Goal: Information Seeking & Learning: Learn about a topic

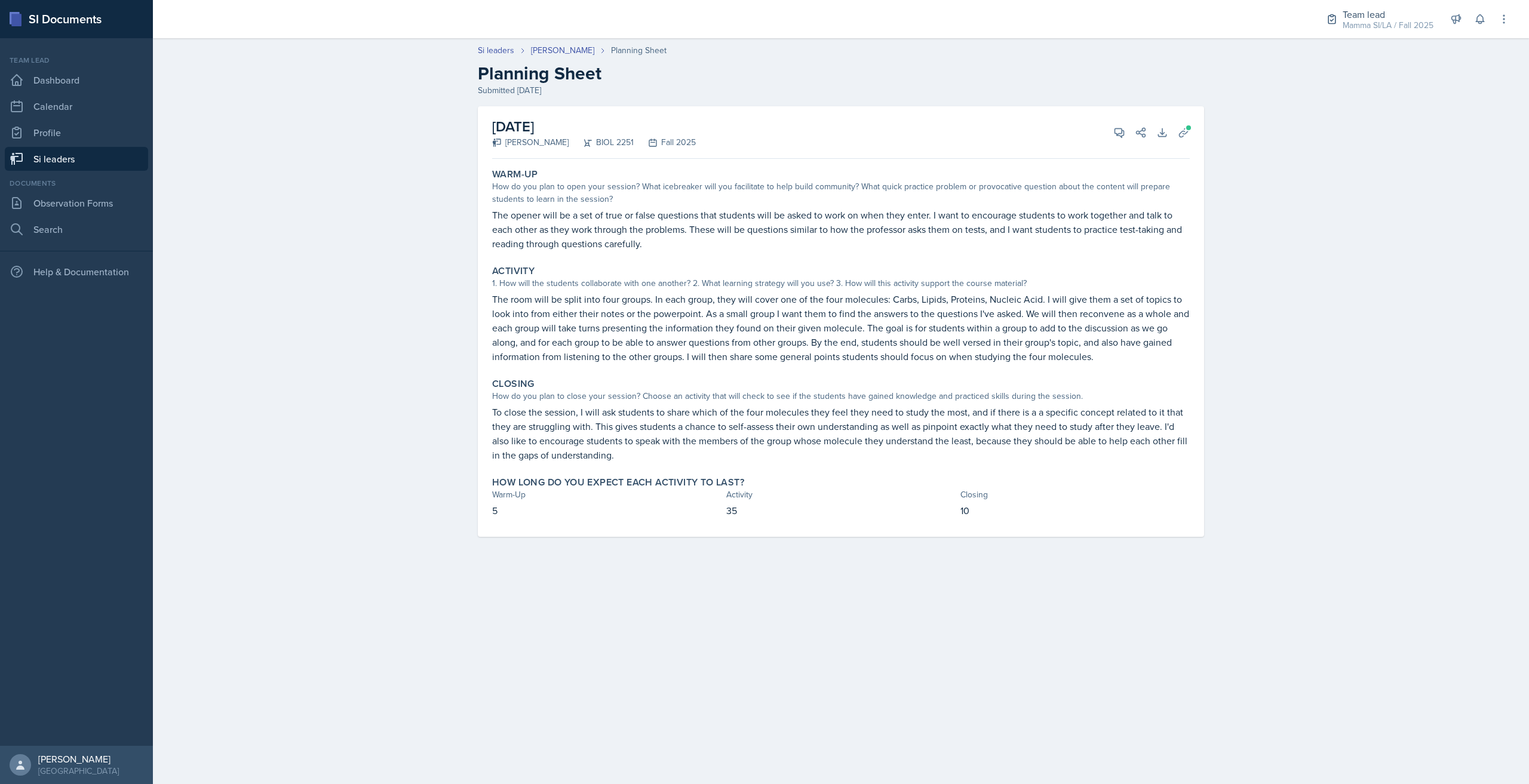
click at [85, 161] on link "Si leaders" at bounding box center [76, 158] width 143 height 23
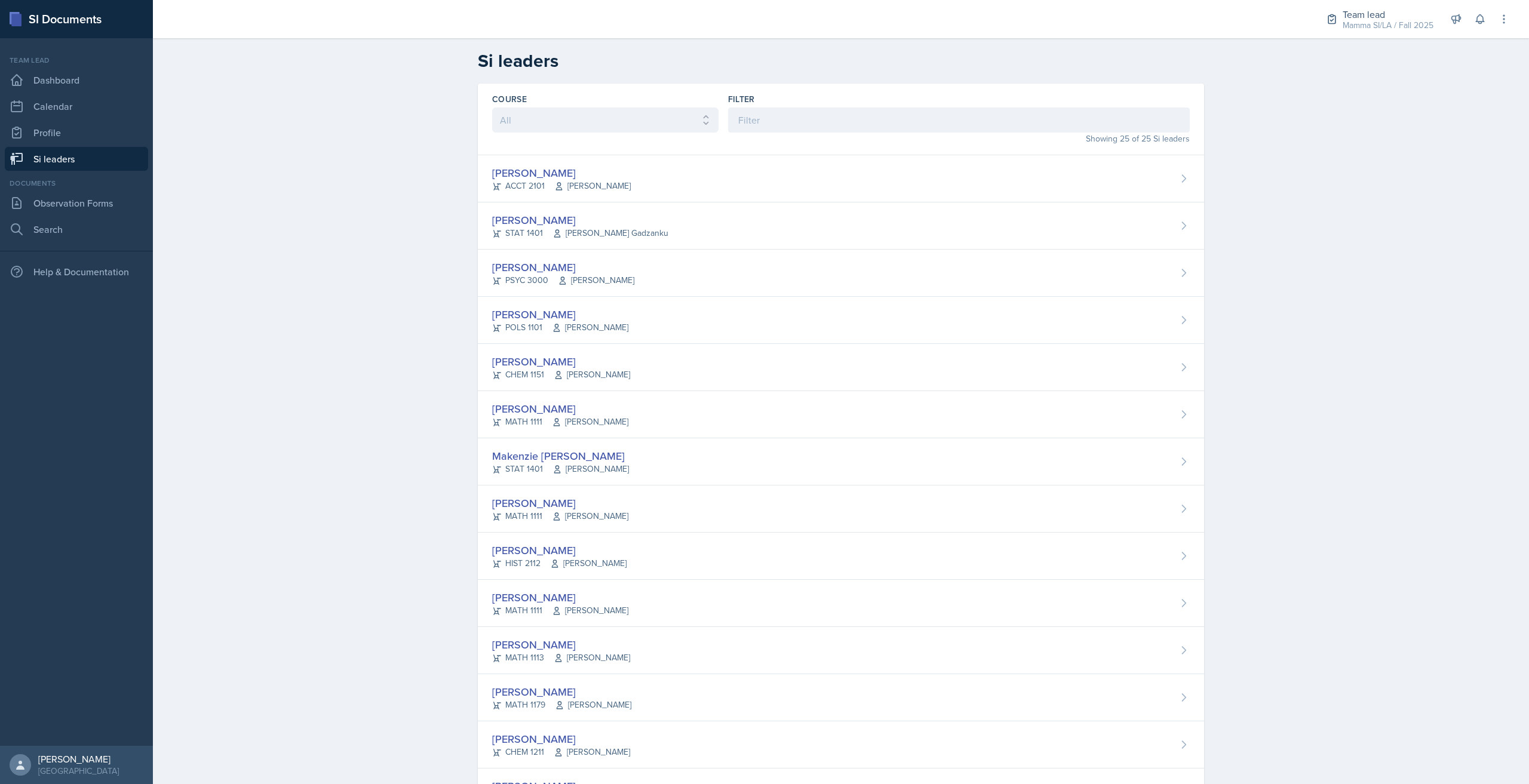
click at [836, 105] on div "Filter" at bounding box center [958, 112] width 461 height 39
click at [828, 123] on input at bounding box center [958, 120] width 461 height 25
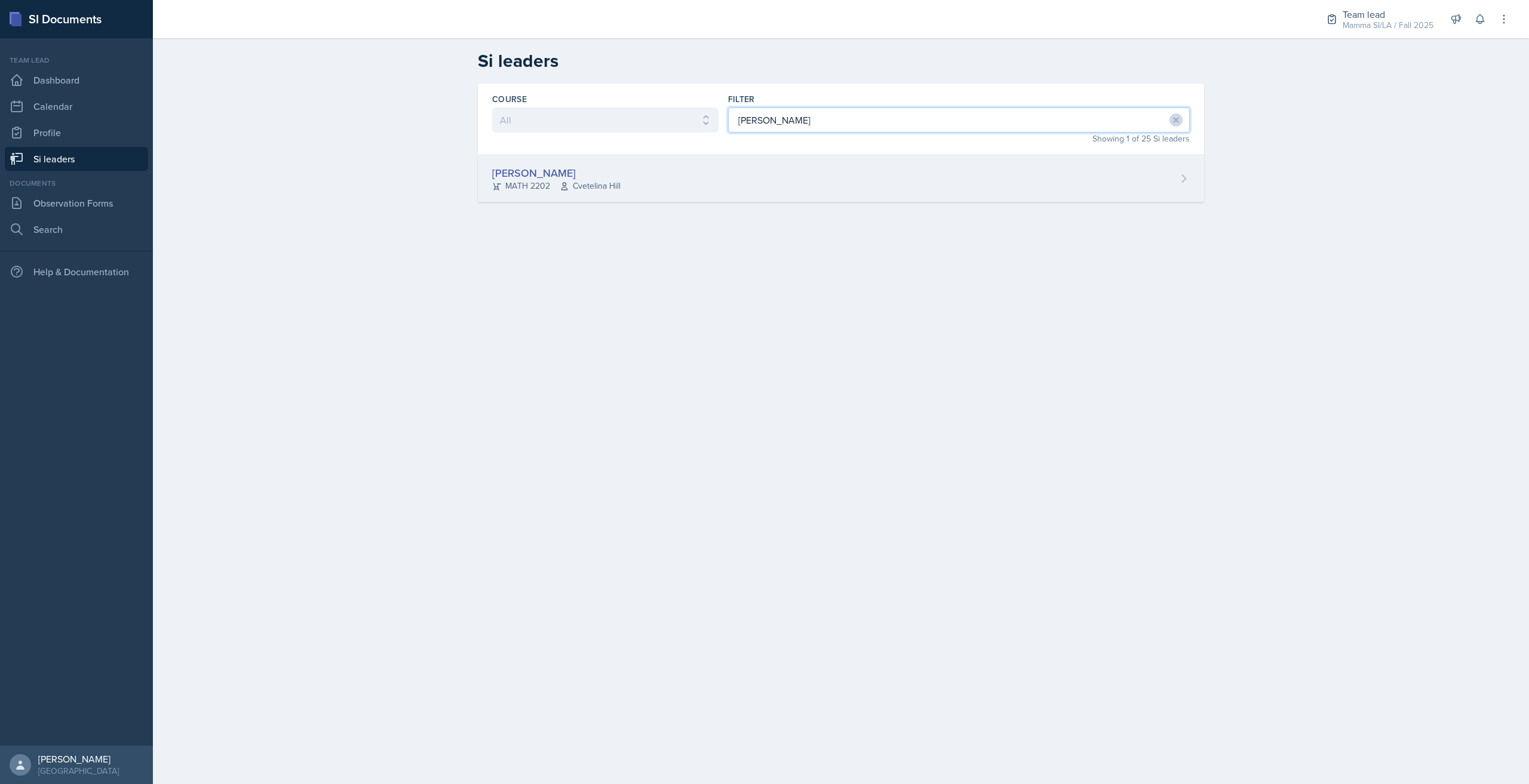
type input "[PERSON_NAME]"
click at [836, 176] on div "[PERSON_NAME] MATH 2202 [GEOGRAPHIC_DATA]" at bounding box center [841, 179] width 726 height 47
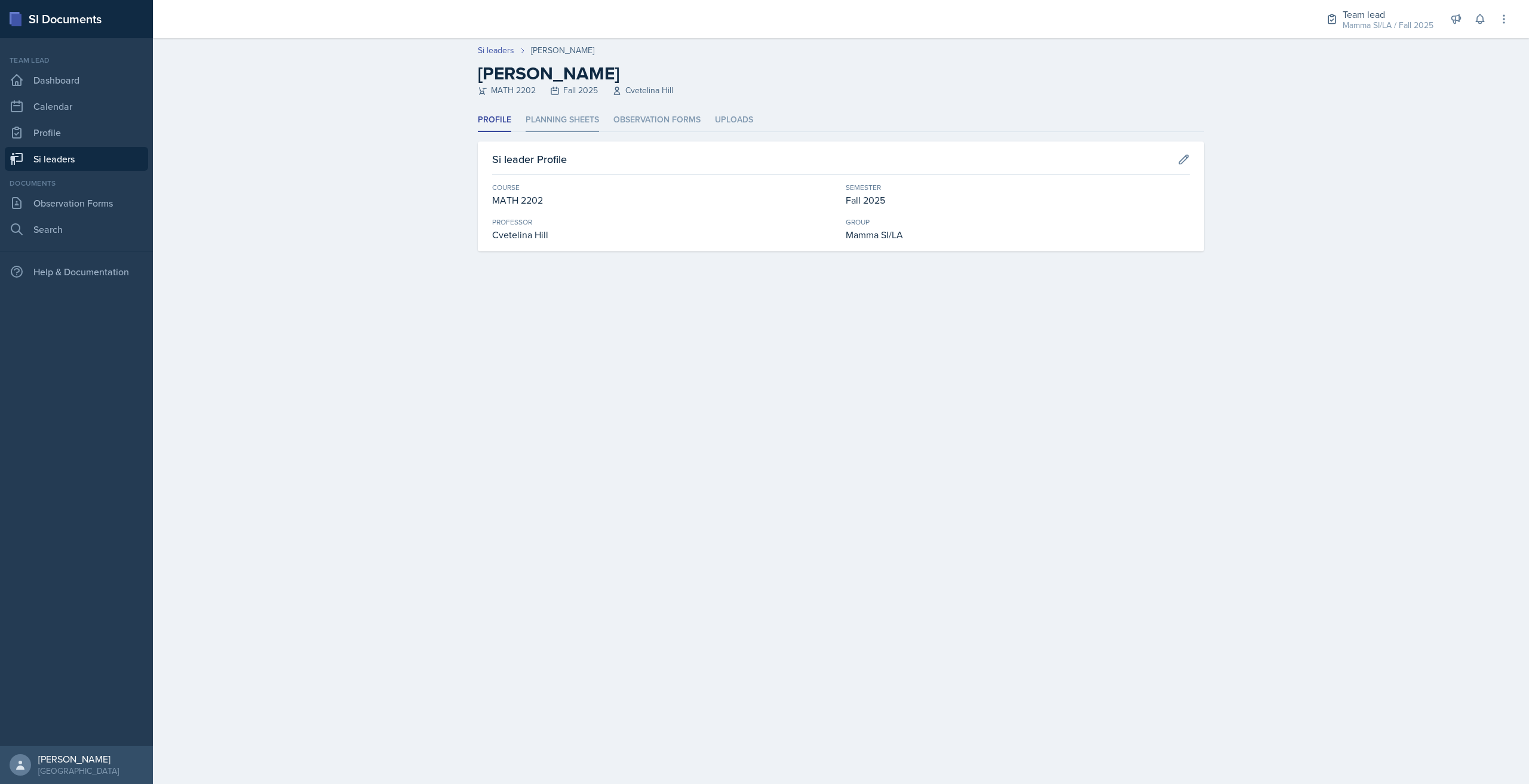
click at [588, 117] on li "Planning Sheets" at bounding box center [562, 120] width 74 height 23
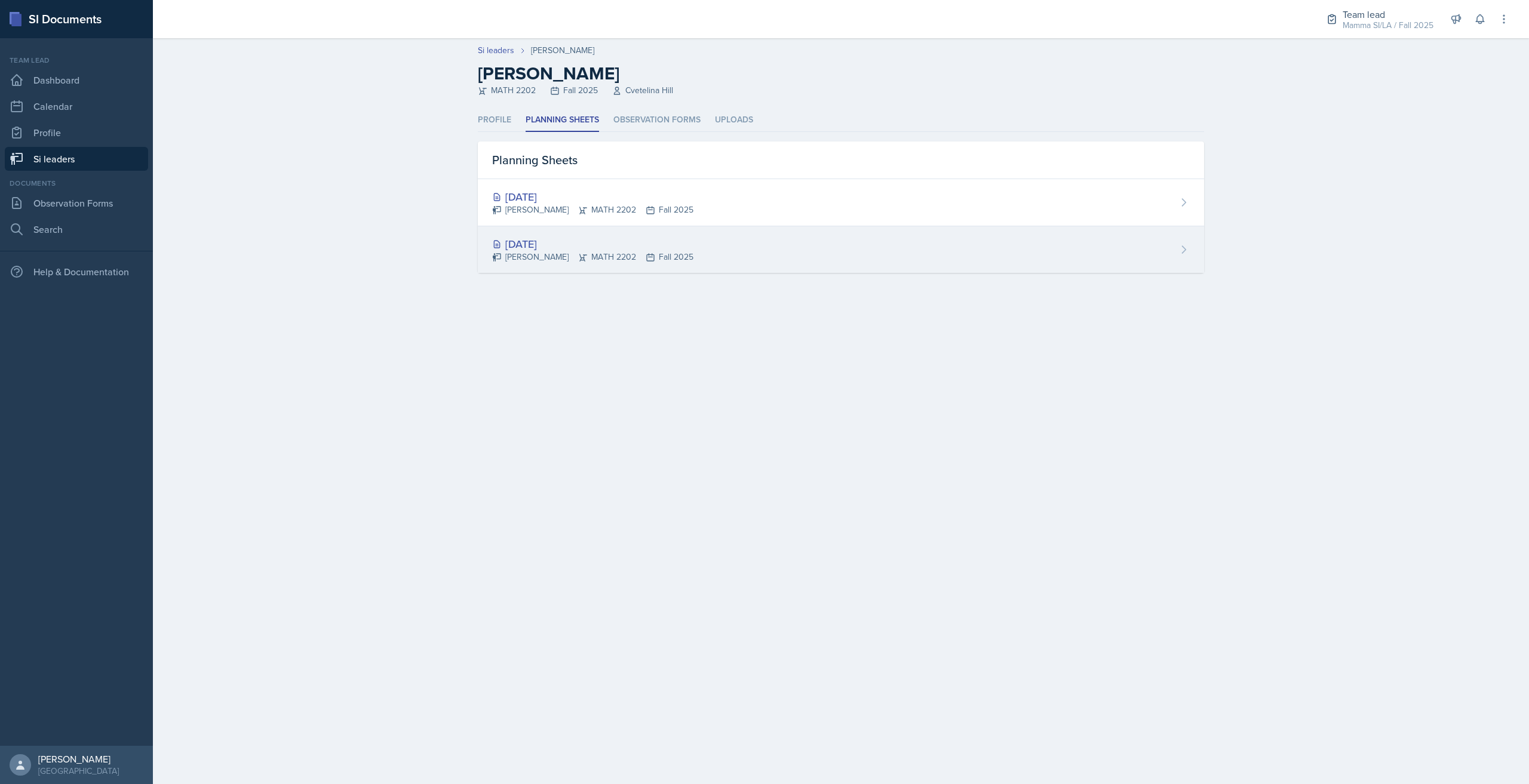
click at [630, 242] on div "[DATE]" at bounding box center [592, 244] width 202 height 16
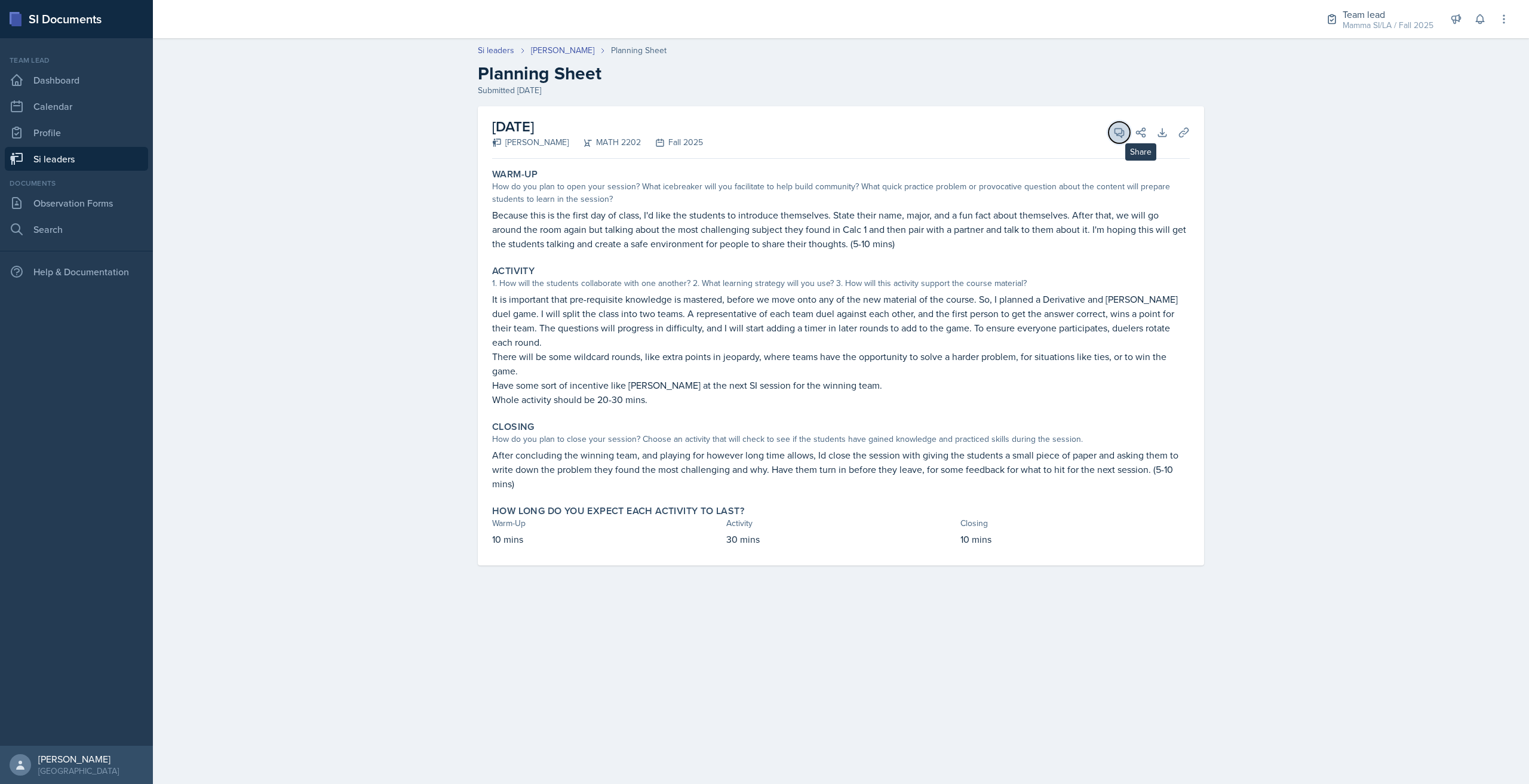
click at [1123, 137] on icon at bounding box center [1119, 133] width 12 height 12
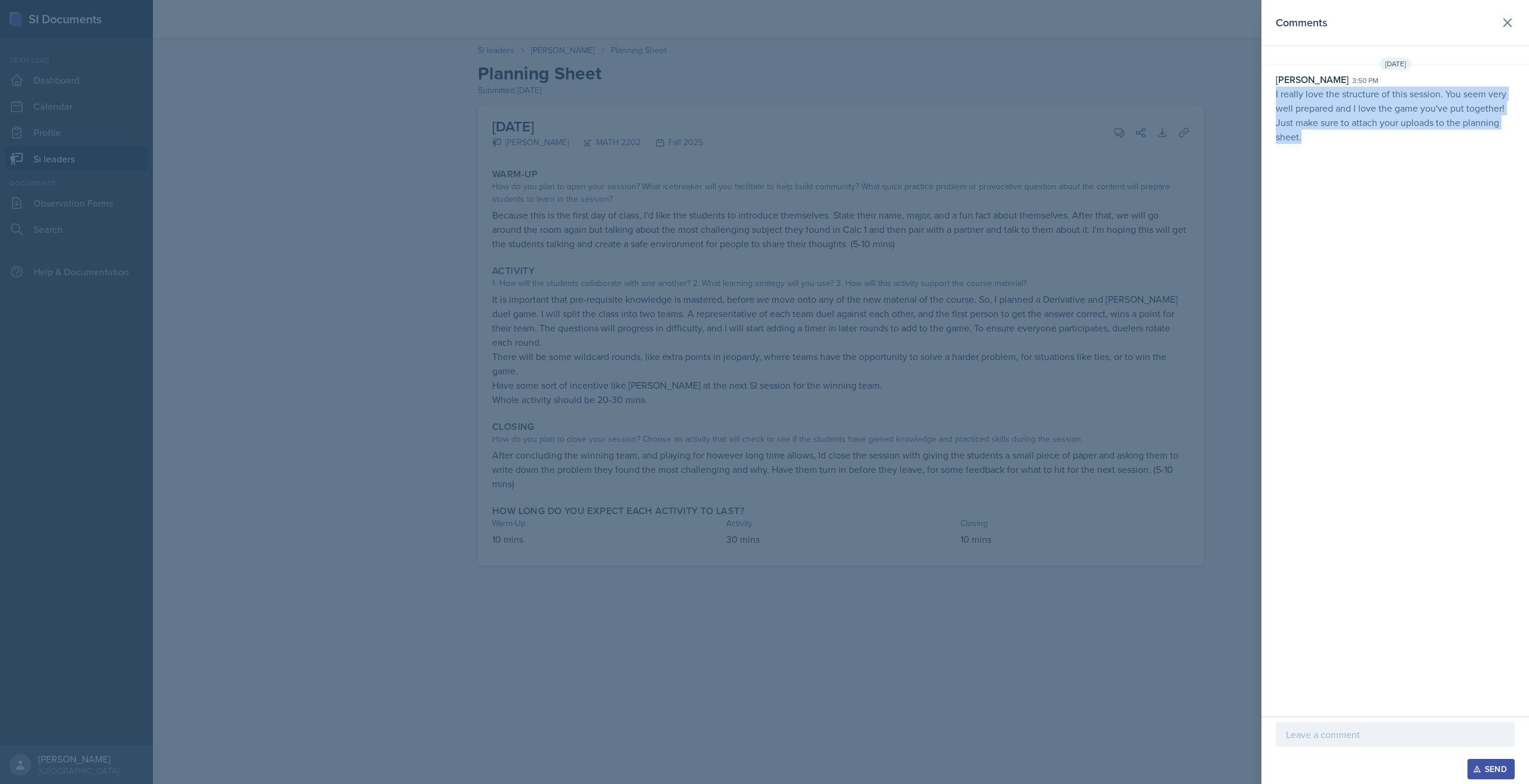
drag, startPoint x: 1274, startPoint y: 96, endPoint x: 1315, endPoint y: 140, distance: 60.1
click at [1315, 140] on div "[PERSON_NAME] 3:50 pm I really love the structure of this session. You seem ver…" at bounding box center [1395, 108] width 268 height 71
copy p "I really love the structure of this session. You seem very well prepared and I …"
click at [1393, 135] on p "I really love the structure of this session. You seem very well prepared and I …" at bounding box center [1394, 115] width 239 height 57
click at [1315, 133] on p "I really love the structure of this session. You seem very well prepared and I …" at bounding box center [1394, 115] width 239 height 57
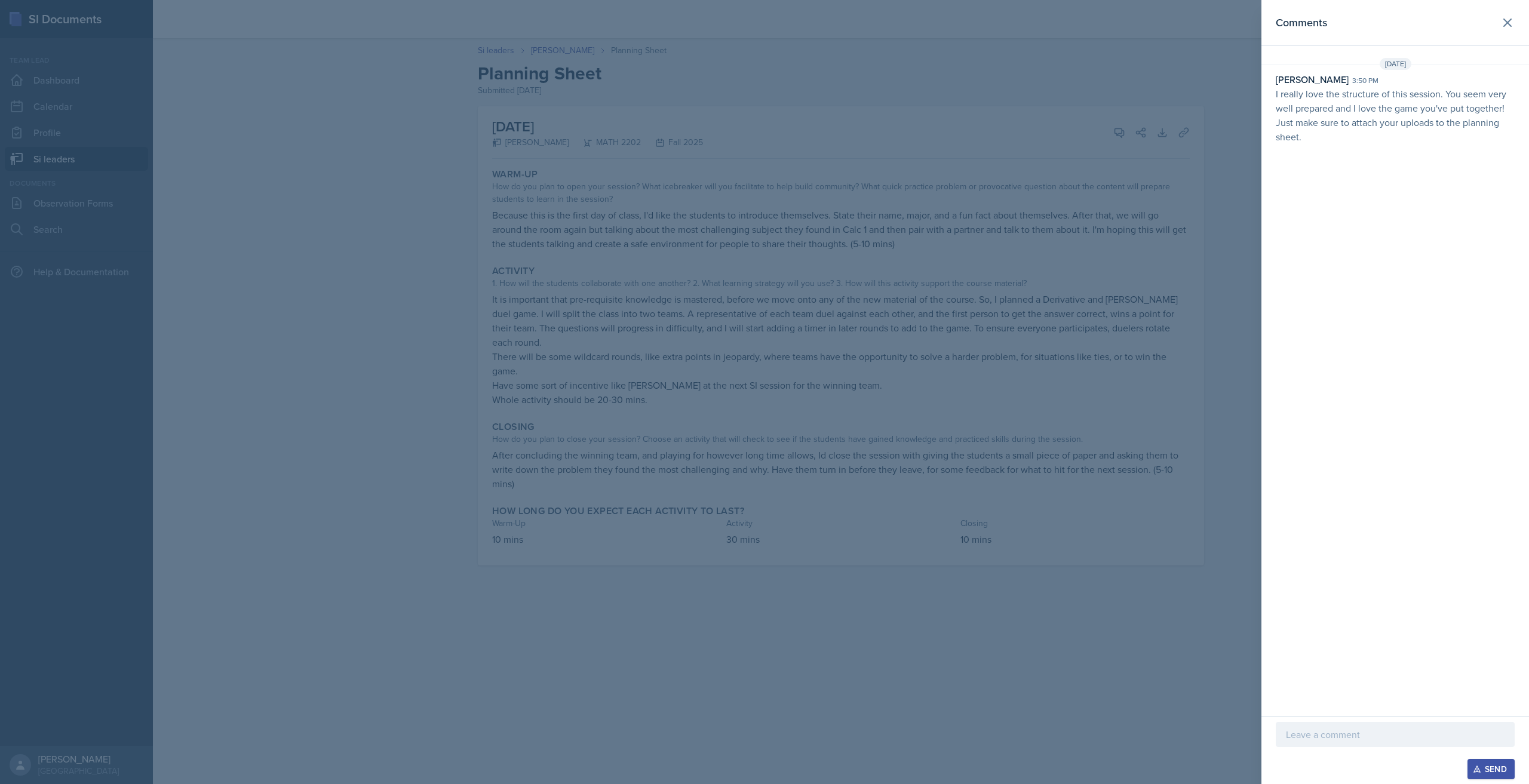
click at [1294, 107] on p "I really love the structure of this session. You seem very well prepared and I …" at bounding box center [1394, 115] width 239 height 57
drag, startPoint x: 963, startPoint y: 606, endPoint x: 948, endPoint y: 584, distance: 26.6
click at [963, 606] on div at bounding box center [764, 392] width 1529 height 784
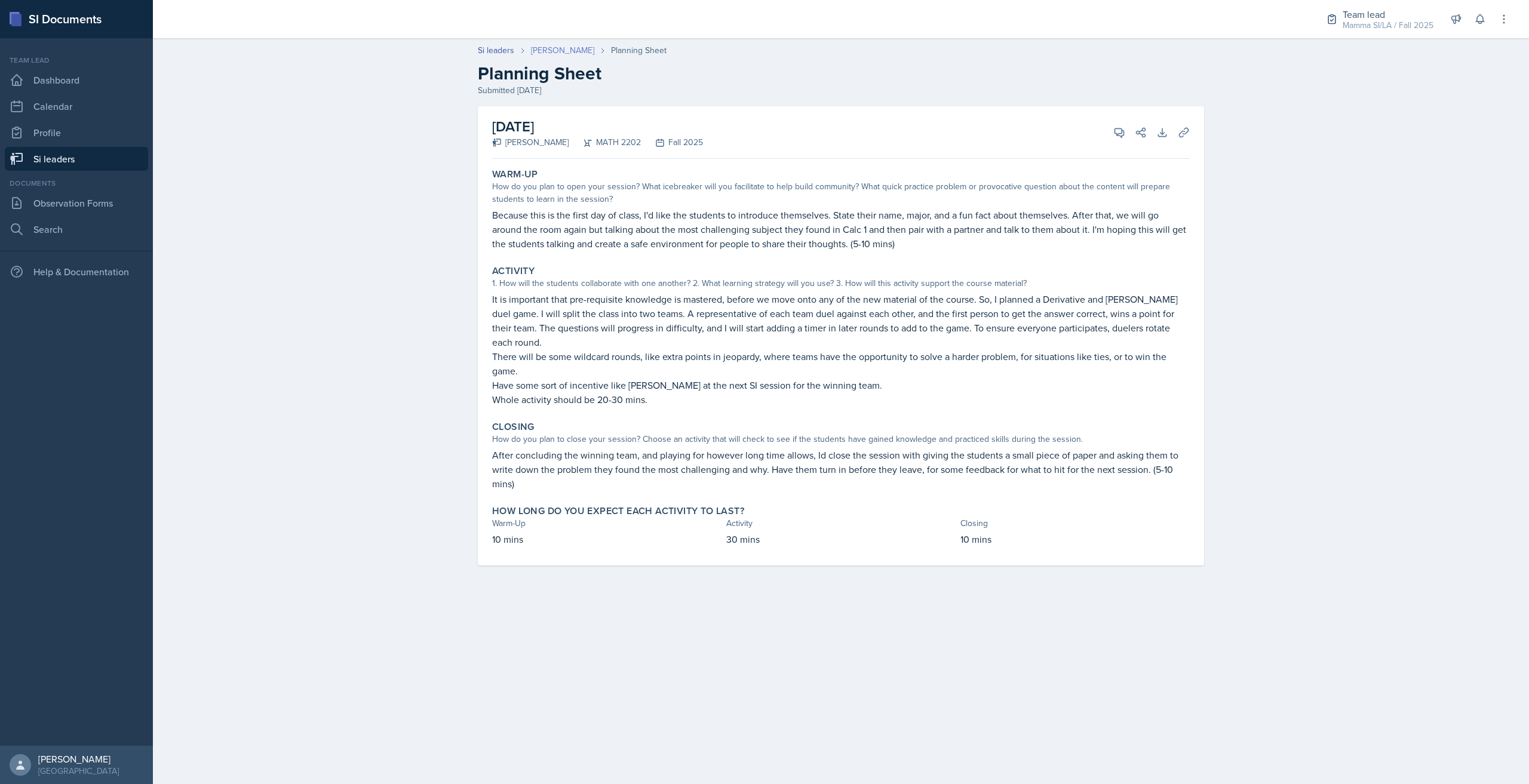
click at [577, 47] on link "[PERSON_NAME]" at bounding box center [562, 50] width 63 height 12
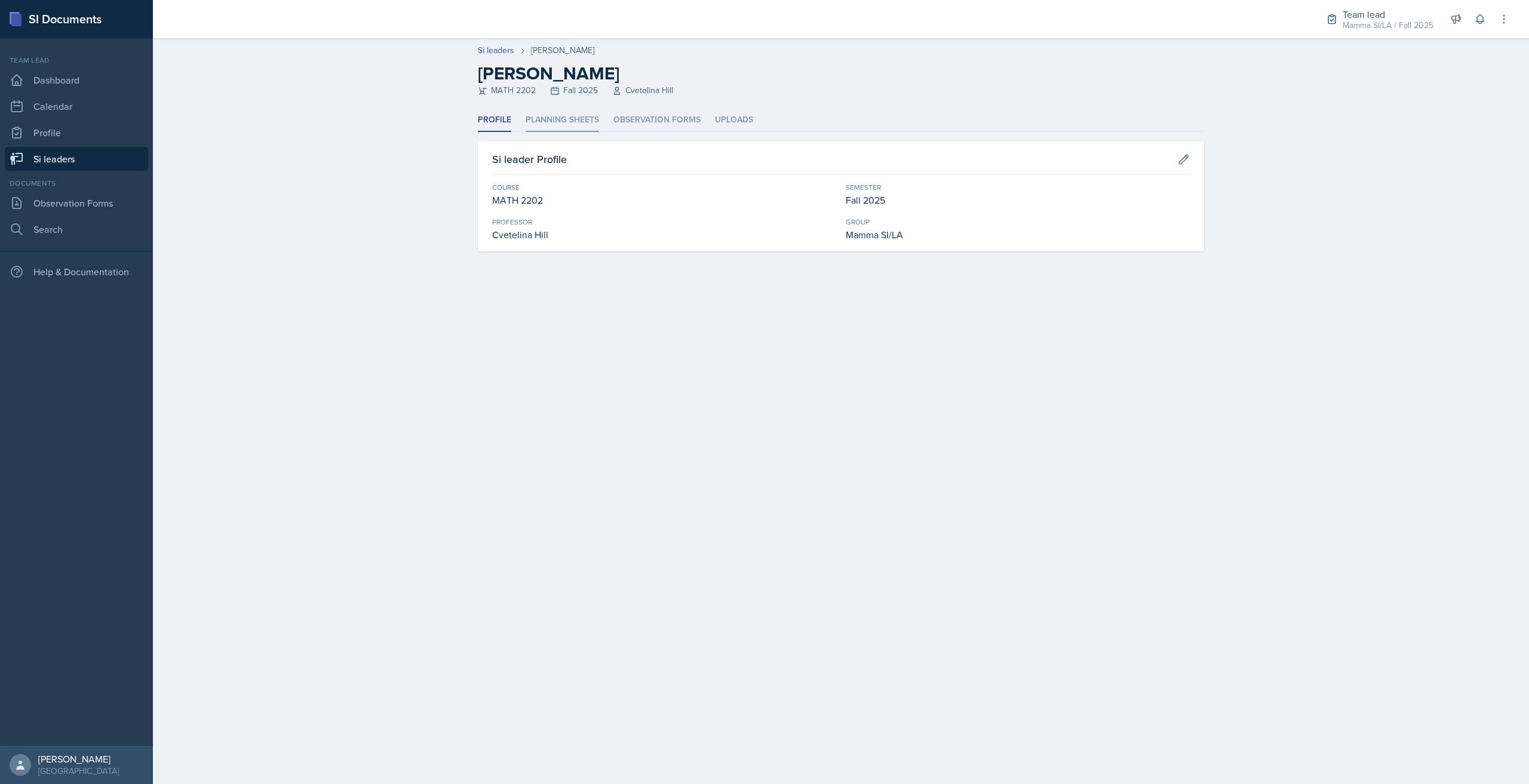
click at [577, 125] on li "Planning Sheets" at bounding box center [562, 120] width 74 height 23
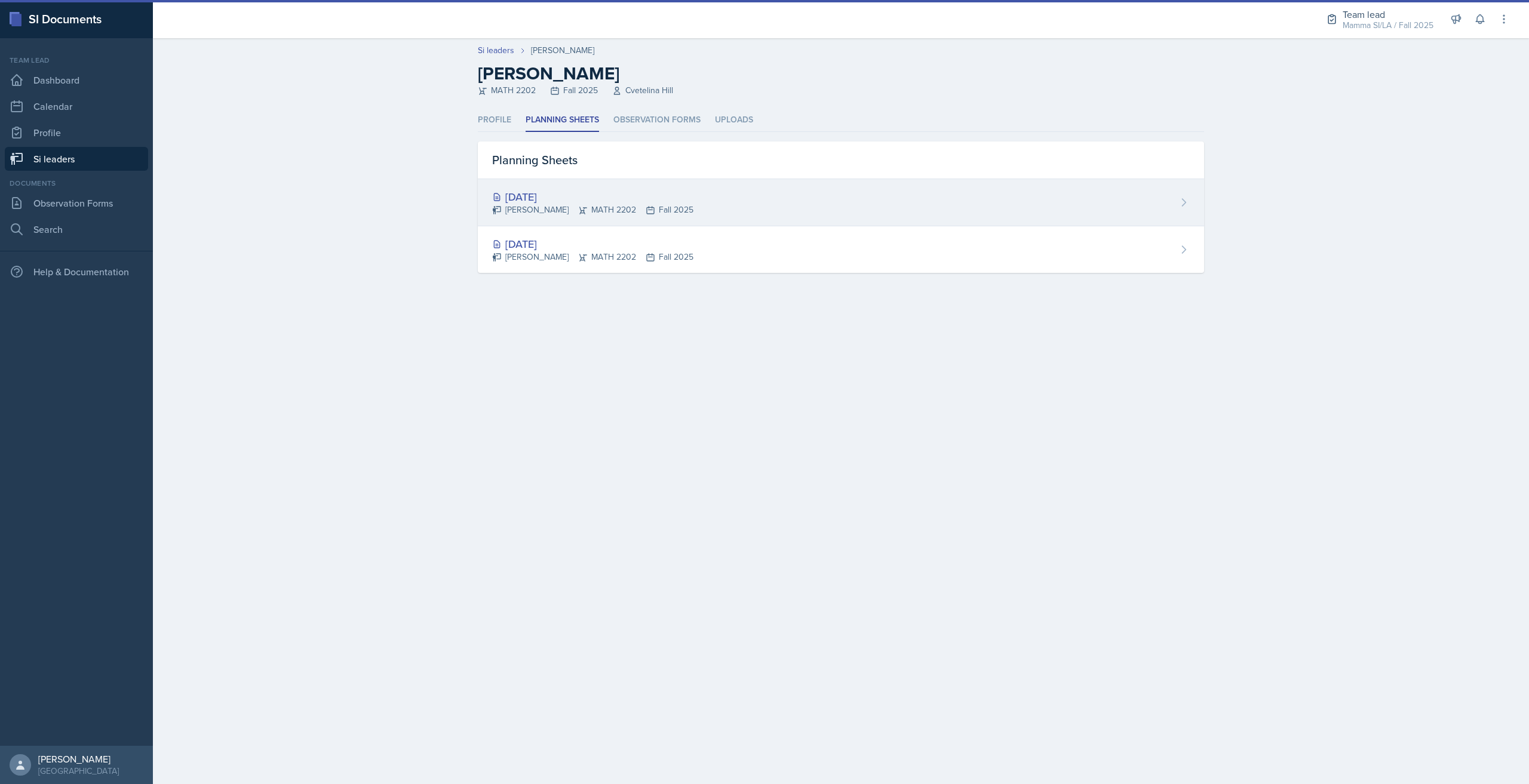
click at [596, 215] on div "[PERSON_NAME] MATH 2202 Fall 2025" at bounding box center [592, 209] width 202 height 12
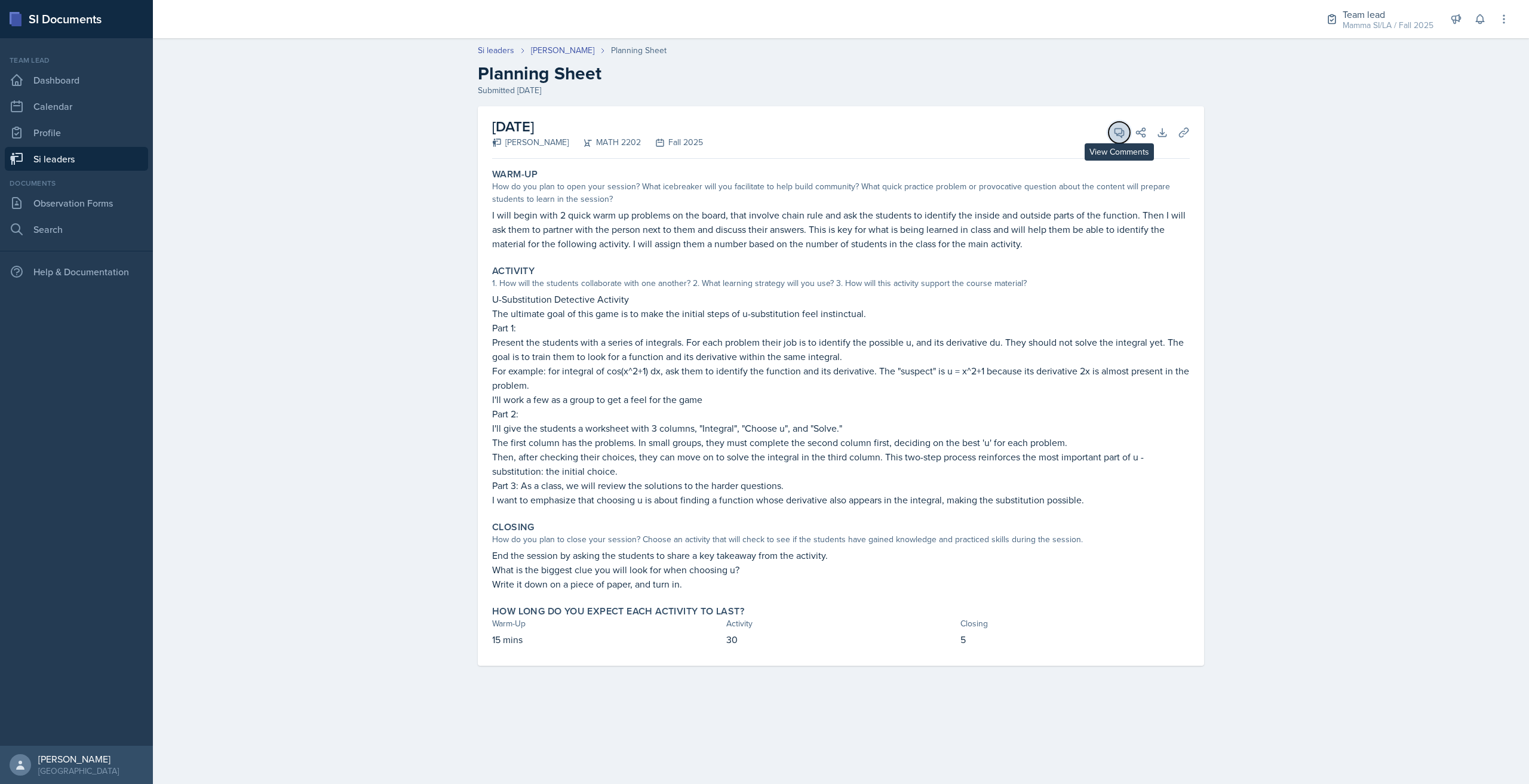
click at [1121, 128] on span at bounding box center [1123, 128] width 6 height 6
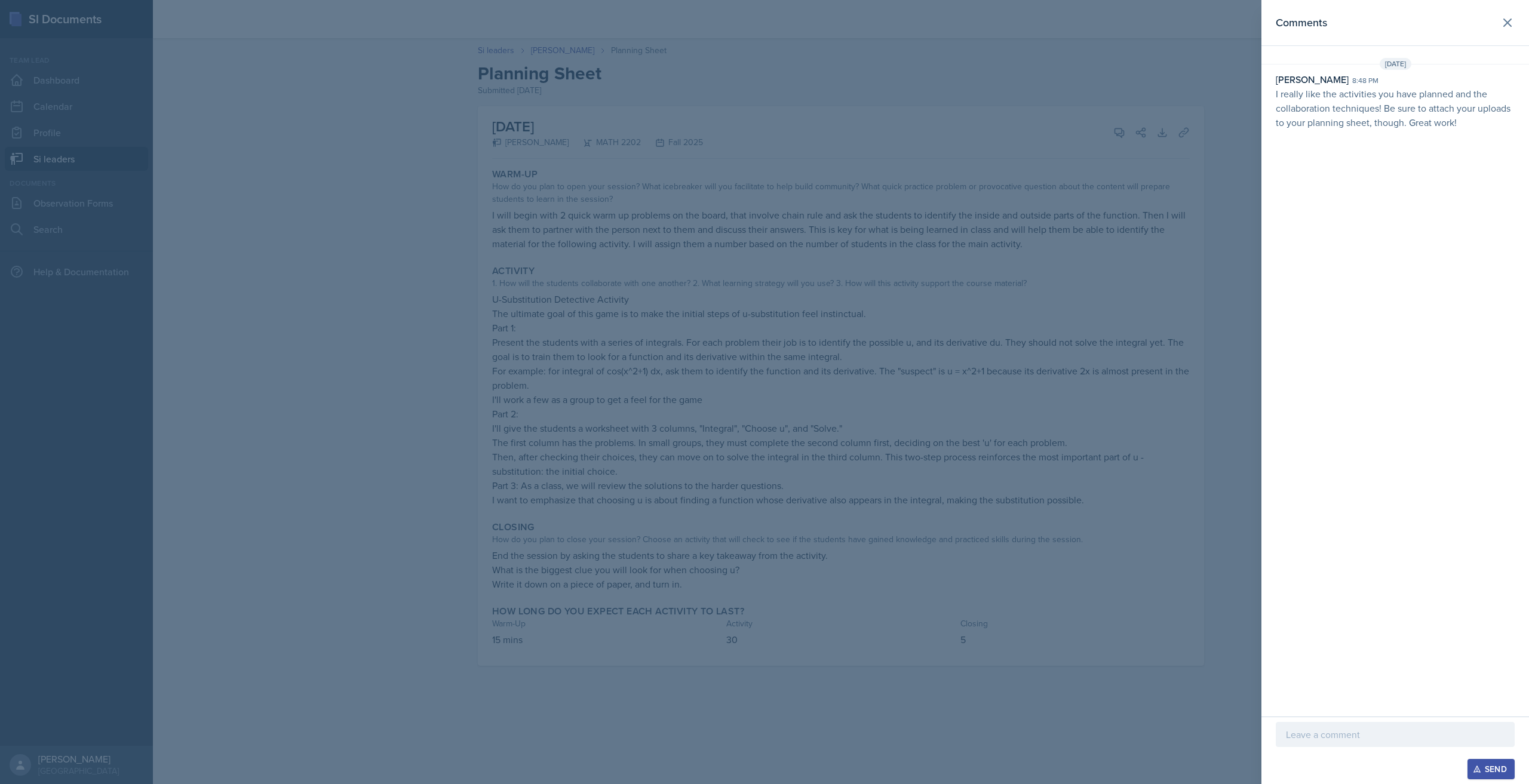
click at [1380, 571] on div "Comments [DATE] [PERSON_NAME] 8:48 pm I really like the activities you have pla…" at bounding box center [1395, 358] width 268 height 716
click at [1245, 562] on div at bounding box center [764, 392] width 1529 height 784
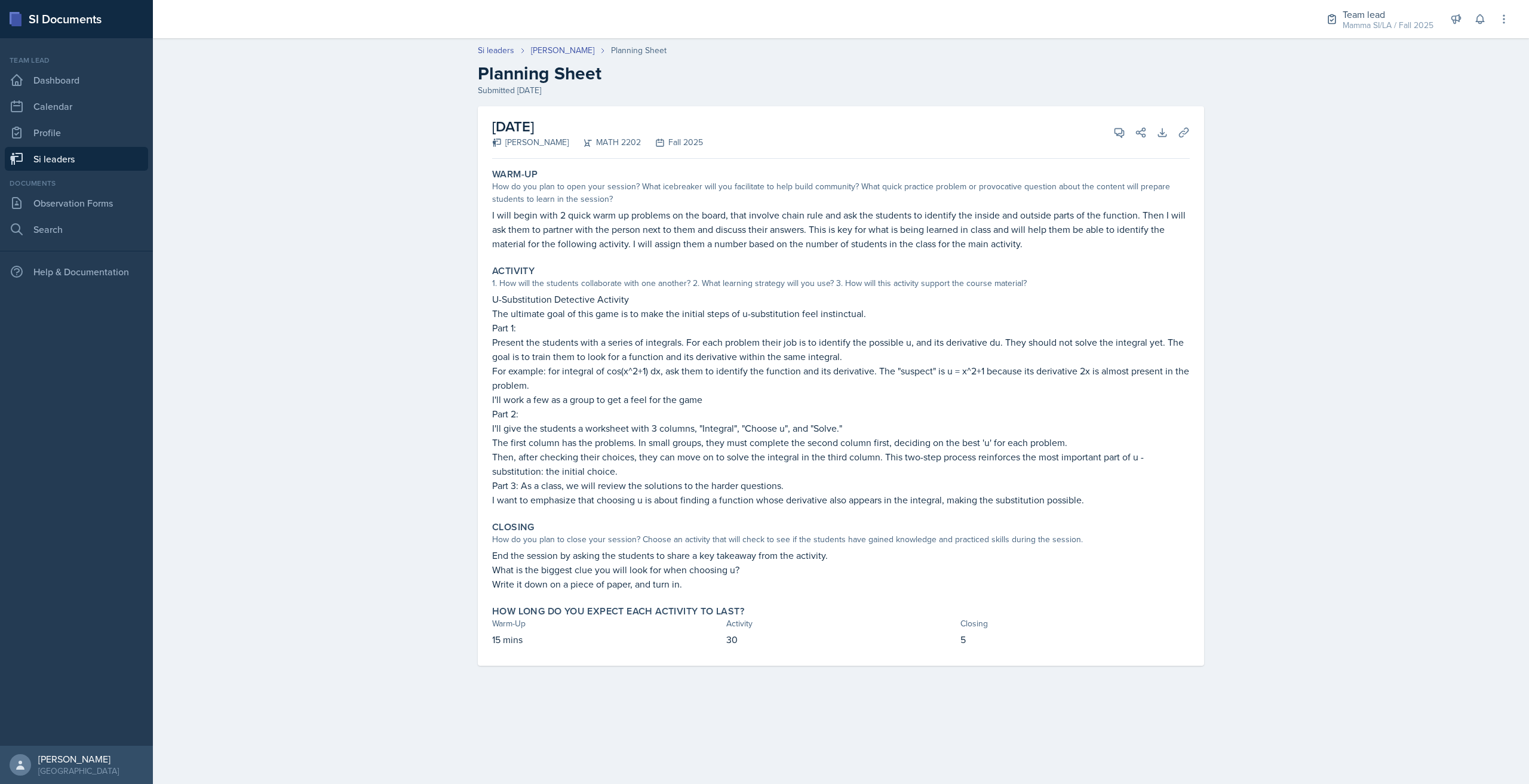
click at [89, 160] on link "Si leaders" at bounding box center [76, 158] width 143 height 23
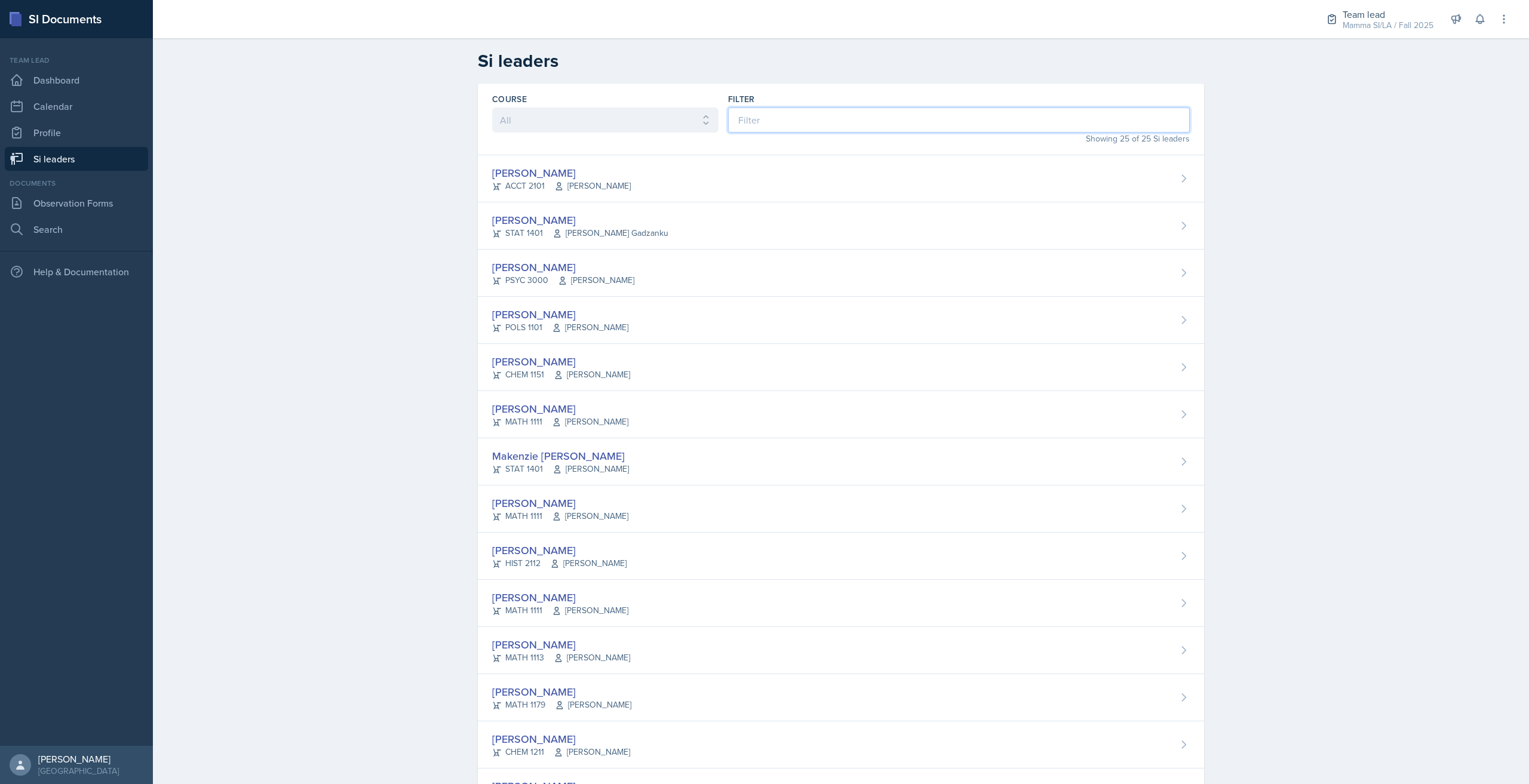
click at [761, 125] on input at bounding box center [958, 120] width 461 height 25
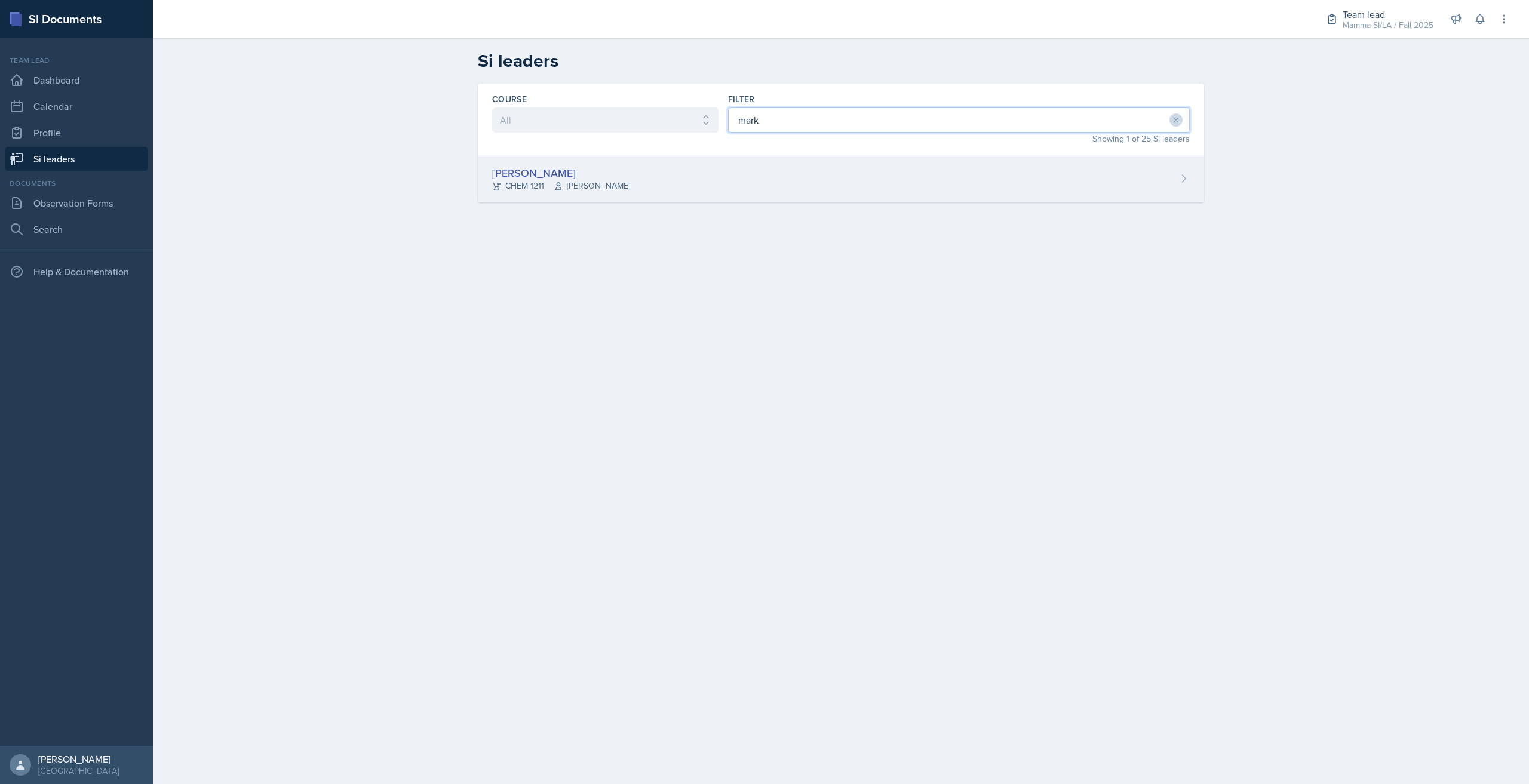
type input "mark"
click at [744, 201] on div "[PERSON_NAME] CHEM 1211 [PERSON_NAME]" at bounding box center [841, 179] width 726 height 47
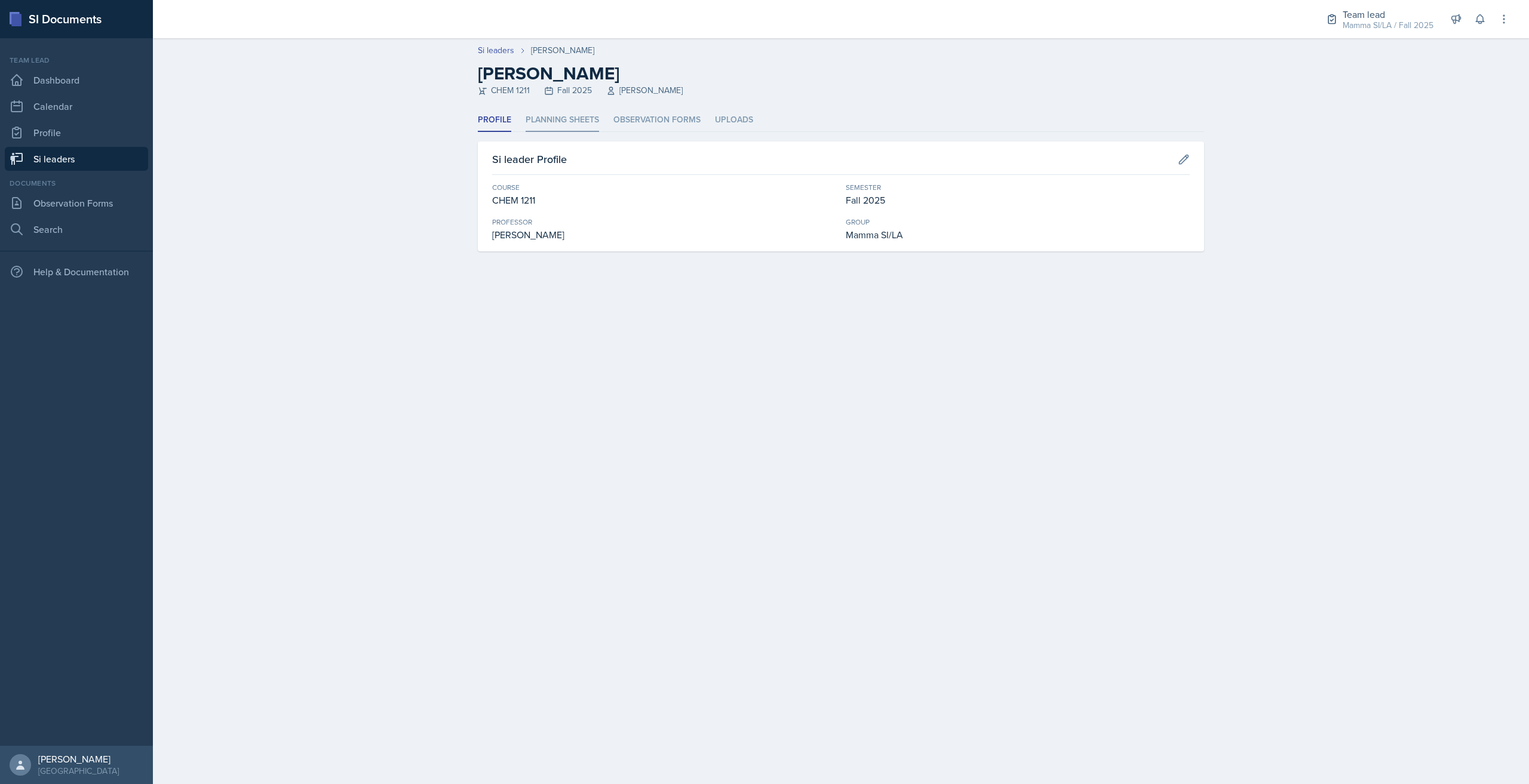
click at [547, 124] on li "Planning Sheets" at bounding box center [562, 120] width 74 height 23
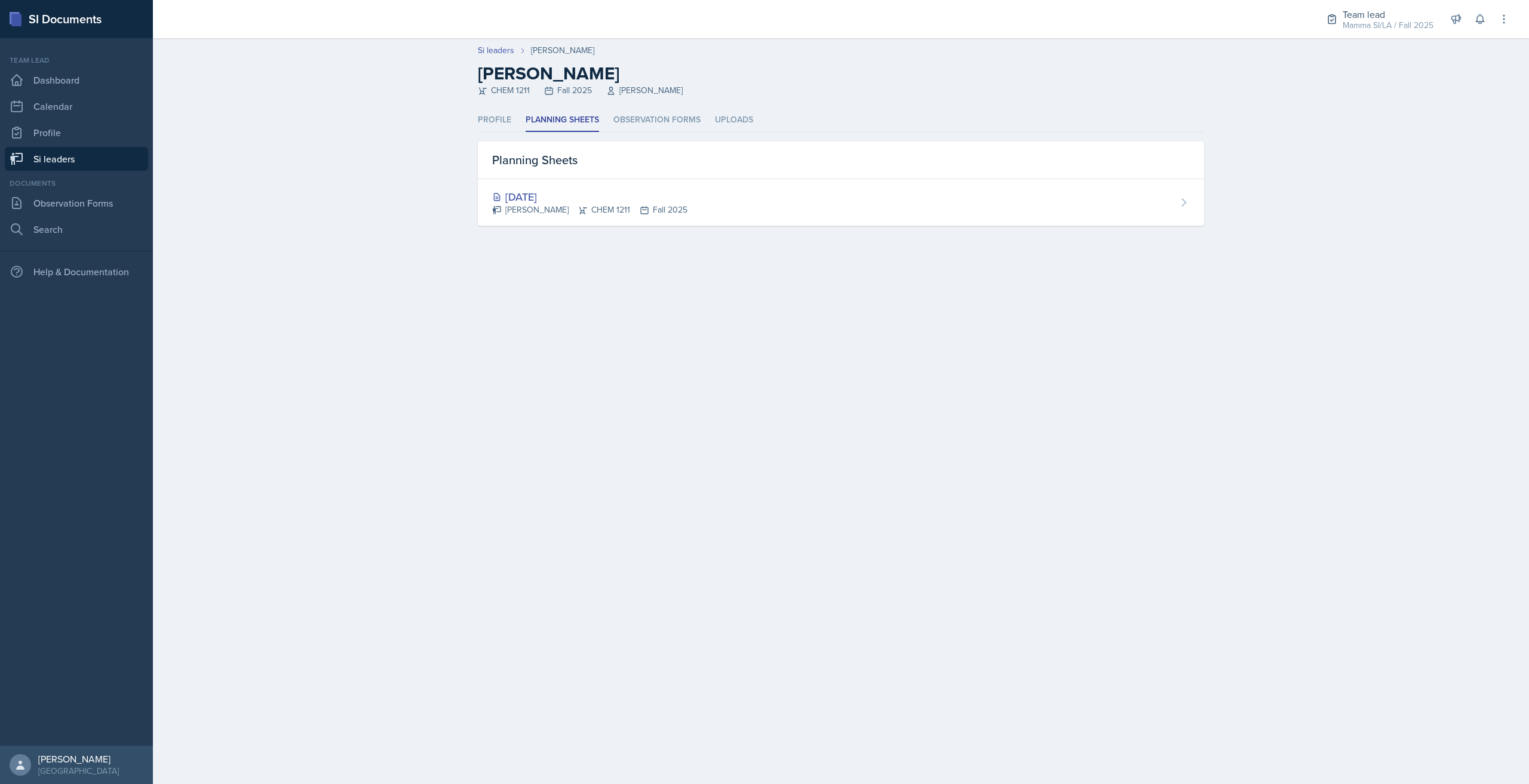
click at [111, 161] on link "Si leaders" at bounding box center [76, 158] width 143 height 23
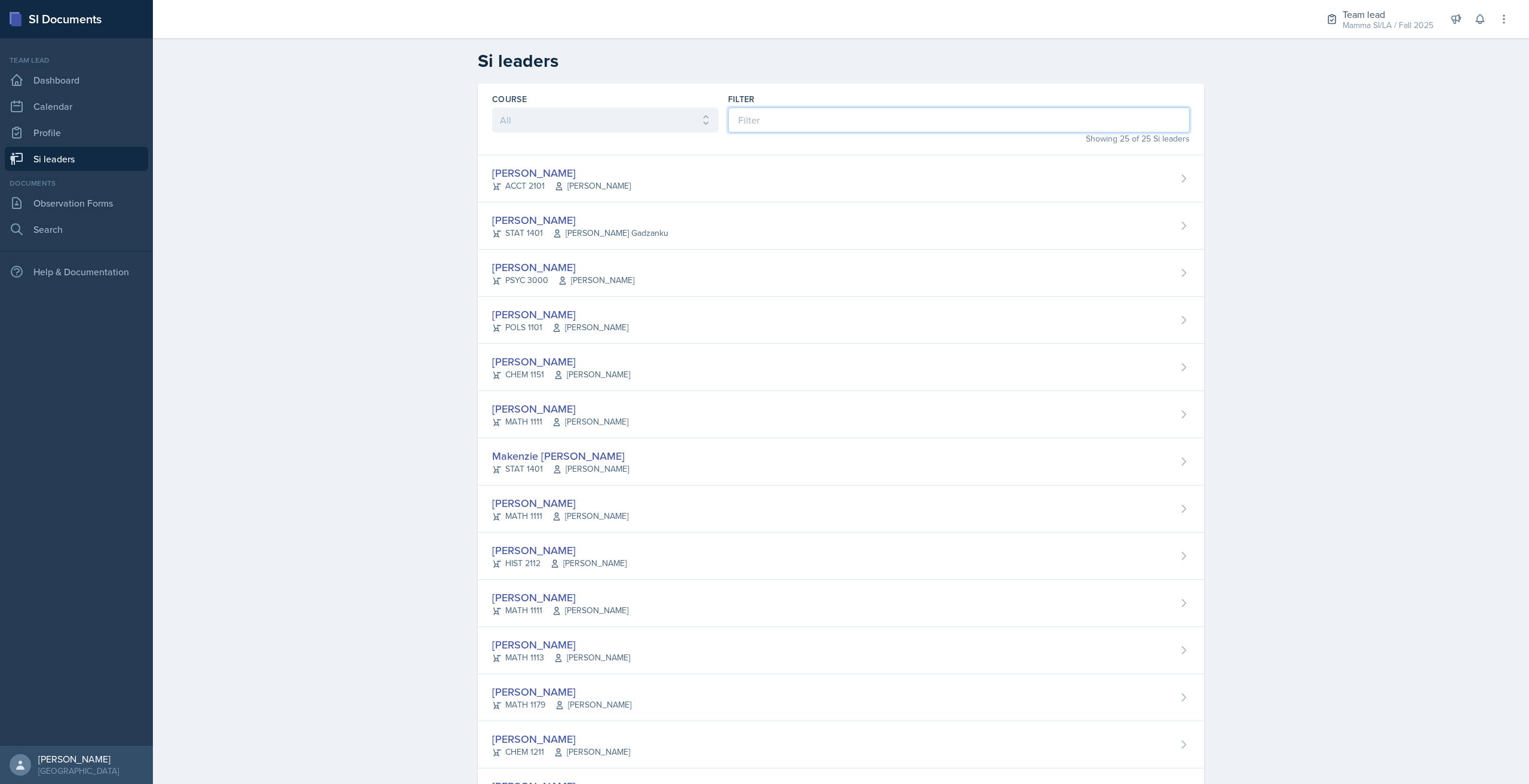
click at [801, 126] on input at bounding box center [958, 120] width 461 height 25
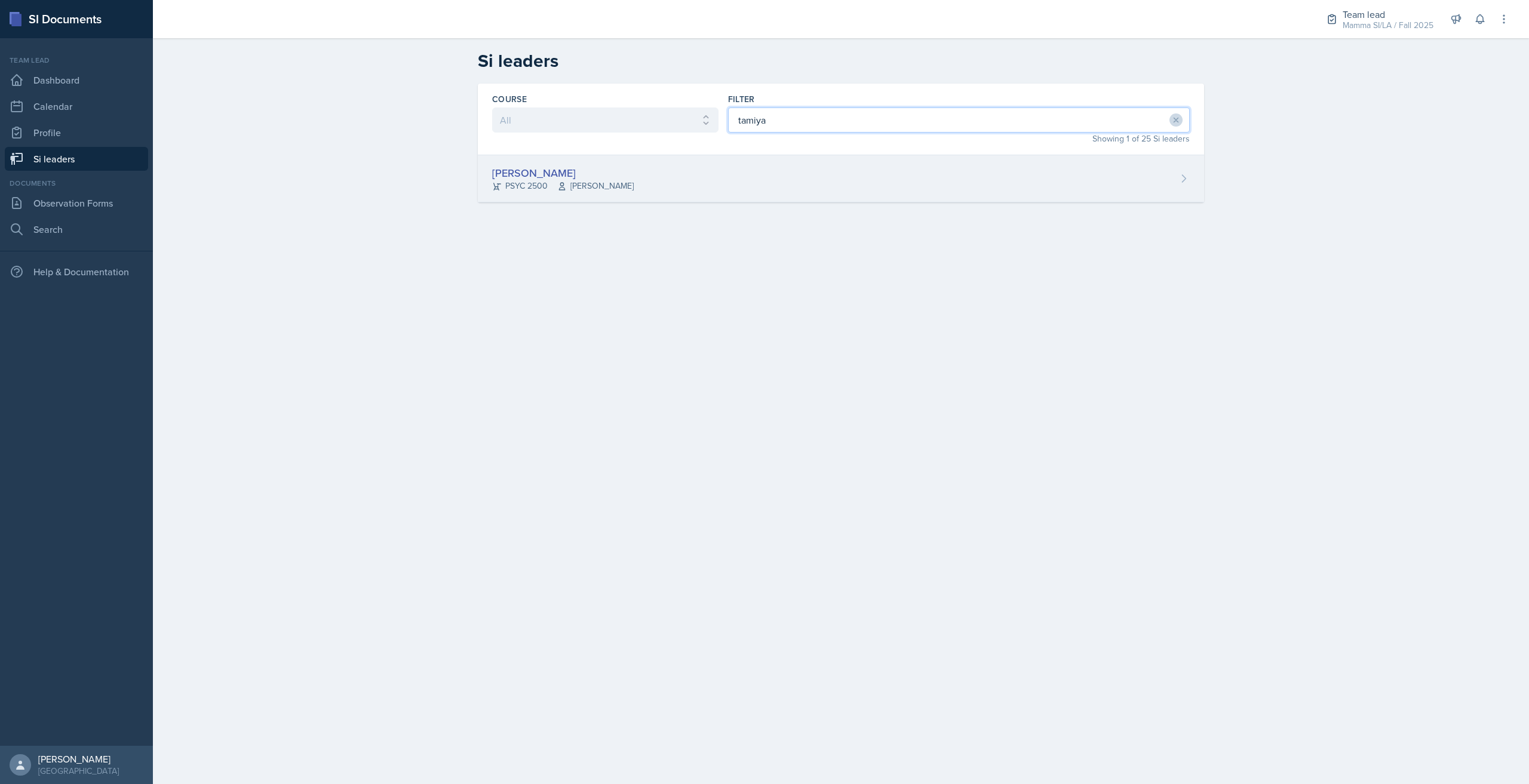
type input "tamiya"
click at [813, 175] on div "Tamiya Pilgrim PSYC 2500 [PERSON_NAME]" at bounding box center [841, 179] width 726 height 47
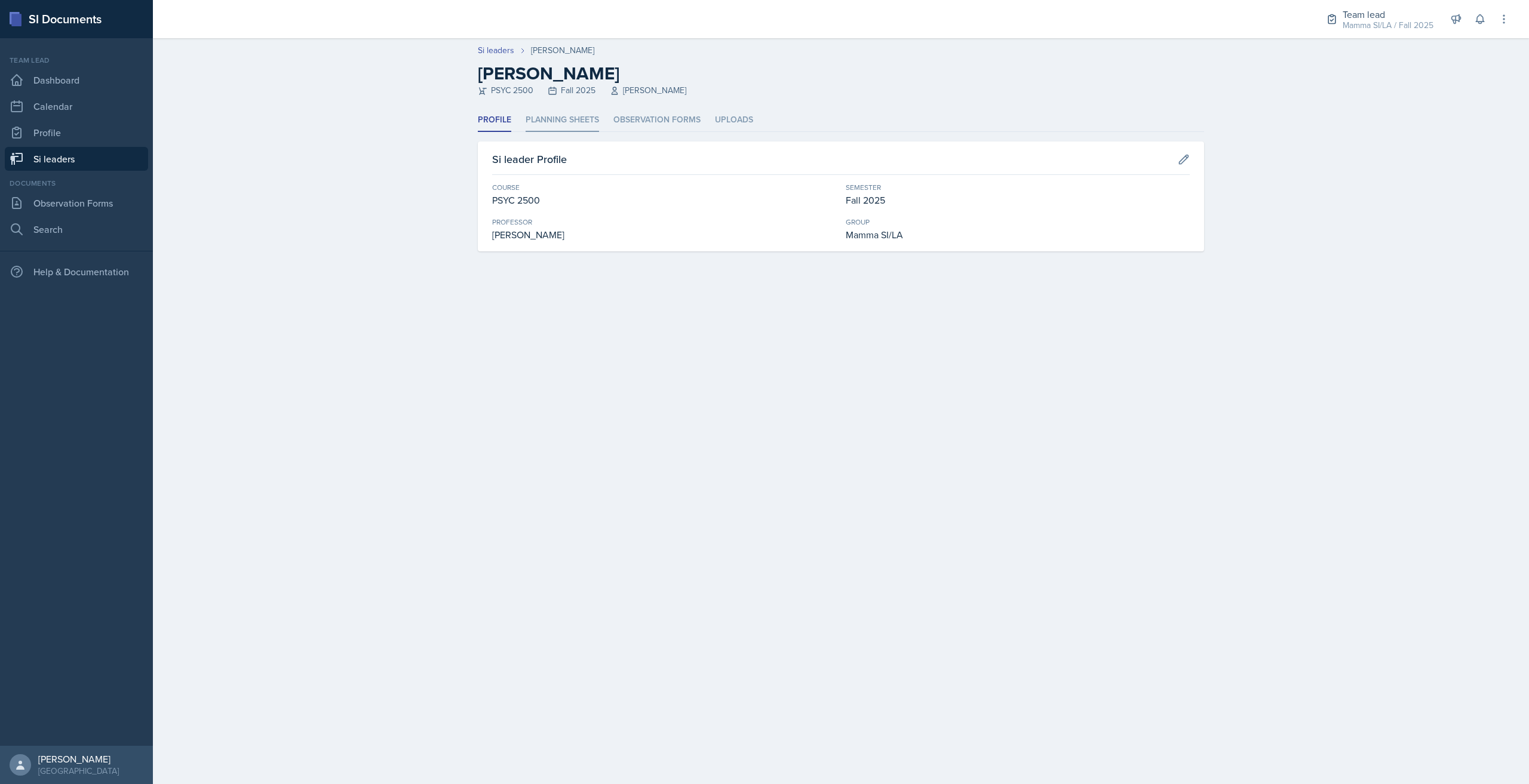
click at [569, 119] on li "Planning Sheets" at bounding box center [562, 120] width 74 height 23
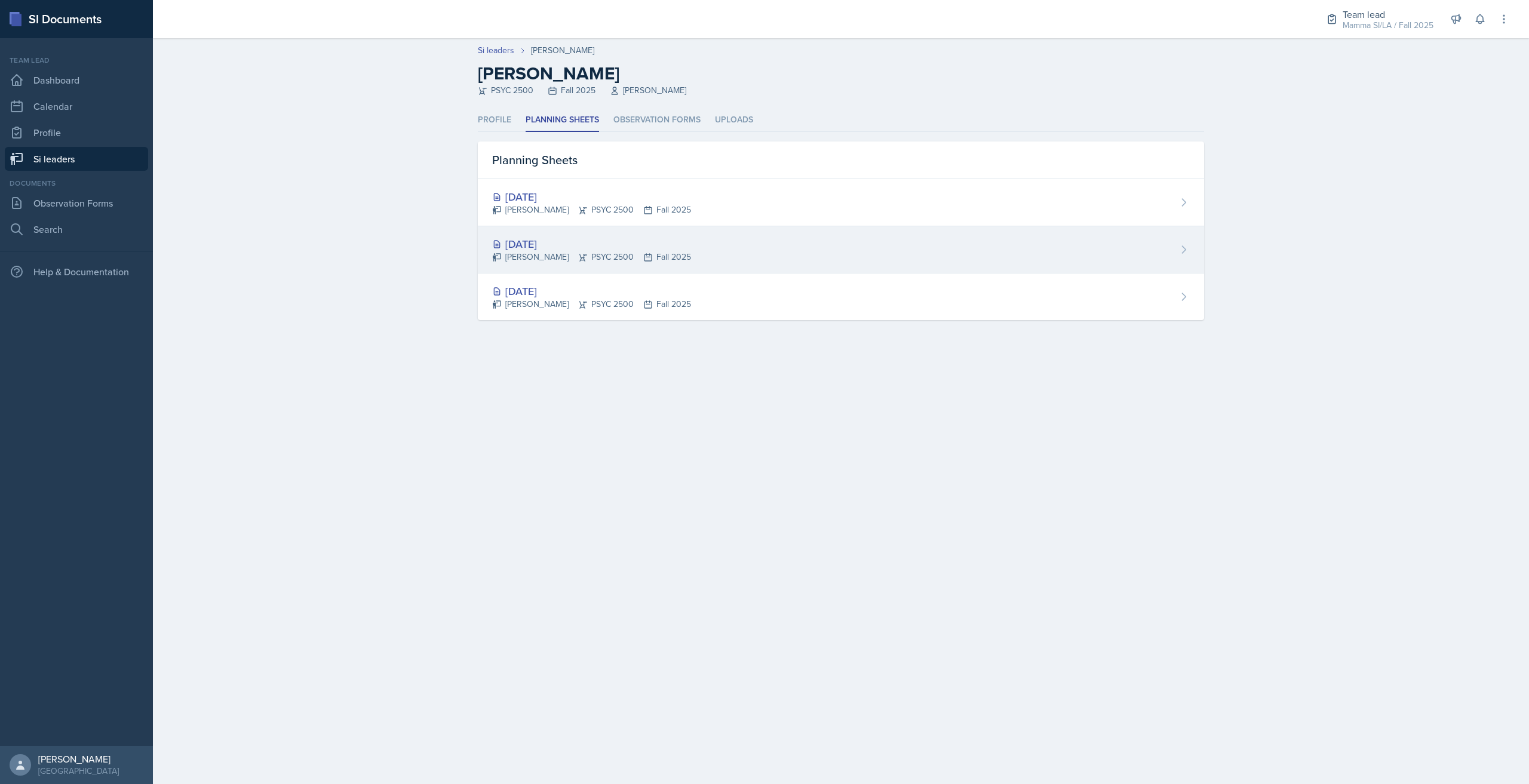
click at [660, 244] on div "[DATE]" at bounding box center [591, 244] width 199 height 16
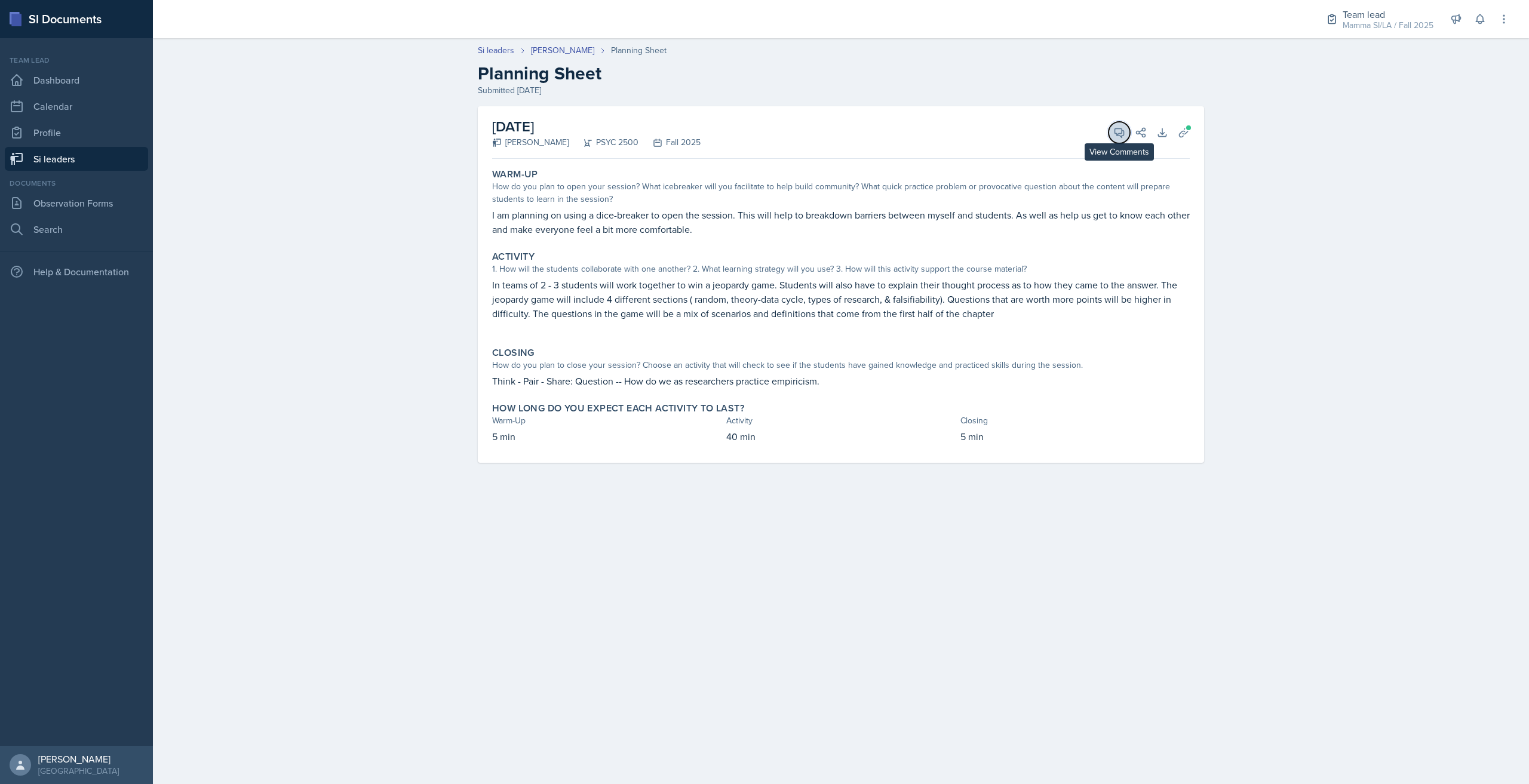
click at [1123, 132] on icon at bounding box center [1119, 133] width 9 height 9
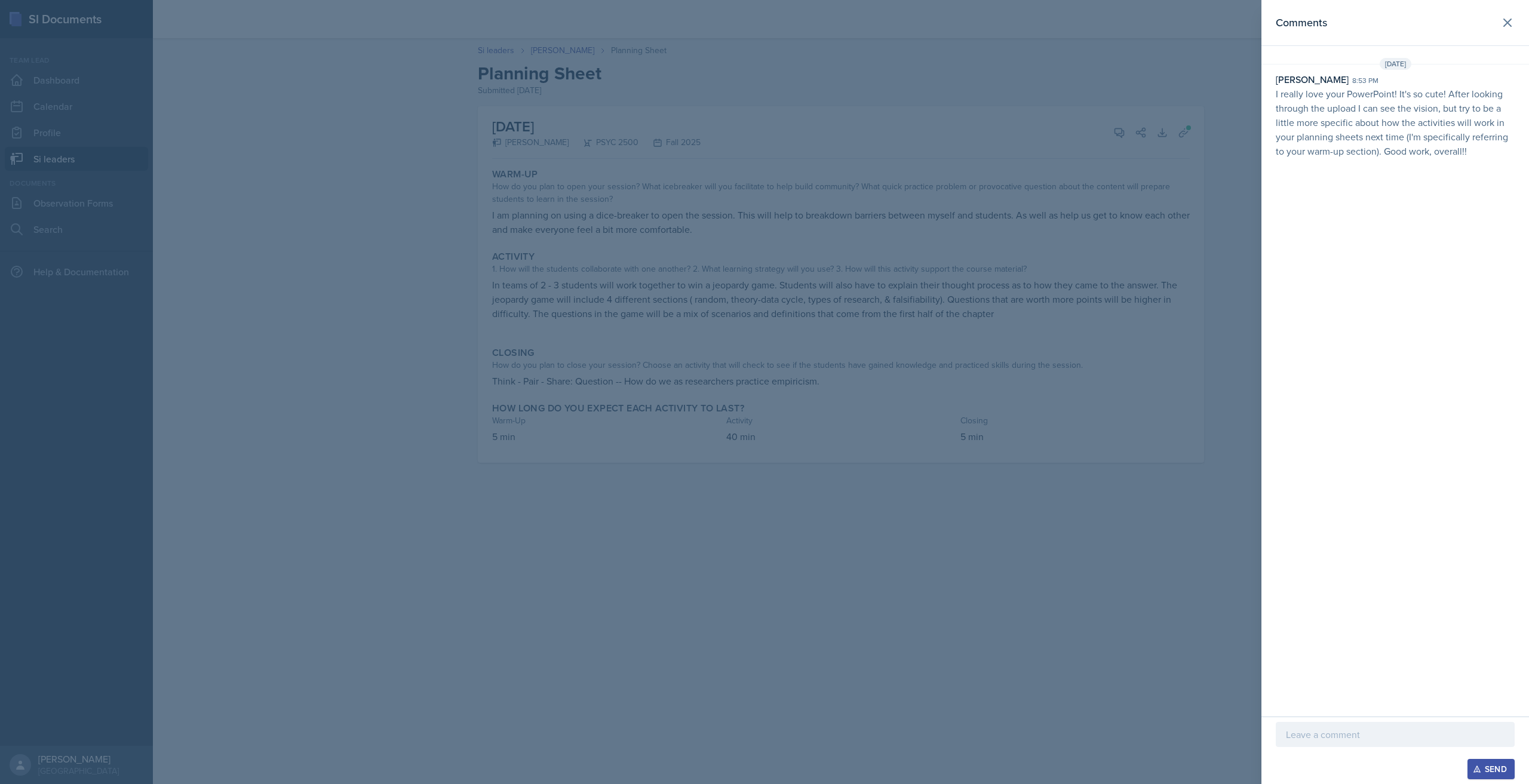
drag, startPoint x: 873, startPoint y: 630, endPoint x: 872, endPoint y: 621, distance: 9.1
click at [873, 630] on div at bounding box center [764, 392] width 1529 height 784
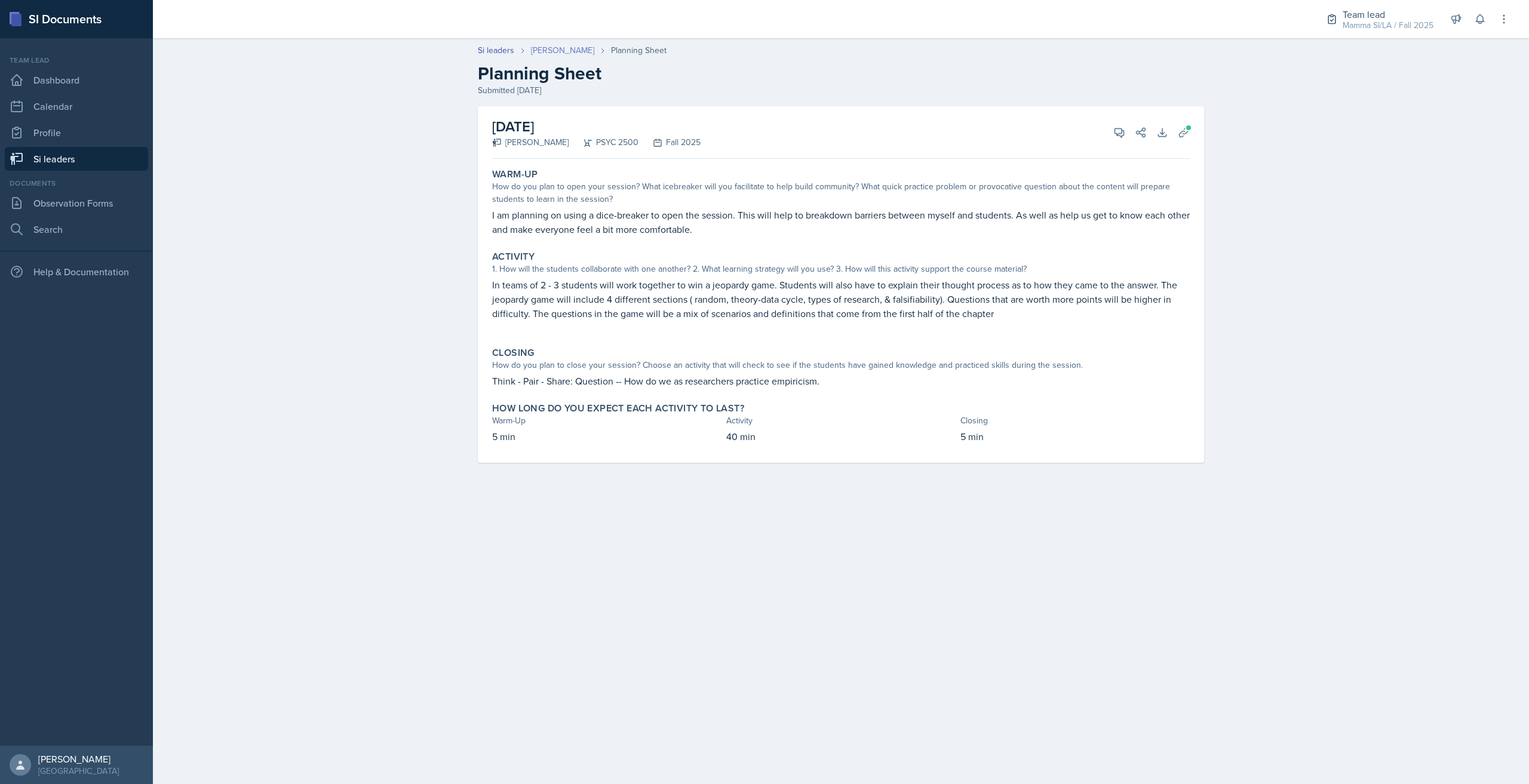
click at [566, 53] on link "[PERSON_NAME]" at bounding box center [562, 50] width 63 height 12
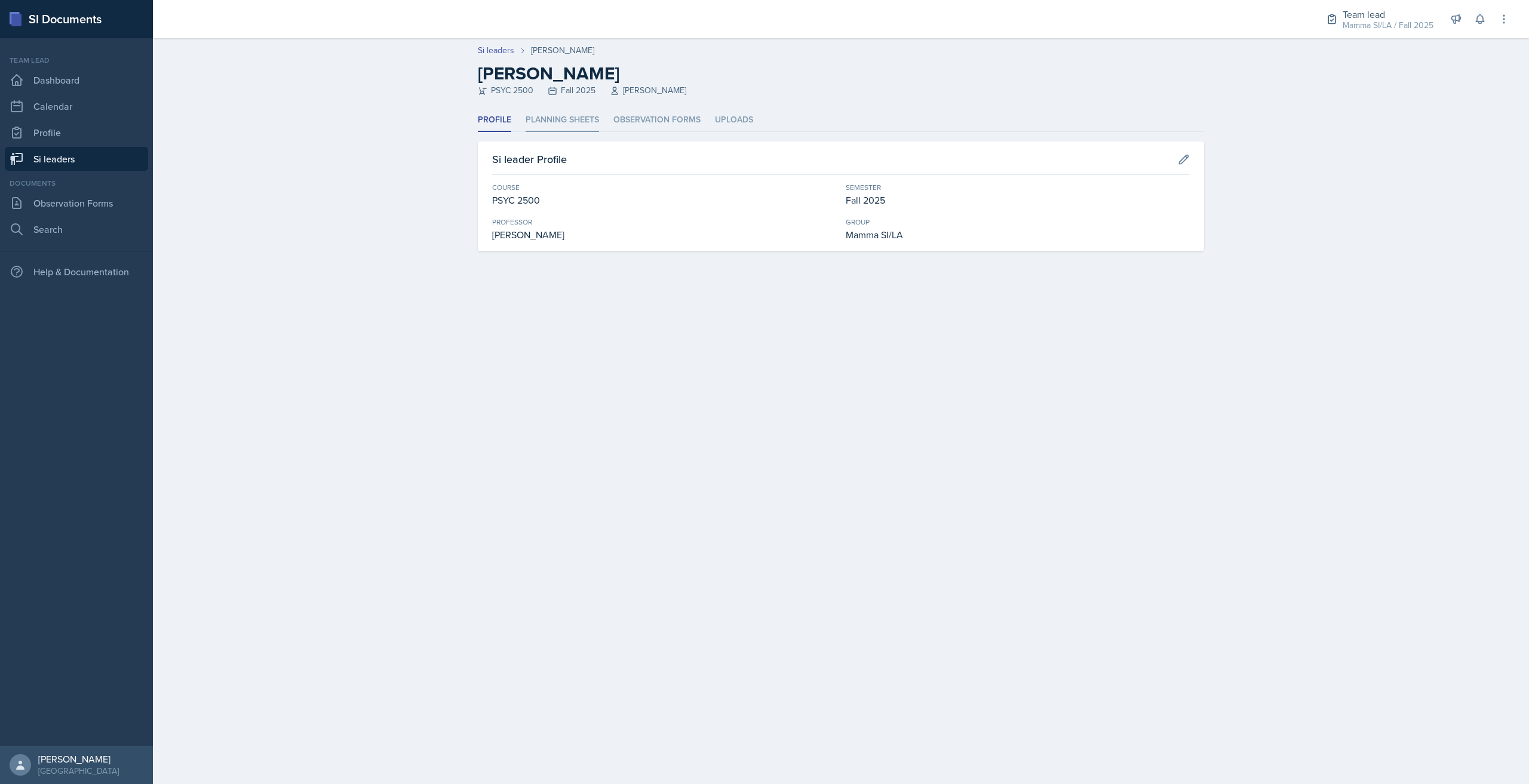
click at [551, 112] on li "Planning Sheets" at bounding box center [562, 120] width 74 height 23
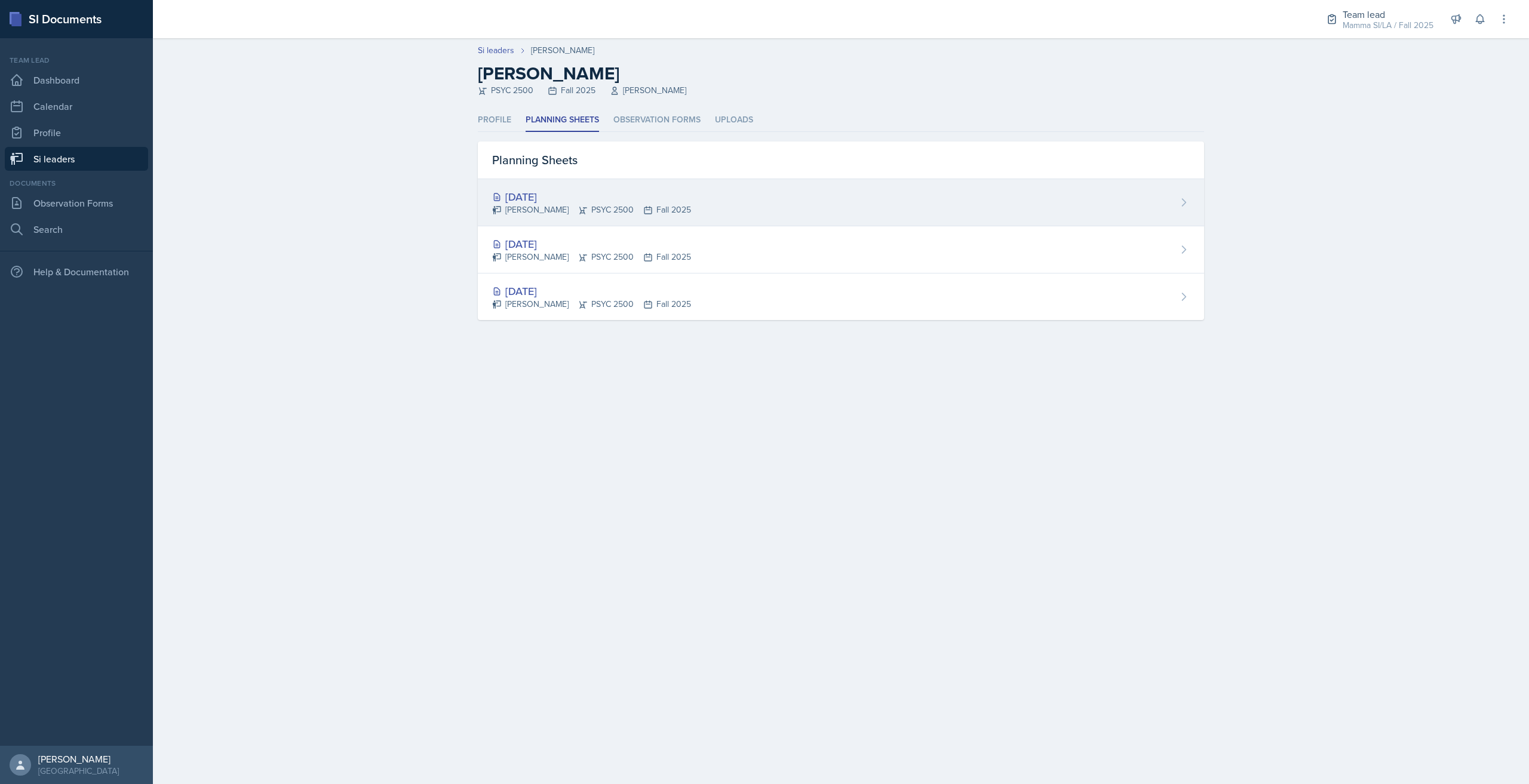
click at [643, 211] on icon at bounding box center [647, 209] width 10 height 10
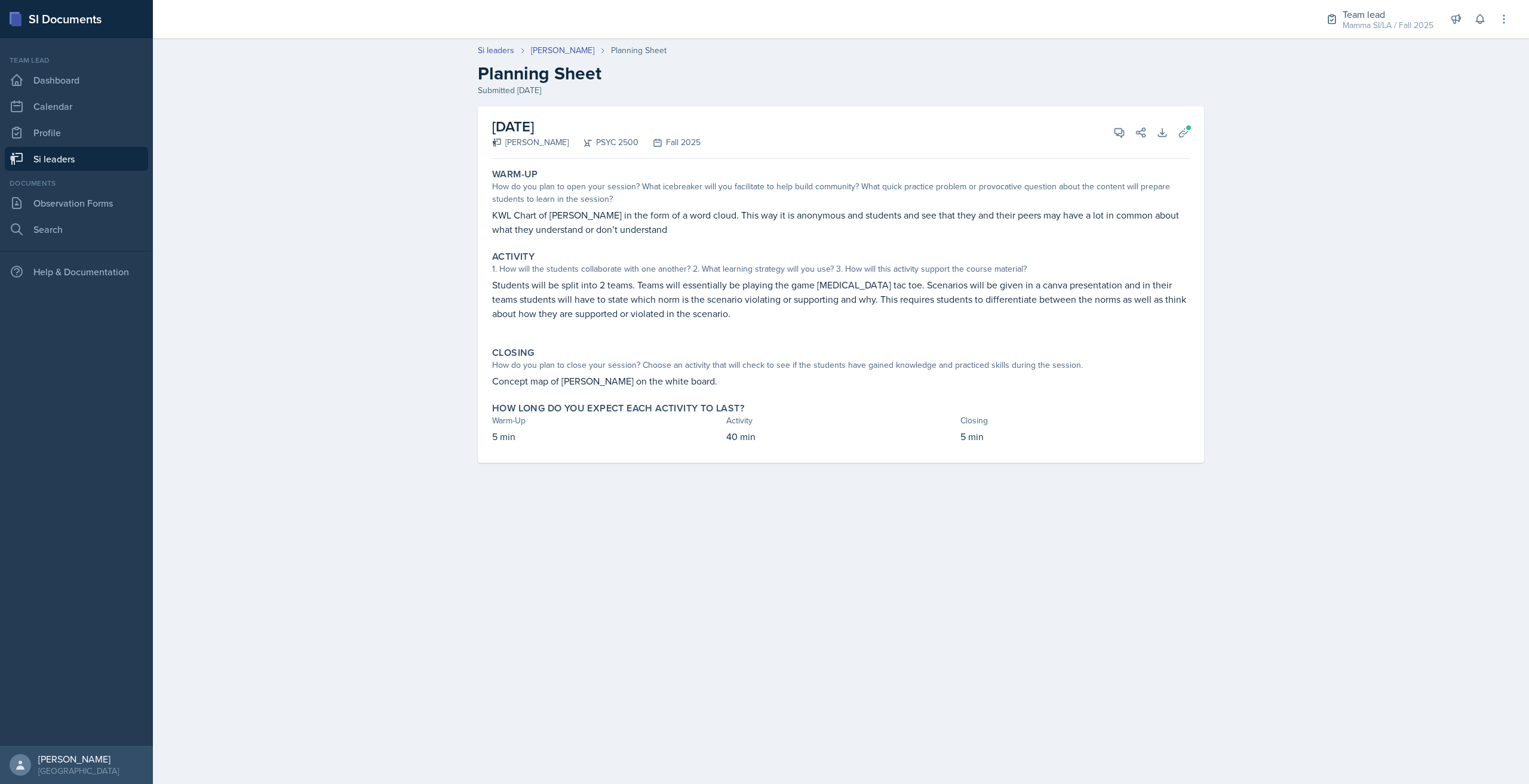
click at [1108, 129] on div "View Comments Comments [DATE] [PERSON_NAME] 8:56 pm Once again, super cute slid…" at bounding box center [1124, 133] width 43 height 12
click at [1115, 131] on icon at bounding box center [1119, 133] width 12 height 12
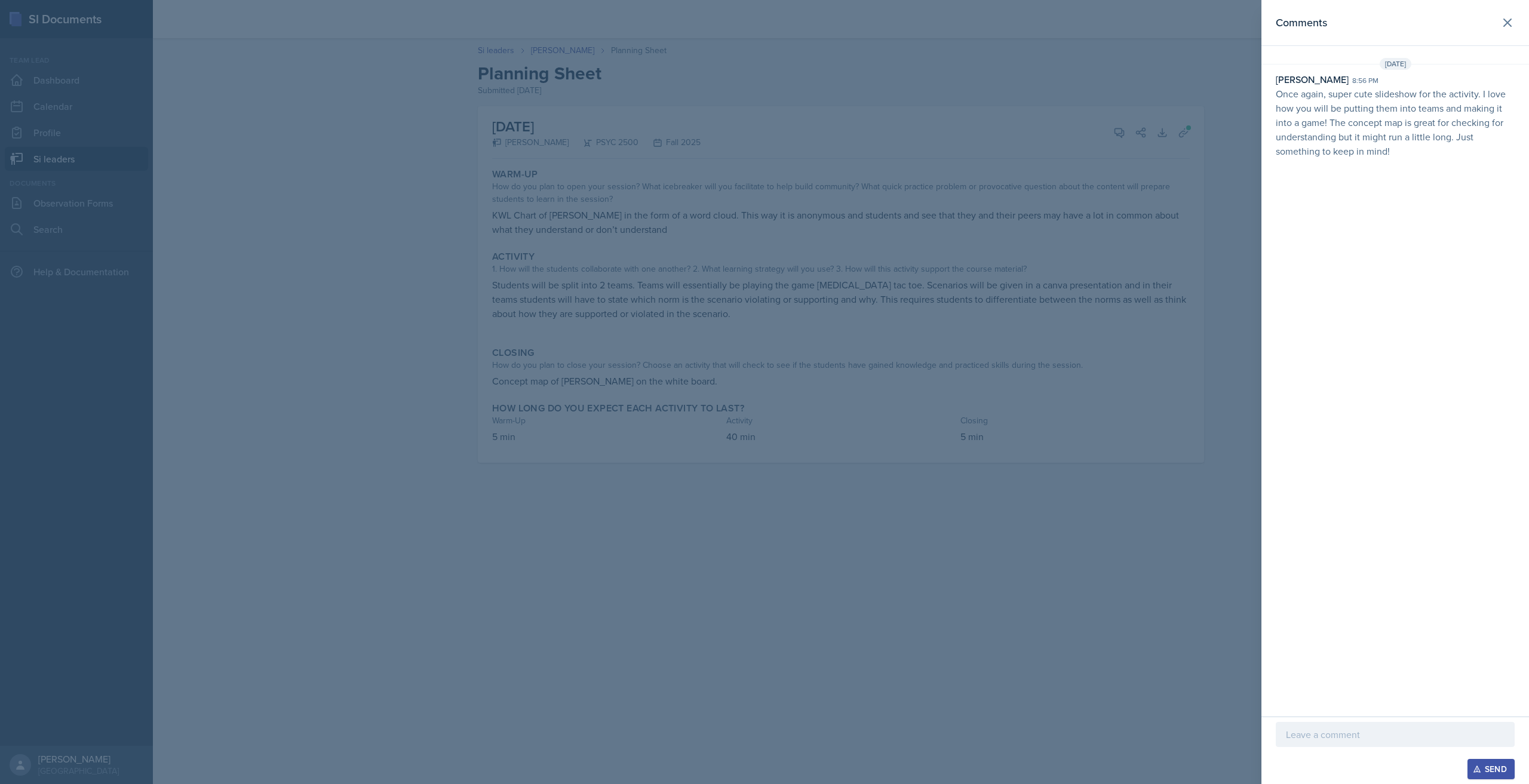
click at [1420, 488] on div "Comments [DATE] [PERSON_NAME] 8:56 pm Once again, super cute slideshow for the …" at bounding box center [1395, 358] width 268 height 716
click at [1229, 518] on div at bounding box center [764, 392] width 1529 height 784
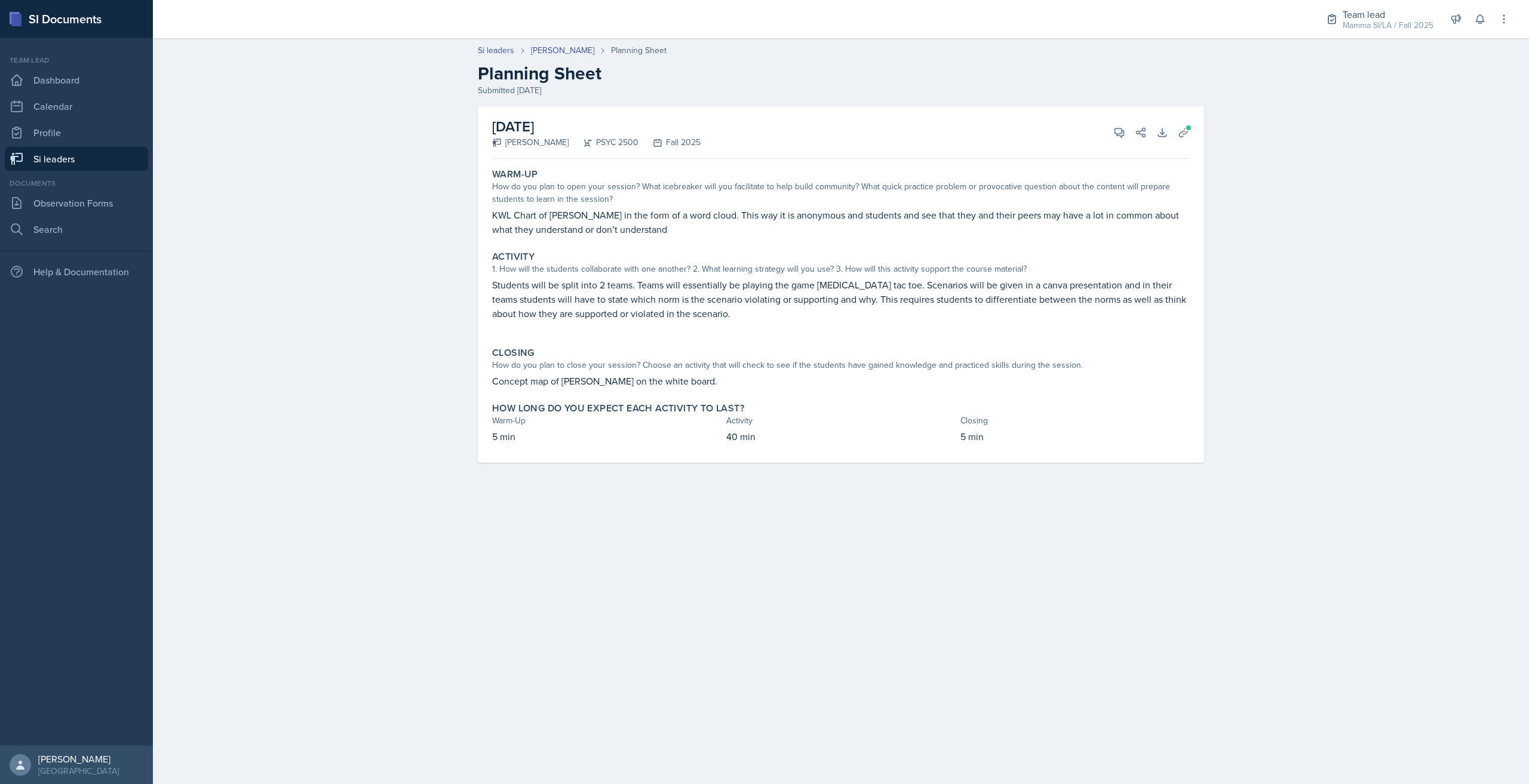
click at [90, 165] on link "Si leaders" at bounding box center [76, 158] width 143 height 23
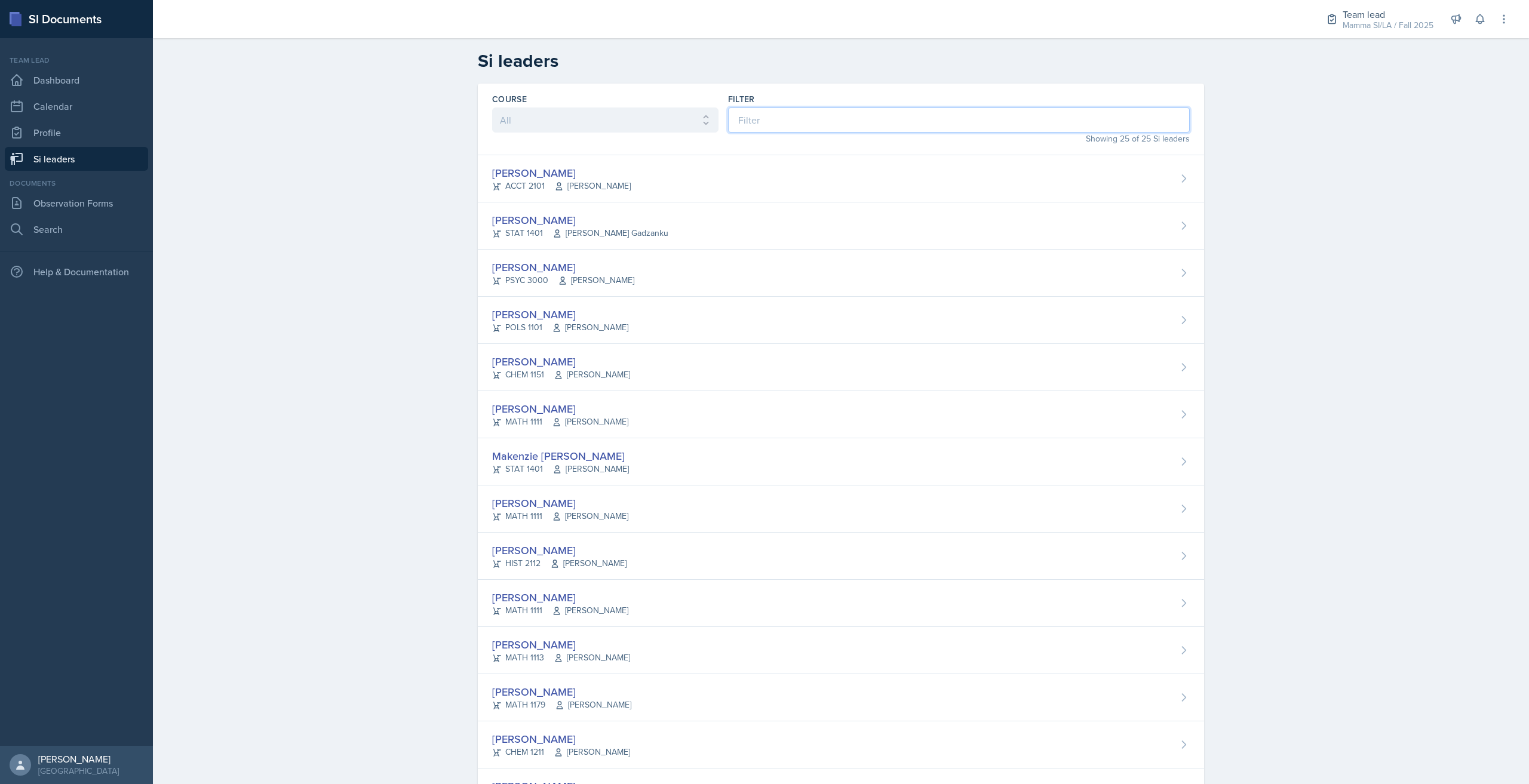
click at [824, 127] on input at bounding box center [958, 120] width 461 height 25
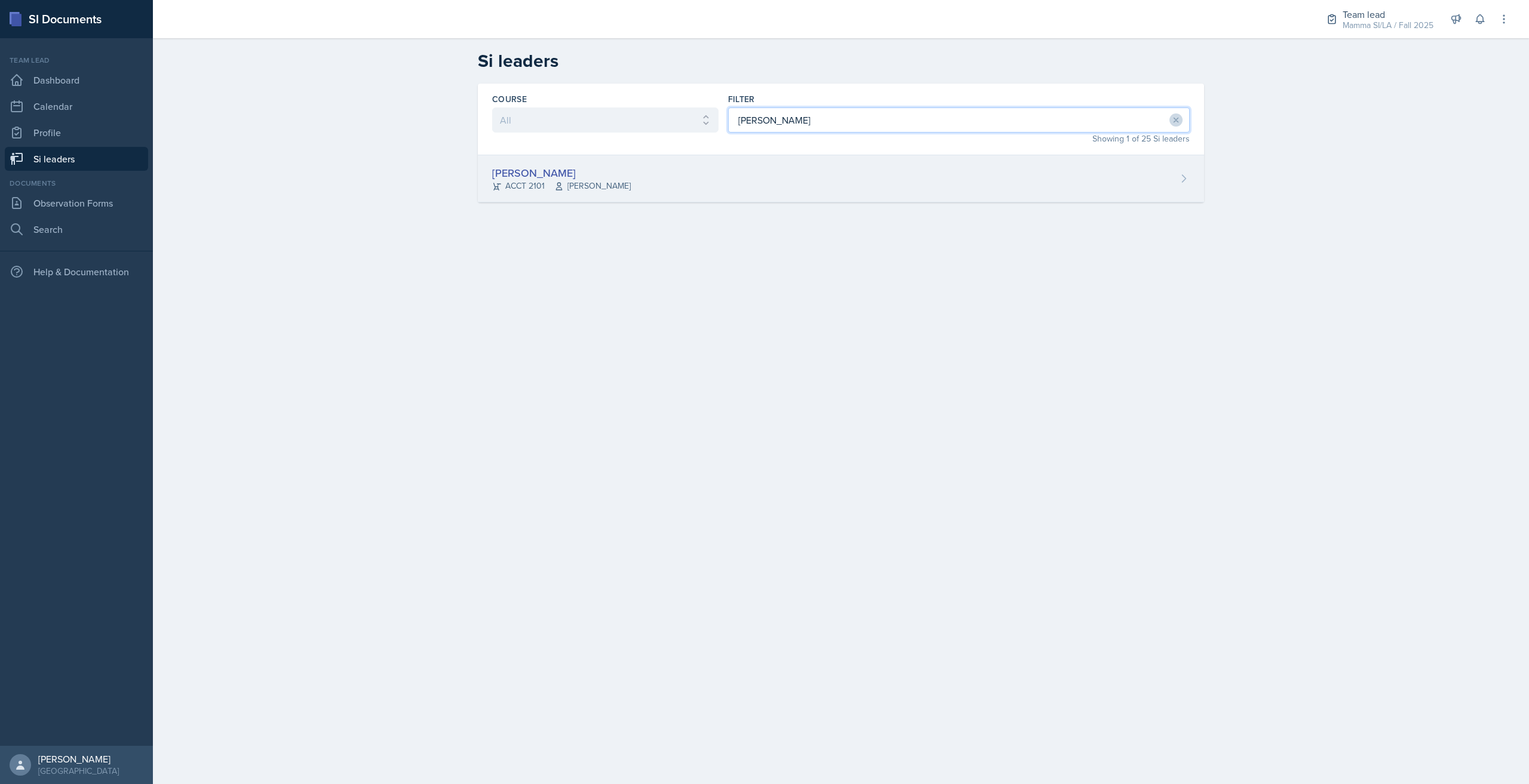
type input "[PERSON_NAME]"
click at [778, 175] on div "[PERSON_NAME] ACCT 2101 [PERSON_NAME]" at bounding box center [841, 179] width 726 height 47
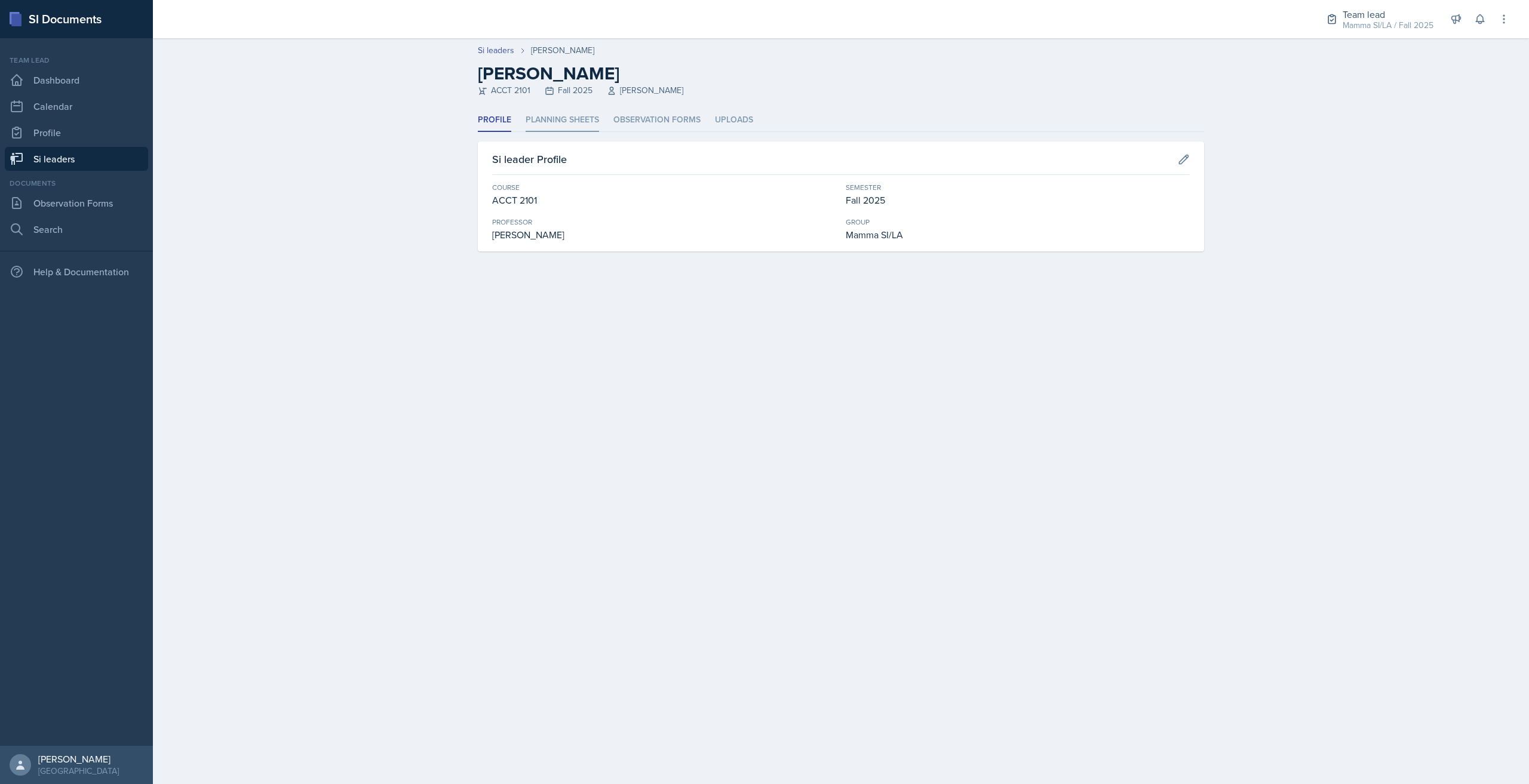
click at [572, 110] on li "Planning Sheets" at bounding box center [562, 120] width 74 height 23
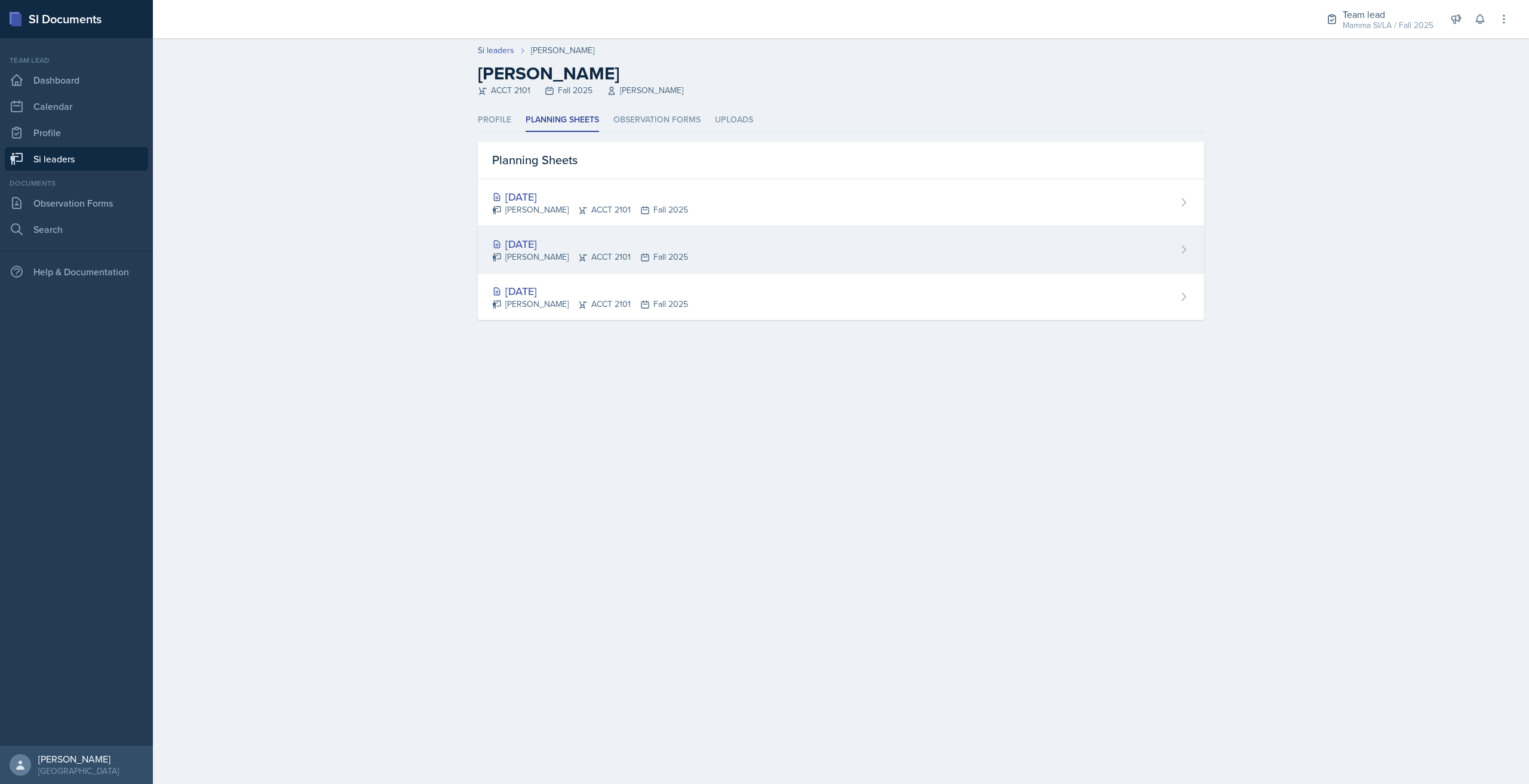
click at [650, 254] on div "[PERSON_NAME] ACCT 2101 Fall 2025" at bounding box center [589, 257] width 195 height 12
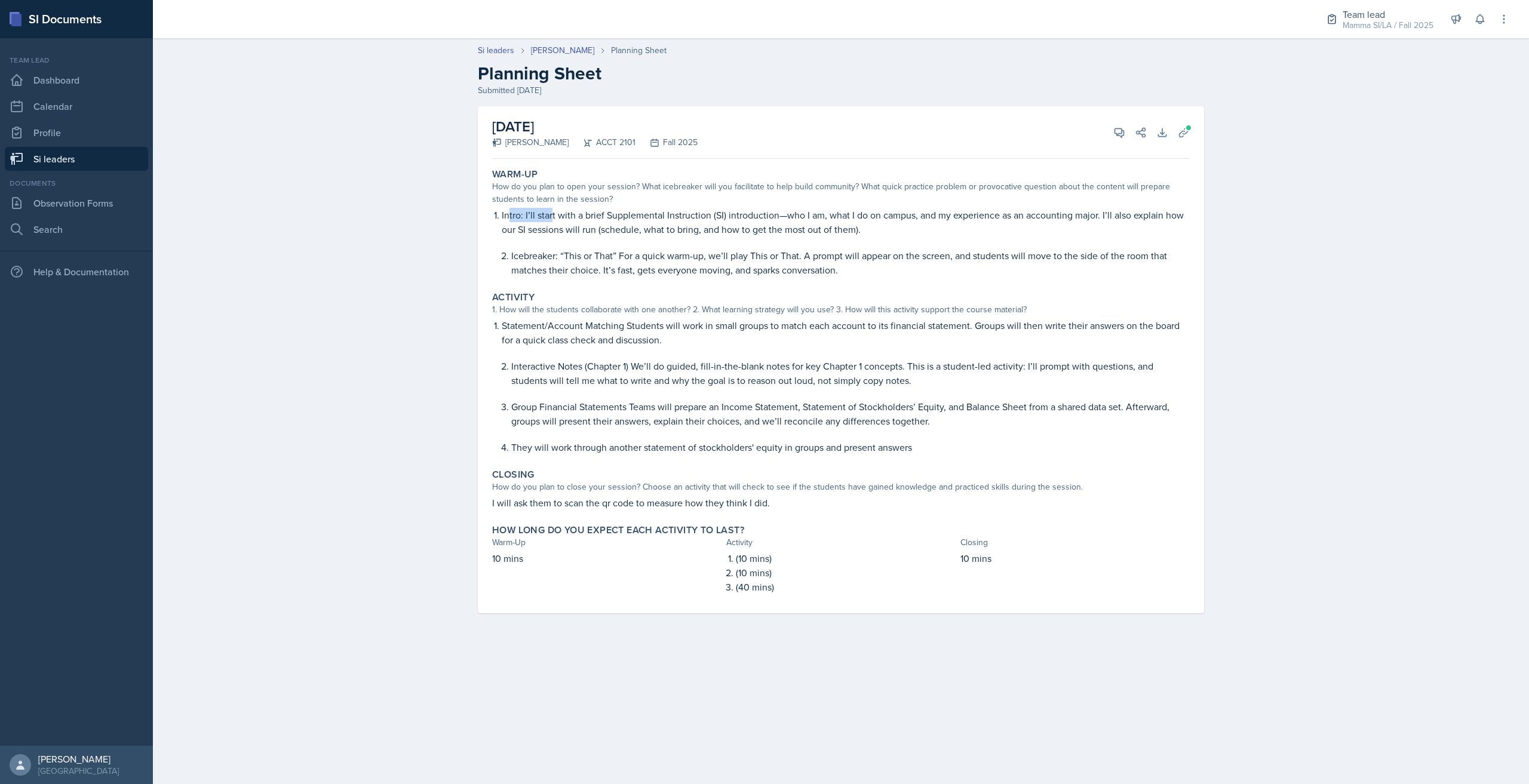
click at [563, 218] on li "Intro: I’ll start with a brief Supplemental Instruction (SI) introduction—who I…" at bounding box center [845, 242] width 688 height 69
click at [593, 217] on p "Intro: I’ll start with a brief Supplemental Instruction (SI) introduction—who I…" at bounding box center [845, 221] width 688 height 29
click at [1124, 135] on icon at bounding box center [1119, 133] width 9 height 9
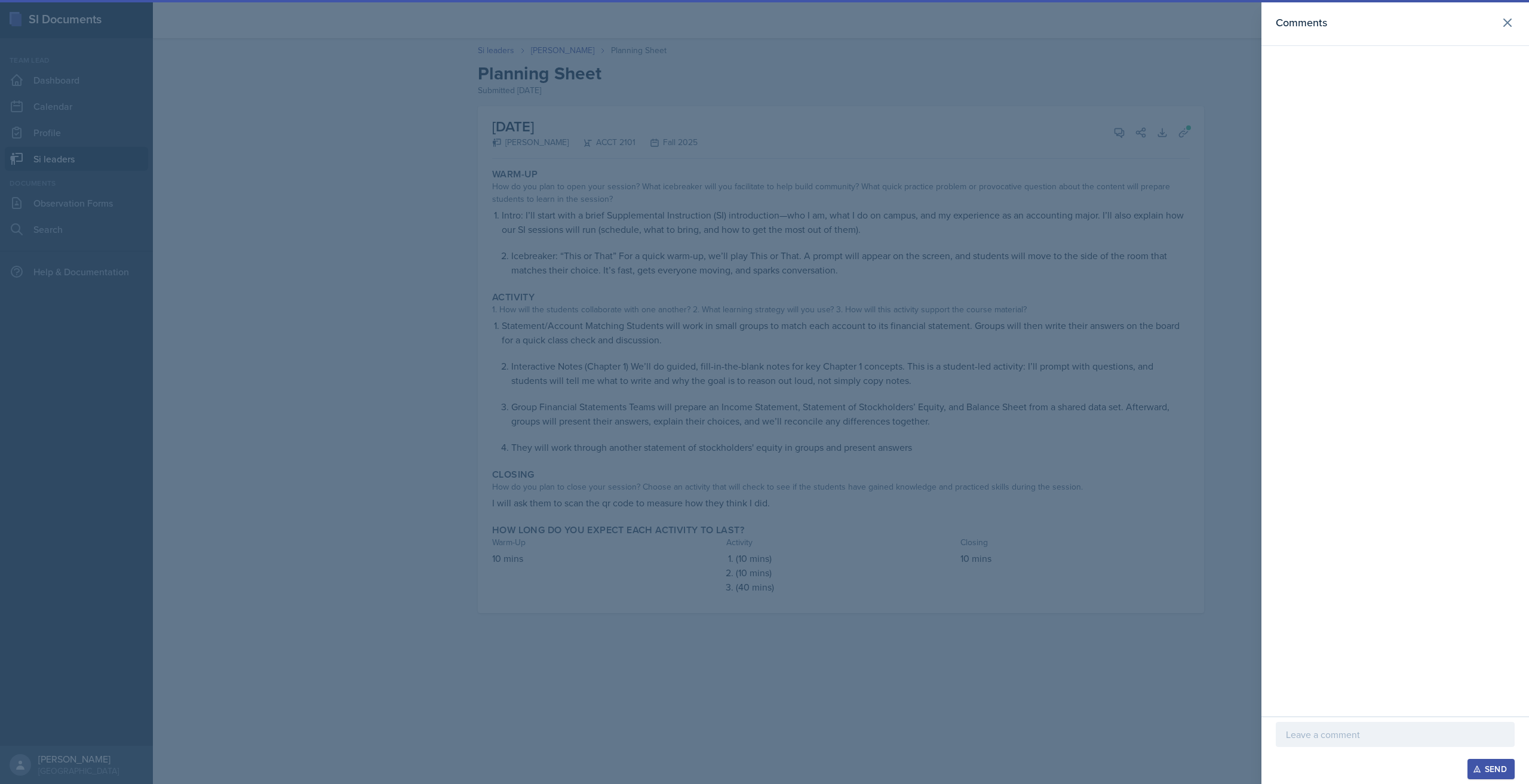
drag, startPoint x: 1351, startPoint y: 719, endPoint x: 1347, endPoint y: 726, distance: 8.1
click at [1350, 719] on div "Send" at bounding box center [1395, 750] width 268 height 68
click at [1347, 726] on div at bounding box center [1394, 734] width 239 height 25
drag, startPoint x: 1409, startPoint y: 733, endPoint x: 1281, endPoint y: 721, distance: 128.6
click at [1281, 721] on div "I love the creativity of this session. Great collaboration techniques!" at bounding box center [1394, 716] width 239 height 60
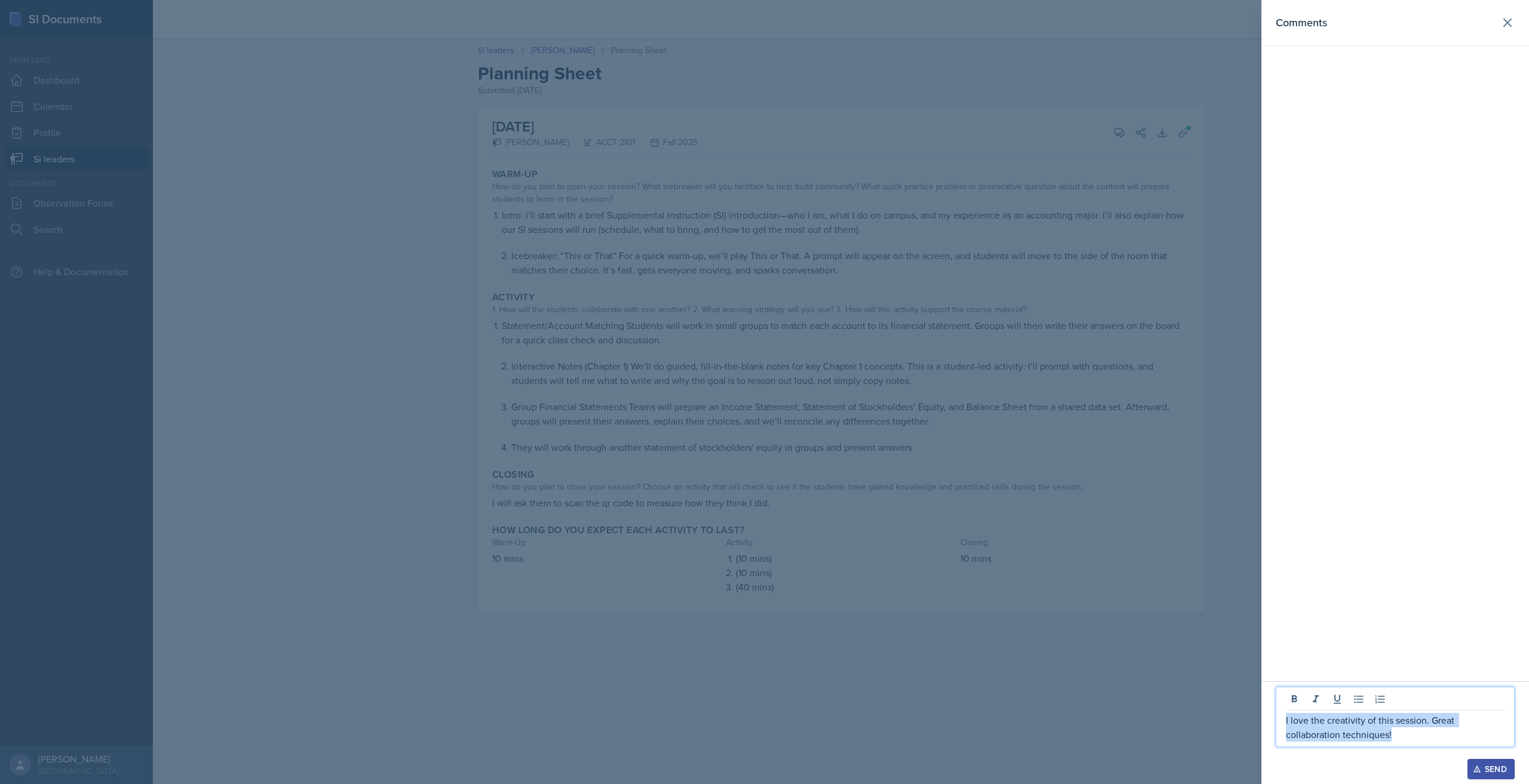
copy p "I love the creativity of this session. Great collaboration techniques!"
click at [1486, 764] on div "Send" at bounding box center [1491, 768] width 31 height 10
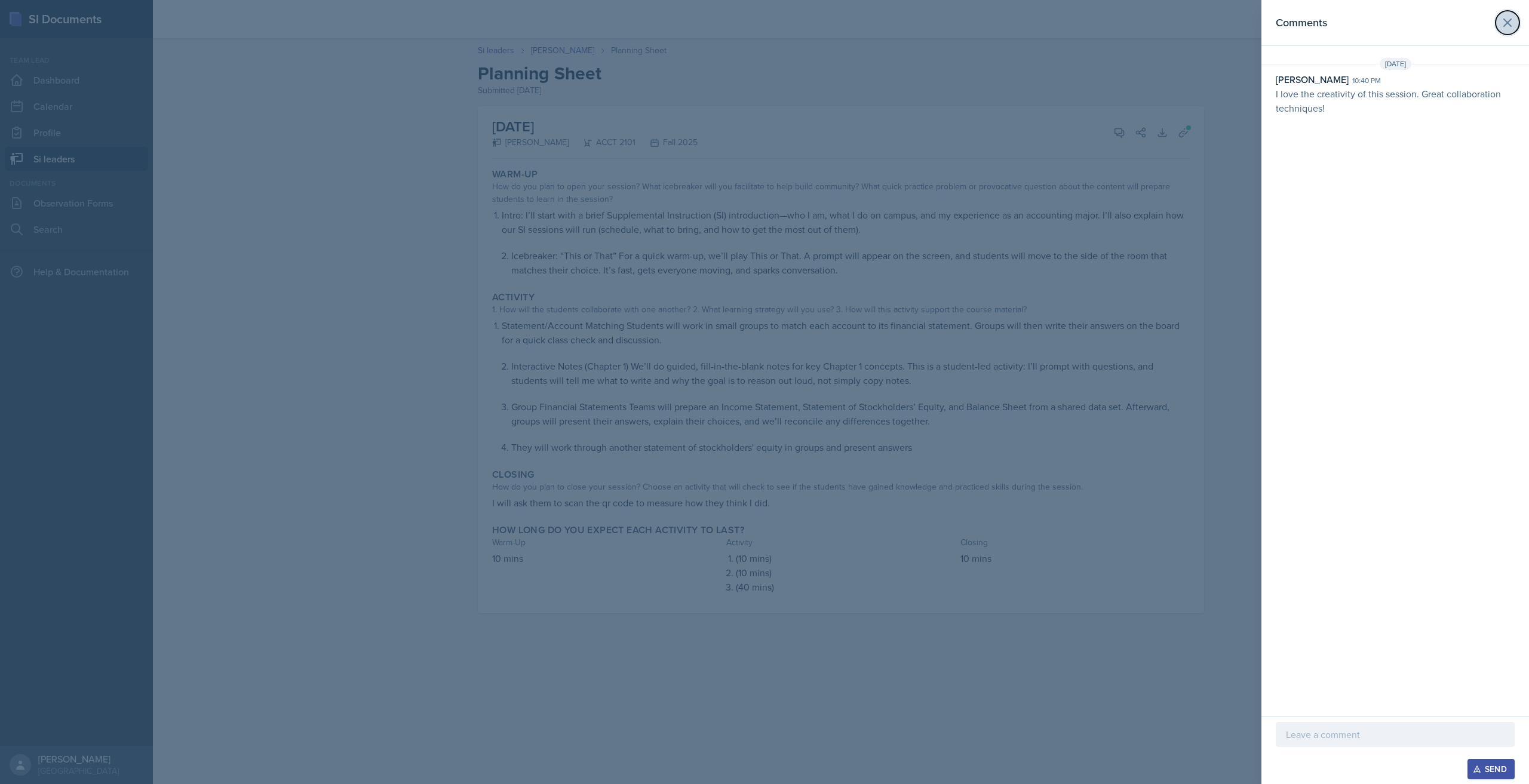
click at [1508, 20] on icon at bounding box center [1507, 23] width 14 height 14
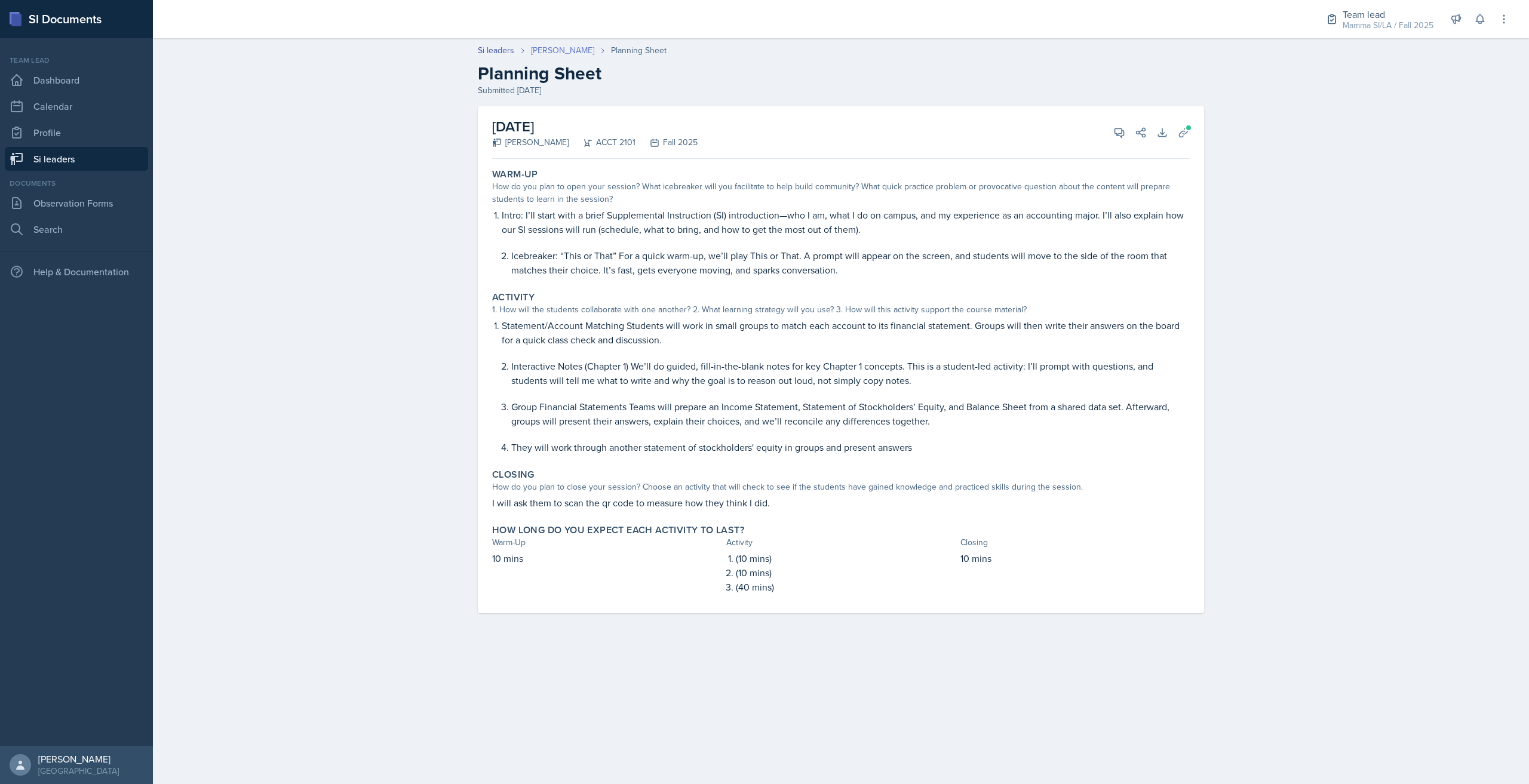
click at [563, 49] on link "[PERSON_NAME]" at bounding box center [562, 50] width 63 height 12
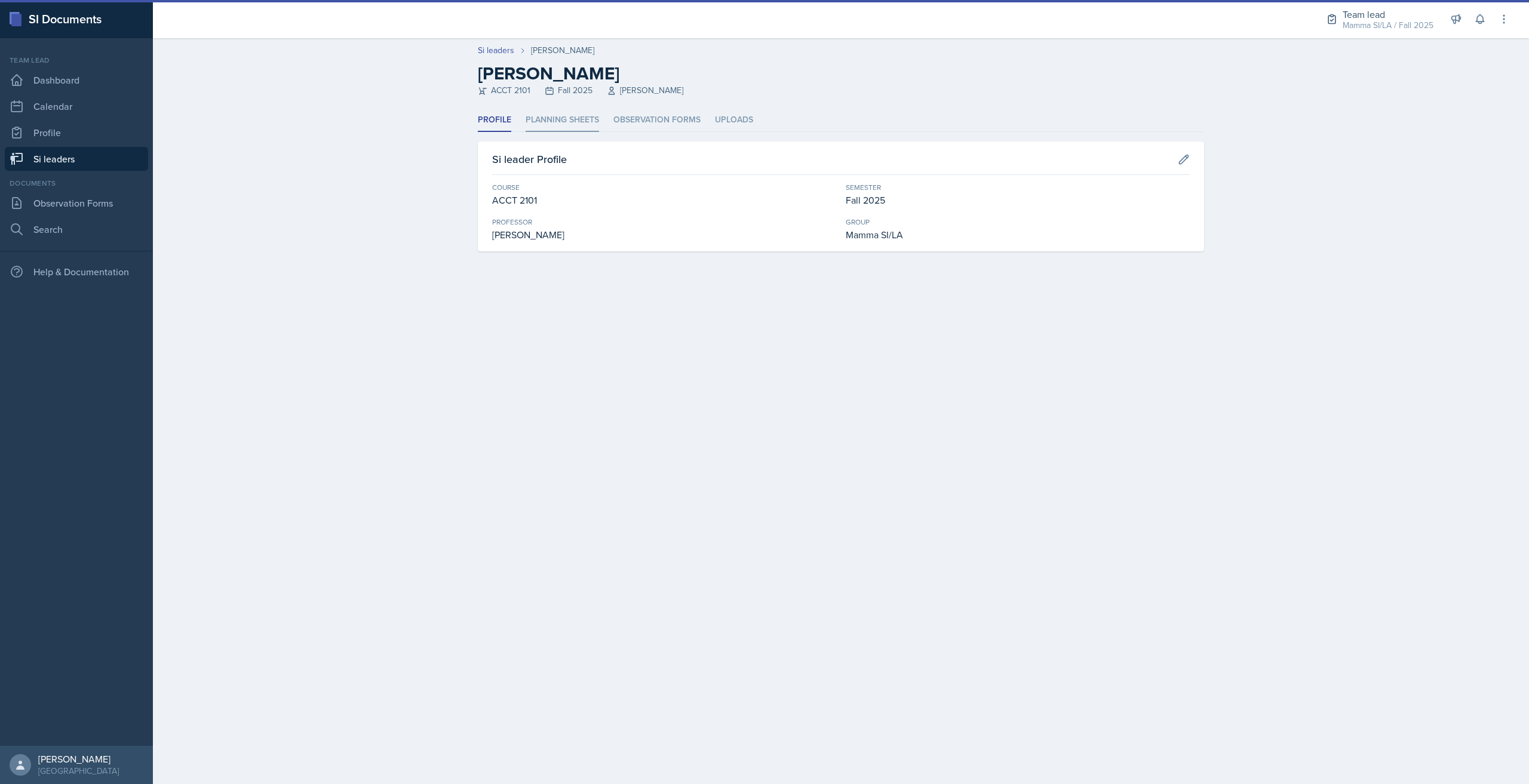
click at [573, 117] on li "Planning Sheets" at bounding box center [562, 120] width 74 height 23
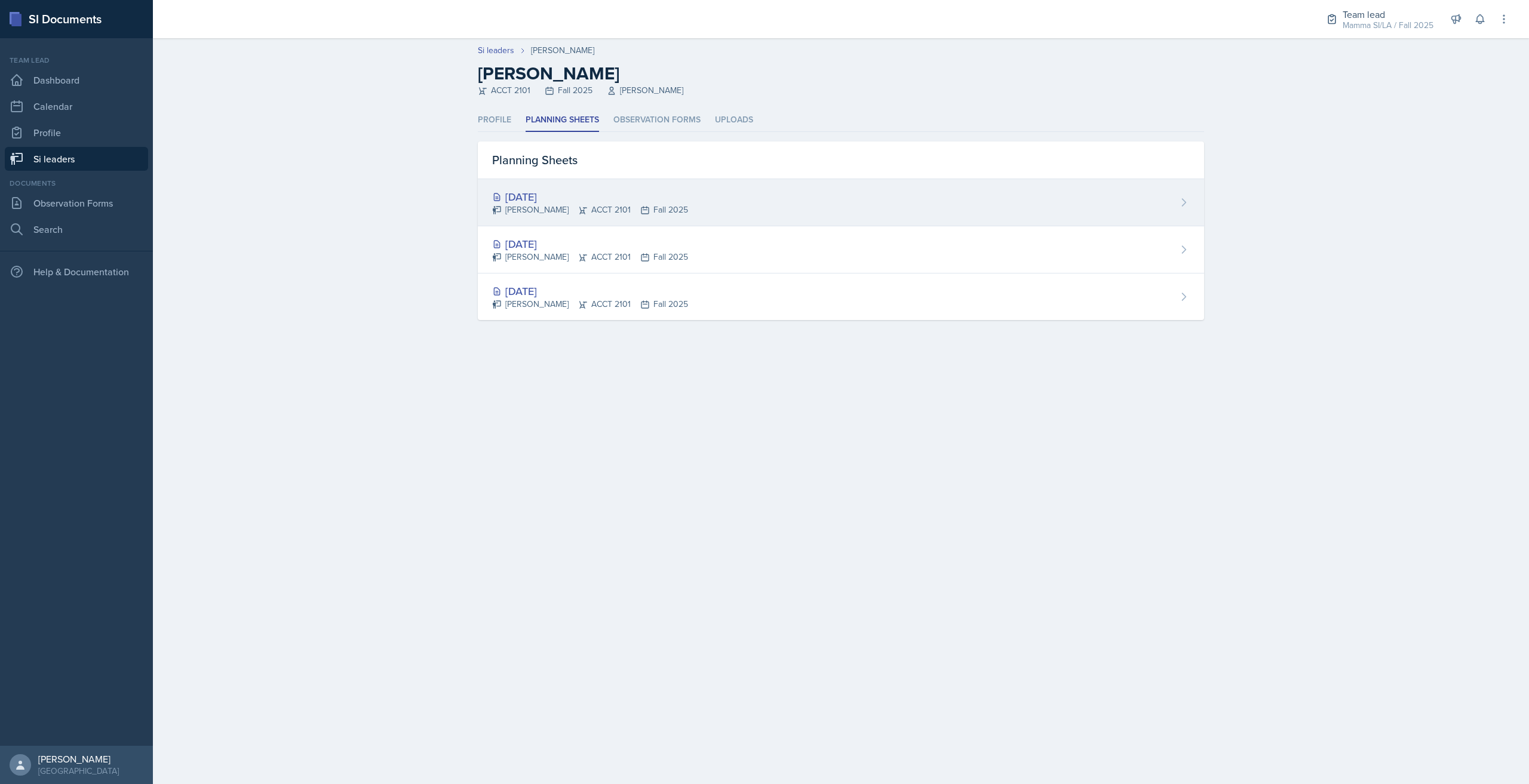
click at [663, 213] on div "[PERSON_NAME] ACCT 2101 Fall 2025" at bounding box center [589, 209] width 195 height 12
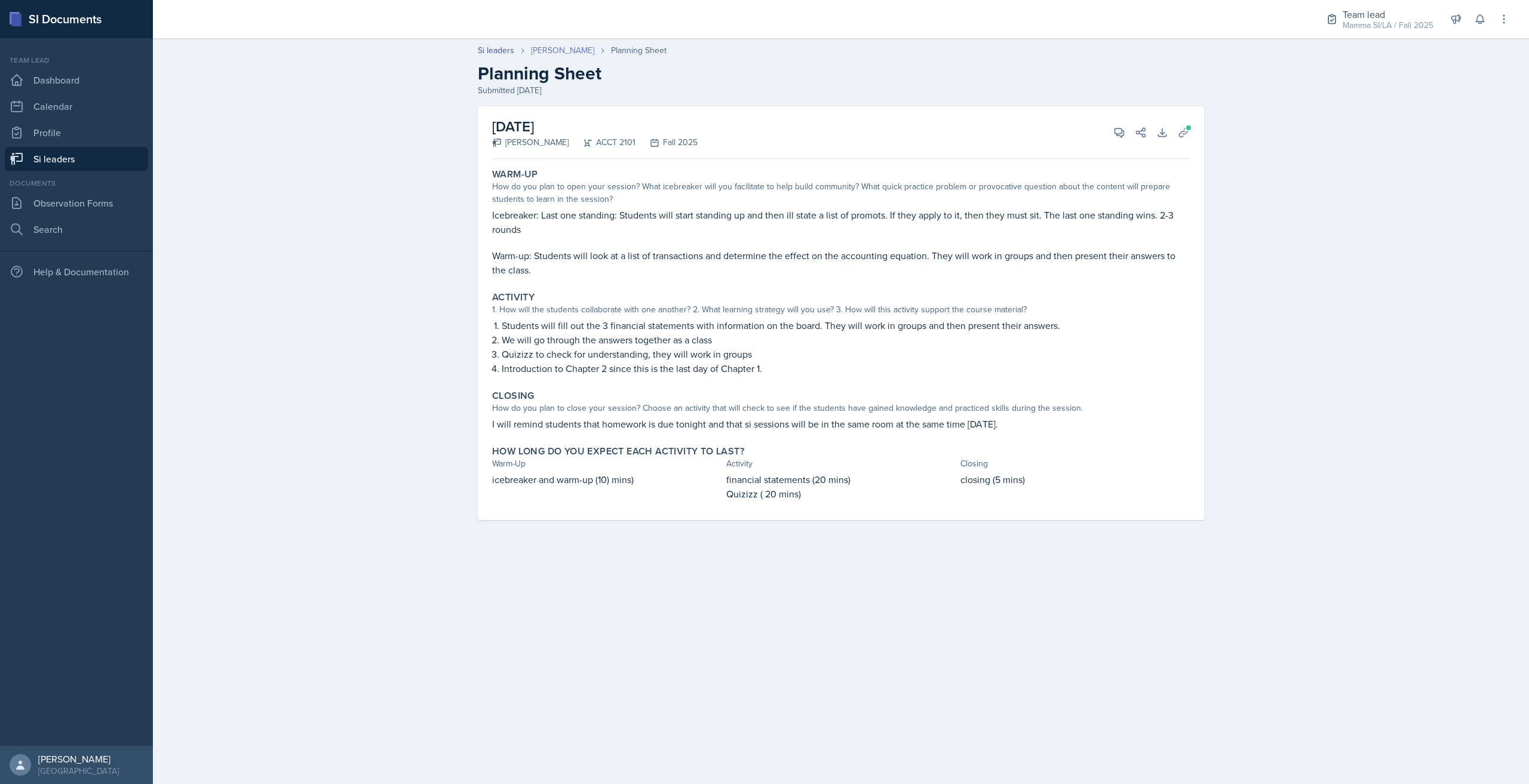
click at [577, 47] on link "[PERSON_NAME]" at bounding box center [562, 50] width 63 height 12
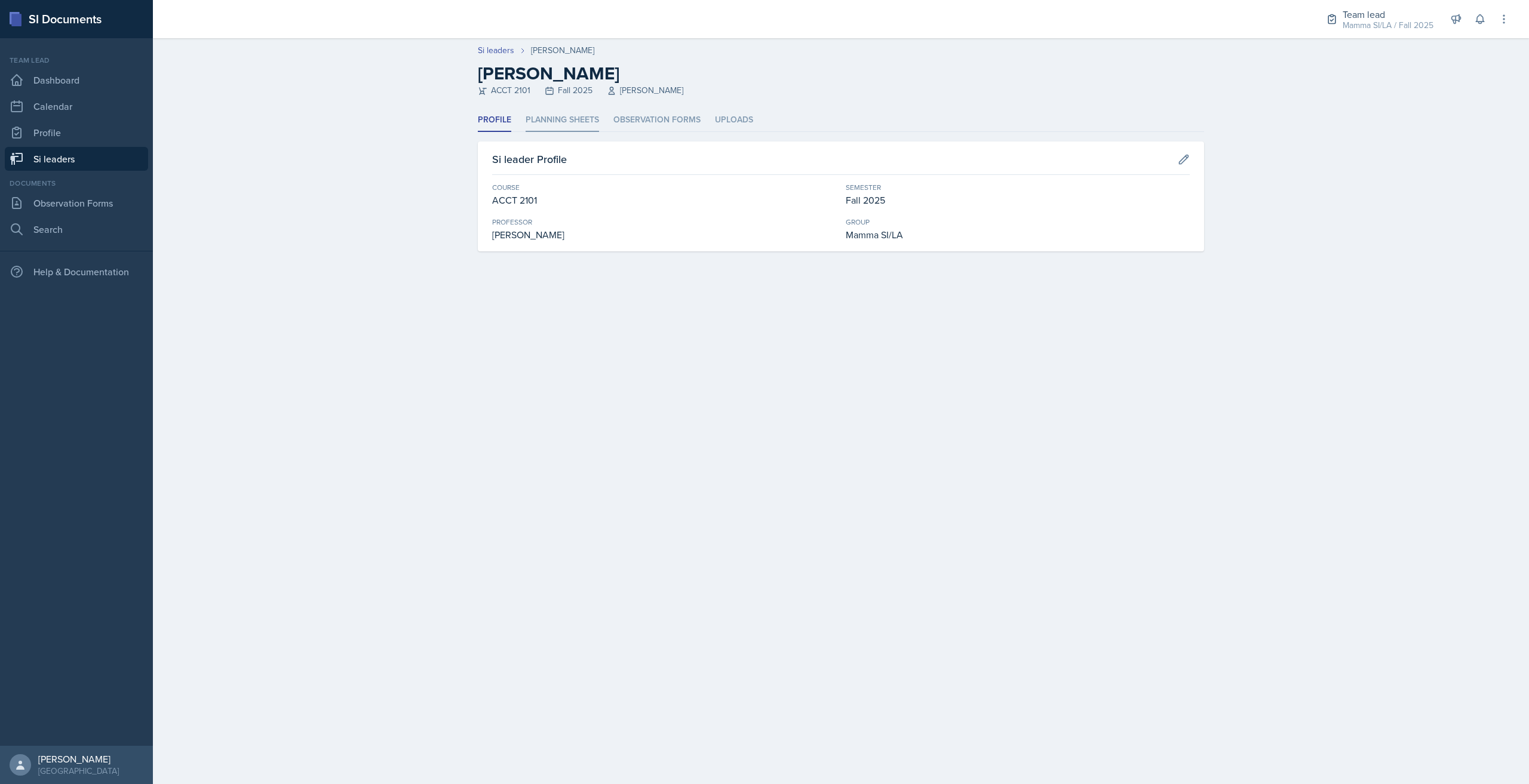
click at [565, 115] on li "Planning Sheets" at bounding box center [562, 120] width 74 height 23
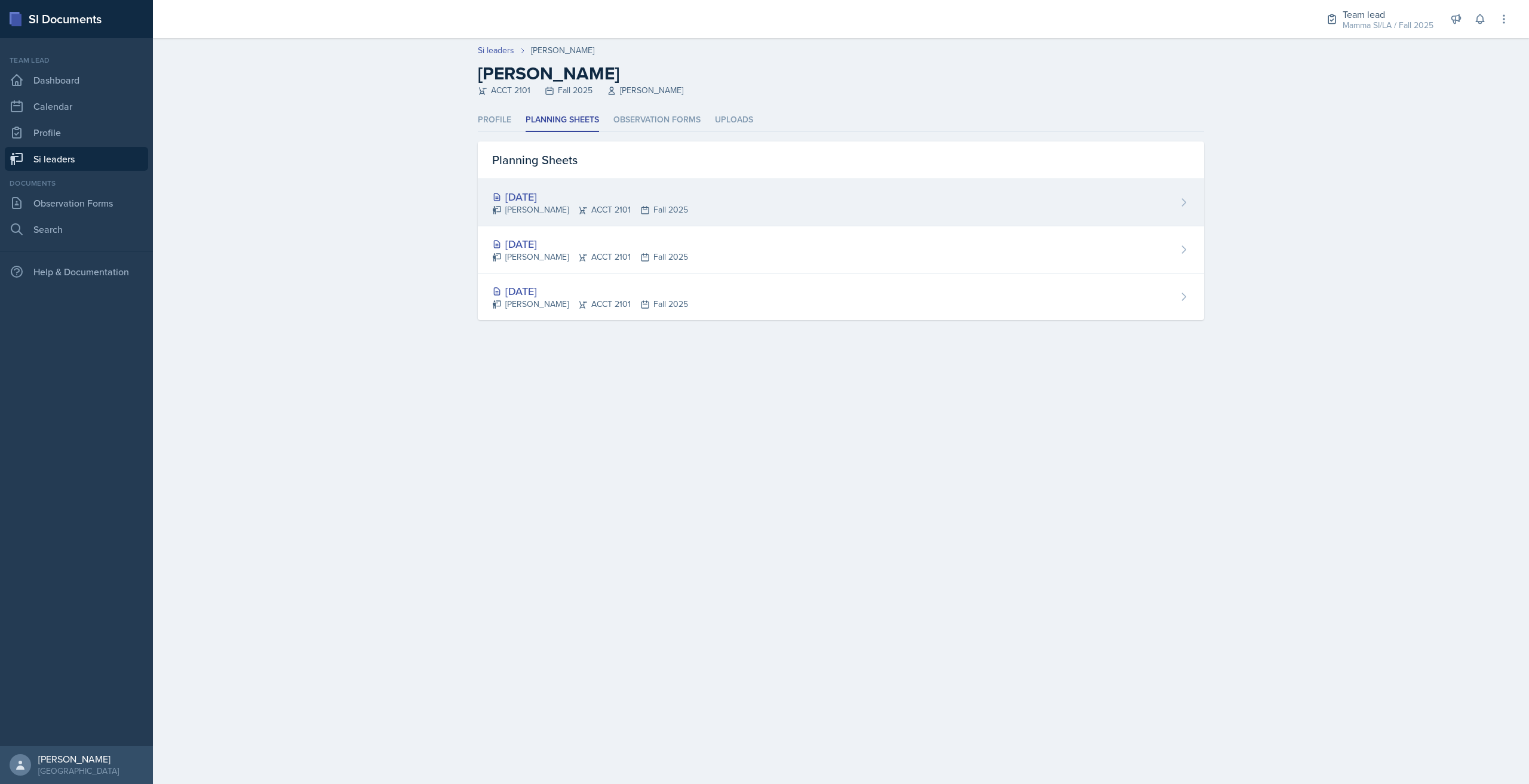
click at [568, 188] on div "[DATE] [PERSON_NAME] ACCT 2101 Fall 2025" at bounding box center [841, 202] width 726 height 47
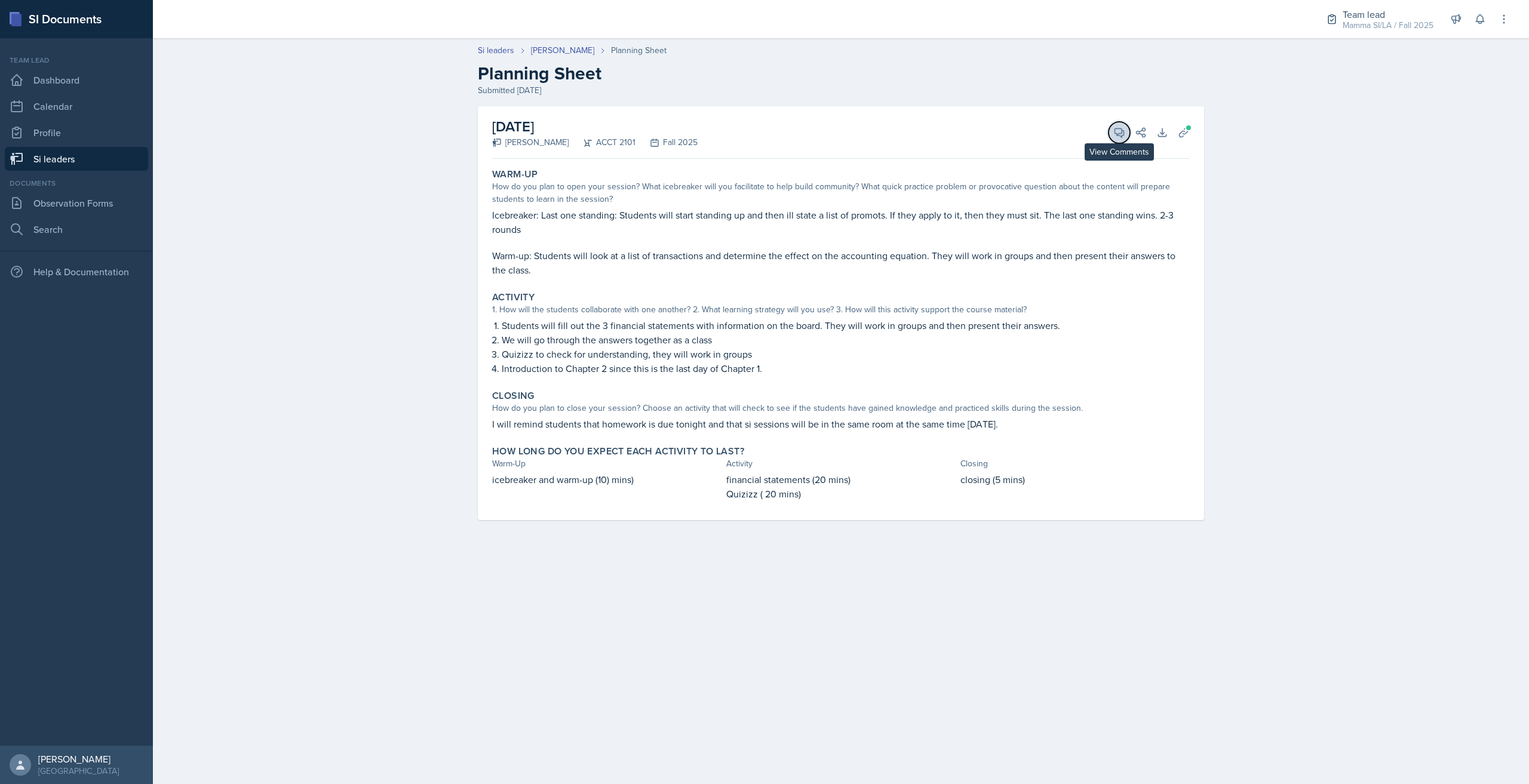
click at [1122, 135] on icon at bounding box center [1119, 133] width 12 height 12
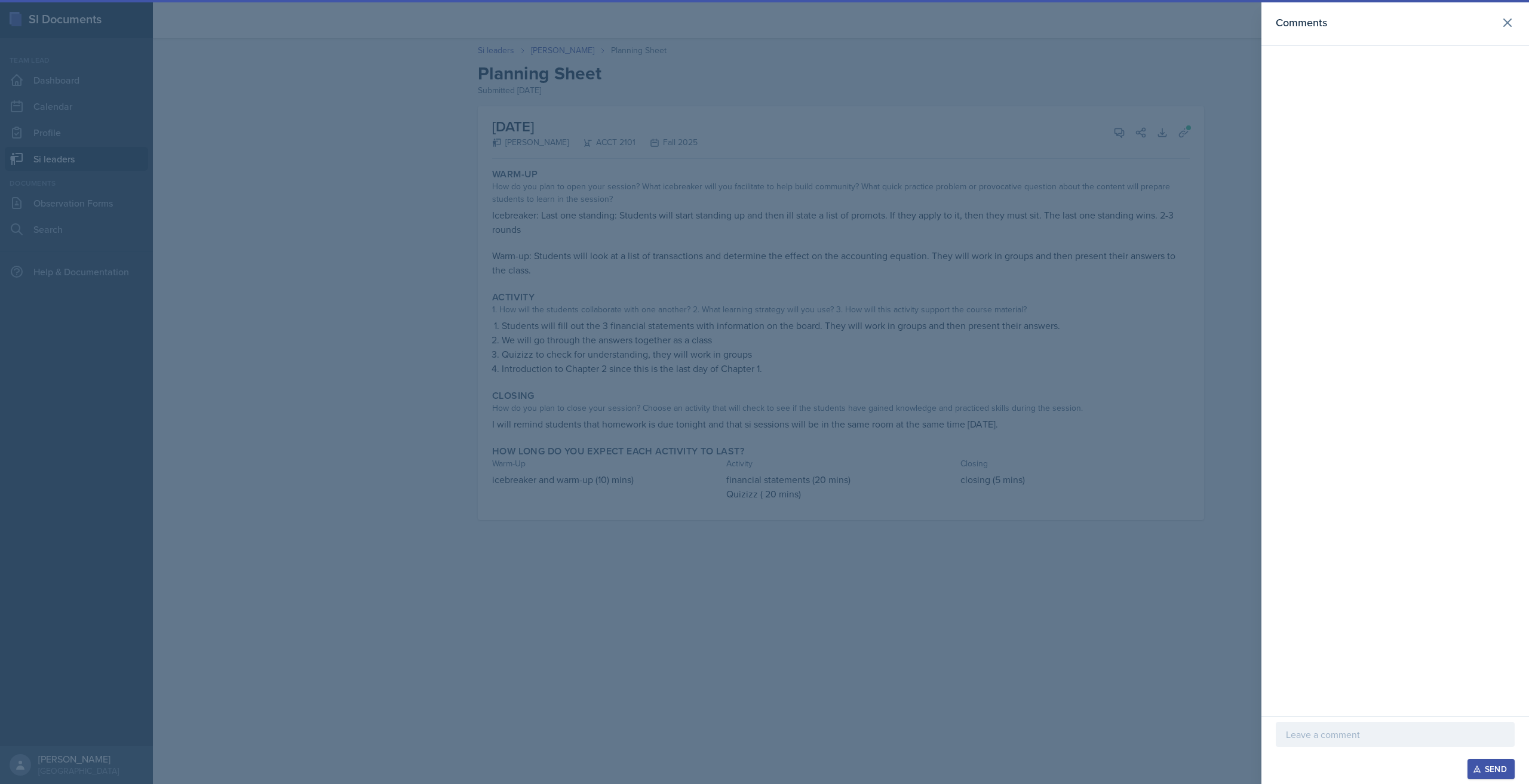
click at [1339, 742] on div at bounding box center [1394, 734] width 239 height 25
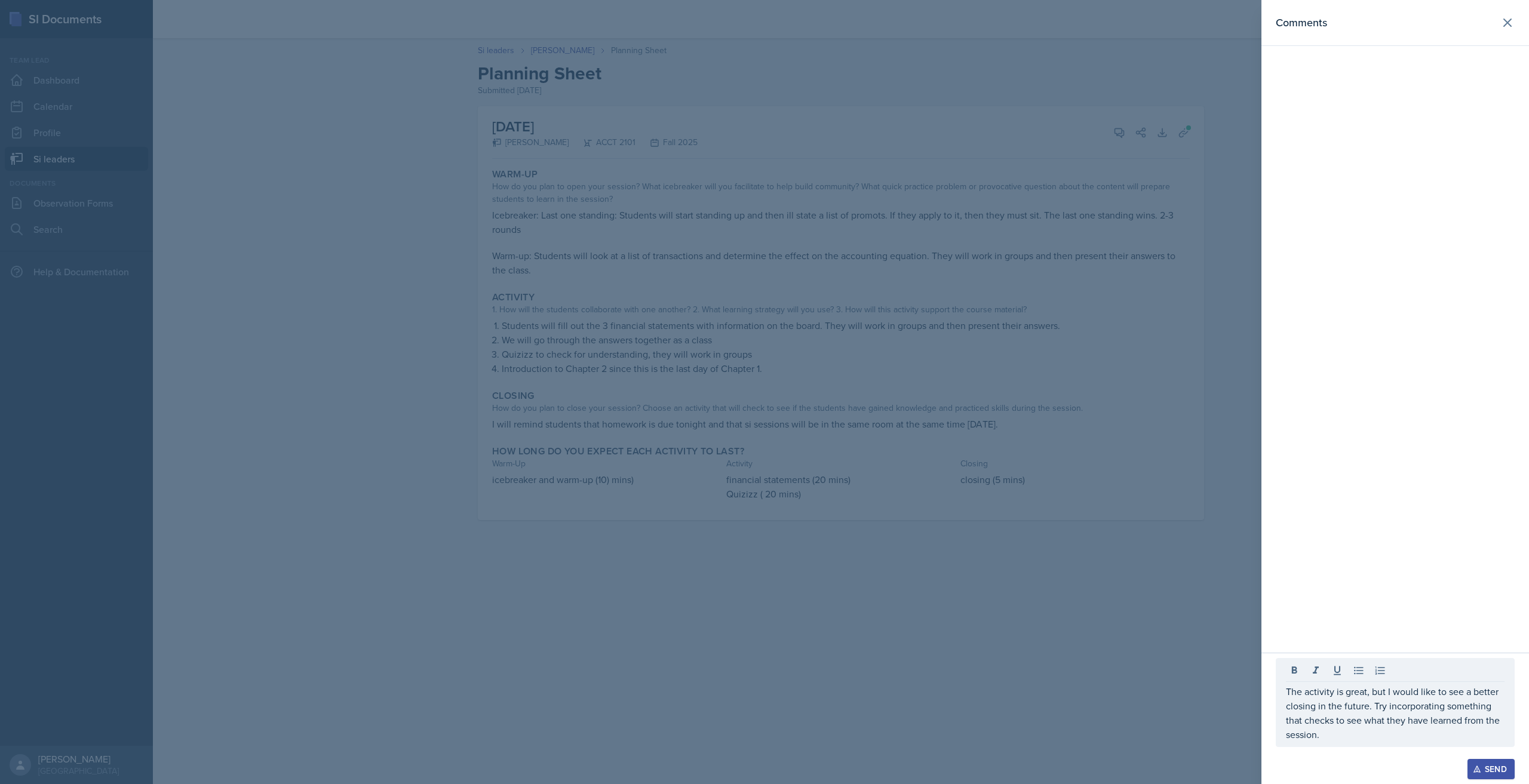
click at [1495, 772] on div "Send" at bounding box center [1491, 768] width 31 height 10
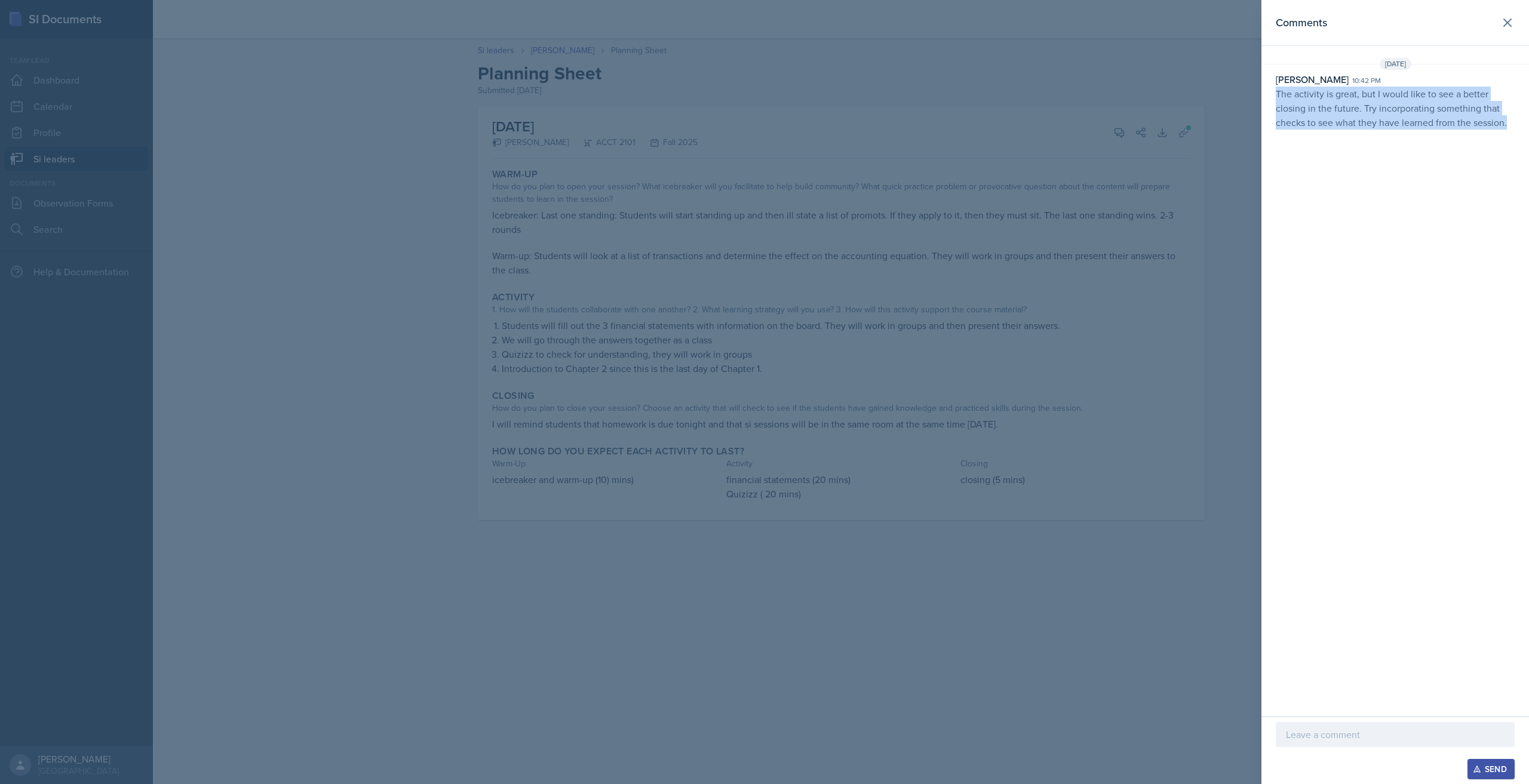
drag, startPoint x: 1274, startPoint y: 96, endPoint x: 1509, endPoint y: 123, distance: 236.5
click at [1509, 123] on div "[PERSON_NAME] 10:42 pm The activity is great, but I would like to see a better …" at bounding box center [1395, 101] width 268 height 57
copy p "The activity is great, but I would like to see a better closing in the future. …"
click at [563, 585] on div at bounding box center [764, 392] width 1529 height 784
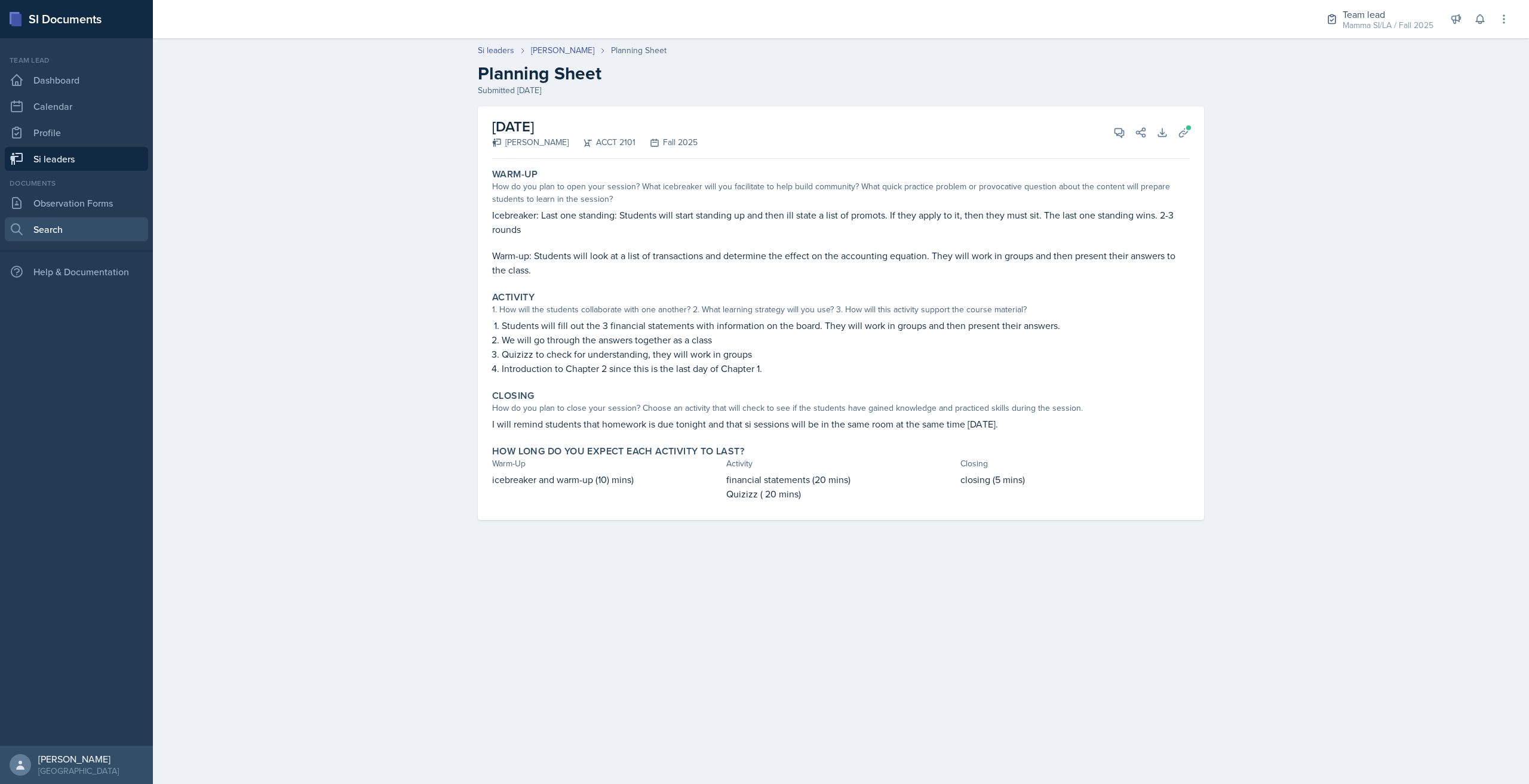
click at [79, 234] on link "Search" at bounding box center [76, 228] width 143 height 23
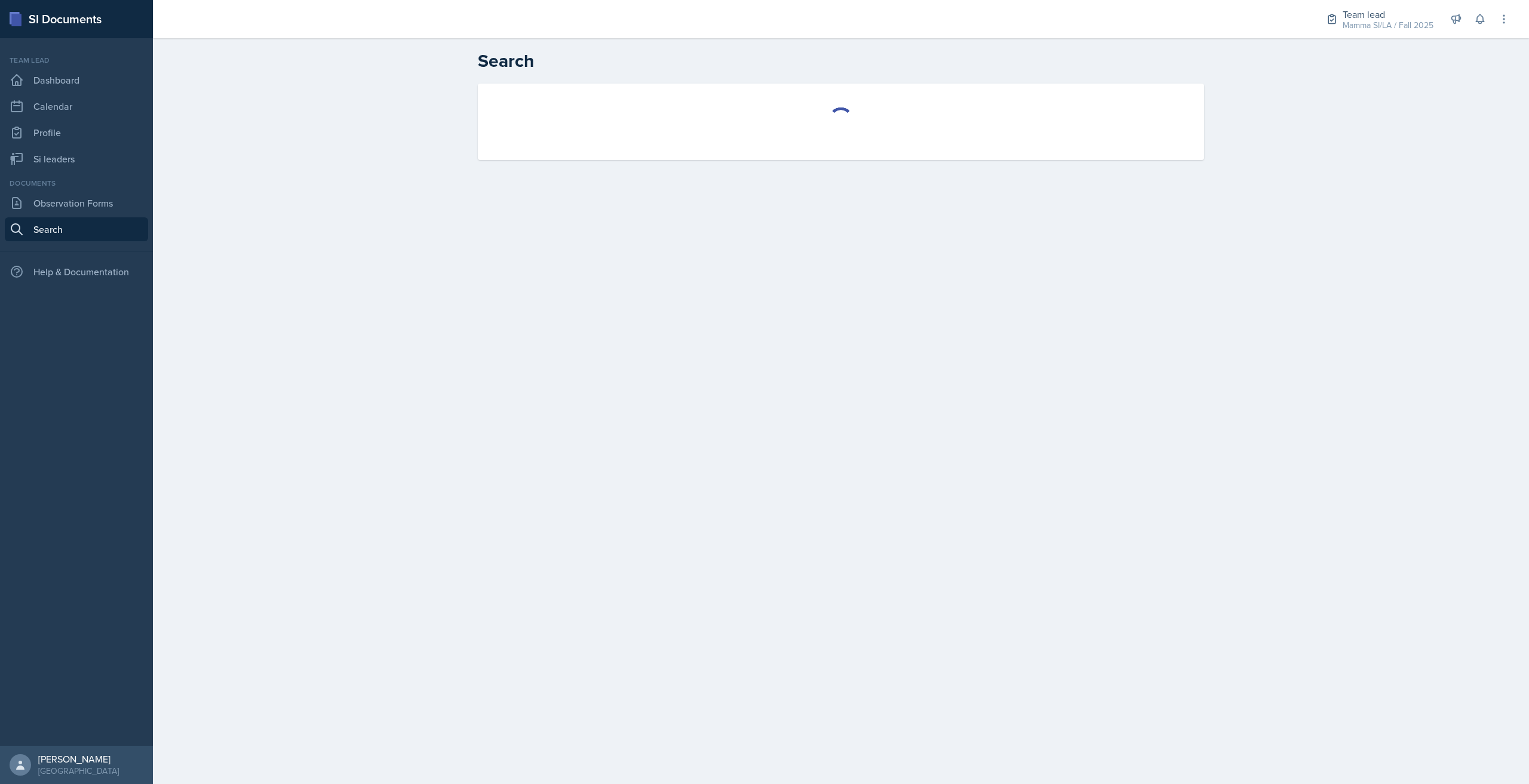
select select "all"
select select "1"
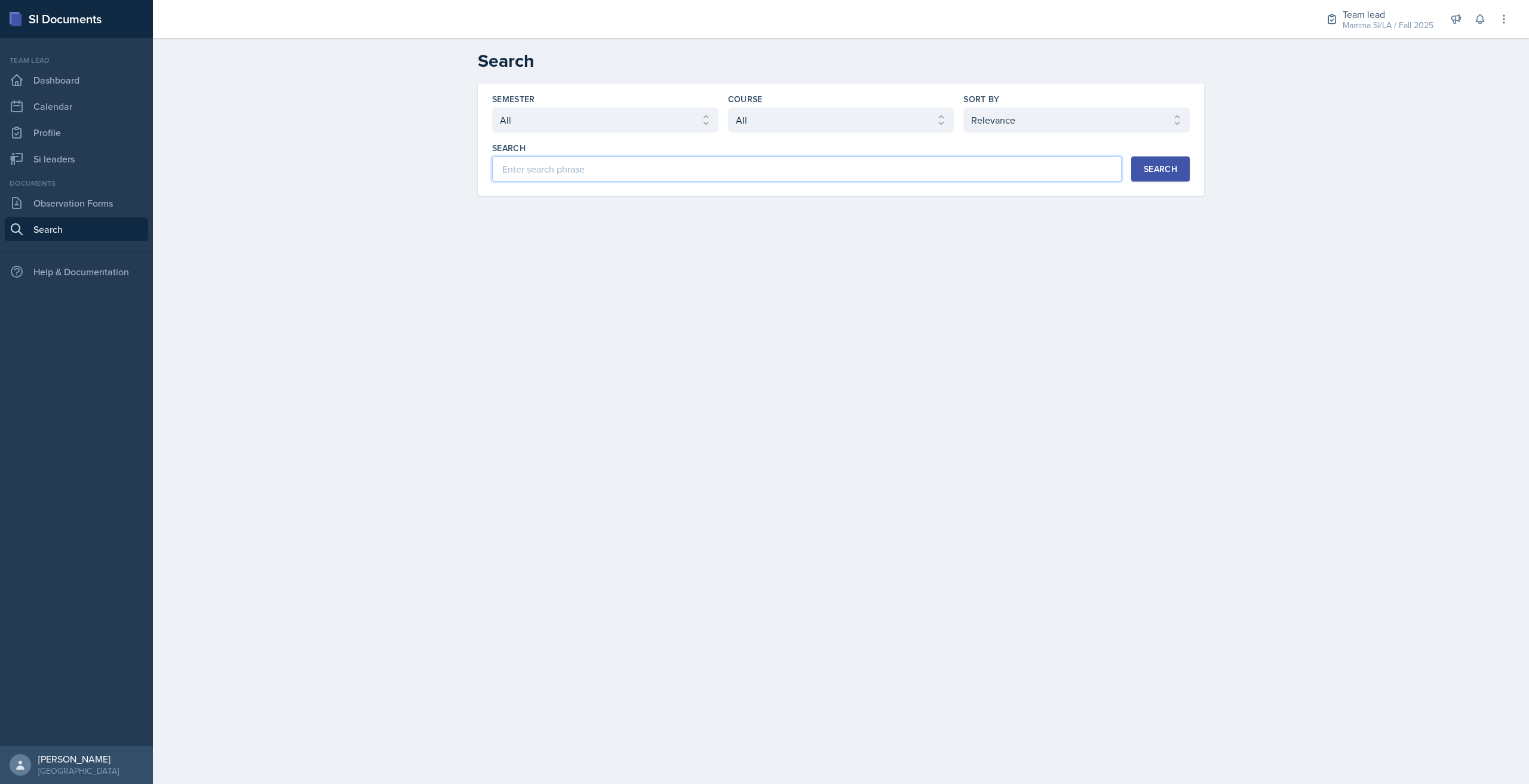
click at [625, 163] on input at bounding box center [806, 168] width 630 height 25
type input "rose"
click at [1167, 165] on div "Search" at bounding box center [1160, 168] width 33 height 10
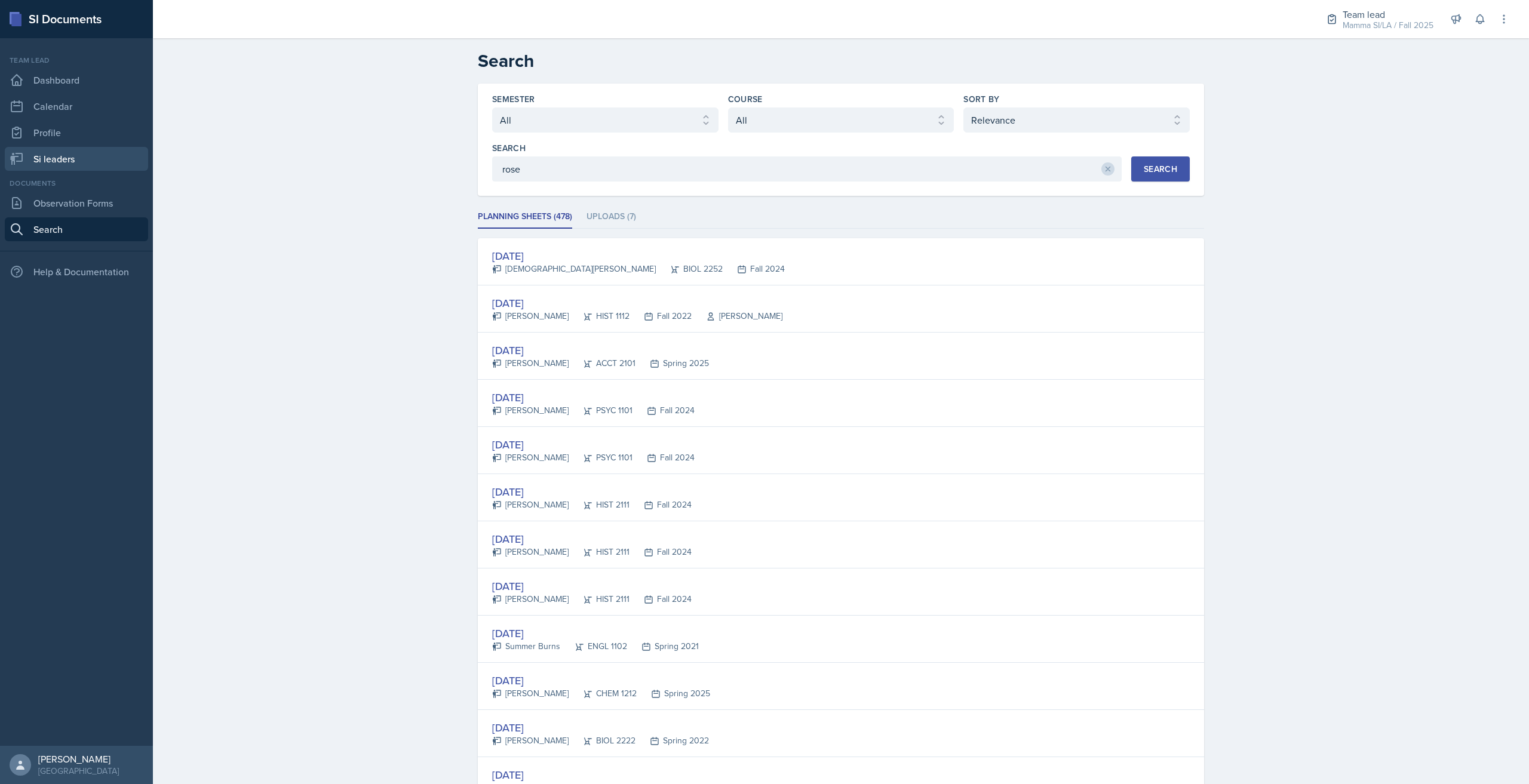
click at [69, 165] on link "Si leaders" at bounding box center [76, 158] width 143 height 23
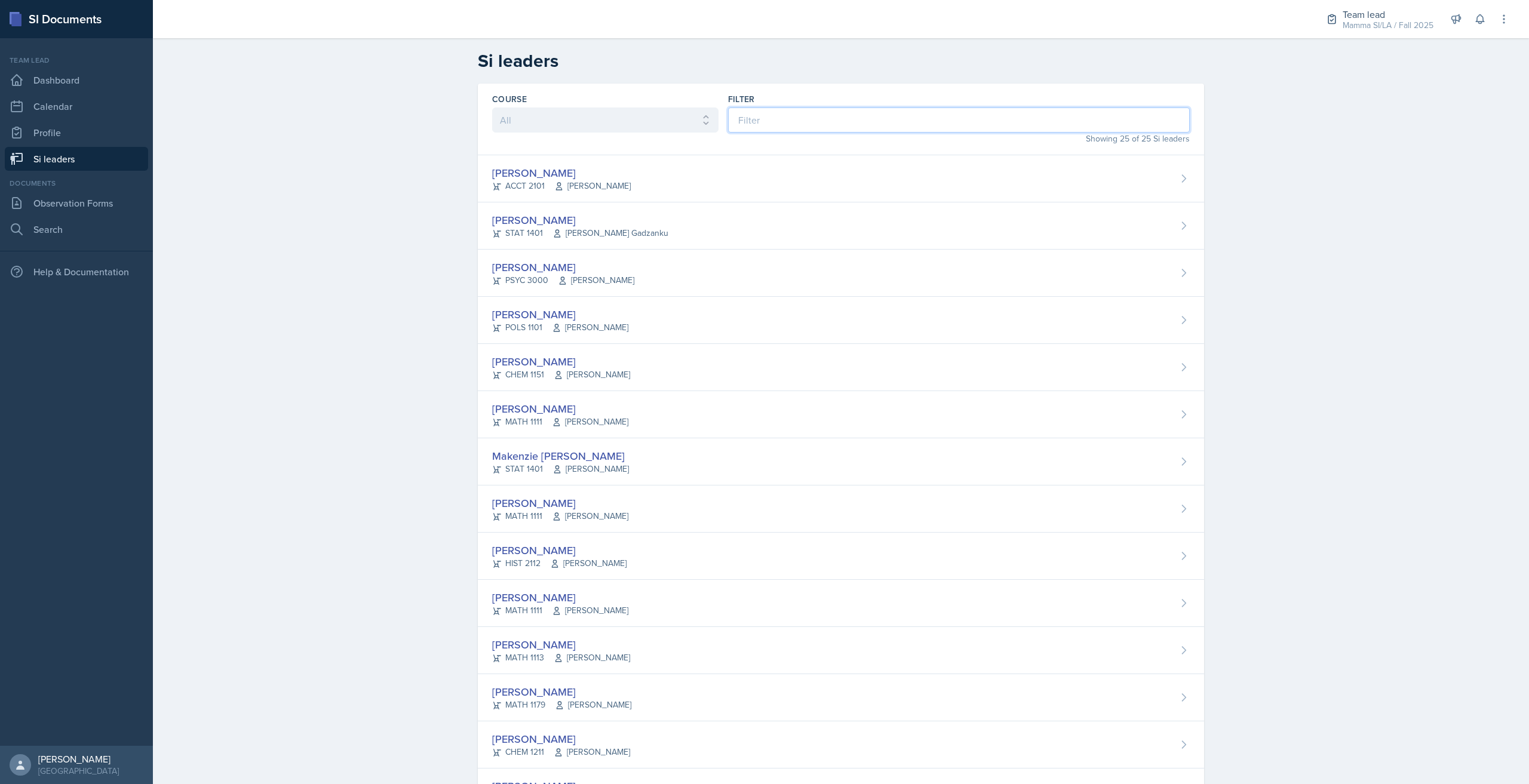
click at [838, 113] on input at bounding box center [958, 120] width 461 height 25
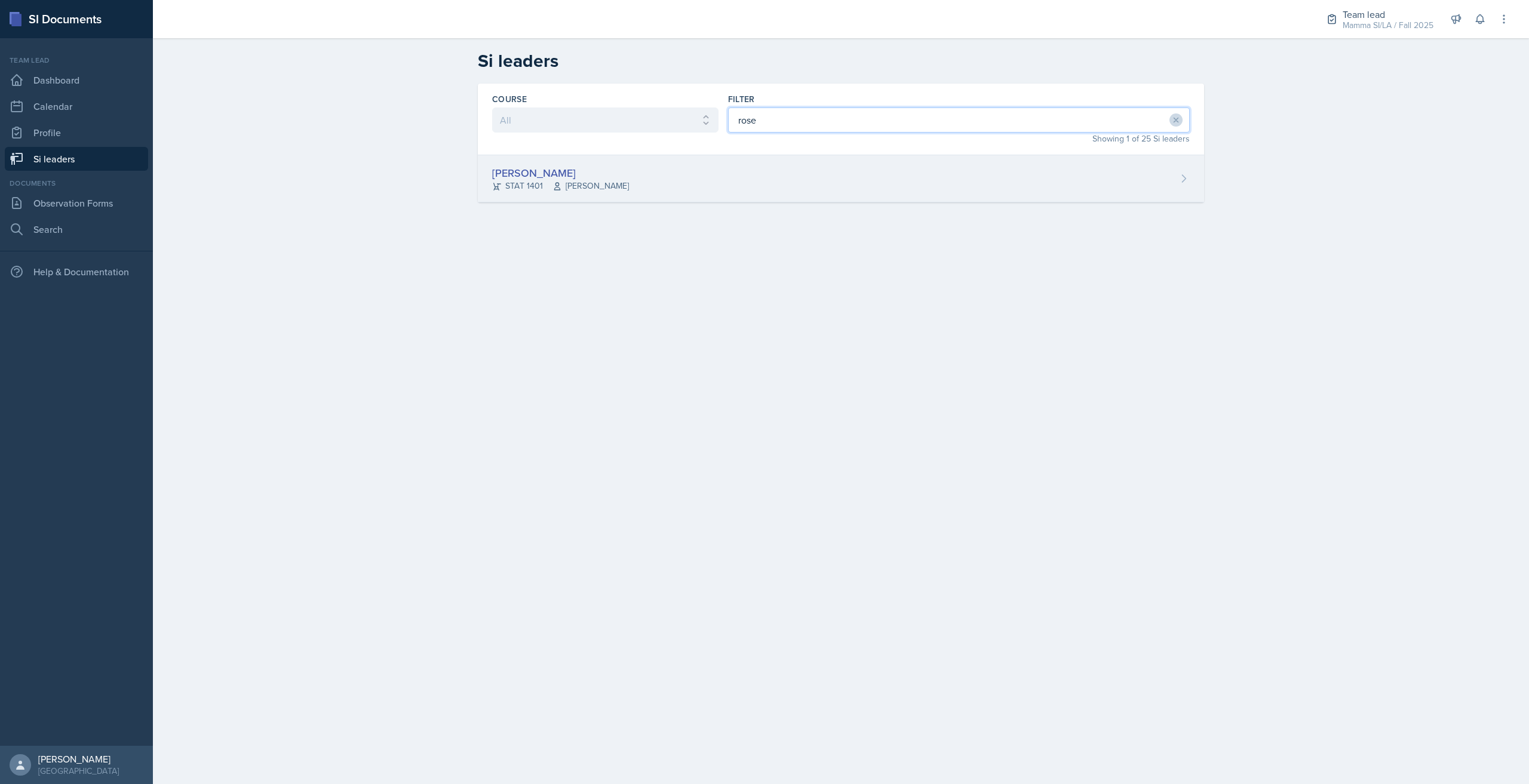
type input "rose"
click at [767, 185] on div "[PERSON_NAME] STAT 1401 [PERSON_NAME]" at bounding box center [841, 179] width 726 height 47
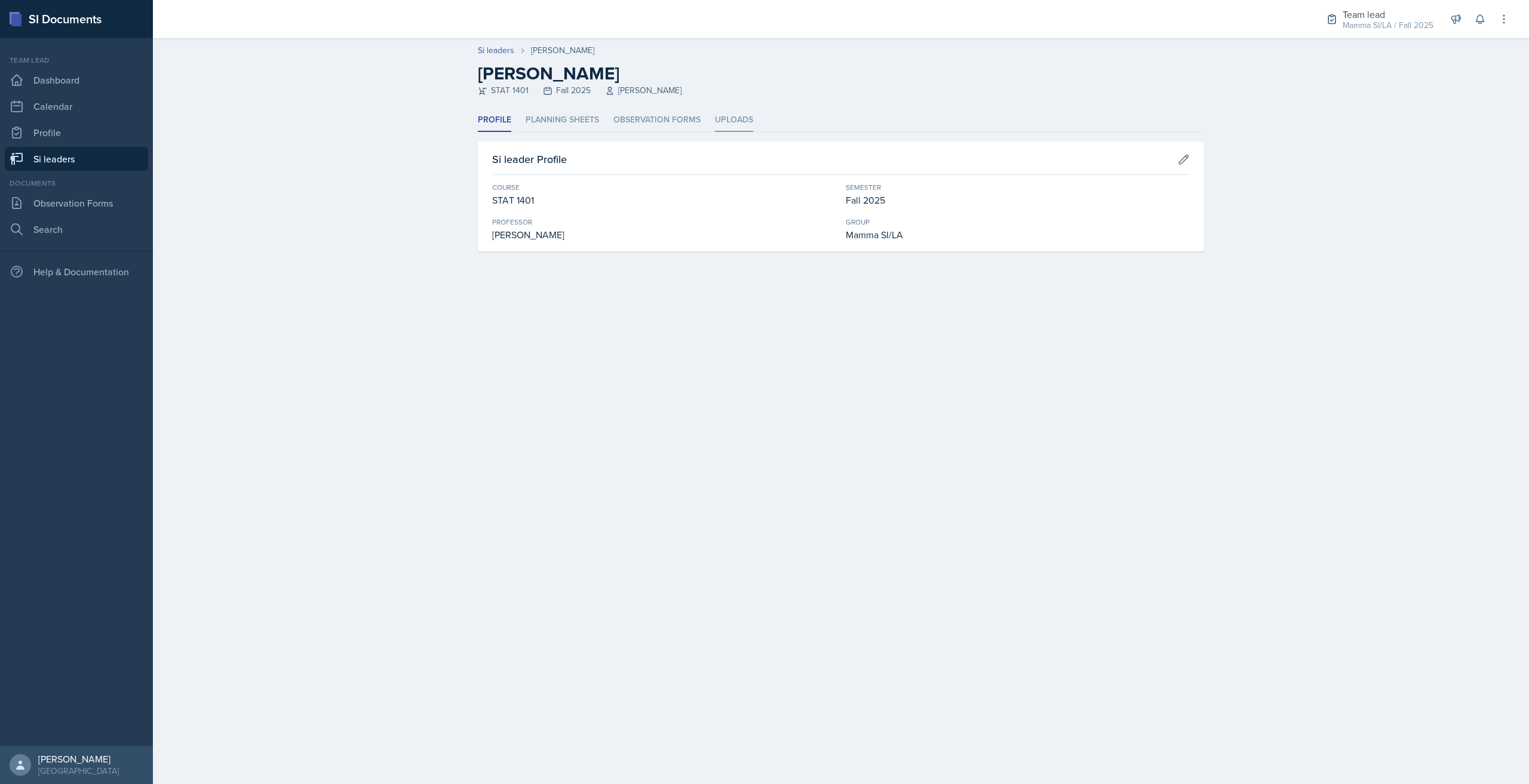
click at [723, 123] on li "Uploads" at bounding box center [734, 120] width 38 height 23
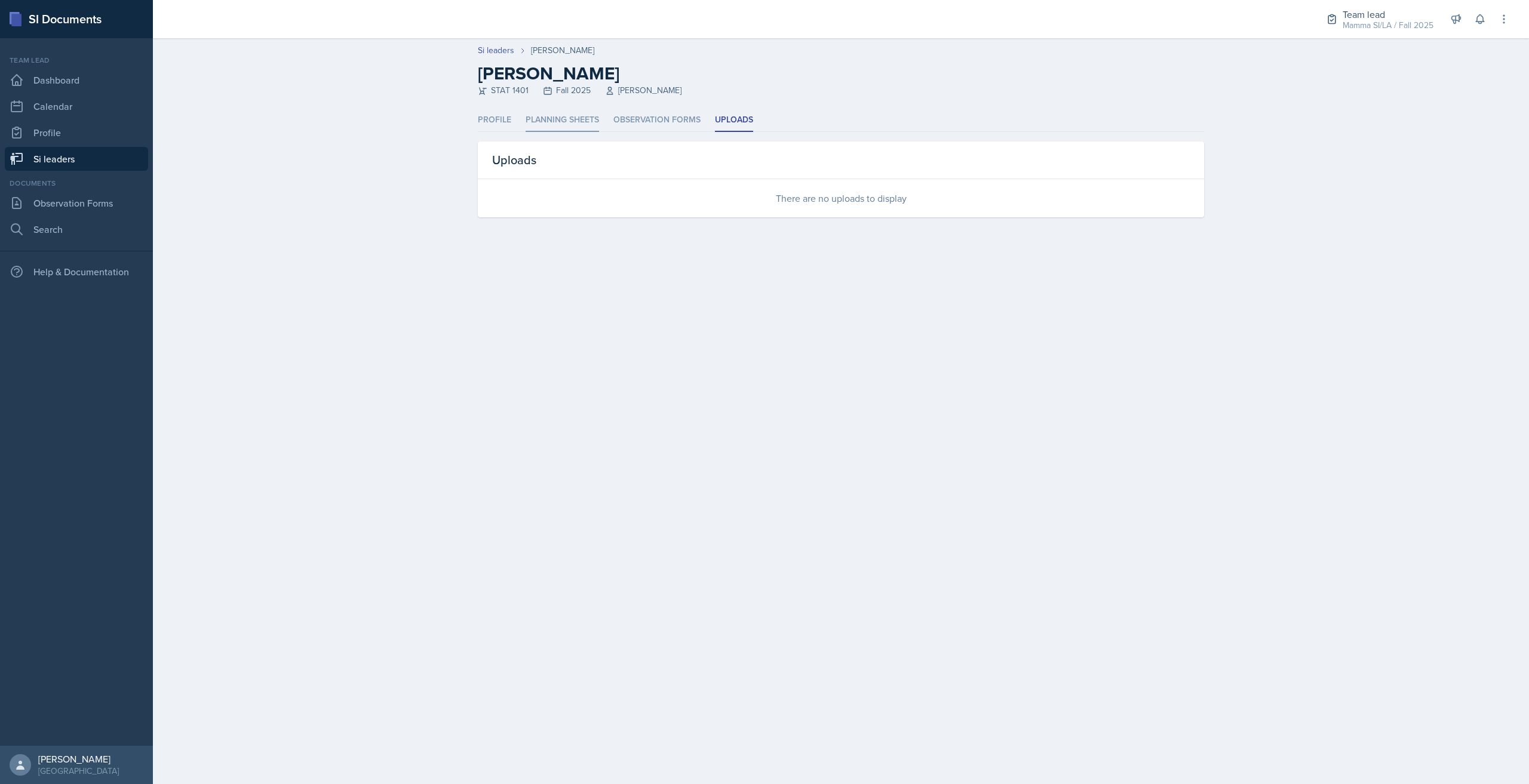
click at [586, 123] on li "Planning Sheets" at bounding box center [562, 120] width 74 height 23
click at [719, 255] on div "[DATE] [PERSON_NAME] STAT 1401 Fall 2025" at bounding box center [841, 250] width 726 height 47
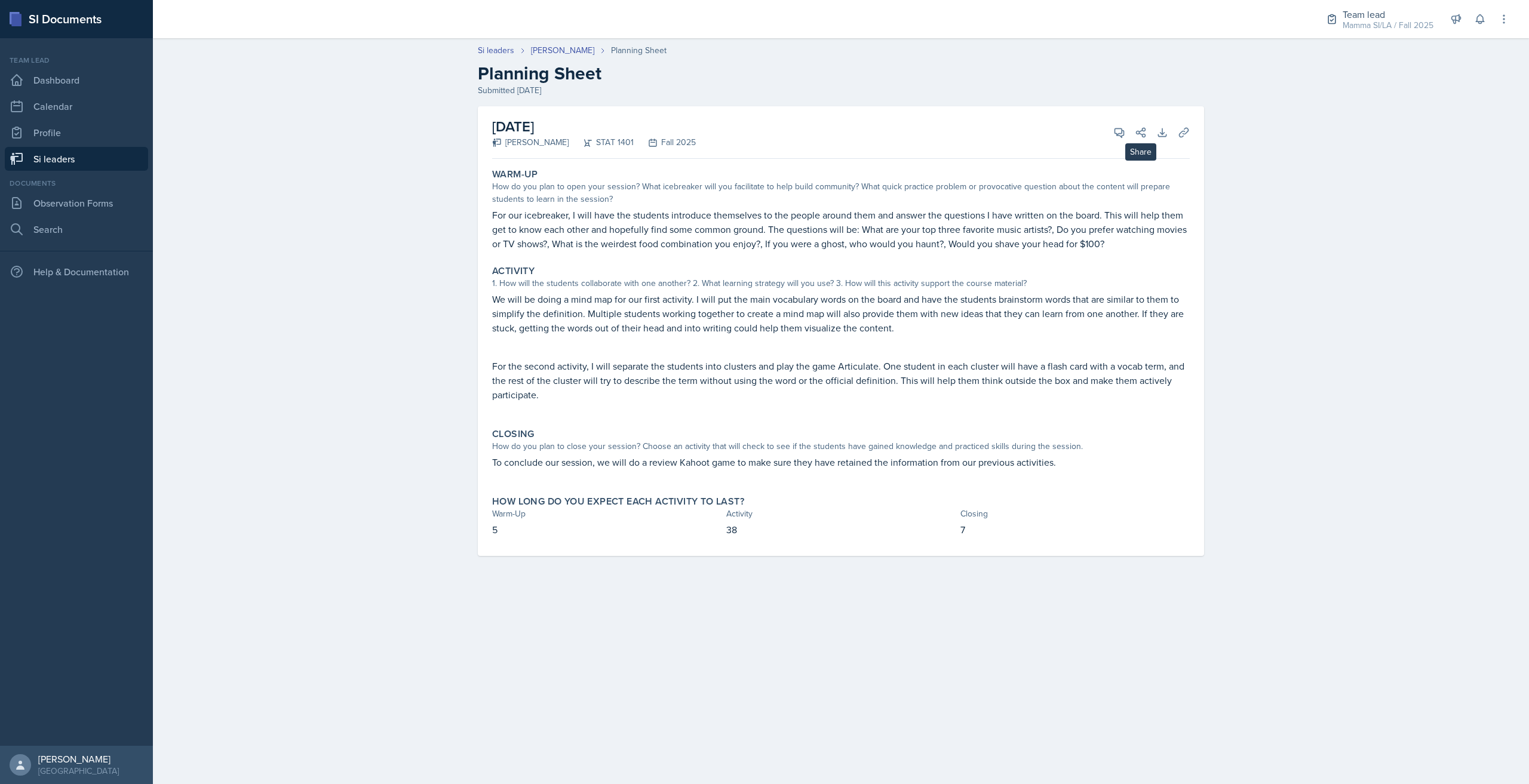
click at [1129, 136] on div "View Comments Comments [DATE] [PERSON_NAME] 8:59 pm I love the icebreaker quest…" at bounding box center [1124, 133] width 43 height 12
click at [1125, 136] on button "View Comments" at bounding box center [1119, 132] width 22 height 22
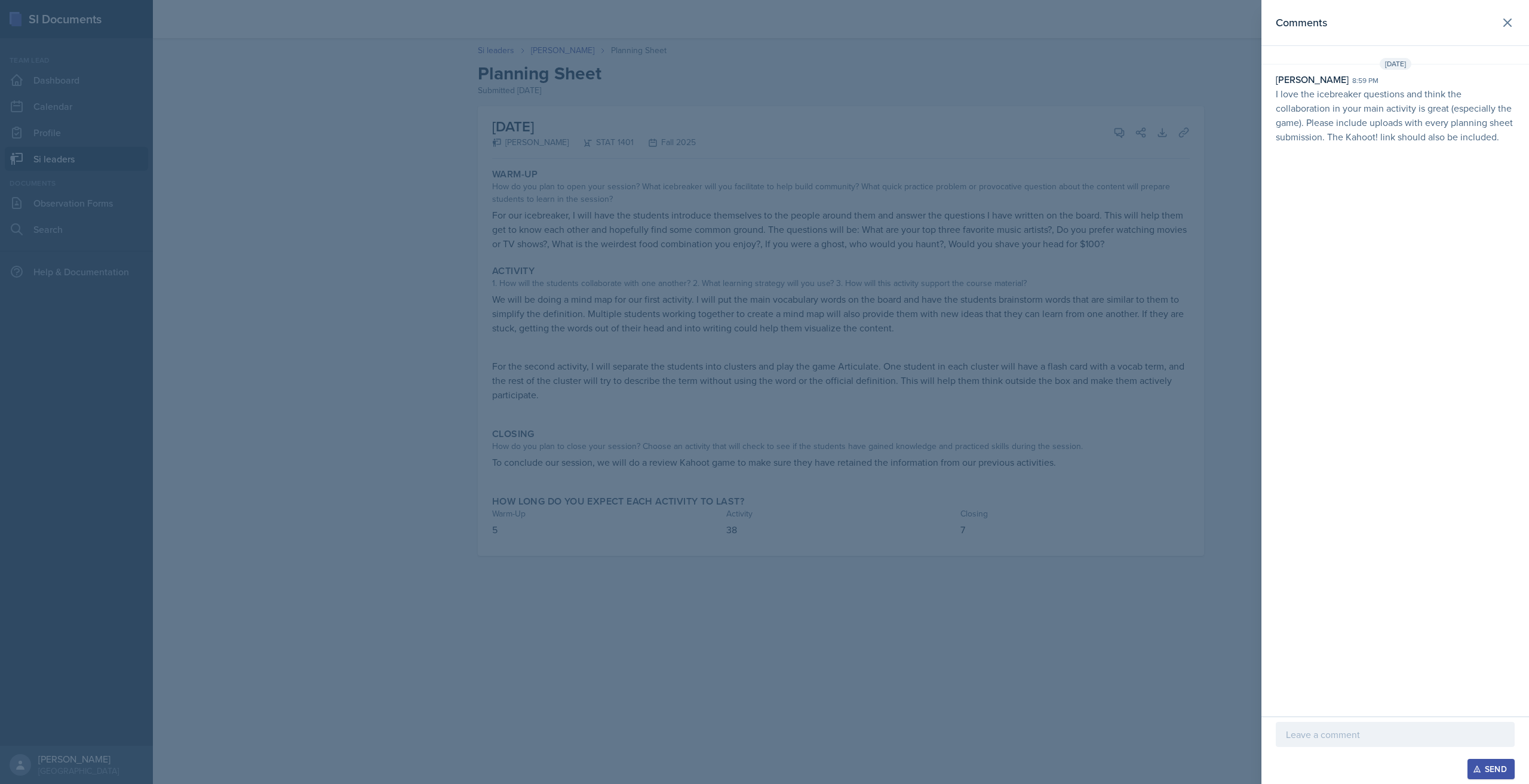
click at [106, 166] on div at bounding box center [764, 392] width 1529 height 784
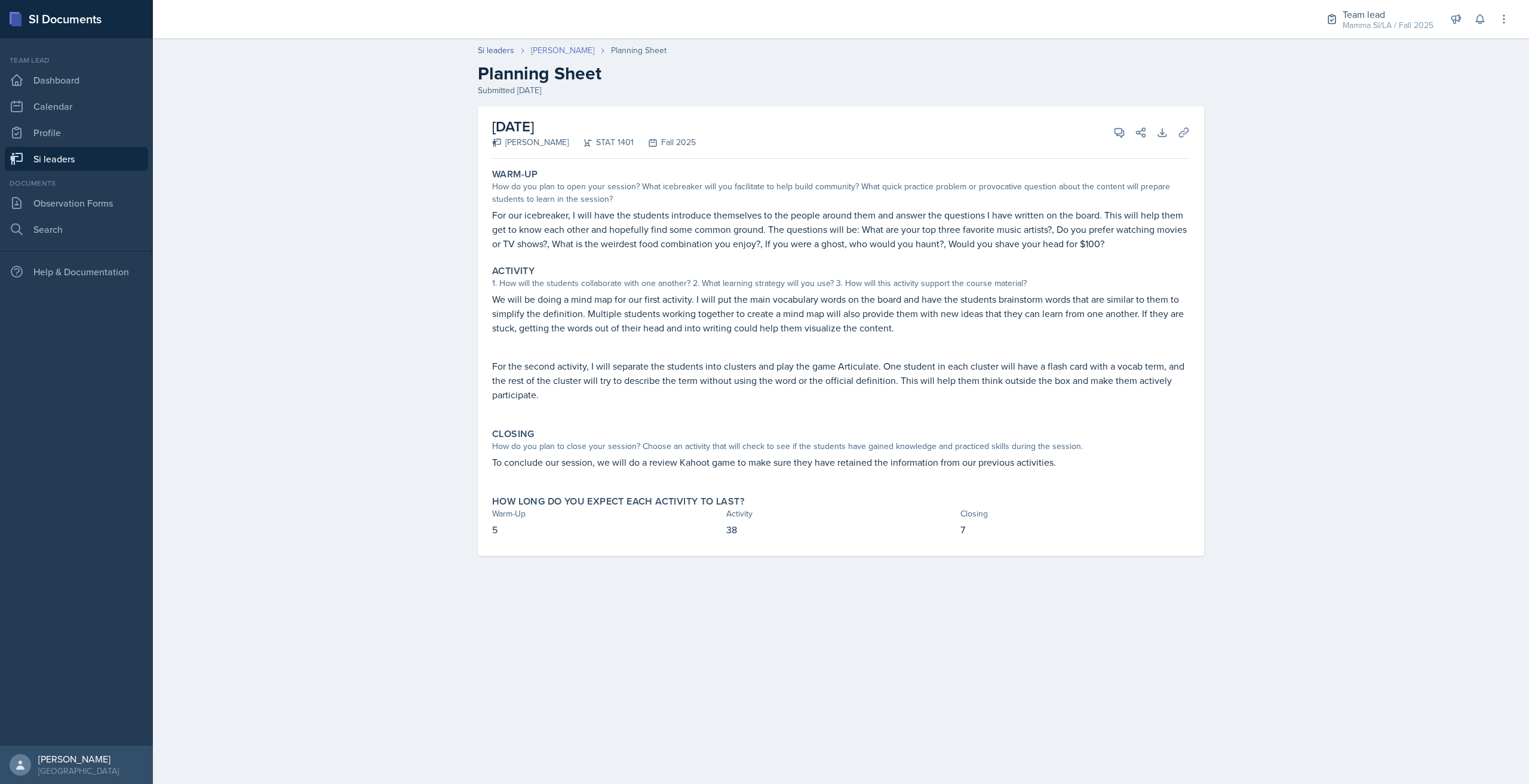
click at [552, 47] on link "[PERSON_NAME]" at bounding box center [562, 50] width 63 height 12
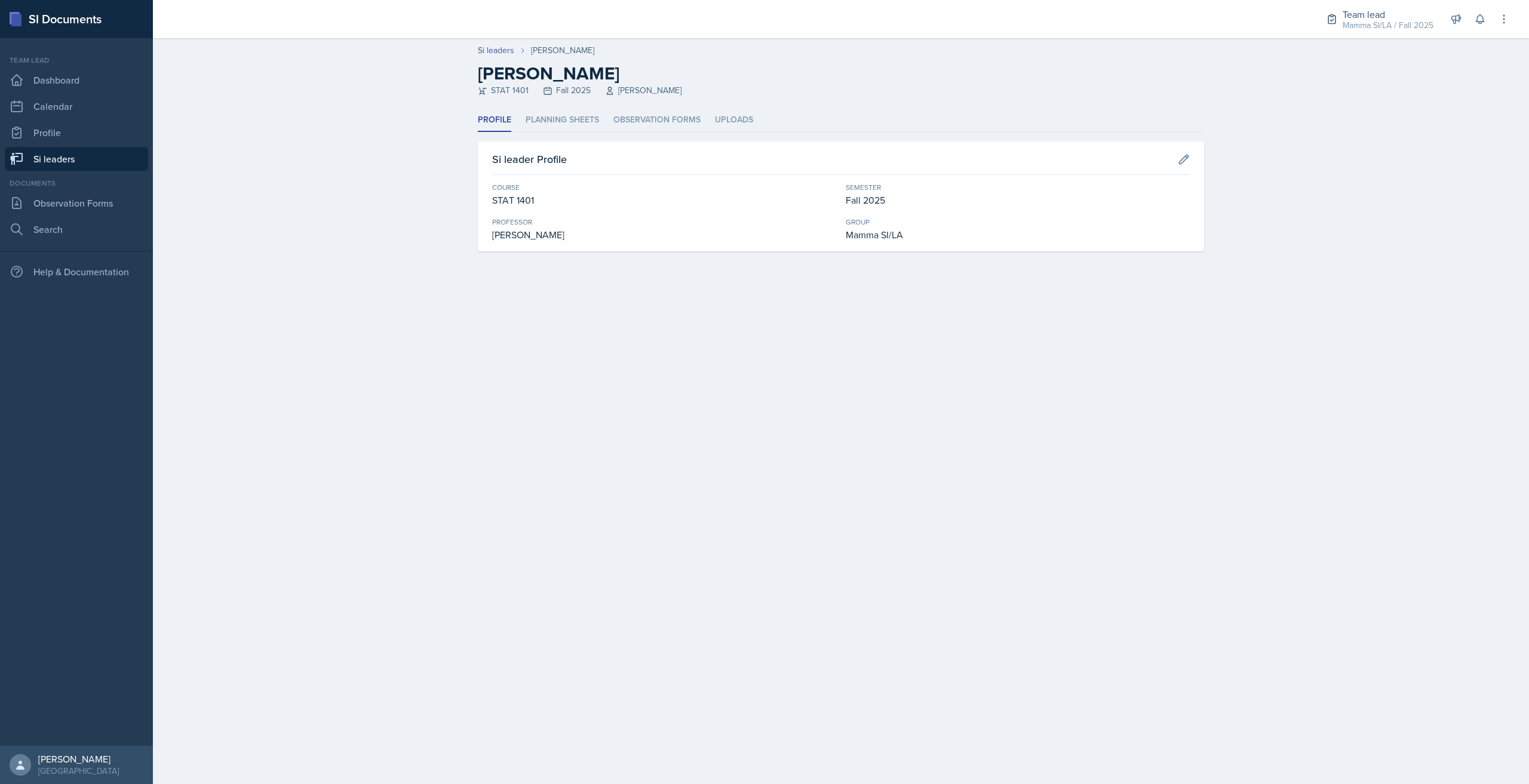
click at [583, 106] on header "Si leaders [PERSON_NAME] [PERSON_NAME] [PERSON_NAME] STAT 1401 Fall 2025 [PERSO…" at bounding box center [841, 73] width 1376 height 70
click at [584, 116] on li "Planning Sheets" at bounding box center [562, 120] width 74 height 23
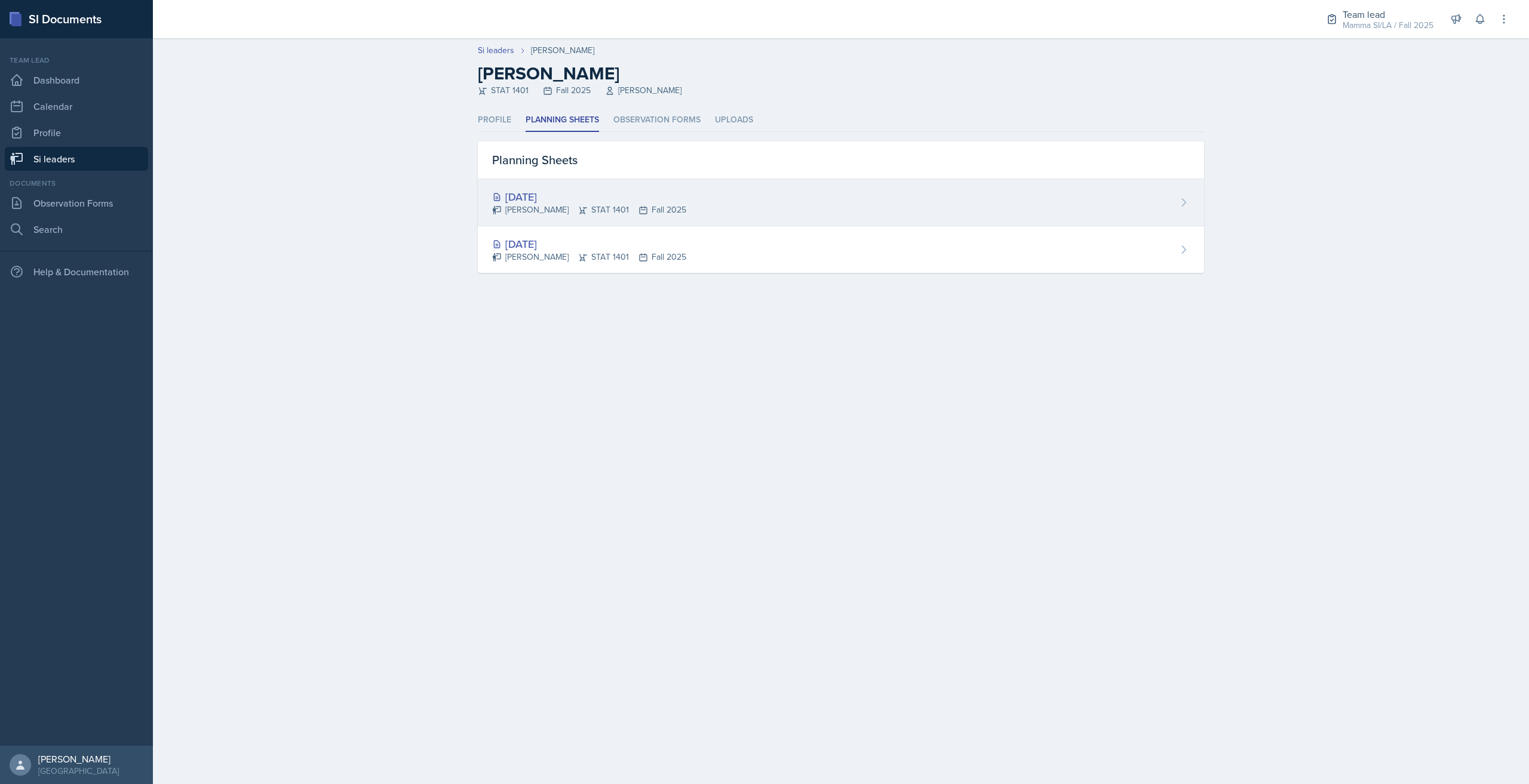
click at [601, 202] on div "[DATE]" at bounding box center [588, 196] width 194 height 16
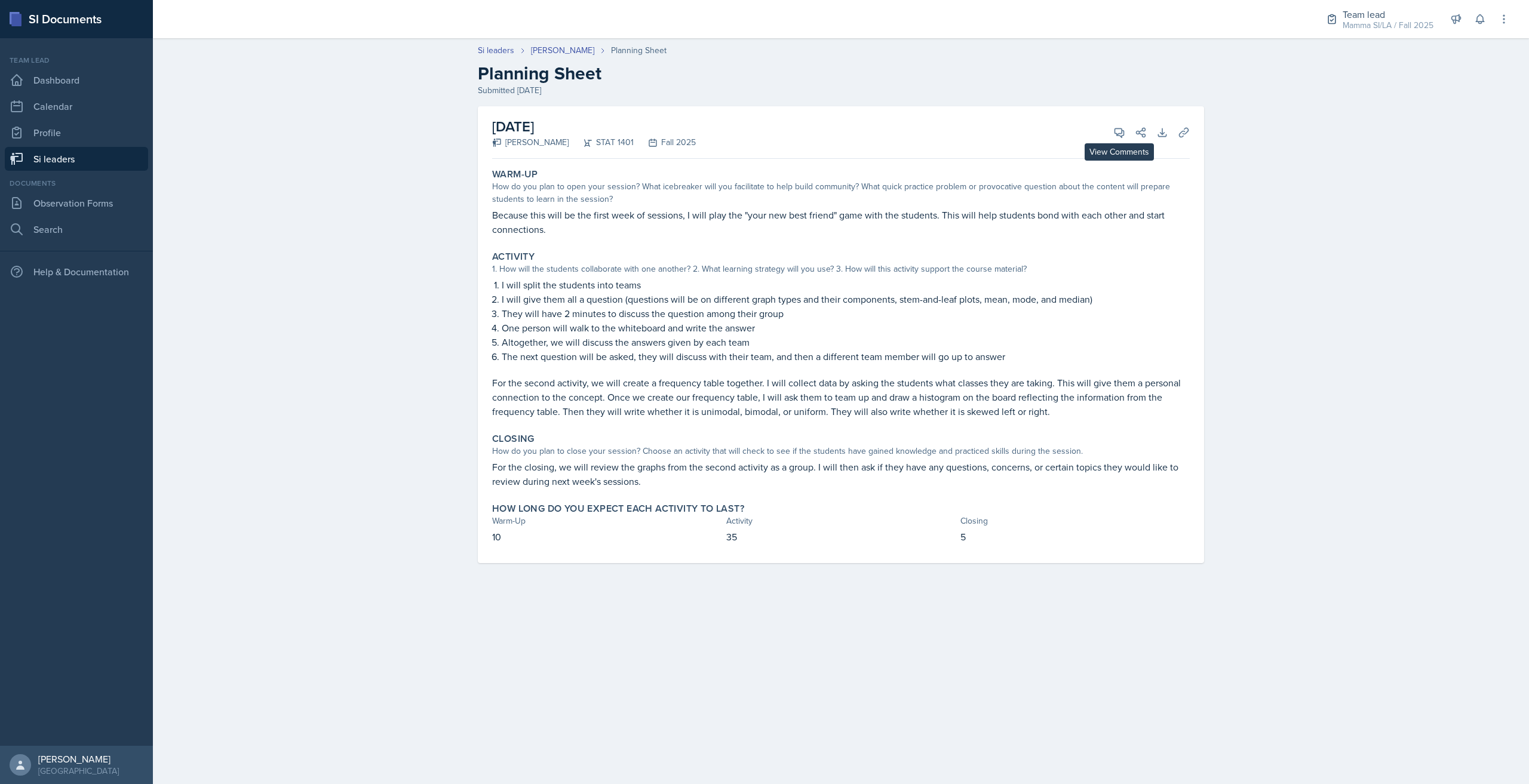
click at [1126, 122] on div "[DATE] [PERSON_NAME] STAT 1401 Fall 2025 View Comments Comments [DATE] [PERSON_…" at bounding box center [840, 132] width 698 height 52
click at [1124, 127] on span at bounding box center [1123, 128] width 6 height 6
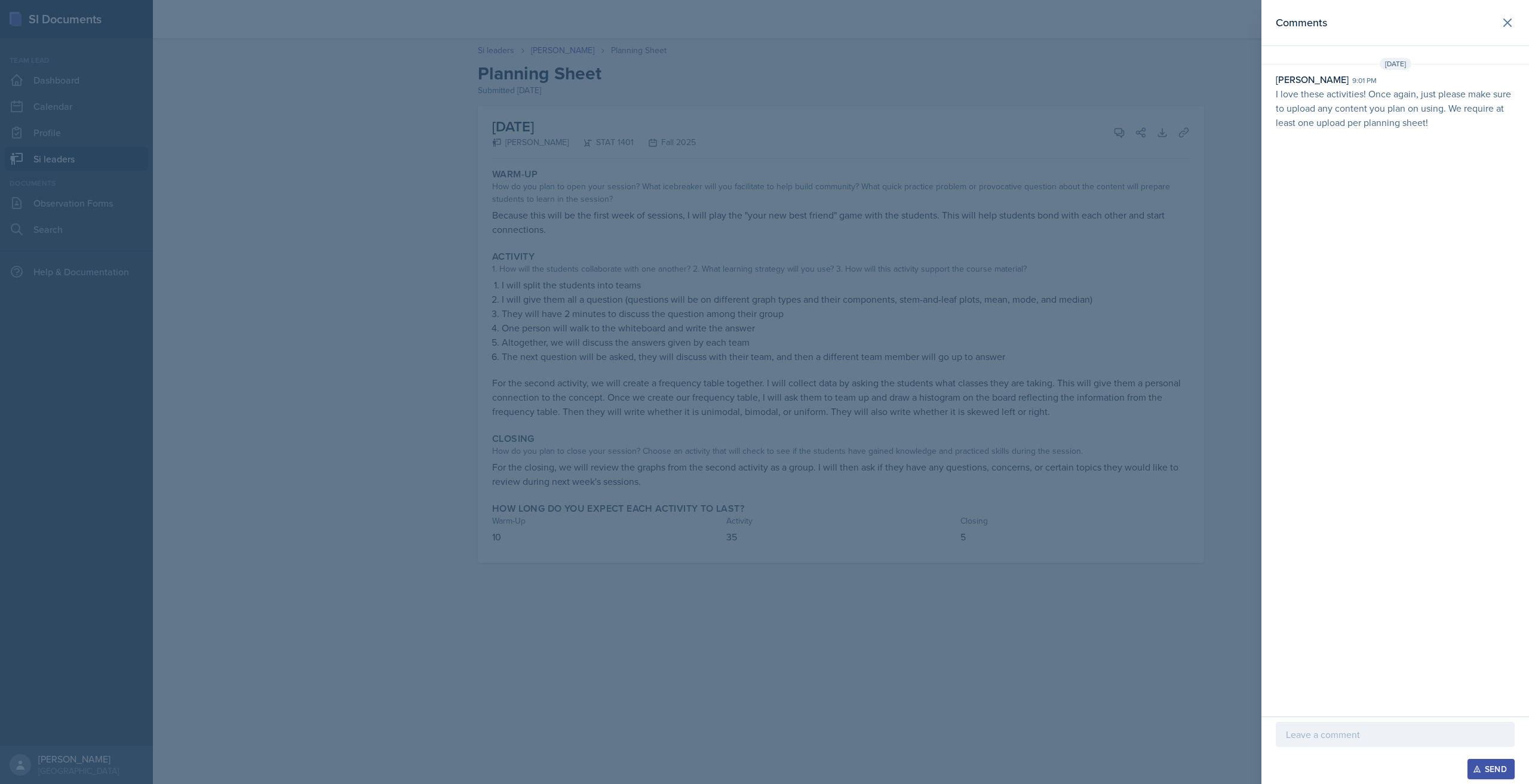
click at [565, 677] on div at bounding box center [764, 392] width 1529 height 784
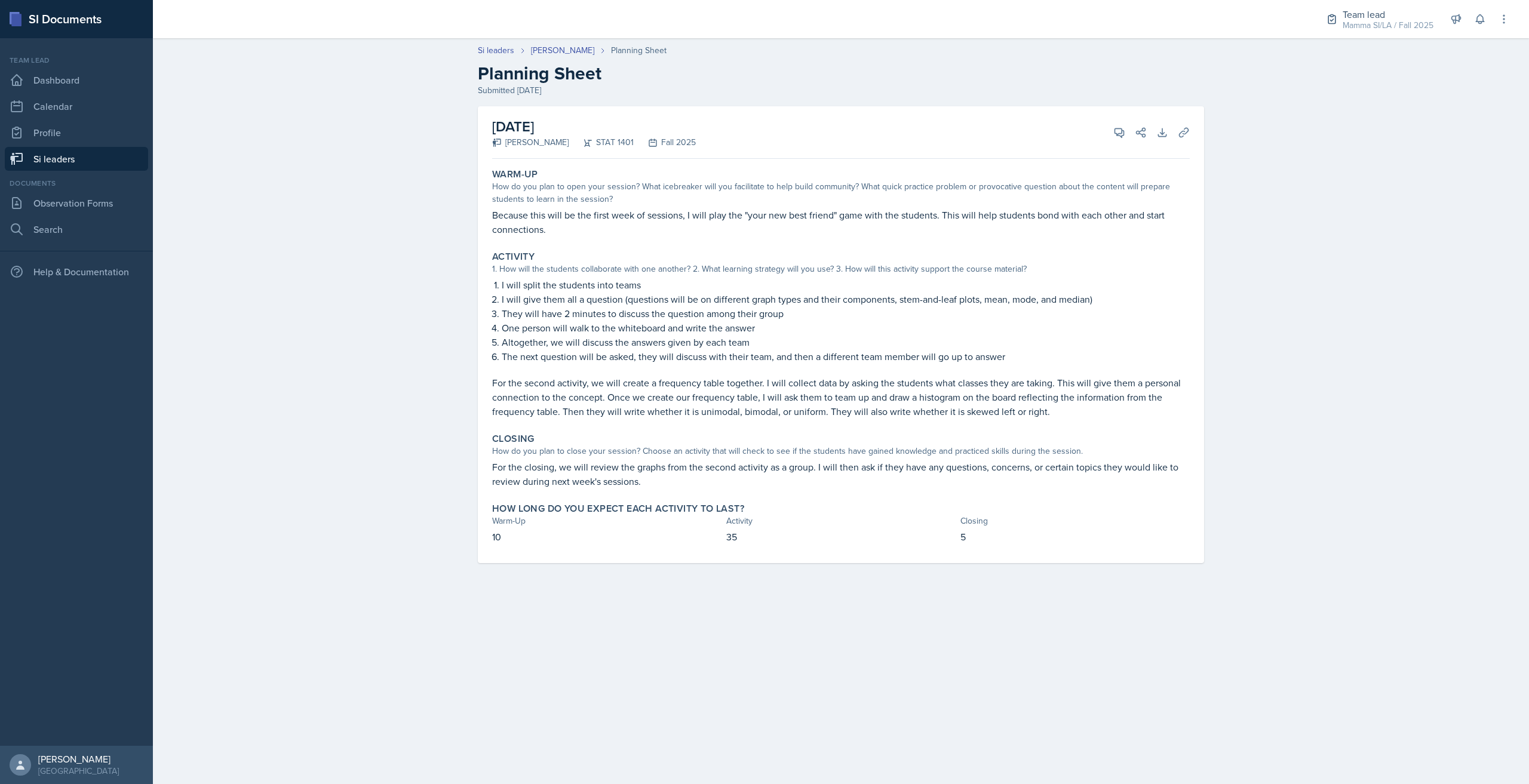
click at [74, 165] on link "Si leaders" at bounding box center [76, 158] width 143 height 23
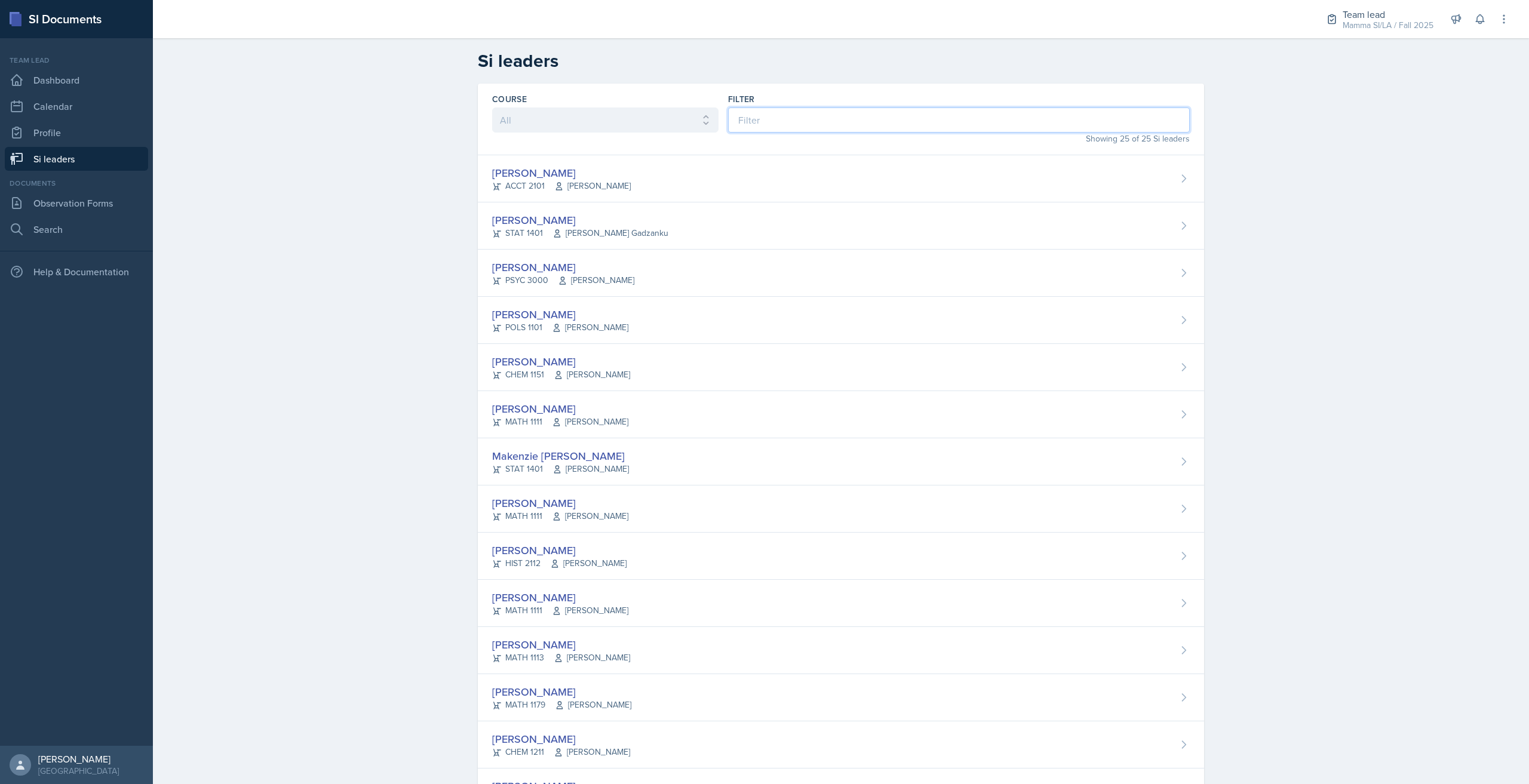
click at [755, 119] on input at bounding box center [958, 120] width 461 height 25
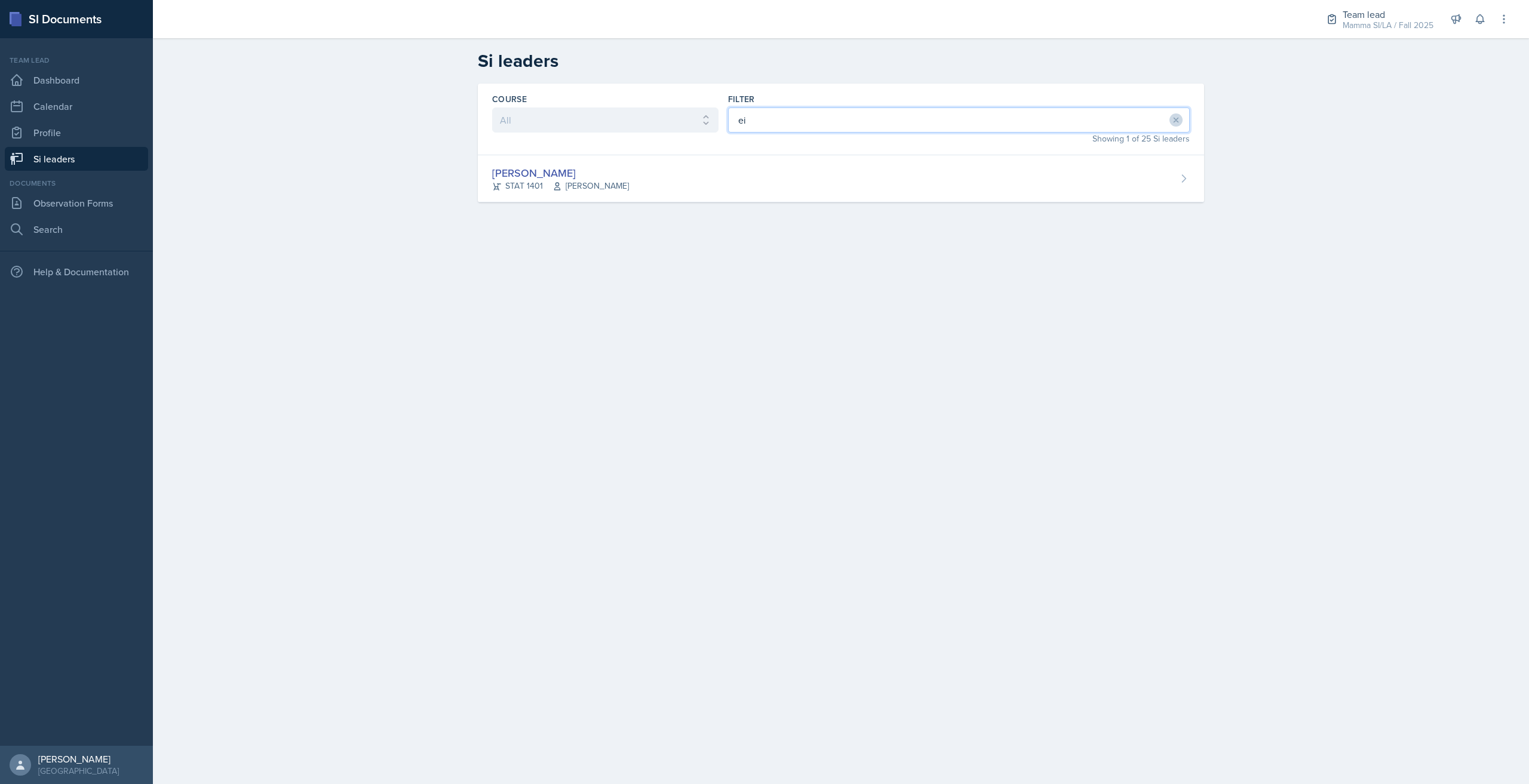
type input "e"
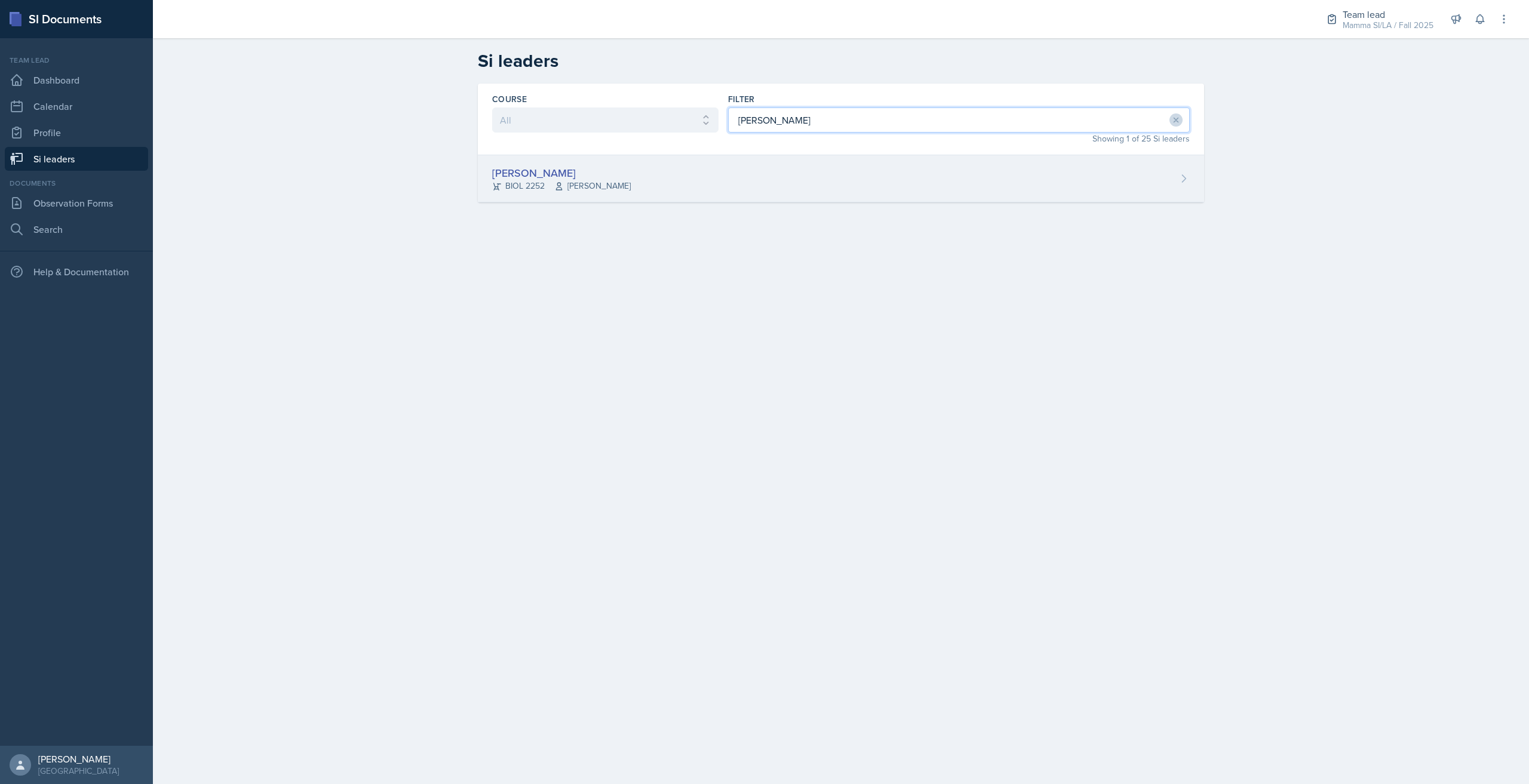
type input "[PERSON_NAME]"
click at [731, 194] on div "[PERSON_NAME] BIOL 2252 [PERSON_NAME]" at bounding box center [841, 179] width 726 height 47
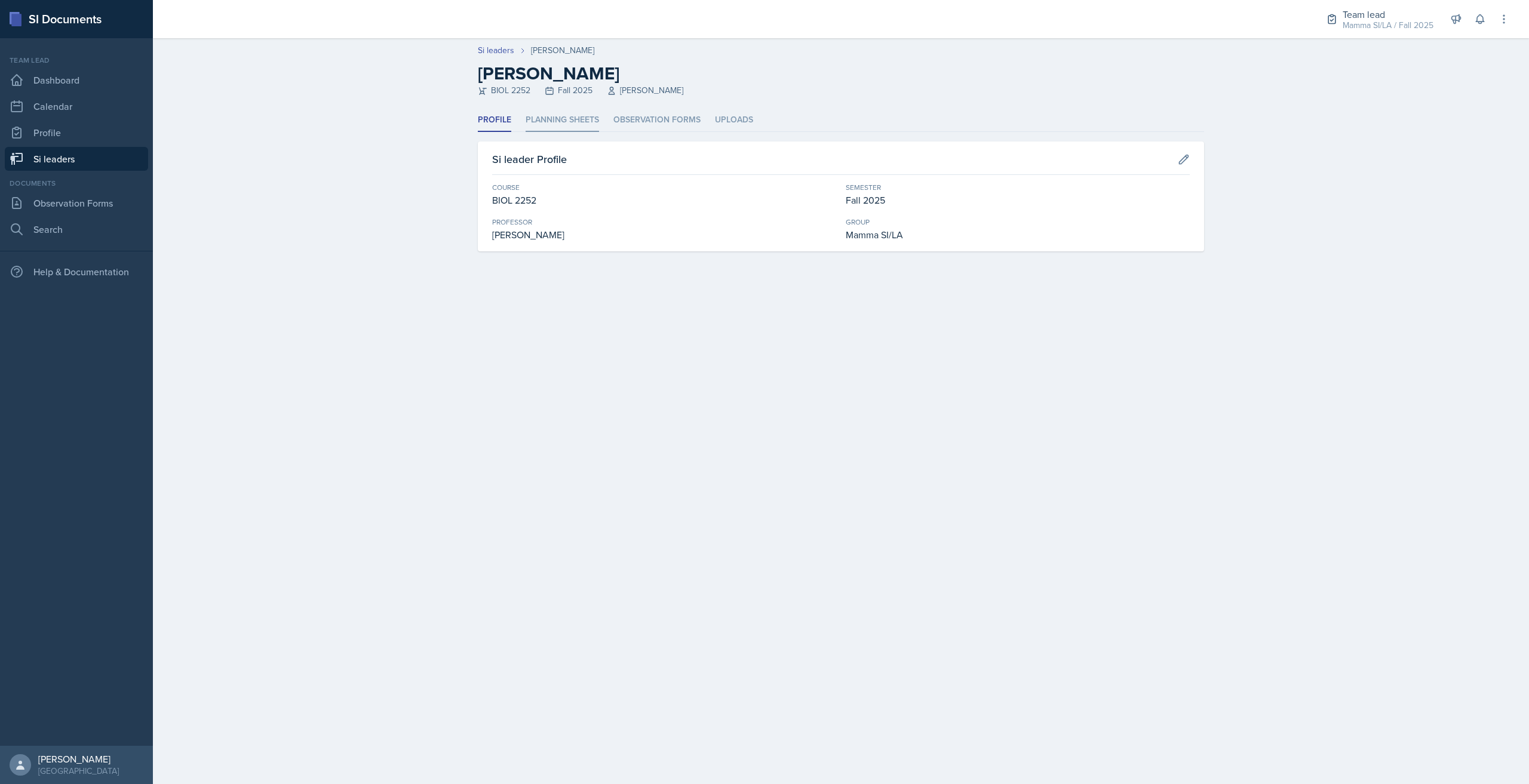
click at [588, 114] on li "Planning Sheets" at bounding box center [562, 120] width 74 height 23
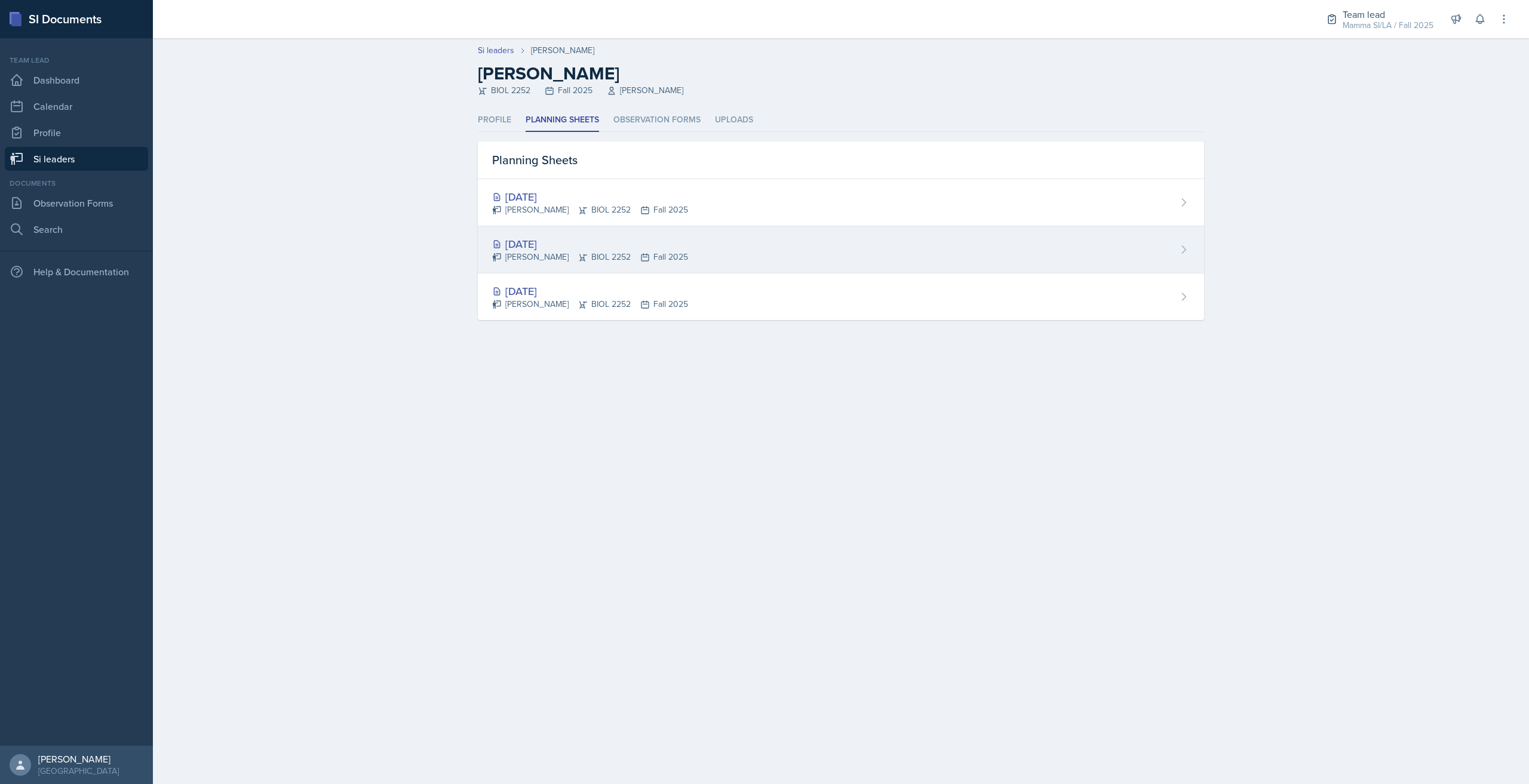
click at [600, 242] on div "[DATE]" at bounding box center [589, 244] width 195 height 16
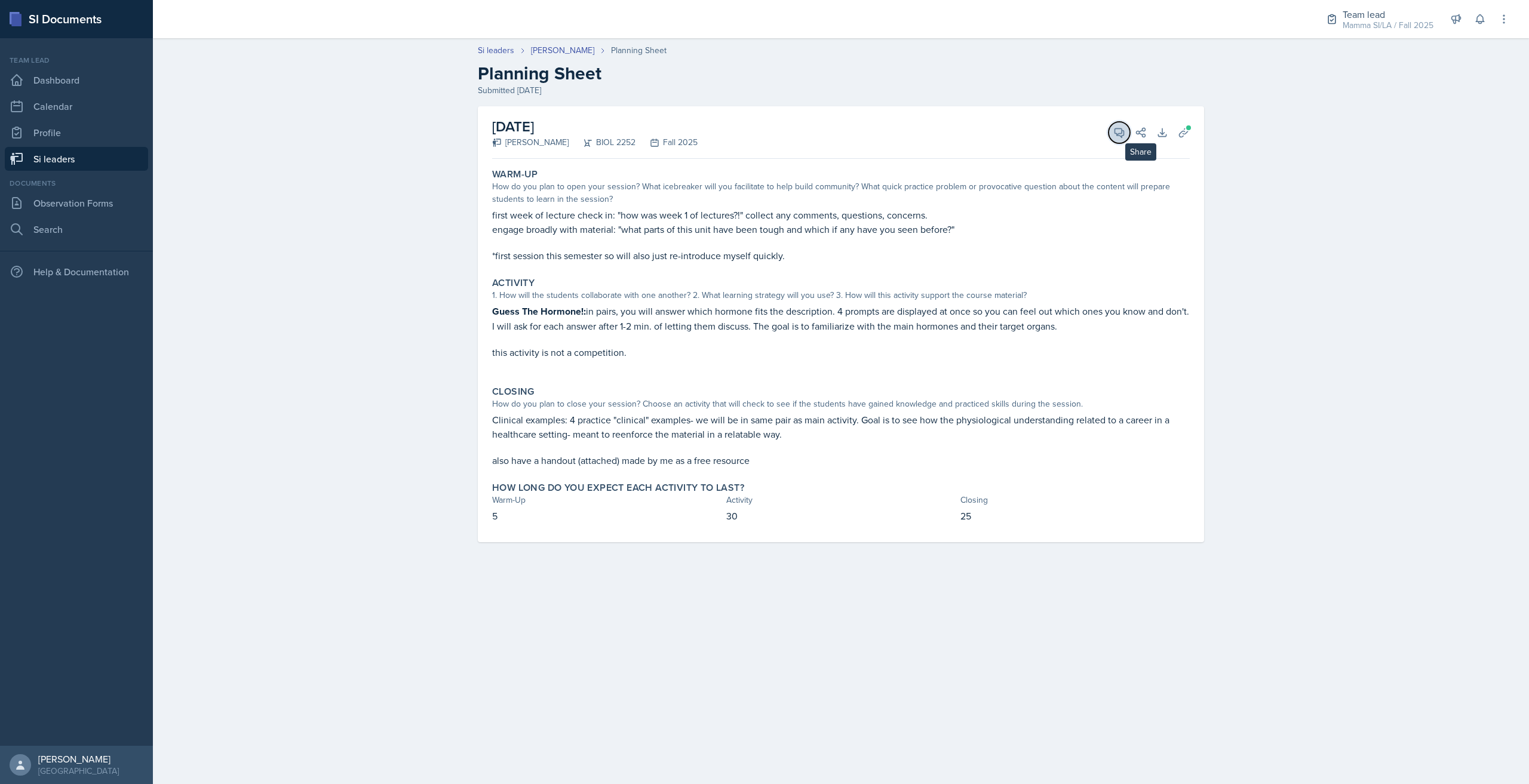
click at [1120, 134] on icon at bounding box center [1119, 133] width 9 height 9
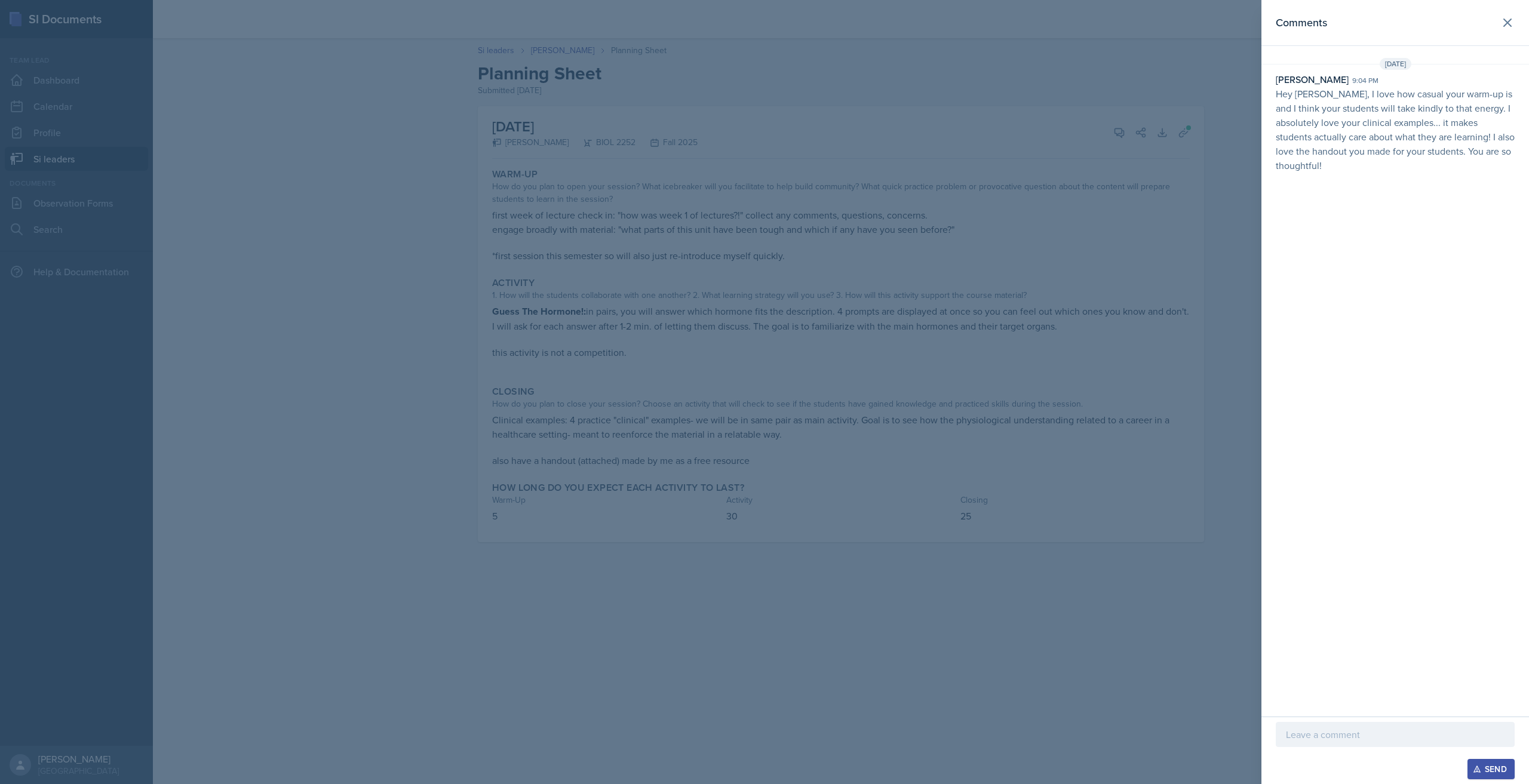
click at [270, 381] on div at bounding box center [764, 392] width 1529 height 784
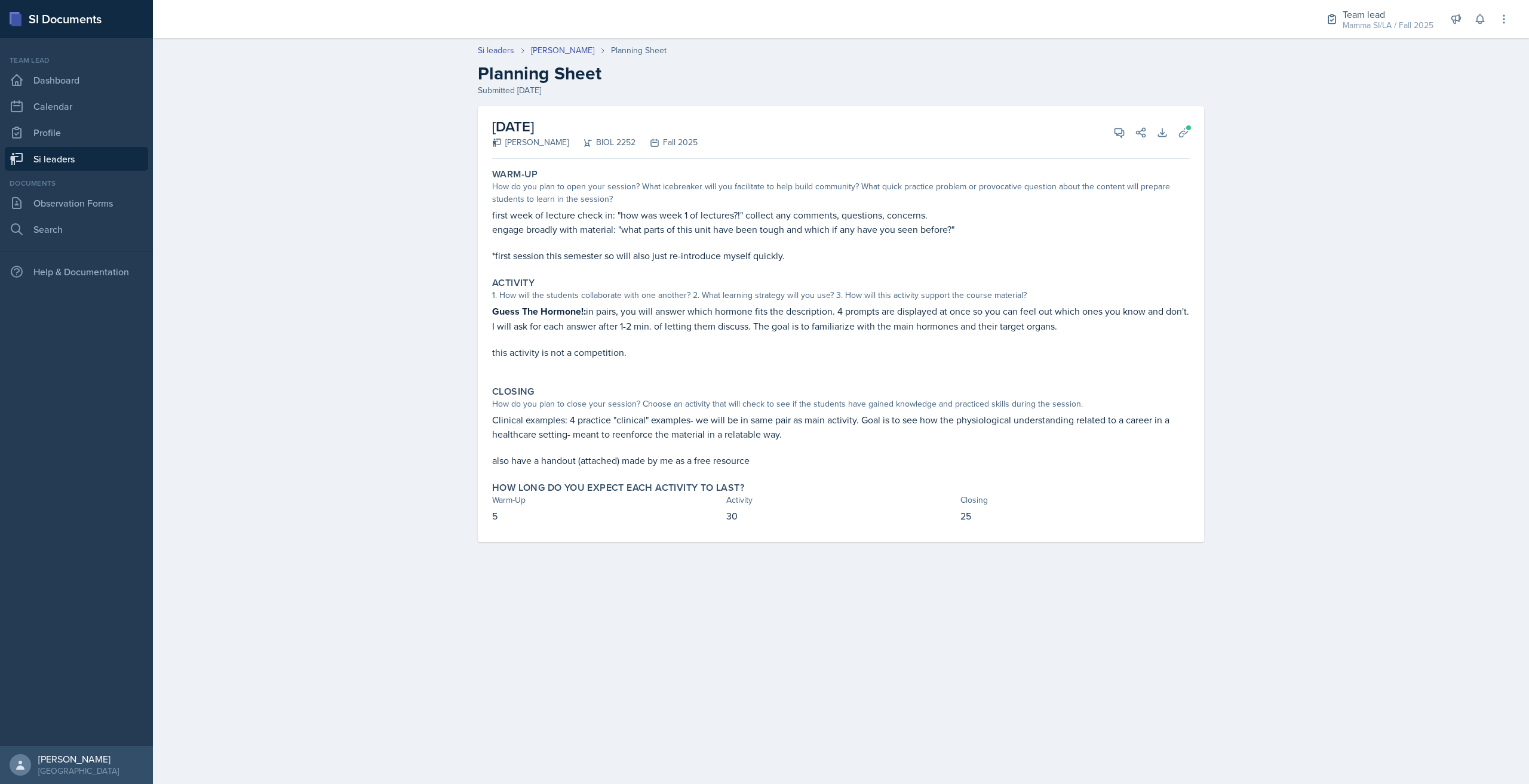
click at [114, 160] on link "Si leaders" at bounding box center [76, 158] width 143 height 23
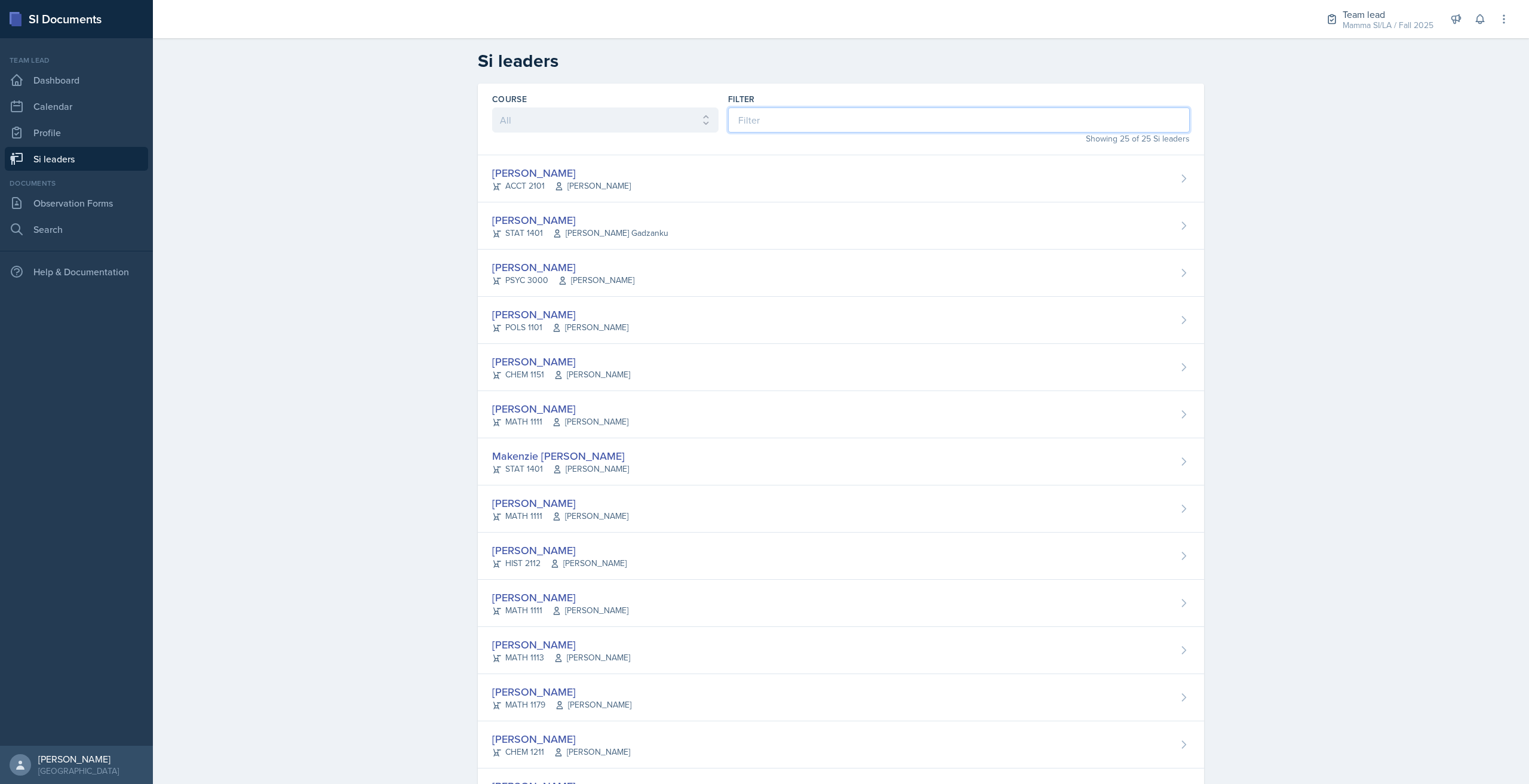
click at [746, 124] on input at bounding box center [958, 120] width 461 height 25
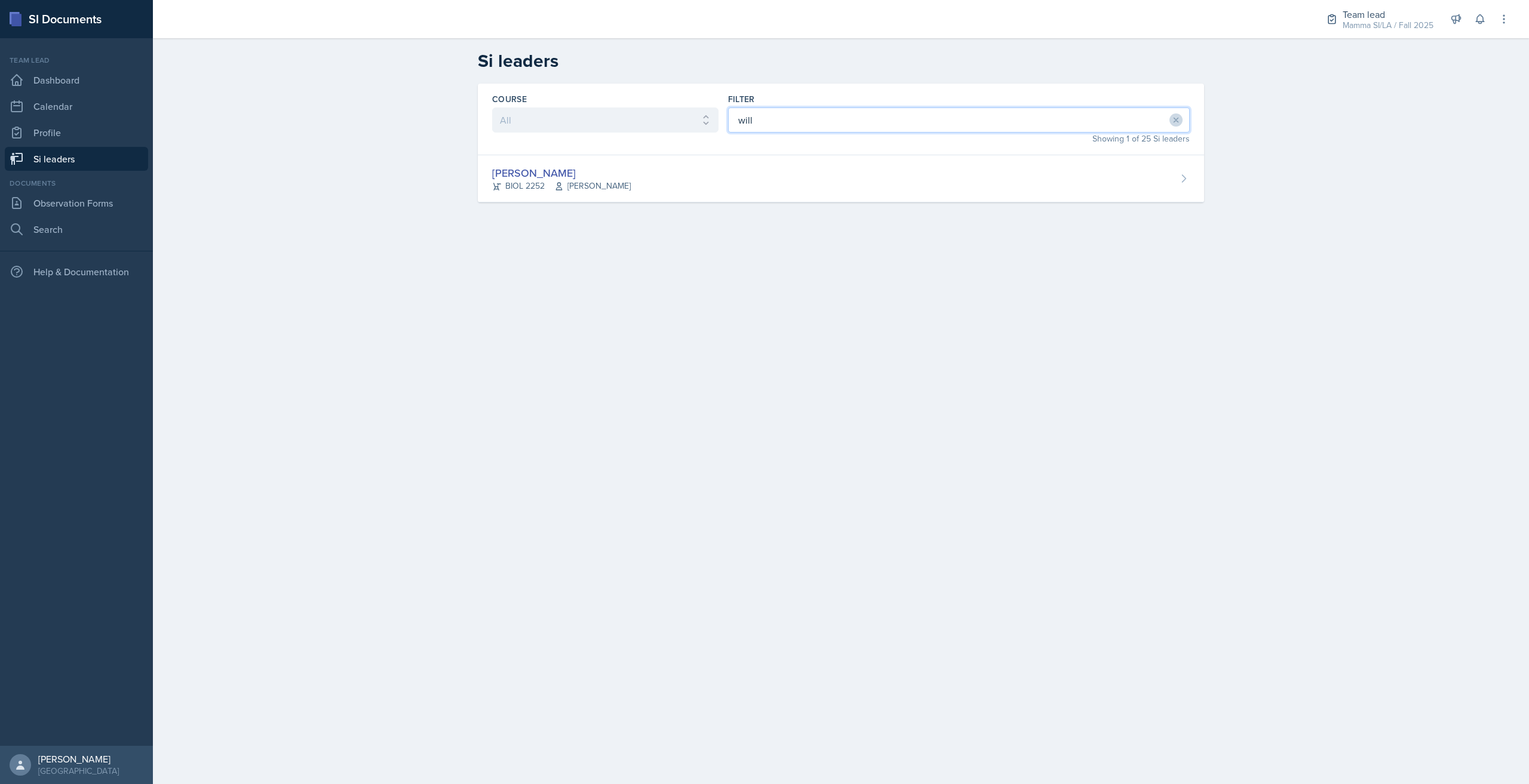
type input "will"
click at [668, 189] on div "[PERSON_NAME] BIOL 2252 [PERSON_NAME]" at bounding box center [841, 179] width 726 height 47
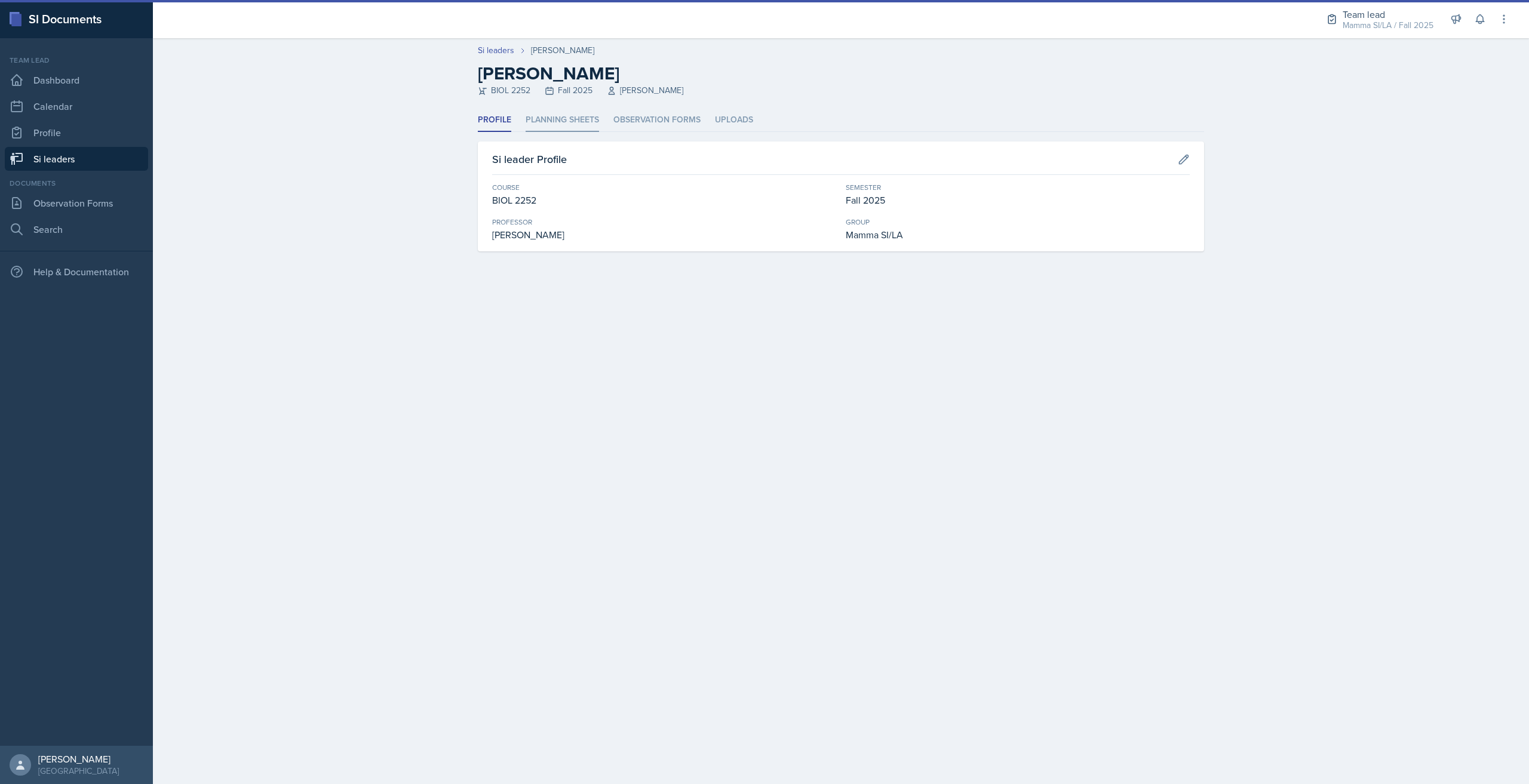
click at [569, 115] on li "Planning Sheets" at bounding box center [562, 120] width 74 height 23
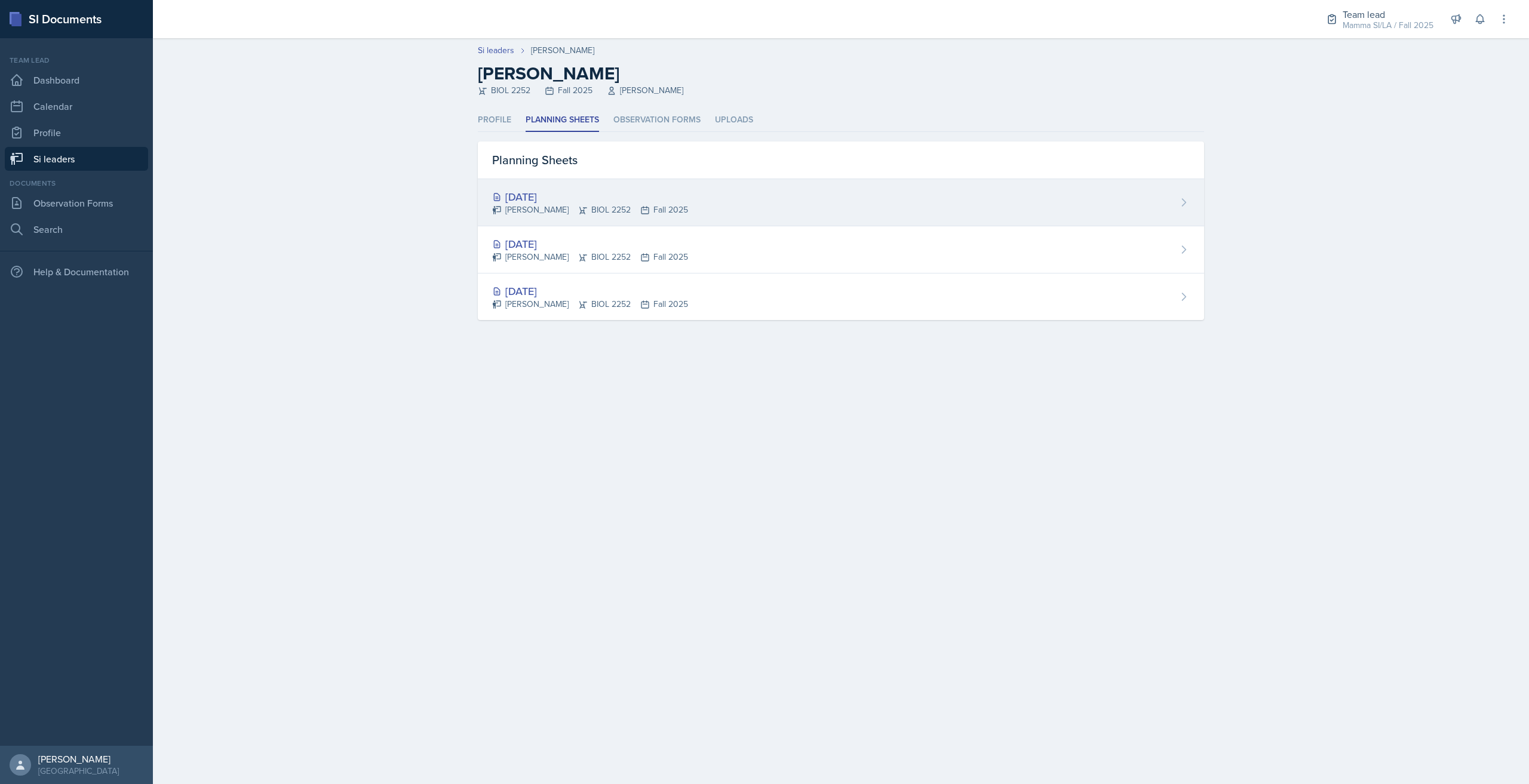
click at [599, 202] on div "[DATE]" at bounding box center [589, 196] width 195 height 16
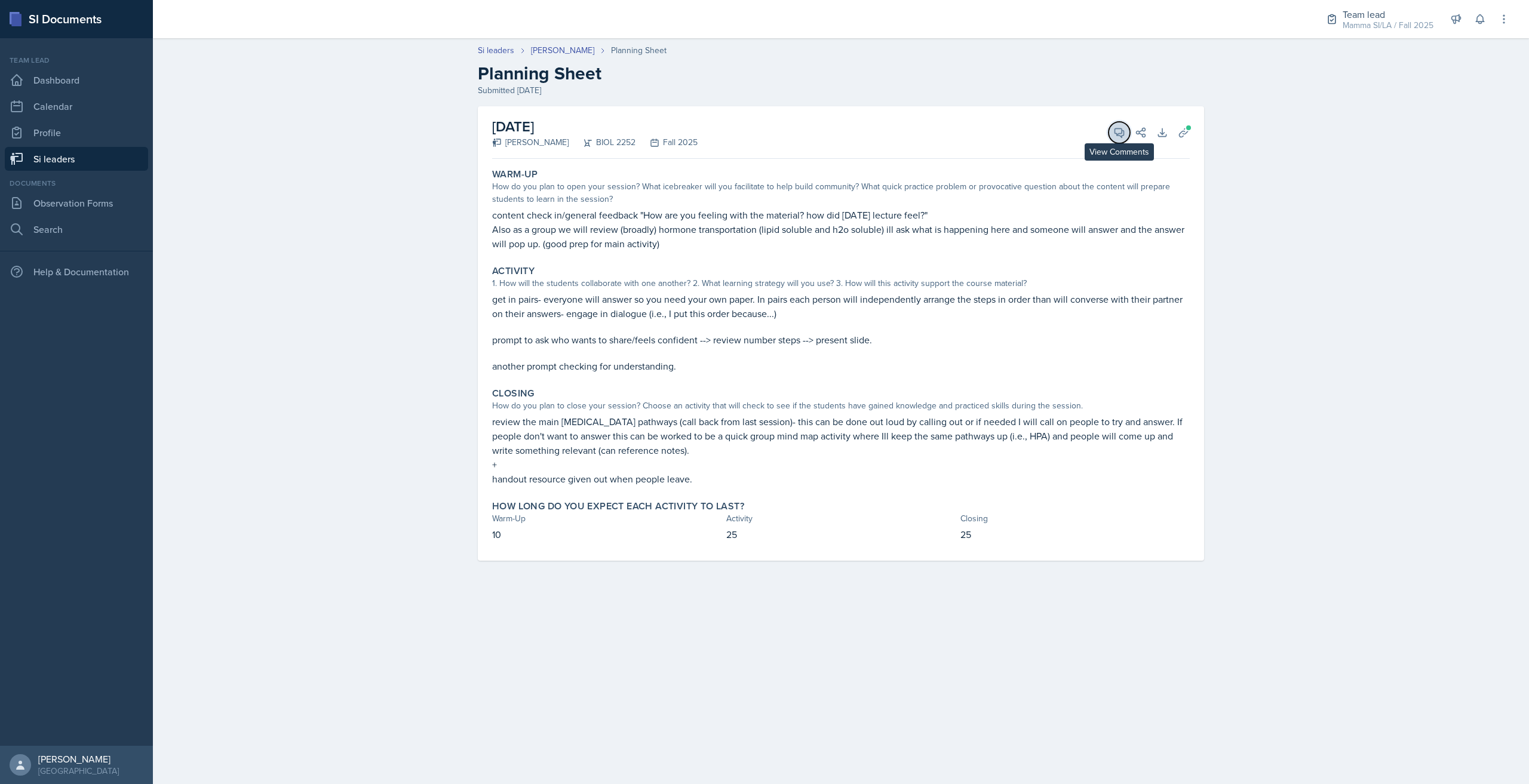
click at [1122, 135] on icon at bounding box center [1119, 133] width 9 height 9
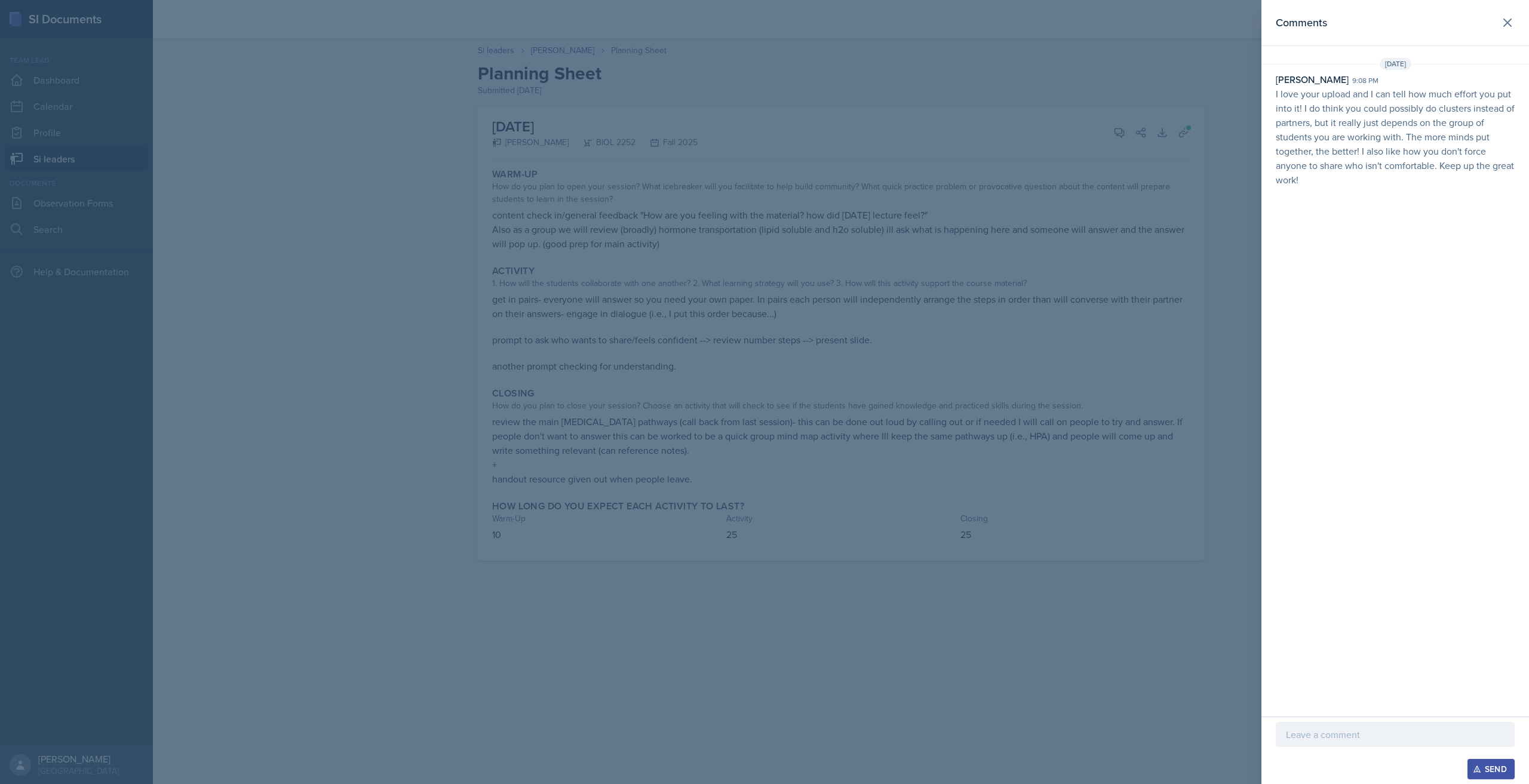
drag, startPoint x: 499, startPoint y: 753, endPoint x: 495, endPoint y: 762, distance: 9.8
click at [499, 753] on div at bounding box center [764, 392] width 1529 height 784
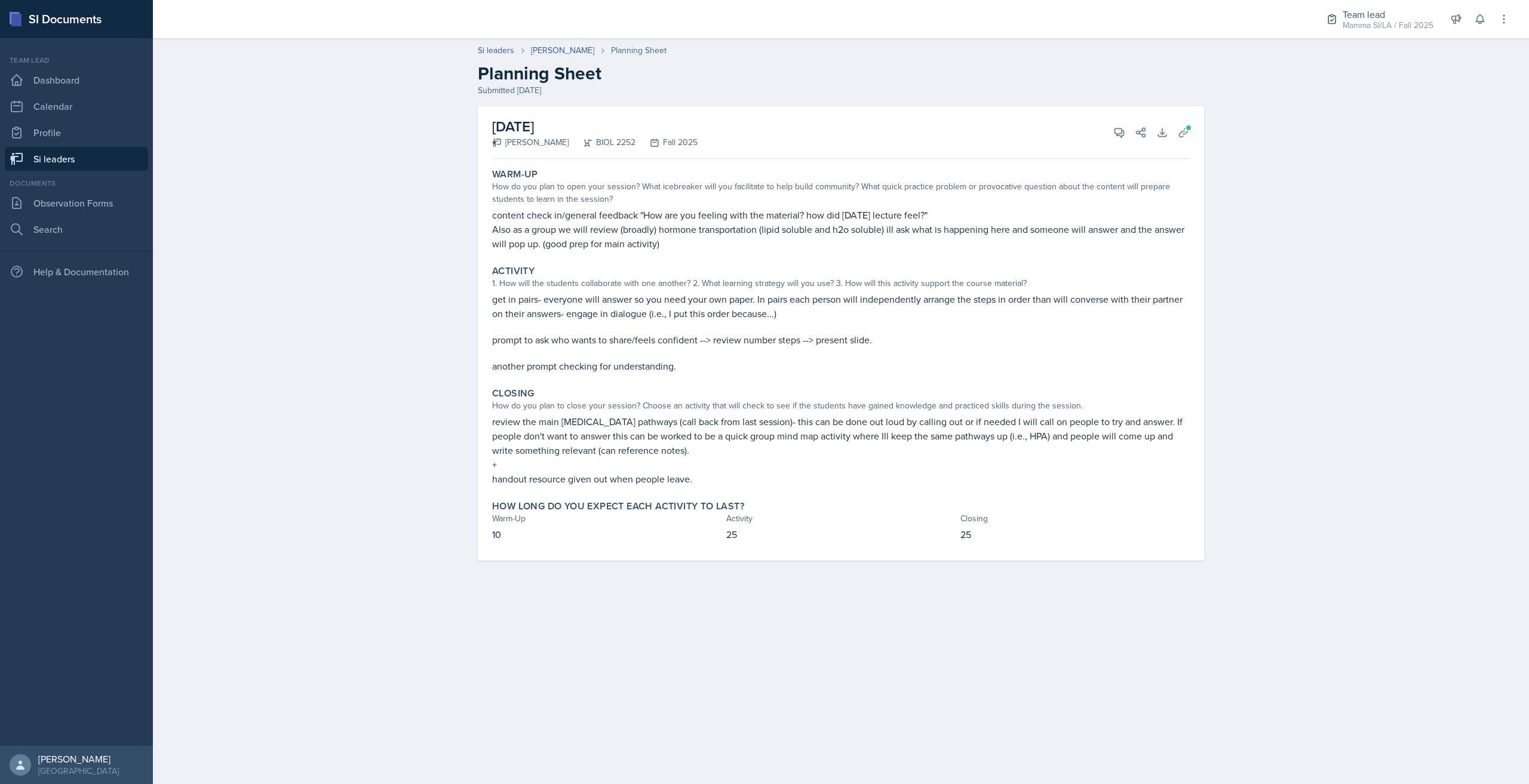
click at [118, 167] on link "Si leaders" at bounding box center [76, 158] width 143 height 23
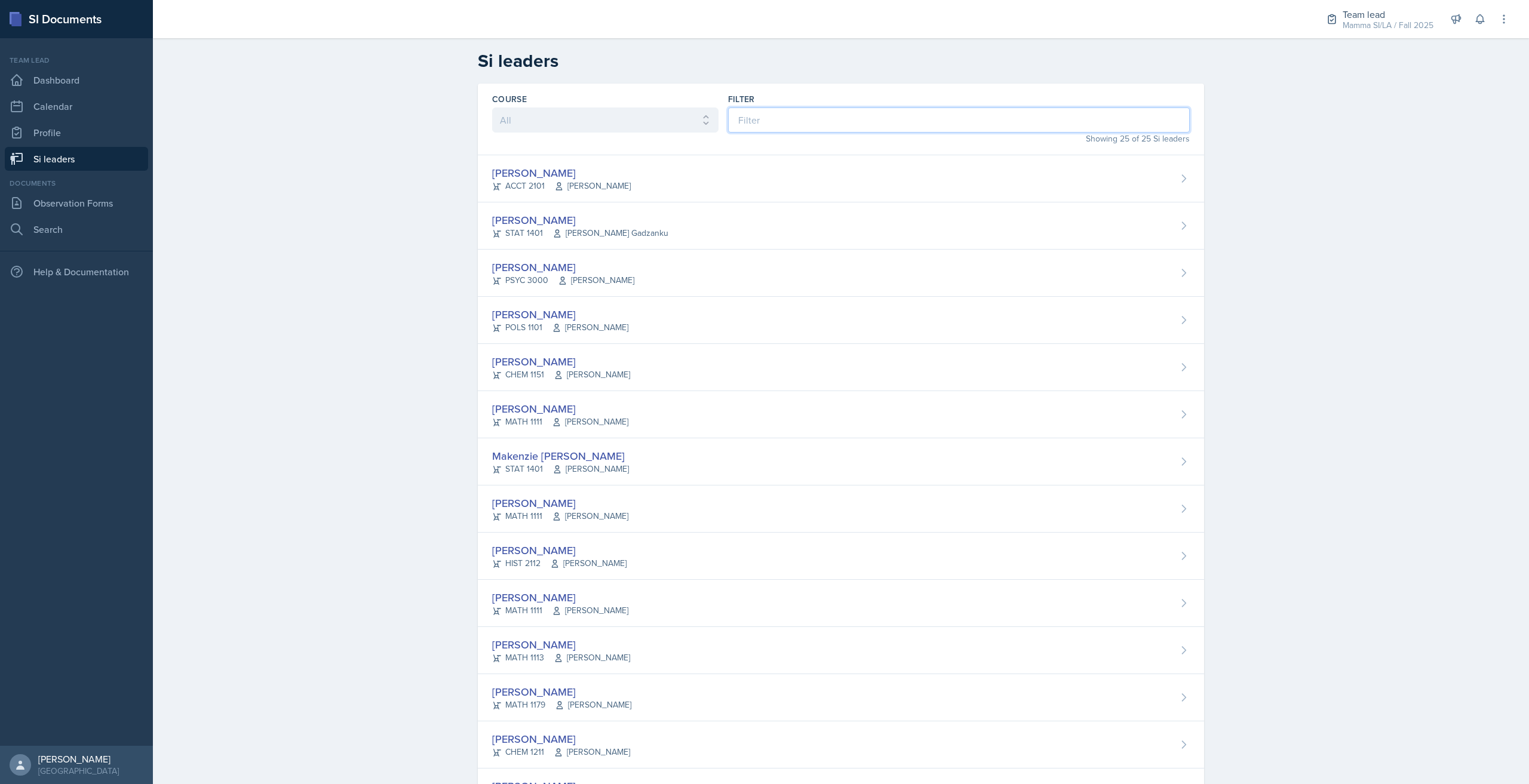
click at [780, 130] on input at bounding box center [958, 120] width 461 height 25
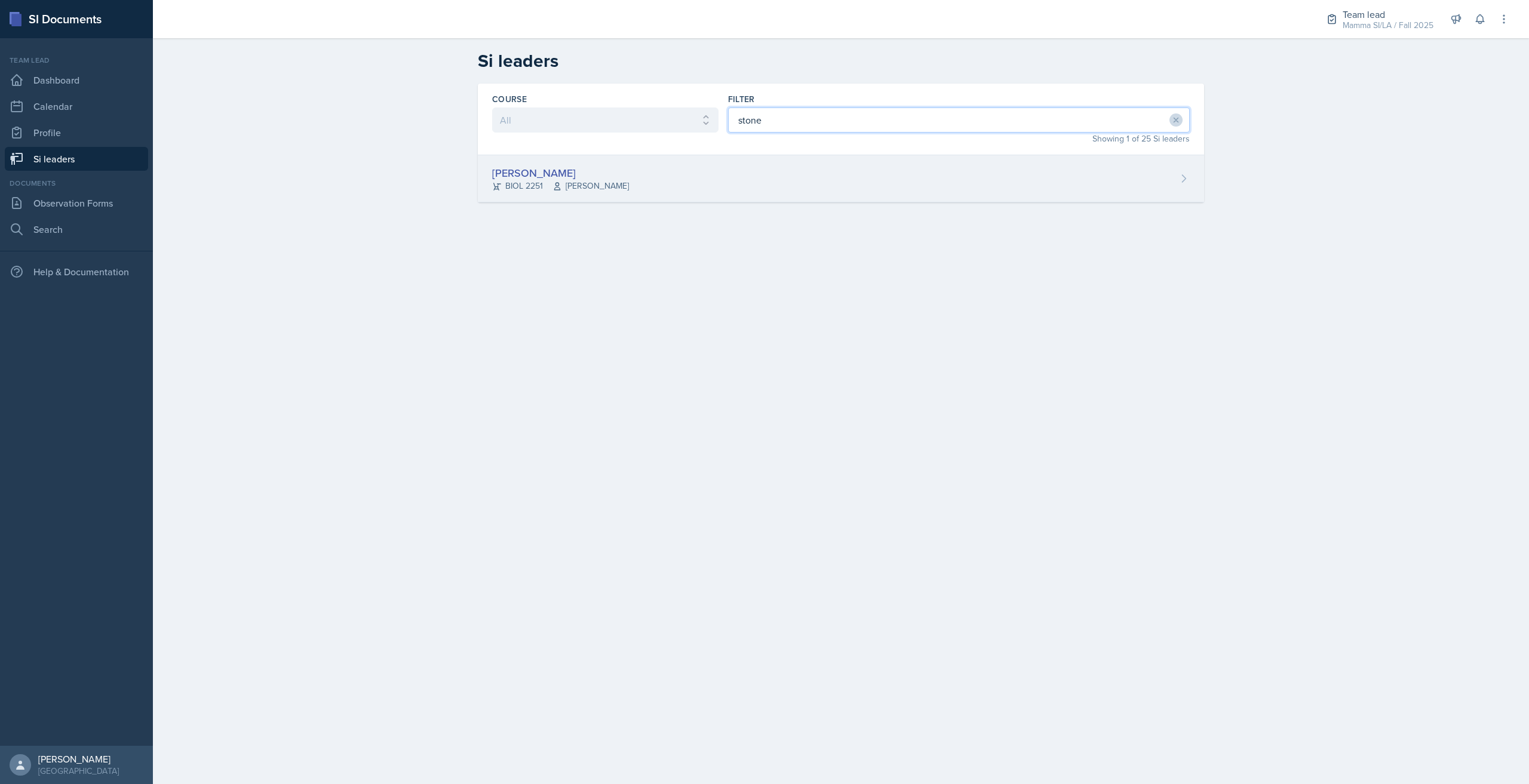
type input "stone"
click at [766, 169] on div "[PERSON_NAME] BIOL 2251 [PERSON_NAME]" at bounding box center [841, 179] width 726 height 47
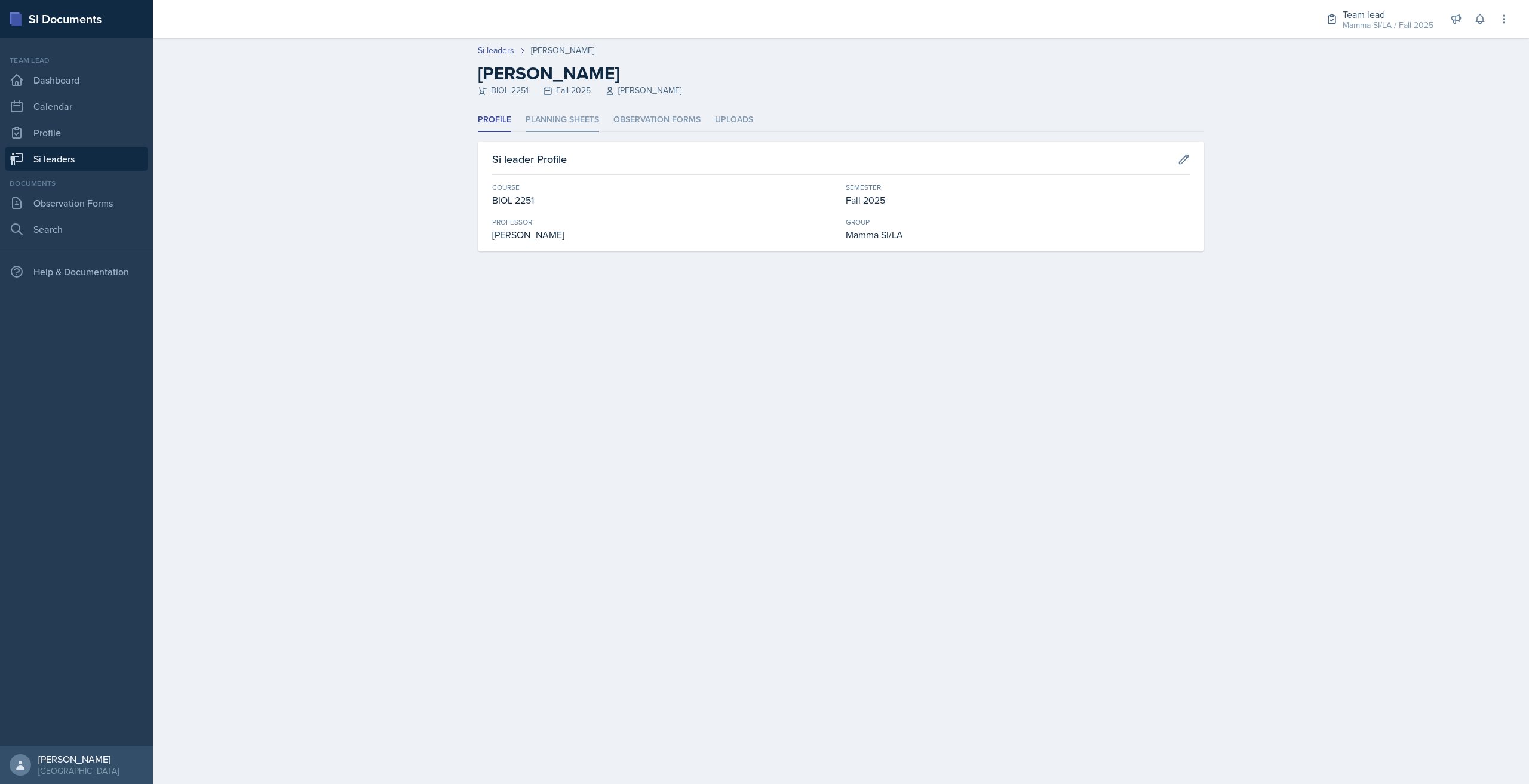
click at [571, 121] on li "Planning Sheets" at bounding box center [562, 120] width 74 height 23
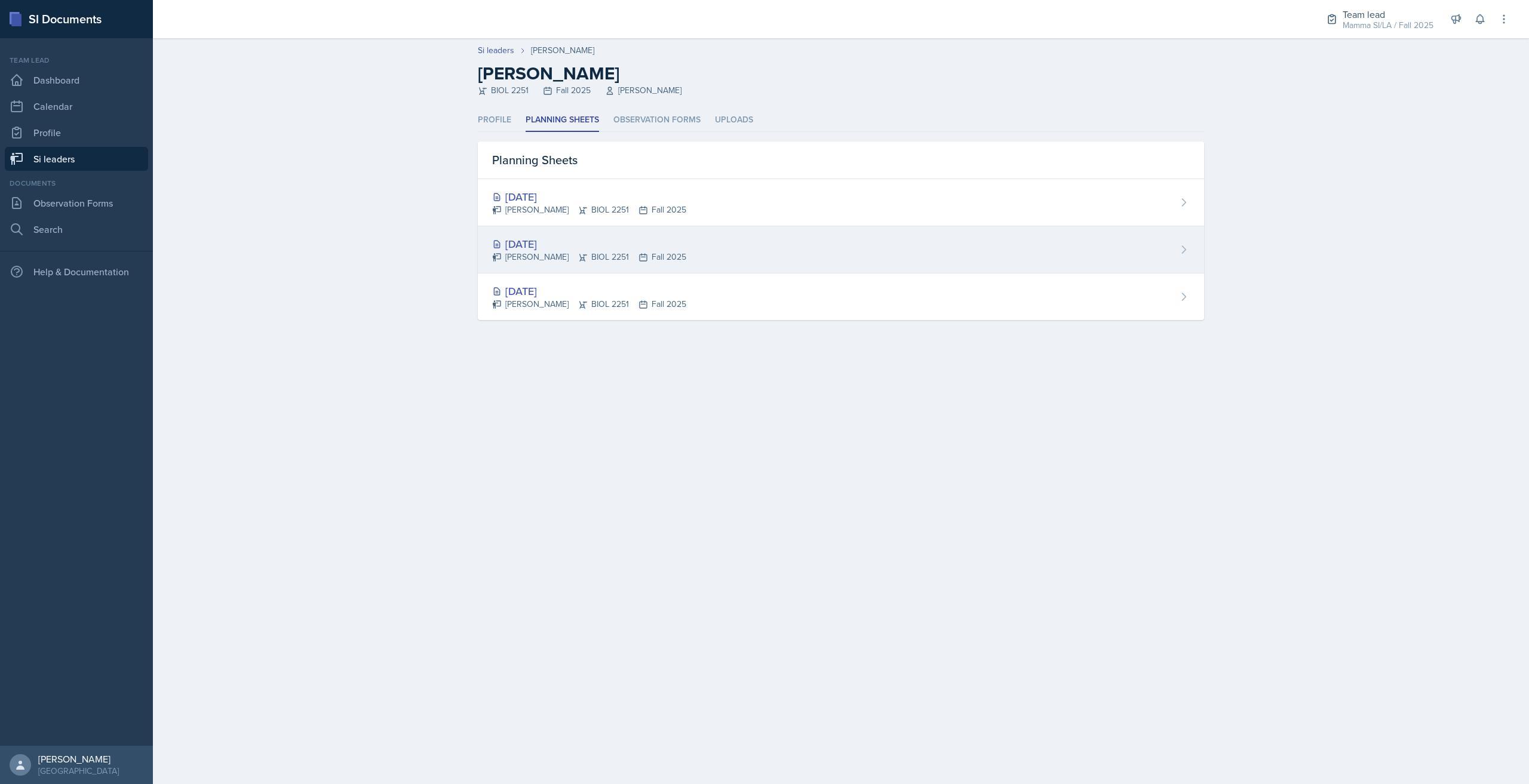
click at [663, 241] on div "[DATE]" at bounding box center [588, 244] width 194 height 16
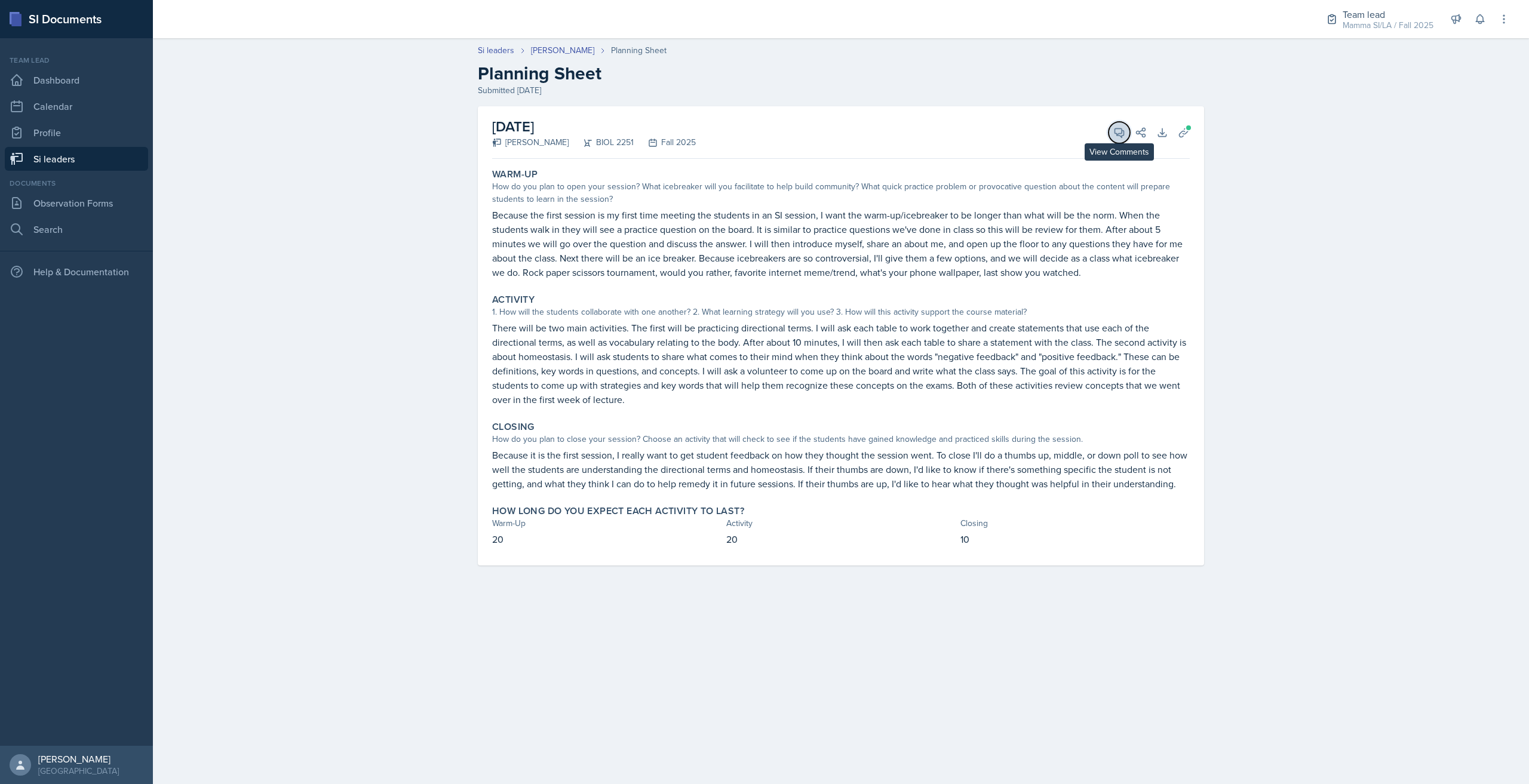
click at [1125, 132] on button "View Comments" at bounding box center [1119, 132] width 22 height 22
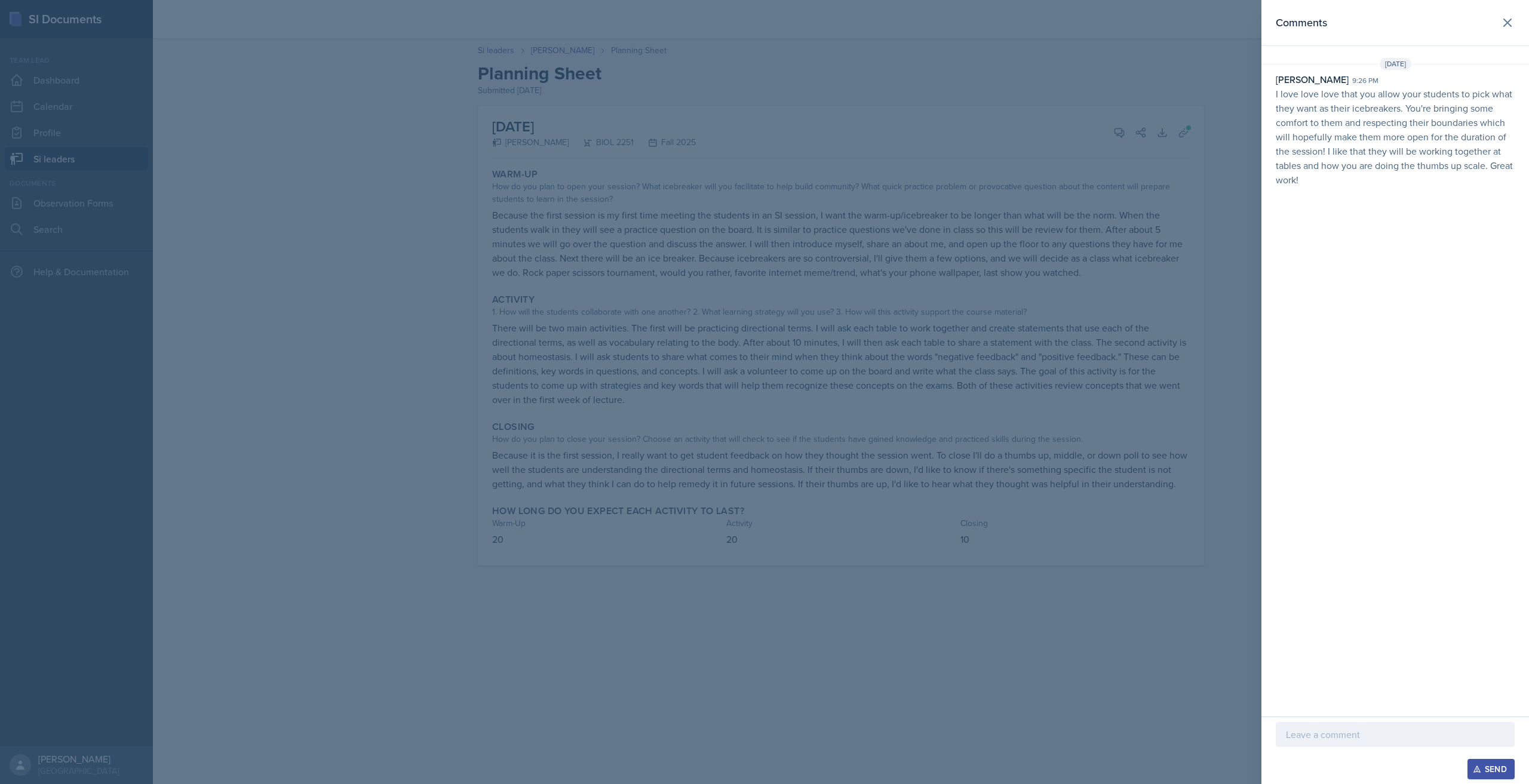
click at [986, 646] on div at bounding box center [764, 392] width 1529 height 784
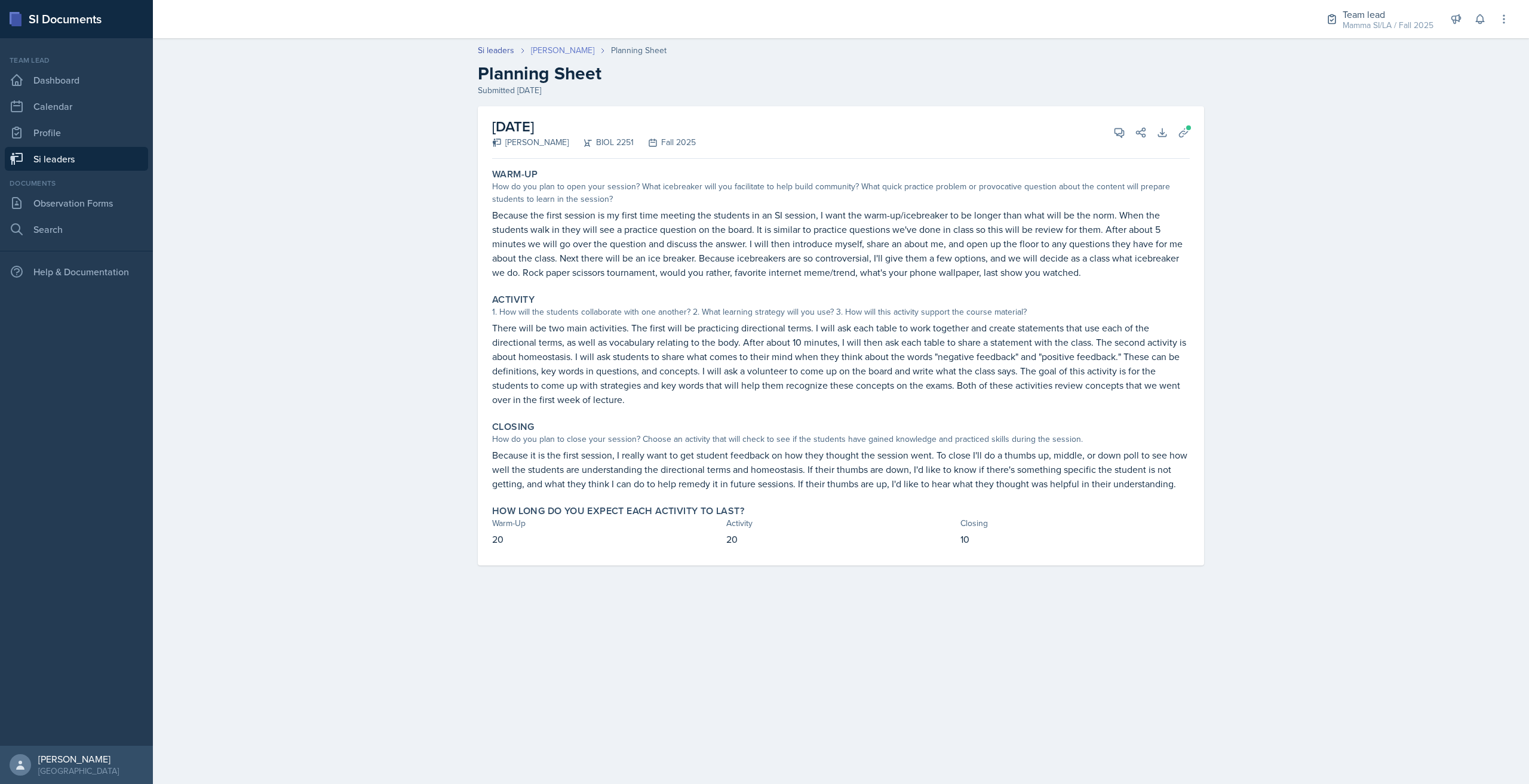
click at [570, 49] on link "[PERSON_NAME]" at bounding box center [562, 50] width 63 height 12
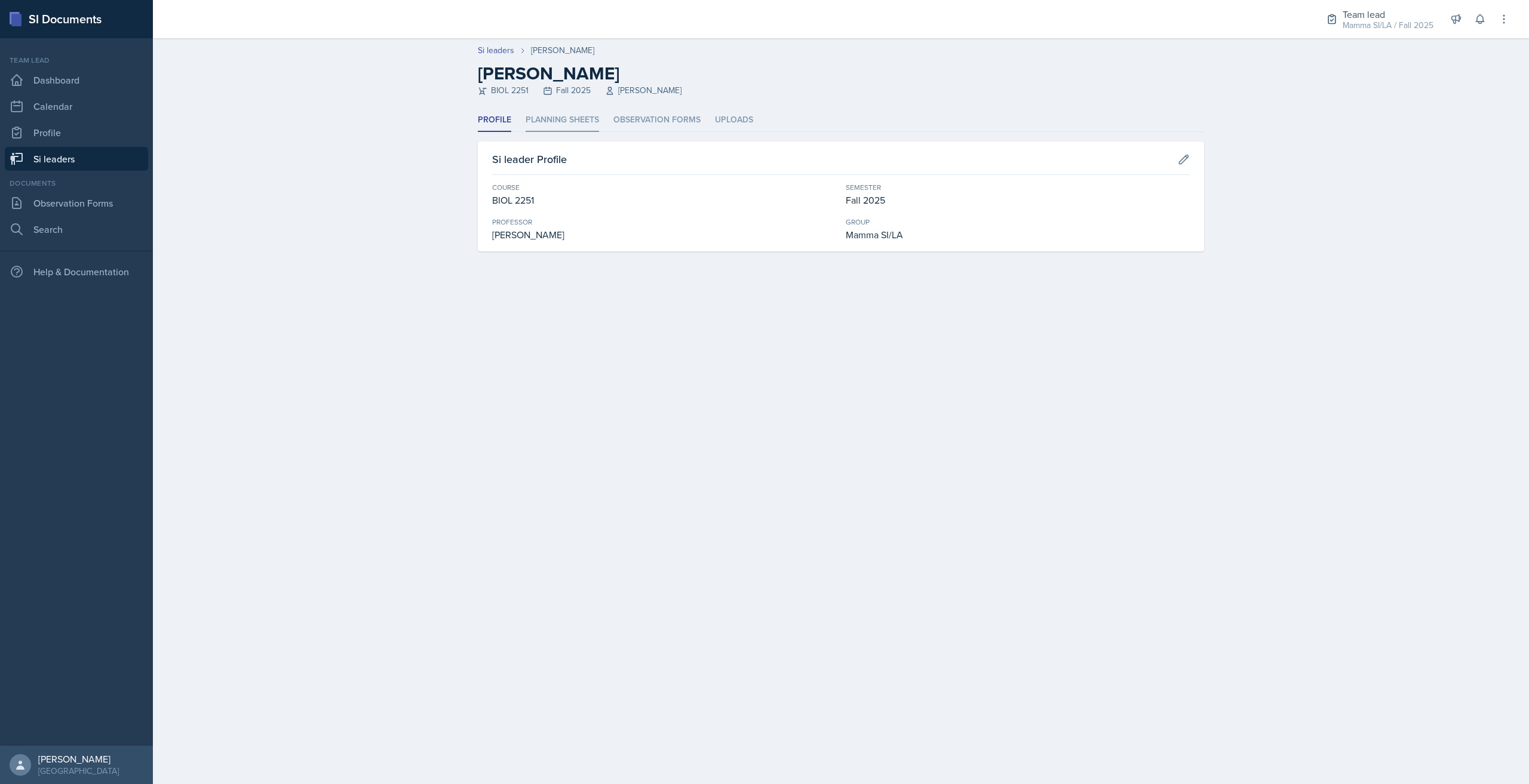
click at [572, 115] on li "Planning Sheets" at bounding box center [562, 120] width 74 height 23
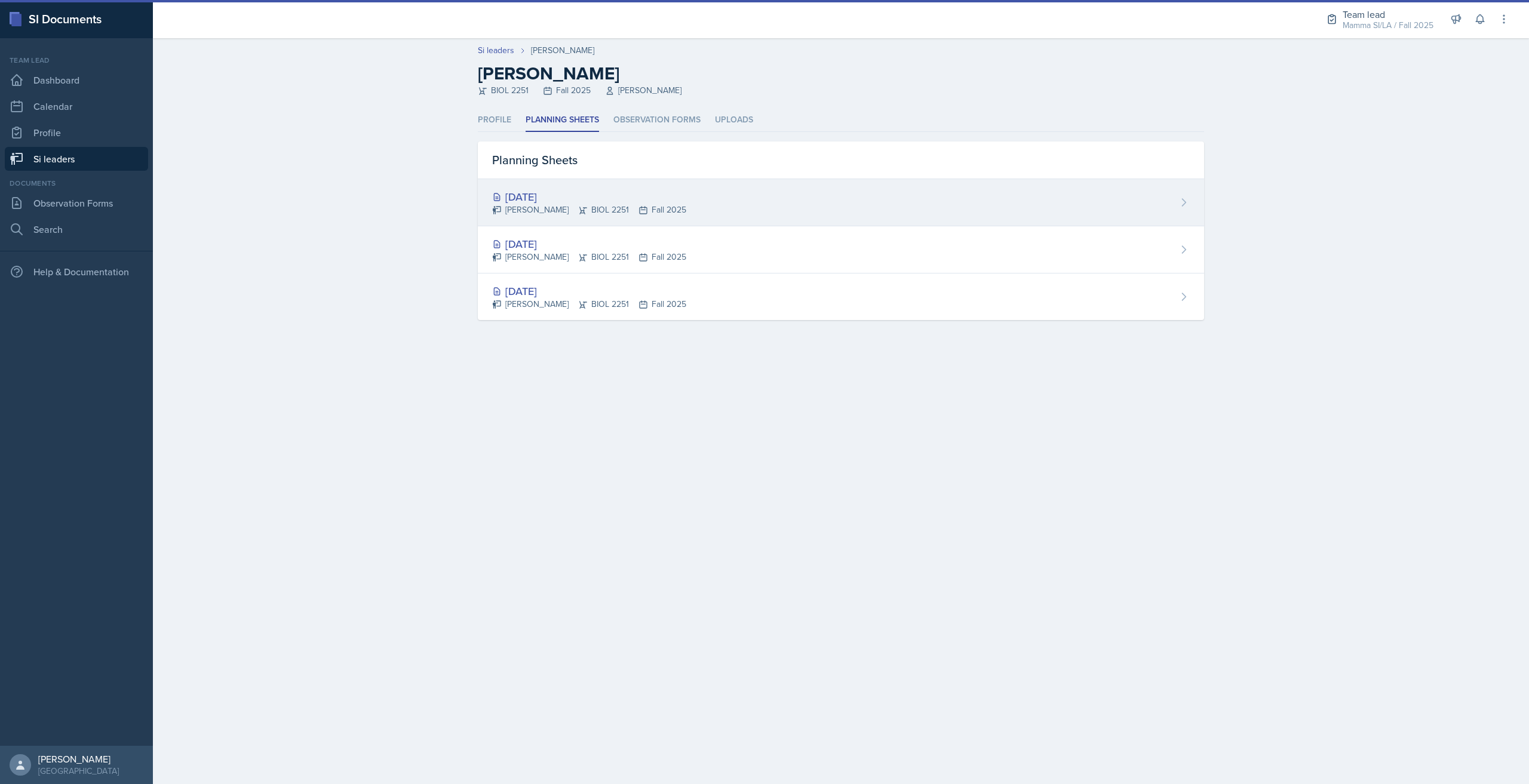
click at [606, 205] on div "[PERSON_NAME] BIOL 2251 Fall 2025" at bounding box center [588, 209] width 194 height 12
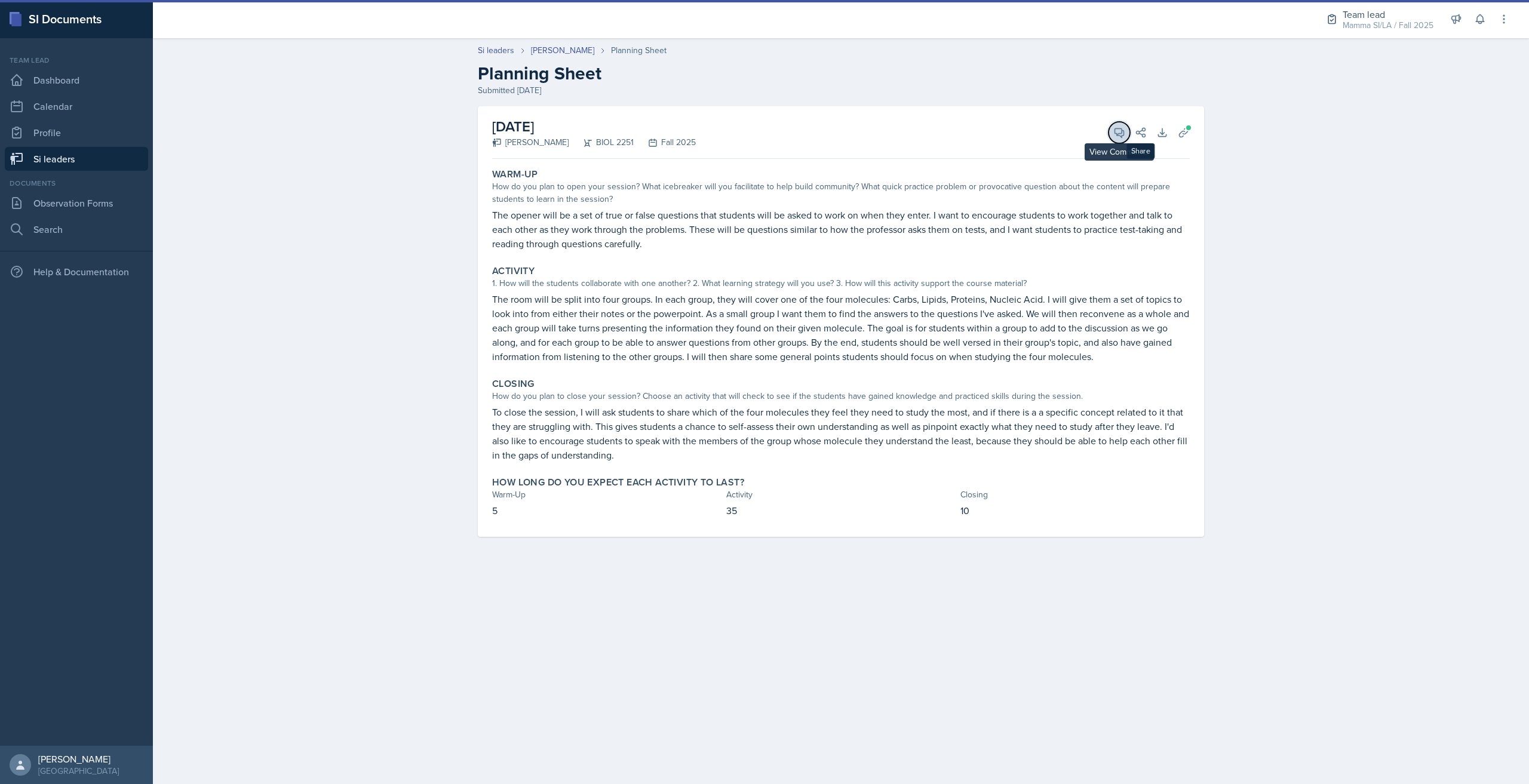
click at [1113, 128] on icon at bounding box center [1119, 133] width 12 height 12
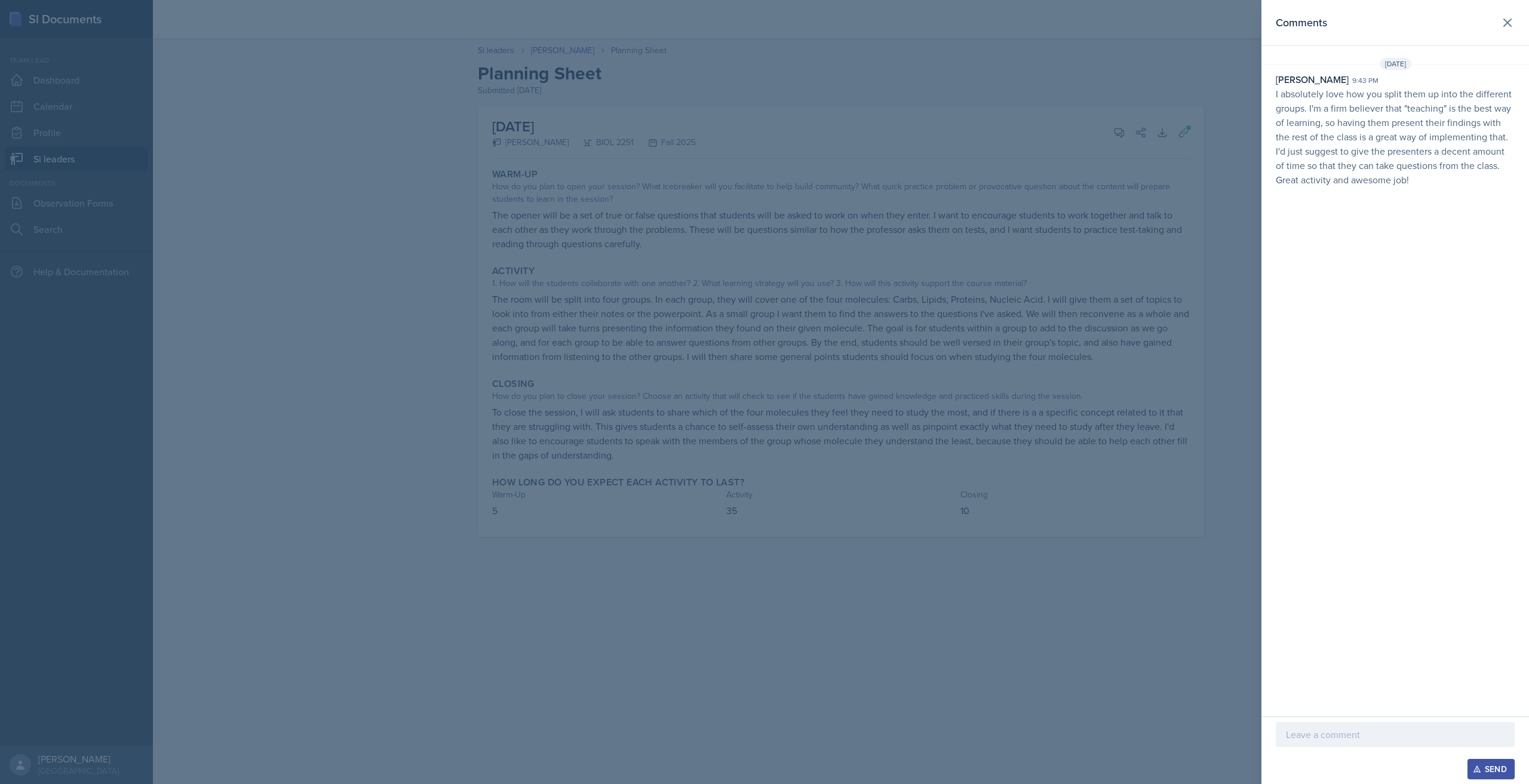
drag, startPoint x: 574, startPoint y: 403, endPoint x: 559, endPoint y: 395, distance: 17.0
click at [574, 403] on div at bounding box center [764, 392] width 1529 height 784
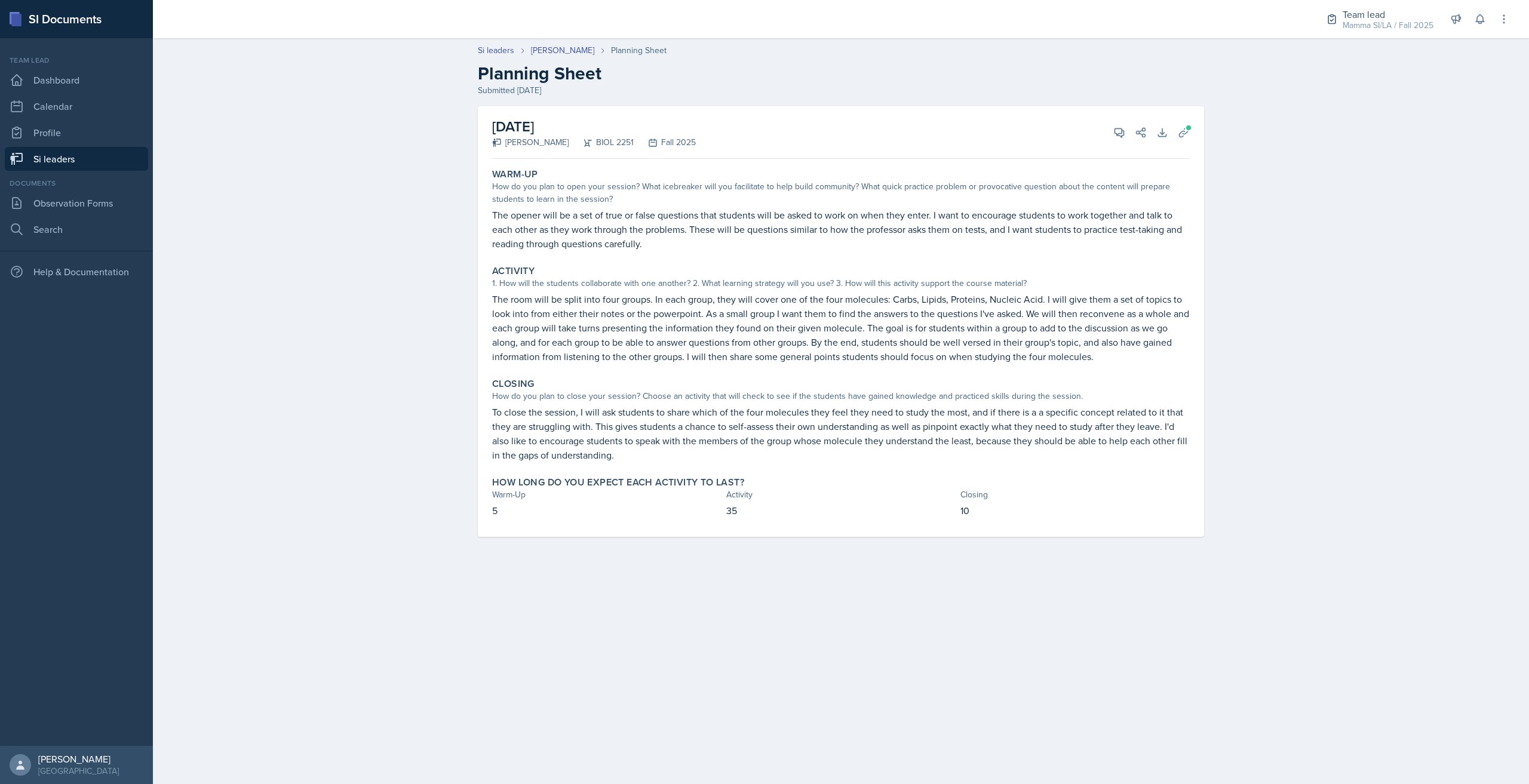
click at [70, 163] on link "Si leaders" at bounding box center [76, 158] width 143 height 23
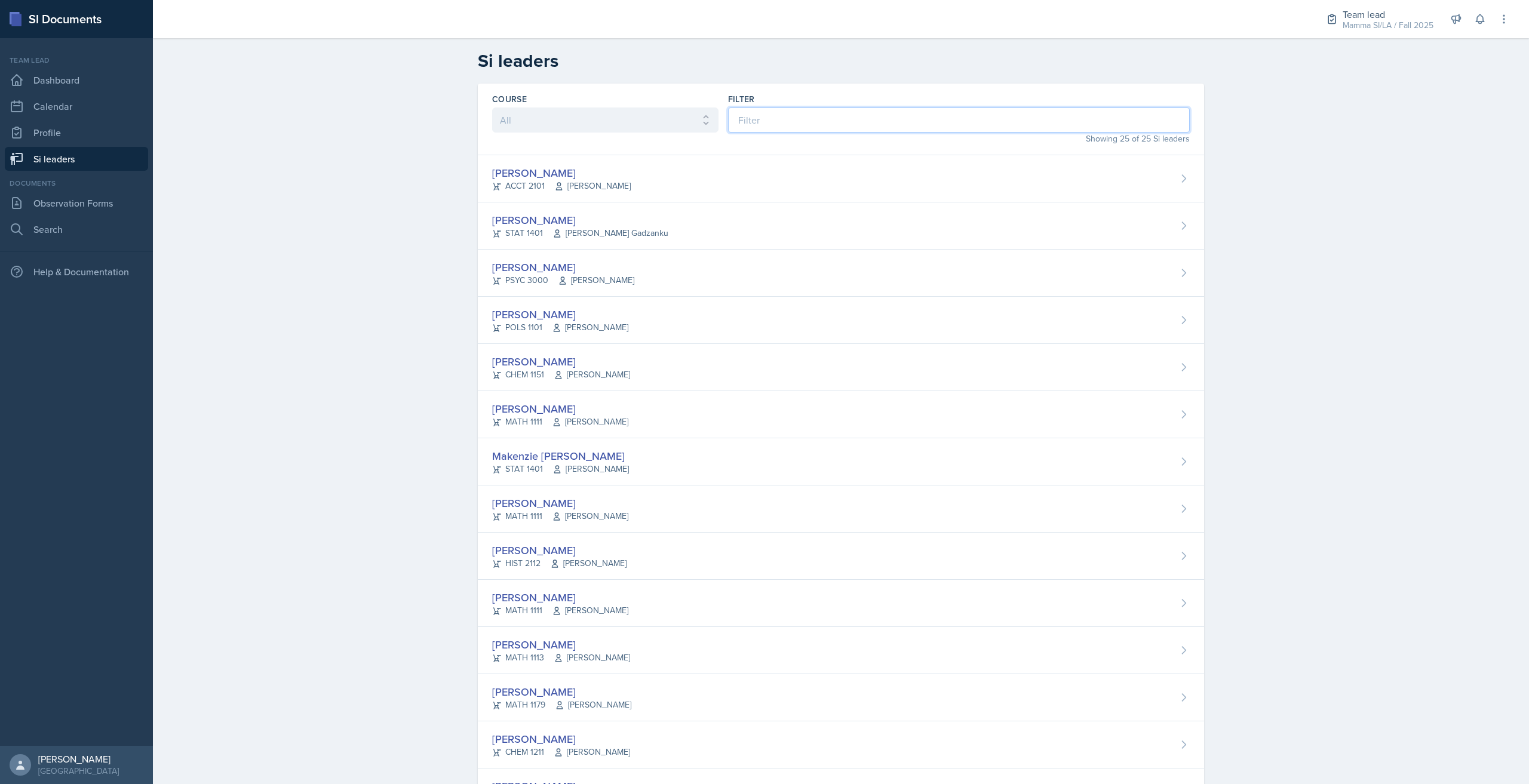
click at [786, 124] on input at bounding box center [958, 120] width 461 height 25
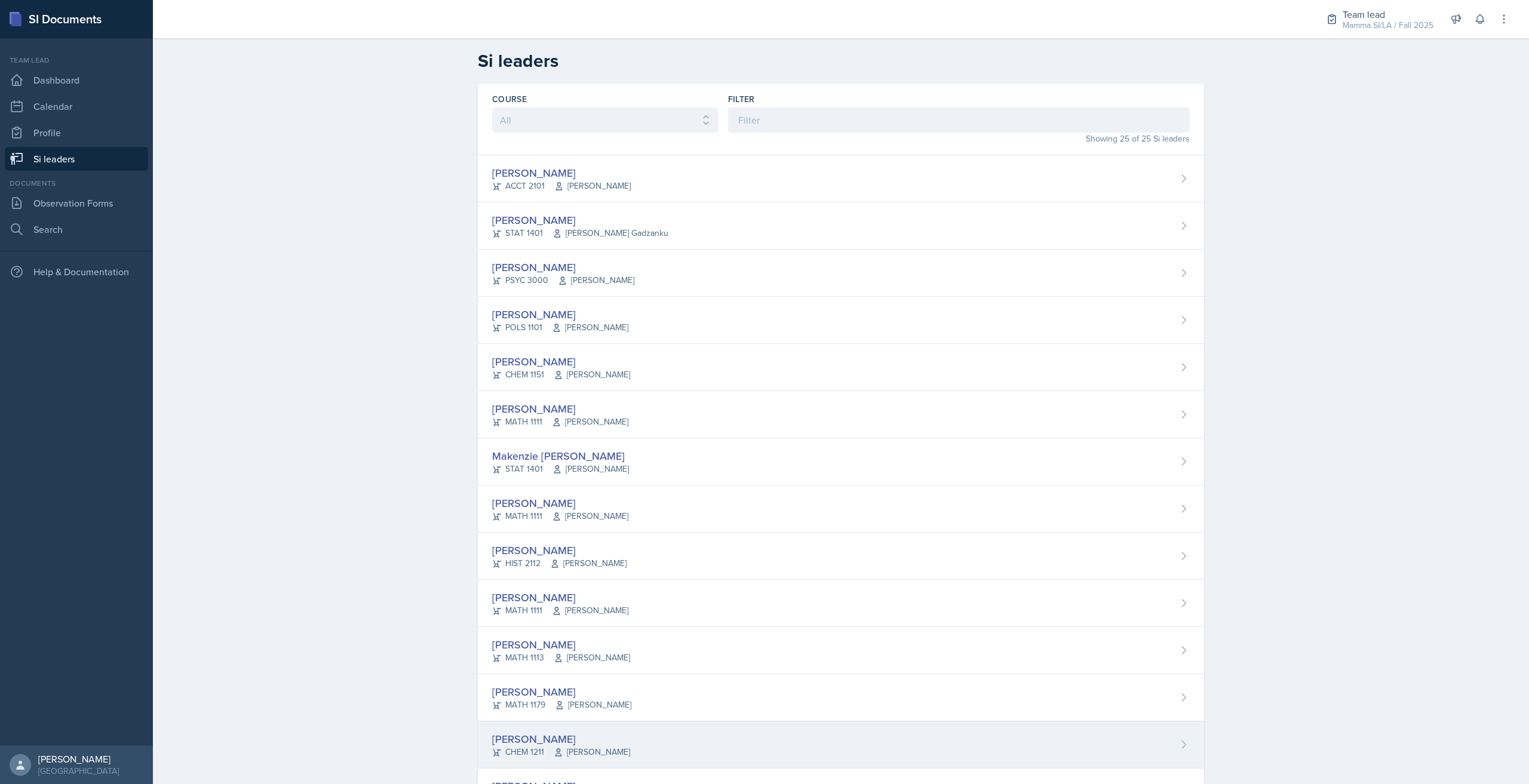
click at [718, 734] on div "[PERSON_NAME] CHEM 1211 [PERSON_NAME]" at bounding box center [841, 744] width 726 height 47
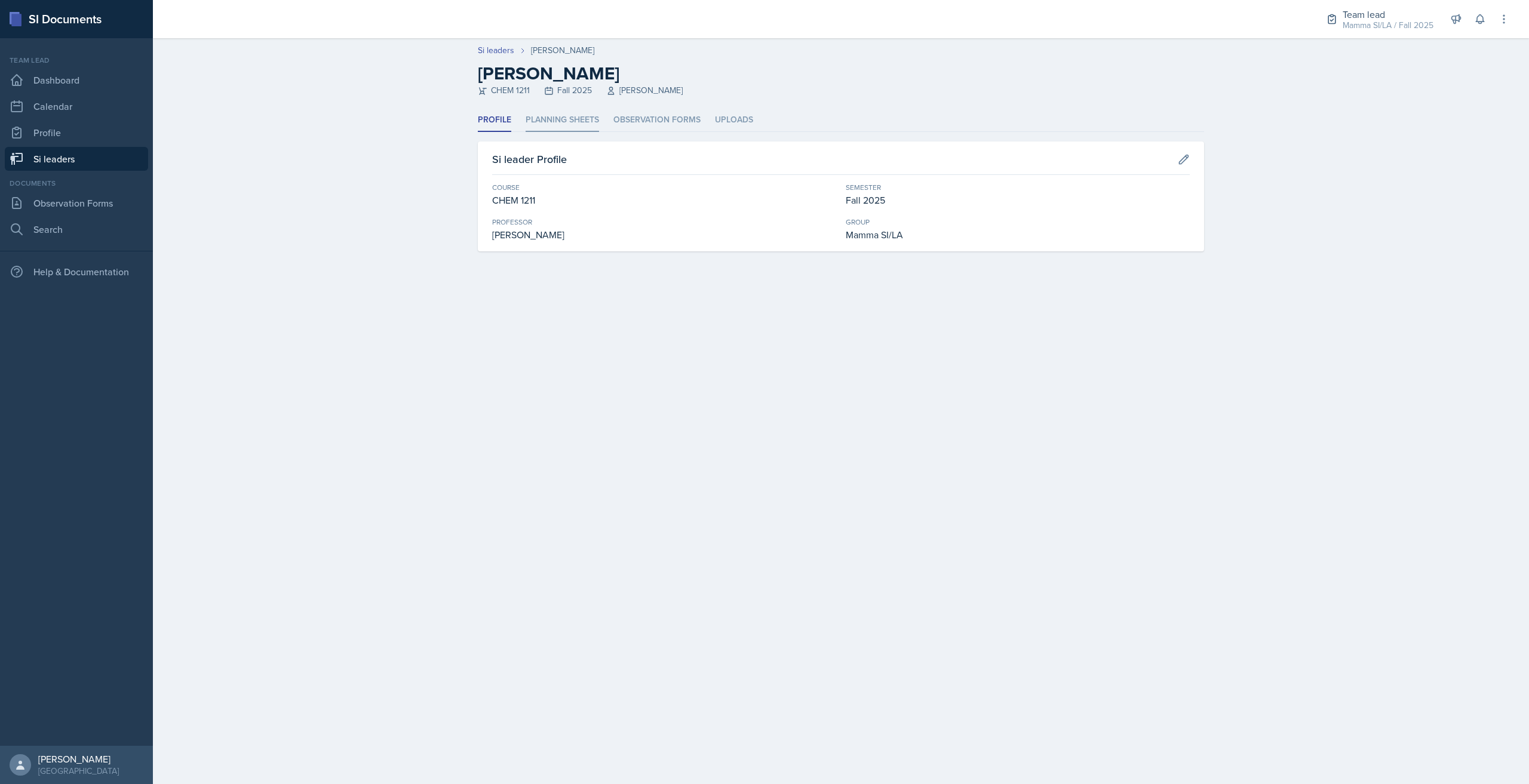
click at [566, 109] on li "Planning Sheets" at bounding box center [562, 120] width 74 height 23
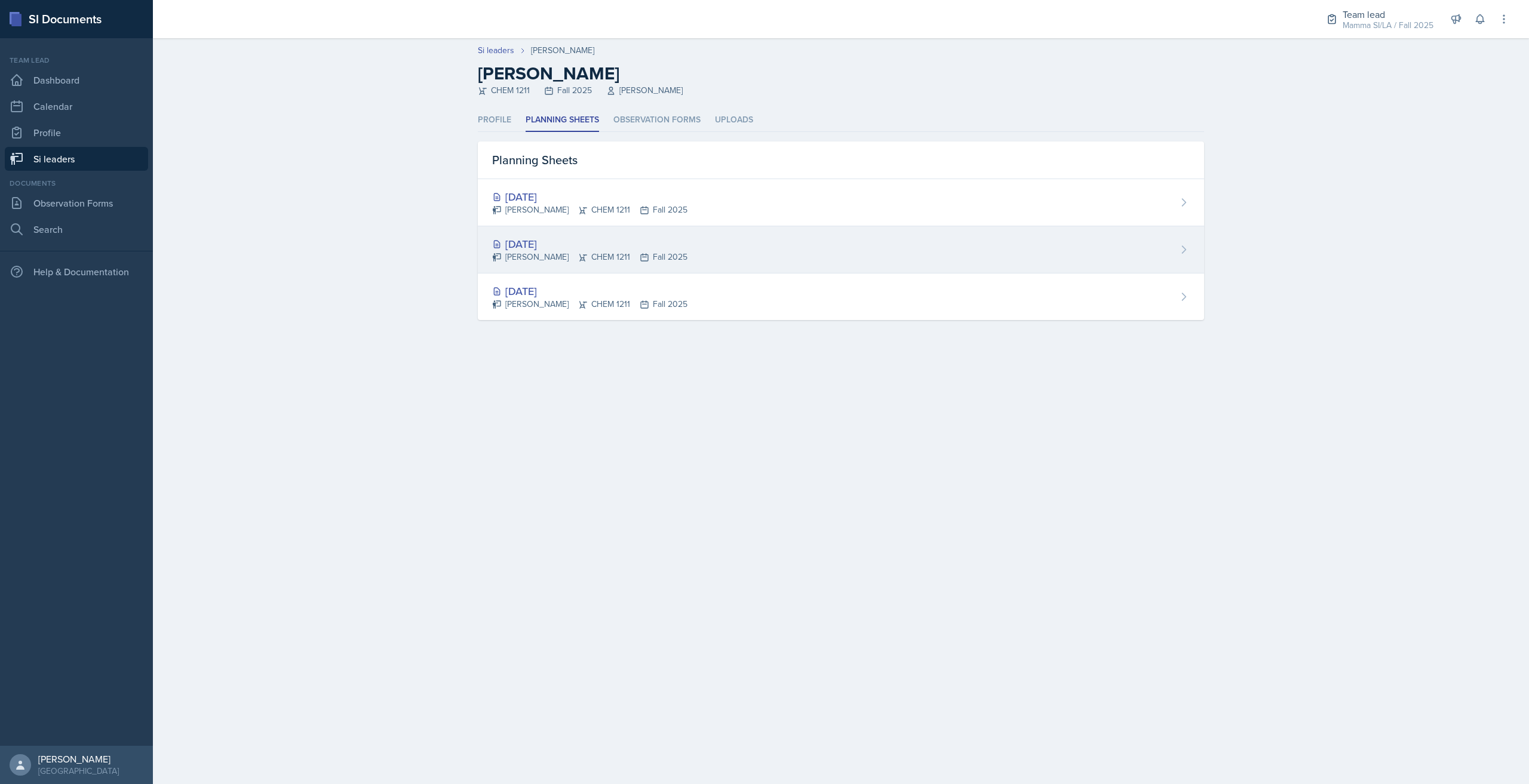
click at [741, 234] on div "[DATE] [PERSON_NAME] CHEM 1211 Fall 2025" at bounding box center [841, 250] width 726 height 47
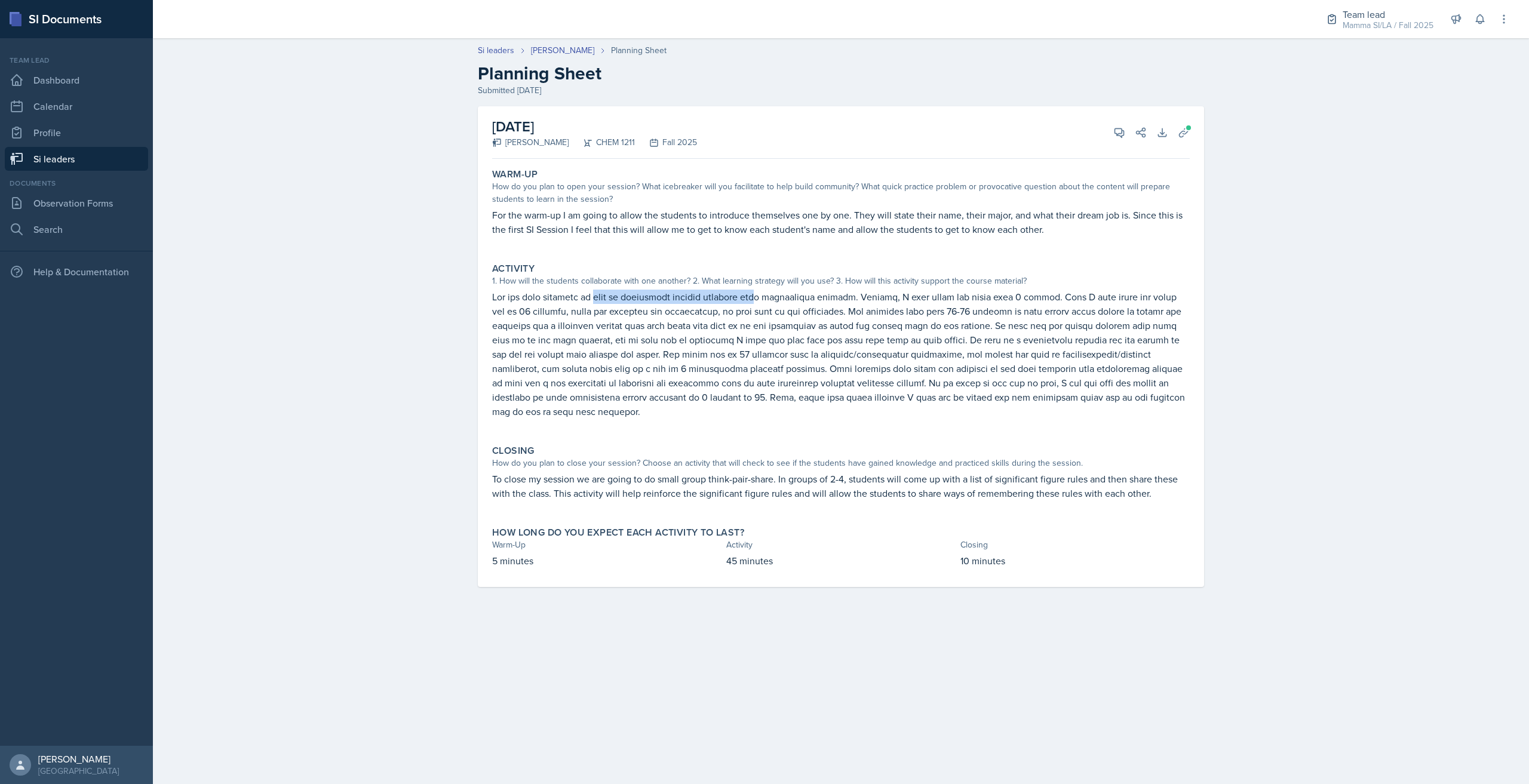
drag, startPoint x: 594, startPoint y: 302, endPoint x: 753, endPoint y: 301, distance: 159.0
click at [753, 301] on p at bounding box center [840, 353] width 698 height 128
click at [809, 299] on p at bounding box center [840, 353] width 698 height 128
click at [890, 299] on p at bounding box center [840, 353] width 698 height 128
drag, startPoint x: 862, startPoint y: 293, endPoint x: 950, endPoint y: 293, distance: 88.0
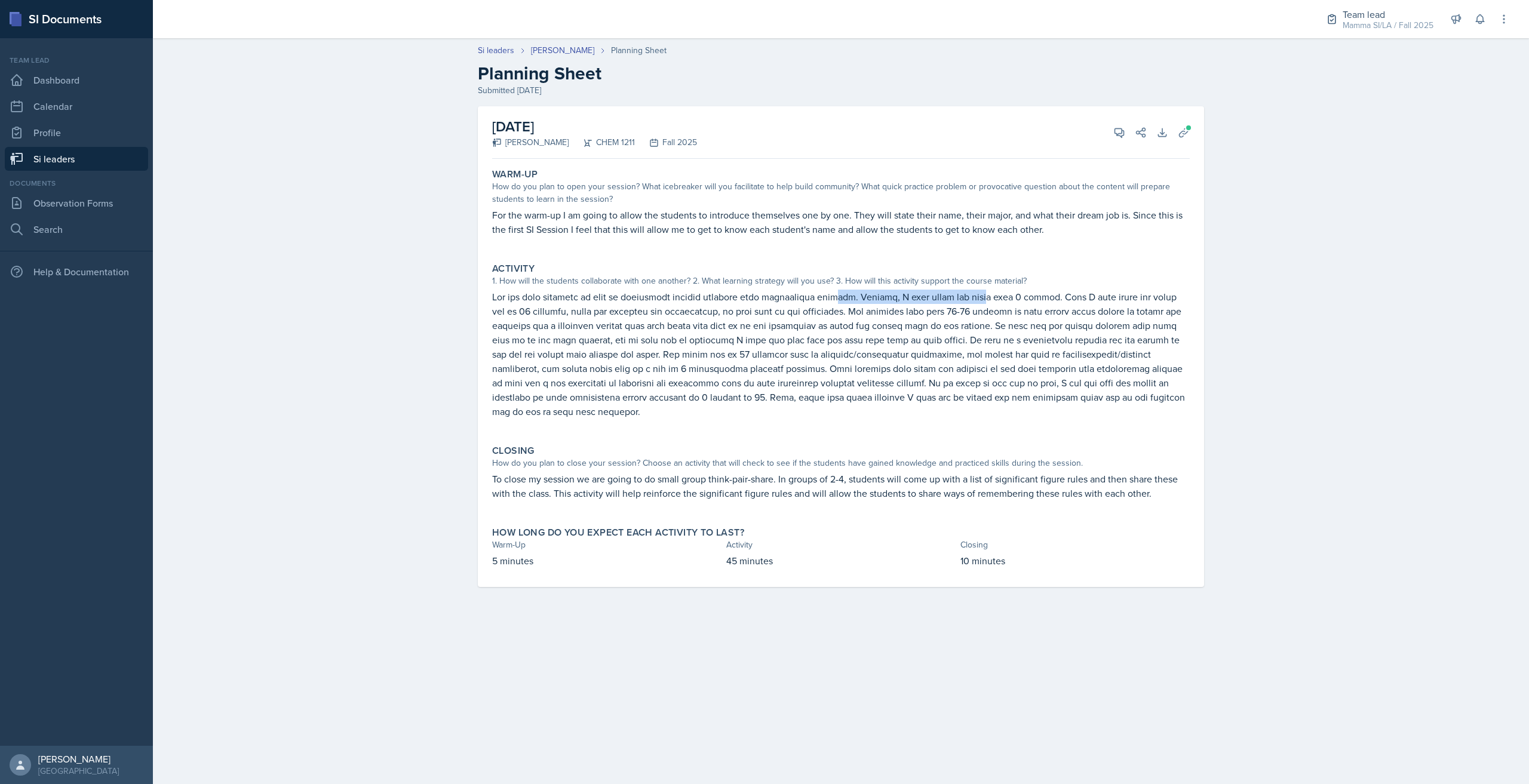
click at [947, 293] on p at bounding box center [840, 353] width 698 height 128
click at [950, 293] on p at bounding box center [840, 353] width 698 height 128
drag, startPoint x: 1056, startPoint y: 298, endPoint x: 1080, endPoint y: 299, distance: 24.0
click at [1080, 299] on p at bounding box center [840, 353] width 698 height 128
click at [1088, 299] on p at bounding box center [840, 353] width 698 height 128
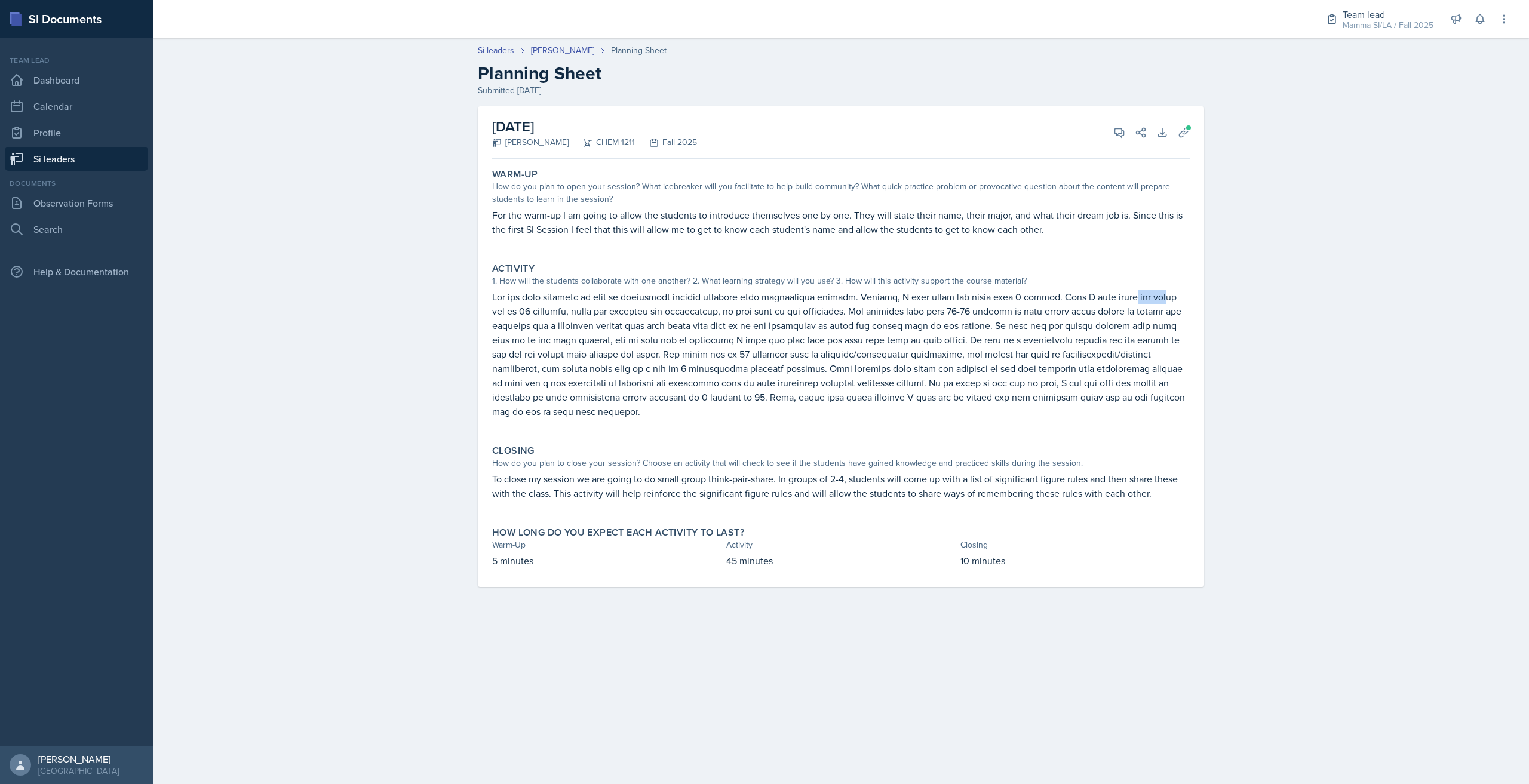
drag, startPoint x: 1070, startPoint y: 298, endPoint x: 1100, endPoint y: 298, distance: 30.0
click at [1100, 298] on p at bounding box center [840, 353] width 698 height 128
click at [611, 322] on p at bounding box center [840, 353] width 698 height 128
drag, startPoint x: 690, startPoint y: 306, endPoint x: 727, endPoint y: 303, distance: 37.1
click at [727, 303] on p at bounding box center [840, 353] width 698 height 128
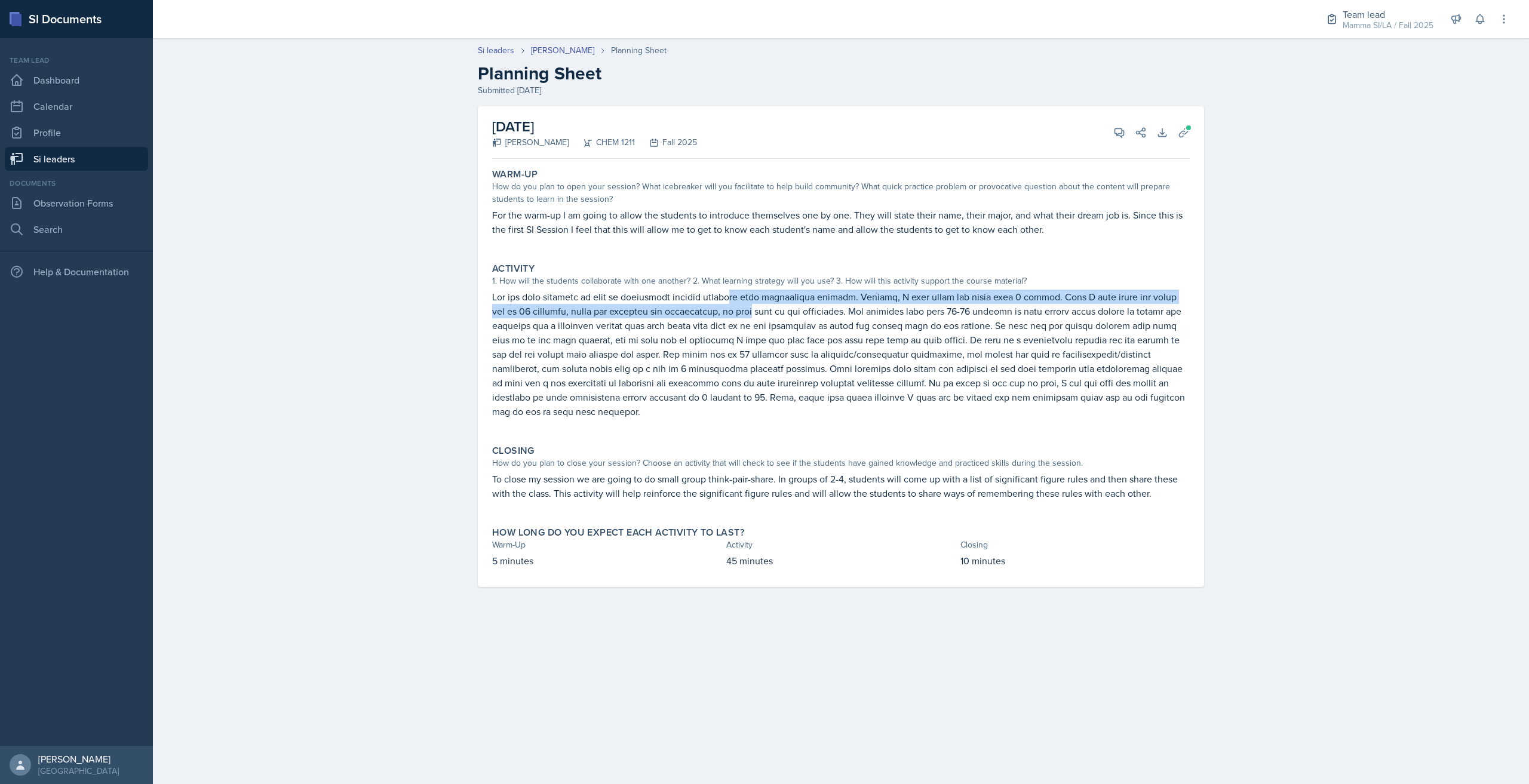
click at [727, 303] on p at bounding box center [840, 353] width 698 height 128
drag, startPoint x: 829, startPoint y: 306, endPoint x: 857, endPoint y: 306, distance: 28.0
click at [857, 306] on p at bounding box center [840, 353] width 698 height 128
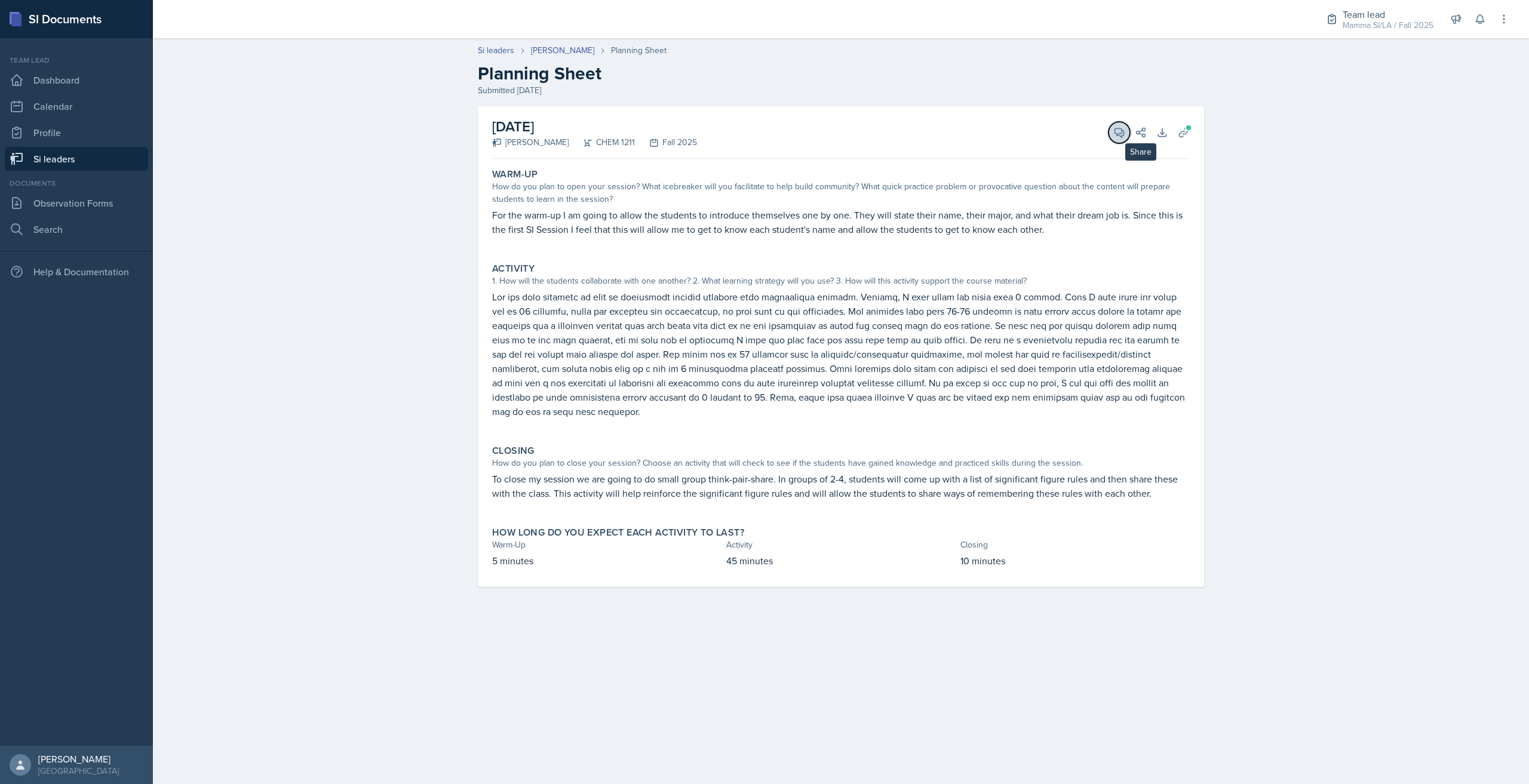
click at [1121, 136] on icon at bounding box center [1119, 133] width 9 height 9
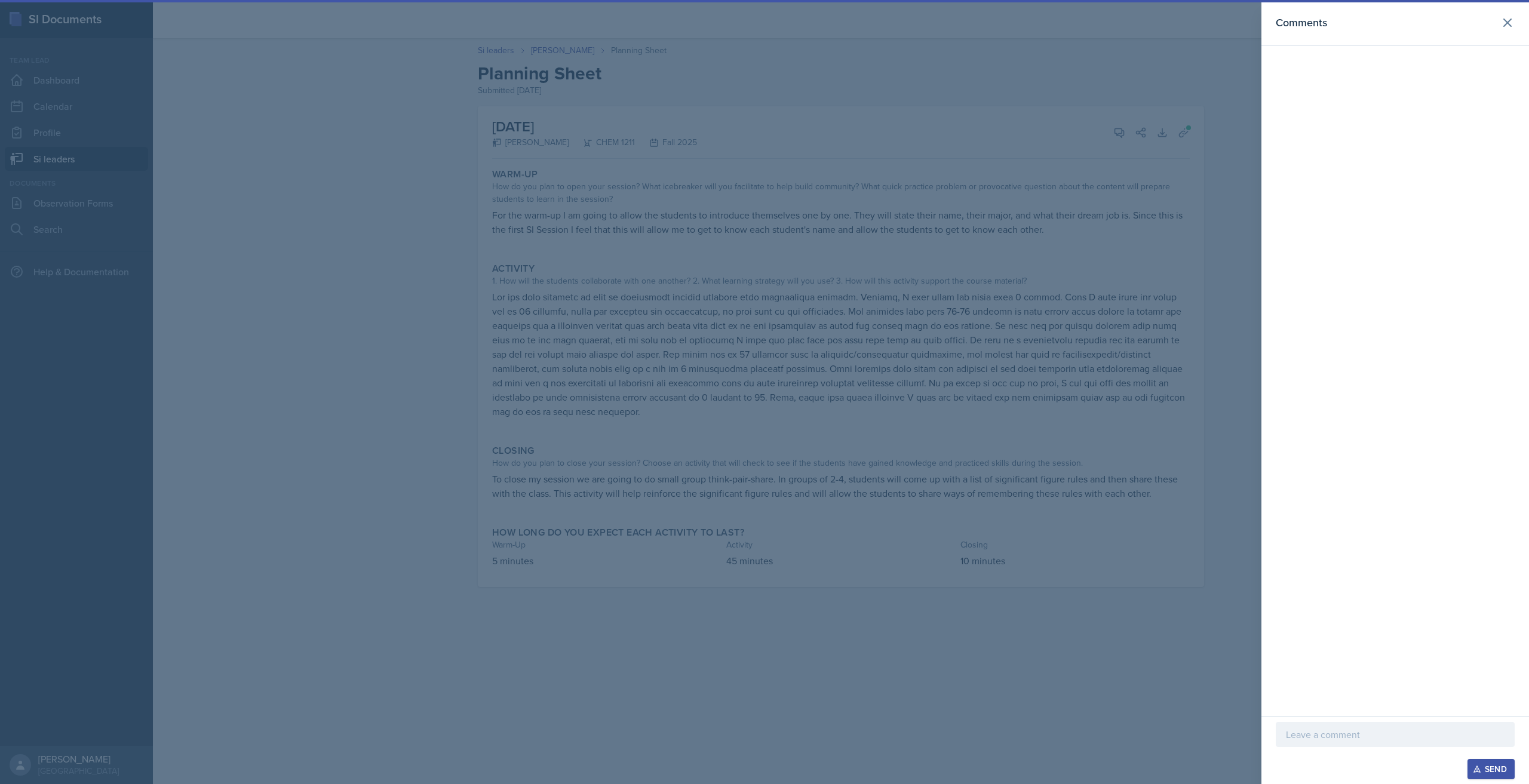
click at [1121, 136] on div at bounding box center [764, 392] width 1529 height 784
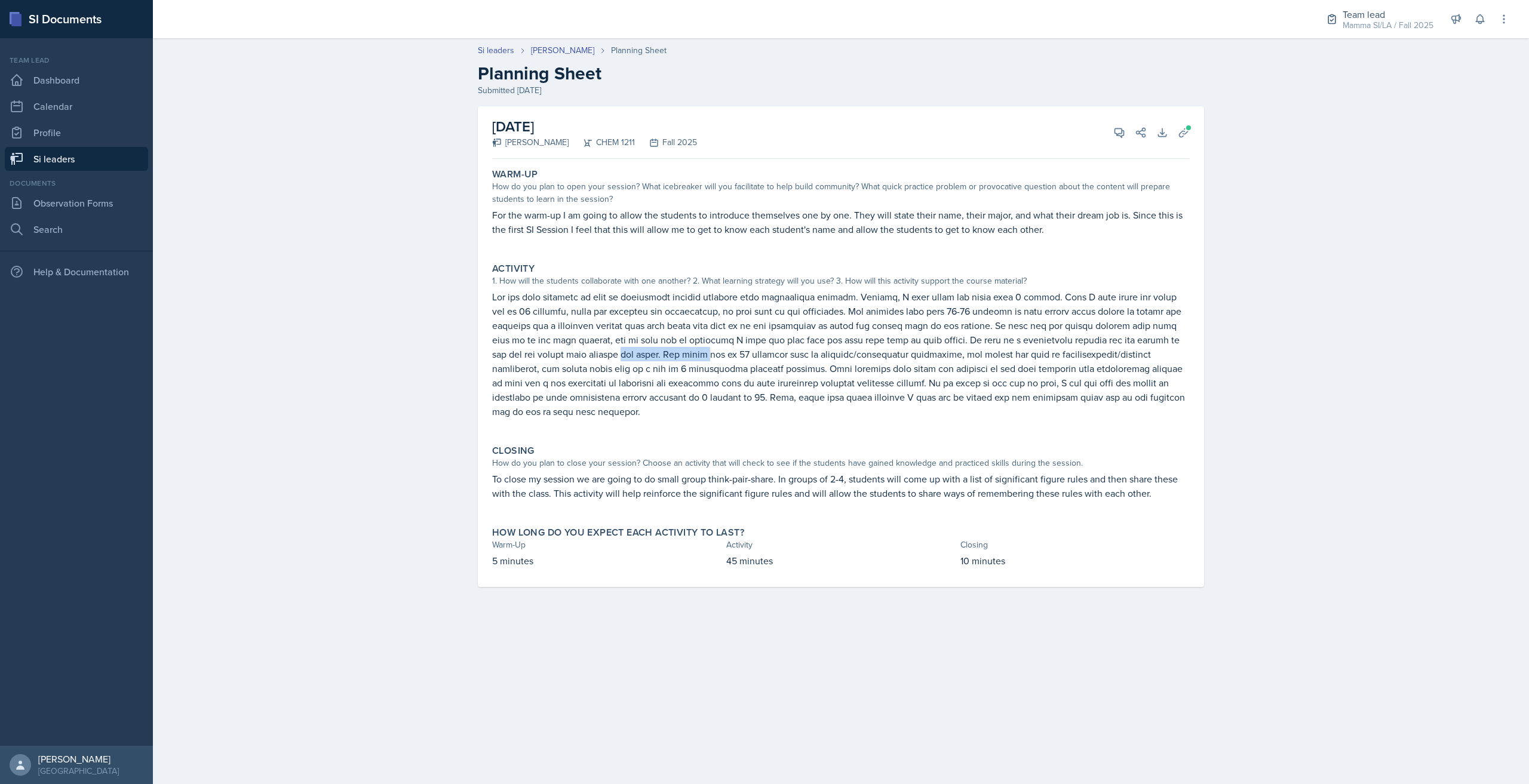
drag, startPoint x: 532, startPoint y: 359, endPoint x: 601, endPoint y: 358, distance: 69.0
click at [601, 358] on p at bounding box center [840, 353] width 698 height 128
drag, startPoint x: 837, startPoint y: 366, endPoint x: 943, endPoint y: 367, distance: 106.0
click at [943, 367] on p at bounding box center [840, 353] width 698 height 128
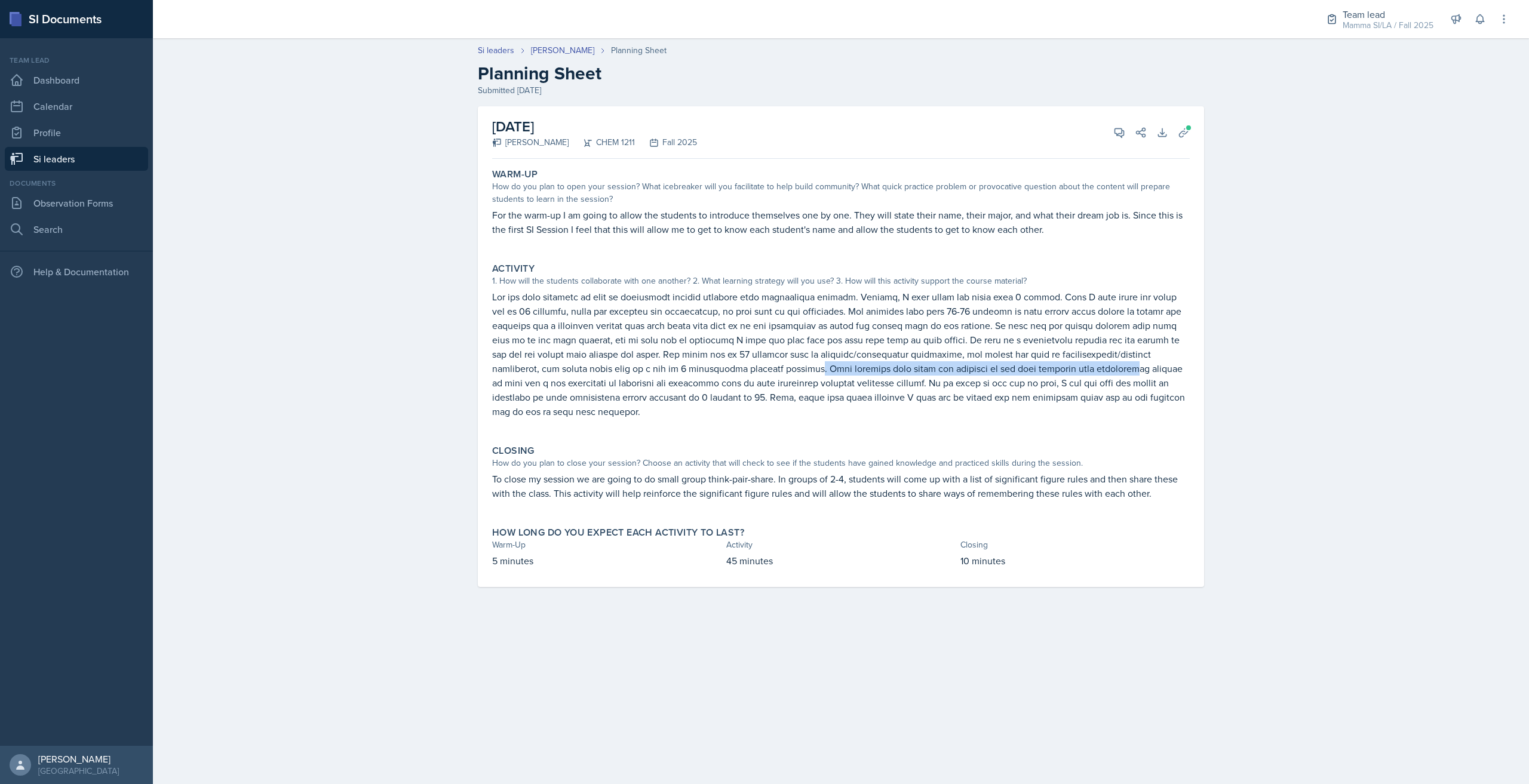
click at [936, 367] on p at bounding box center [840, 353] width 698 height 128
drag, startPoint x: 567, startPoint y: 356, endPoint x: 751, endPoint y: 356, distance: 184.0
click at [745, 356] on p at bounding box center [840, 353] width 698 height 128
click at [752, 356] on p at bounding box center [840, 353] width 698 height 128
drag, startPoint x: 664, startPoint y: 365, endPoint x: 692, endPoint y: 365, distance: 28.0
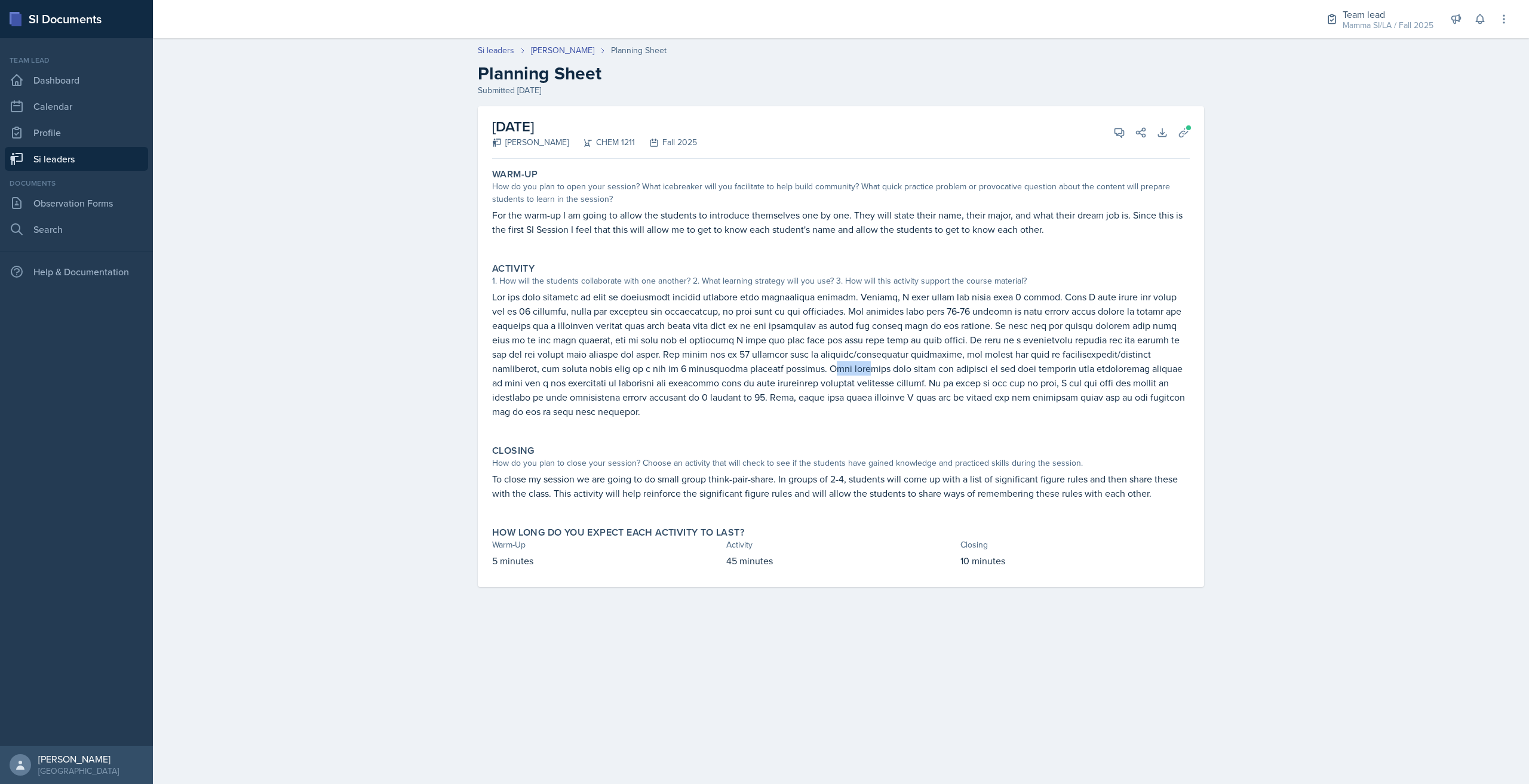
click at [692, 365] on p at bounding box center [840, 353] width 698 height 128
drag, startPoint x: 599, startPoint y: 232, endPoint x: 735, endPoint y: 232, distance: 136.0
click at [735, 232] on p "For the warm-up I am going to allow the students to introduce themselves one by…" at bounding box center [840, 221] width 698 height 29
click at [733, 230] on p "For the warm-up I am going to allow the students to introduce themselves one by…" at bounding box center [840, 221] width 698 height 29
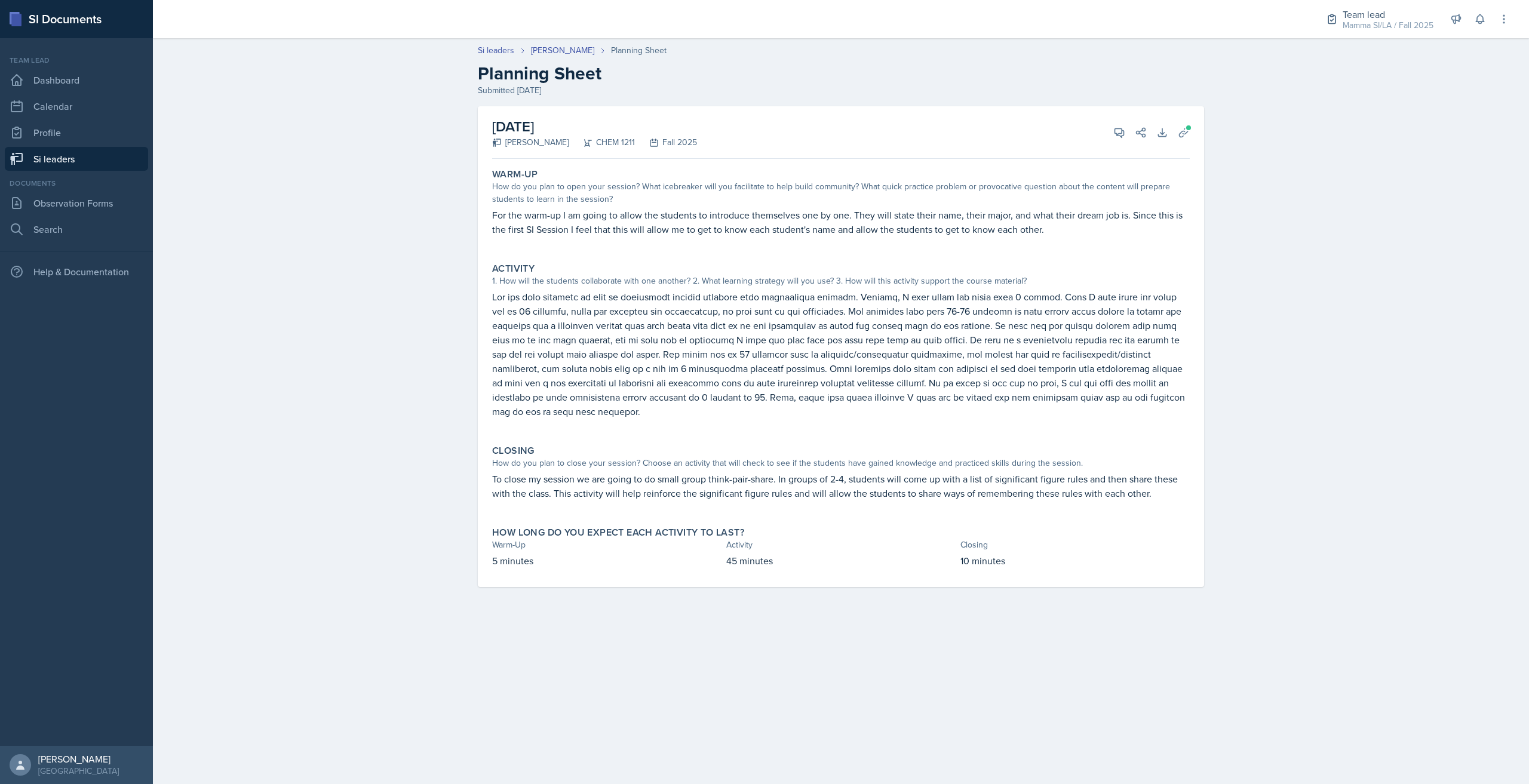
drag, startPoint x: 72, startPoint y: 155, endPoint x: 116, endPoint y: 157, distance: 44.0
click at [72, 155] on link "Si leaders" at bounding box center [76, 158] width 143 height 23
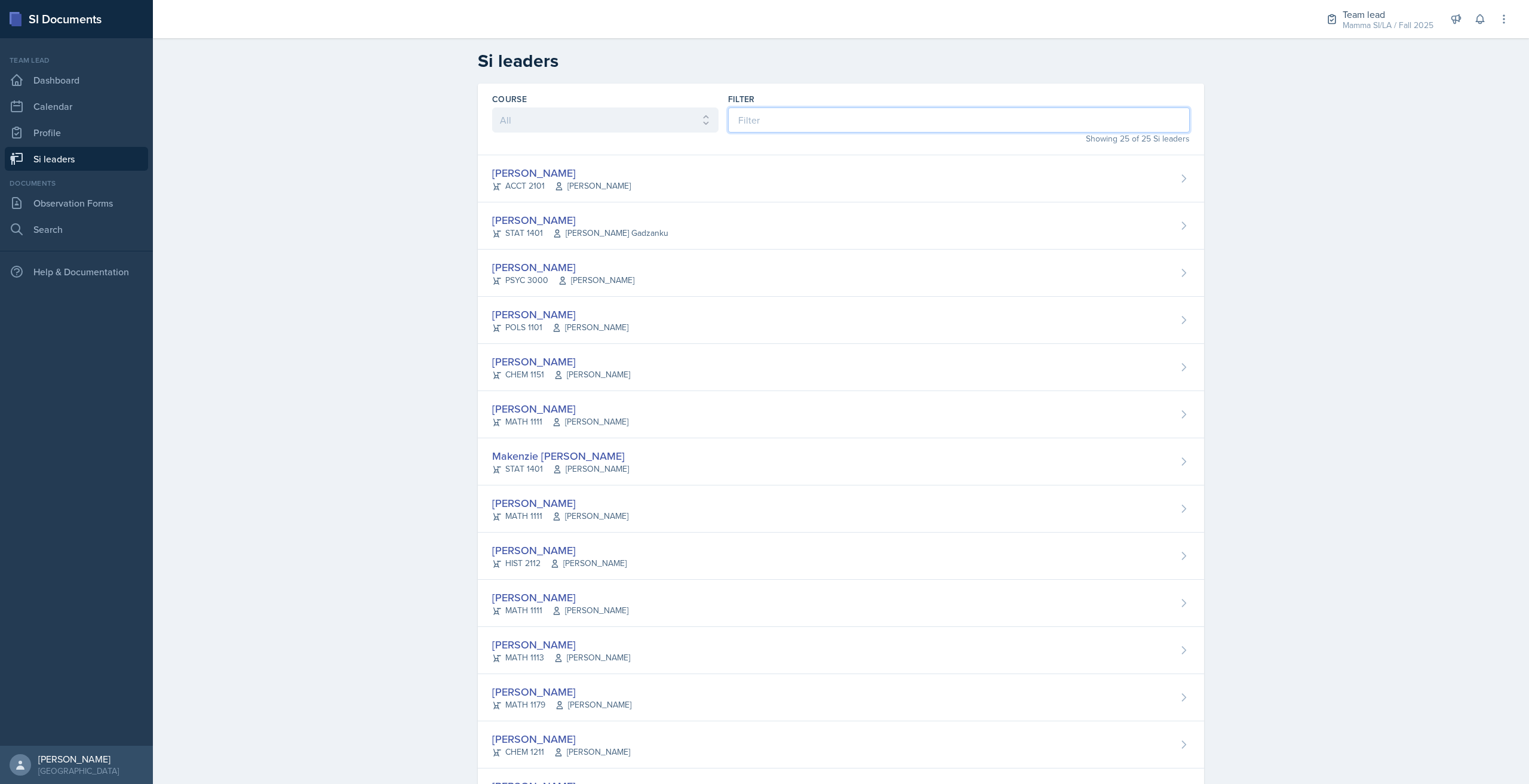
click at [780, 118] on input at bounding box center [958, 120] width 461 height 25
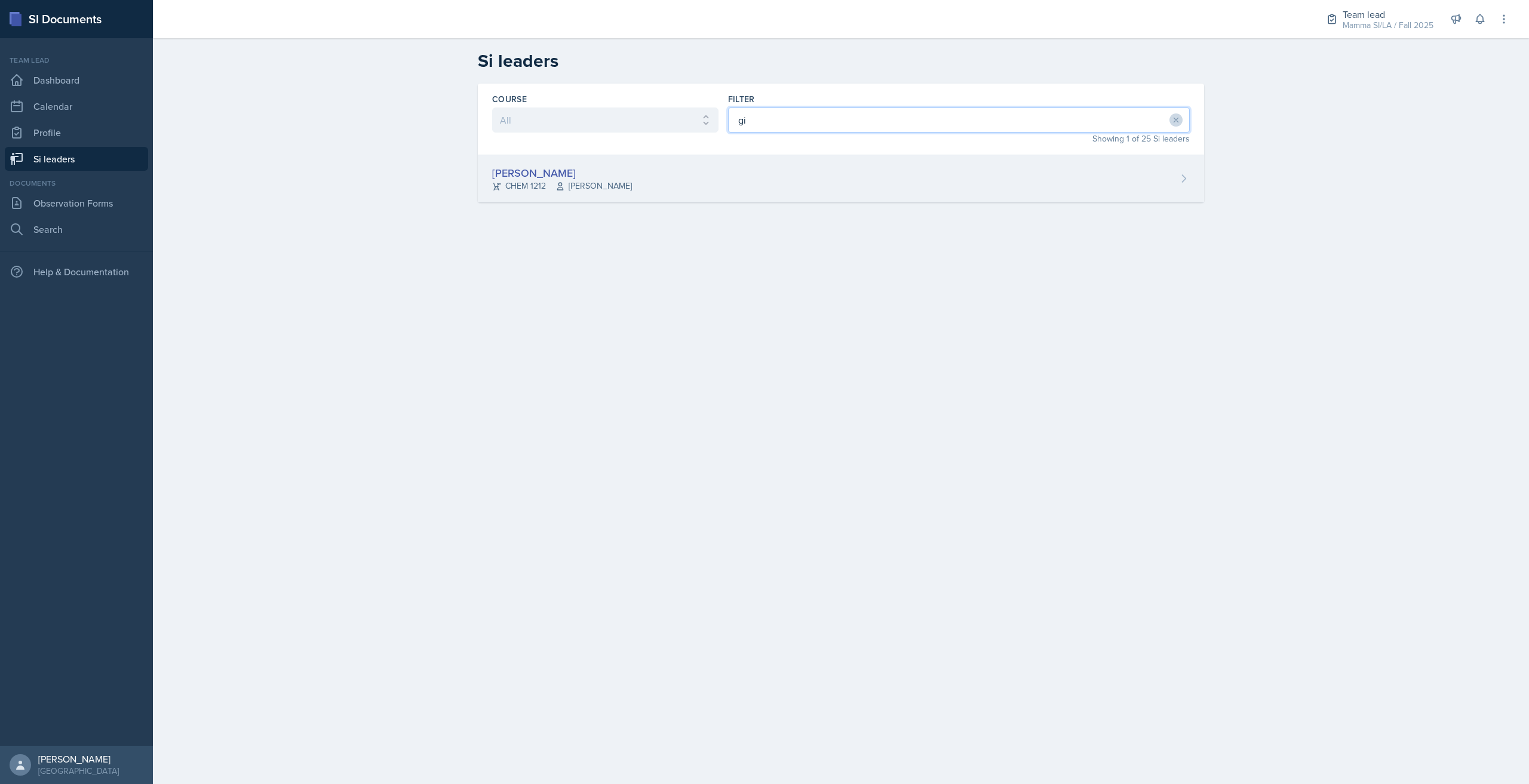
type input "gi"
click at [688, 177] on div "[PERSON_NAME] CHEM 1212 [PERSON_NAME]" at bounding box center [841, 179] width 726 height 47
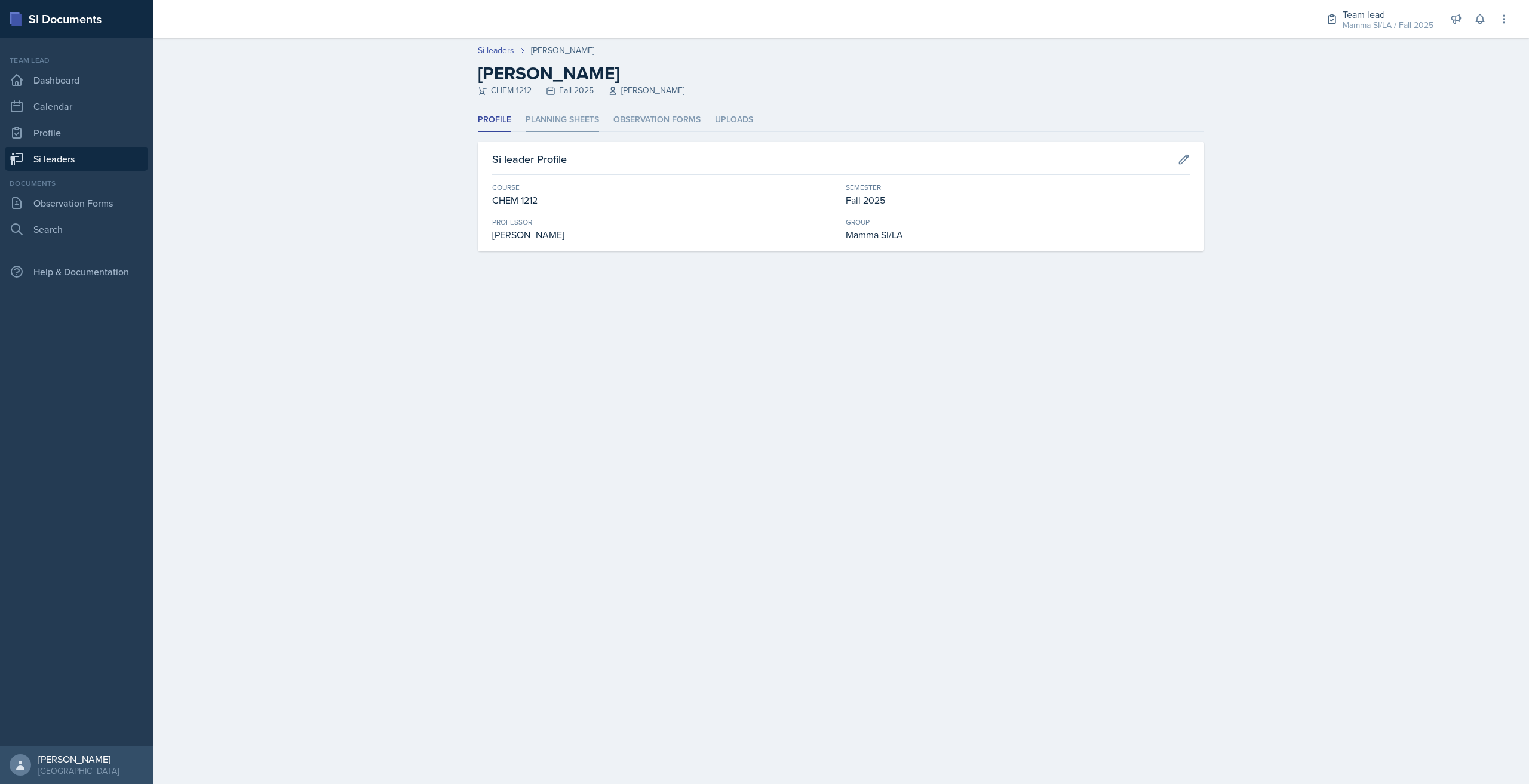
click at [566, 119] on li "Planning Sheets" at bounding box center [562, 120] width 74 height 23
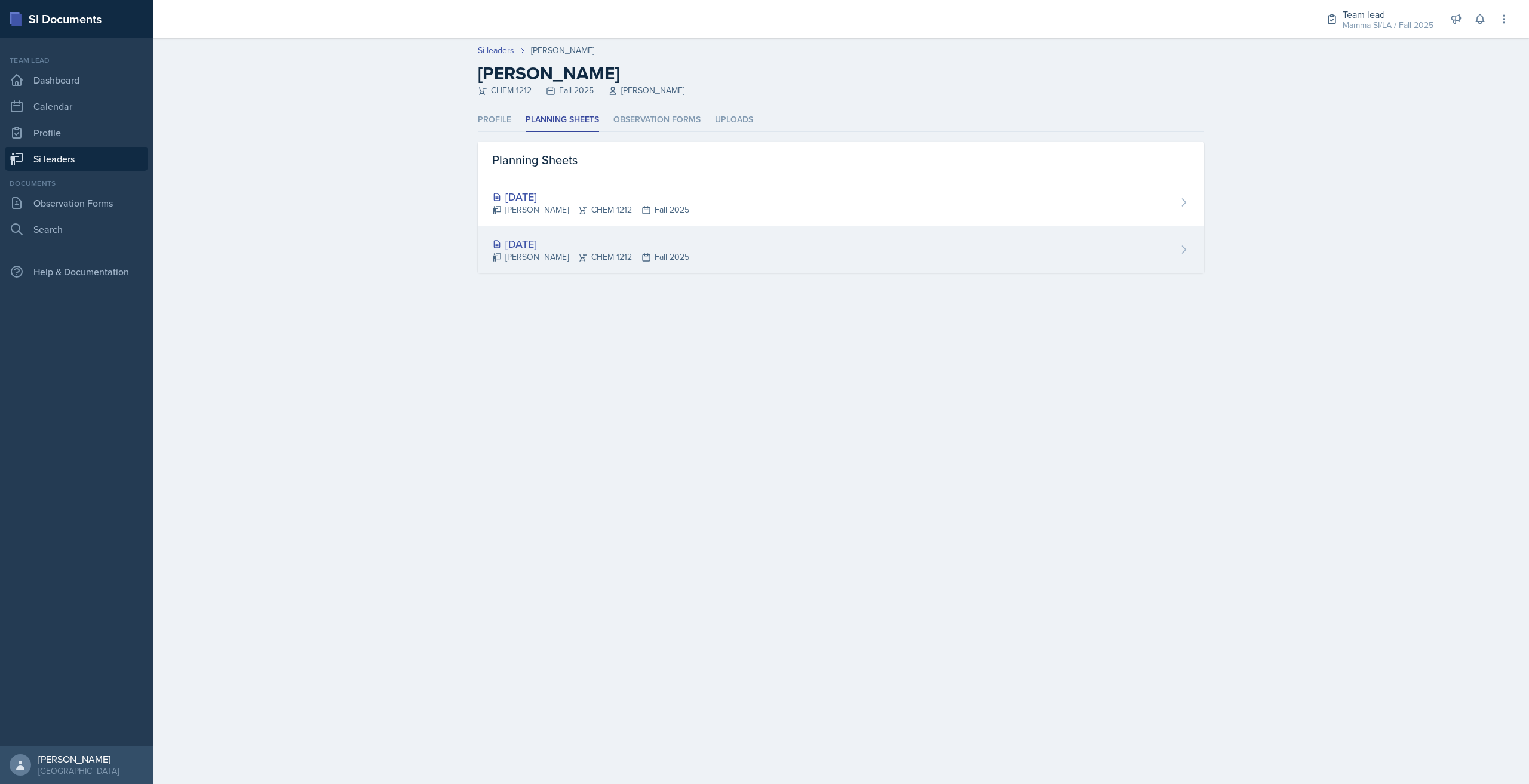
click at [690, 247] on div "[DATE] [PERSON_NAME] CHEM 1212 Fall 2025" at bounding box center [841, 250] width 726 height 47
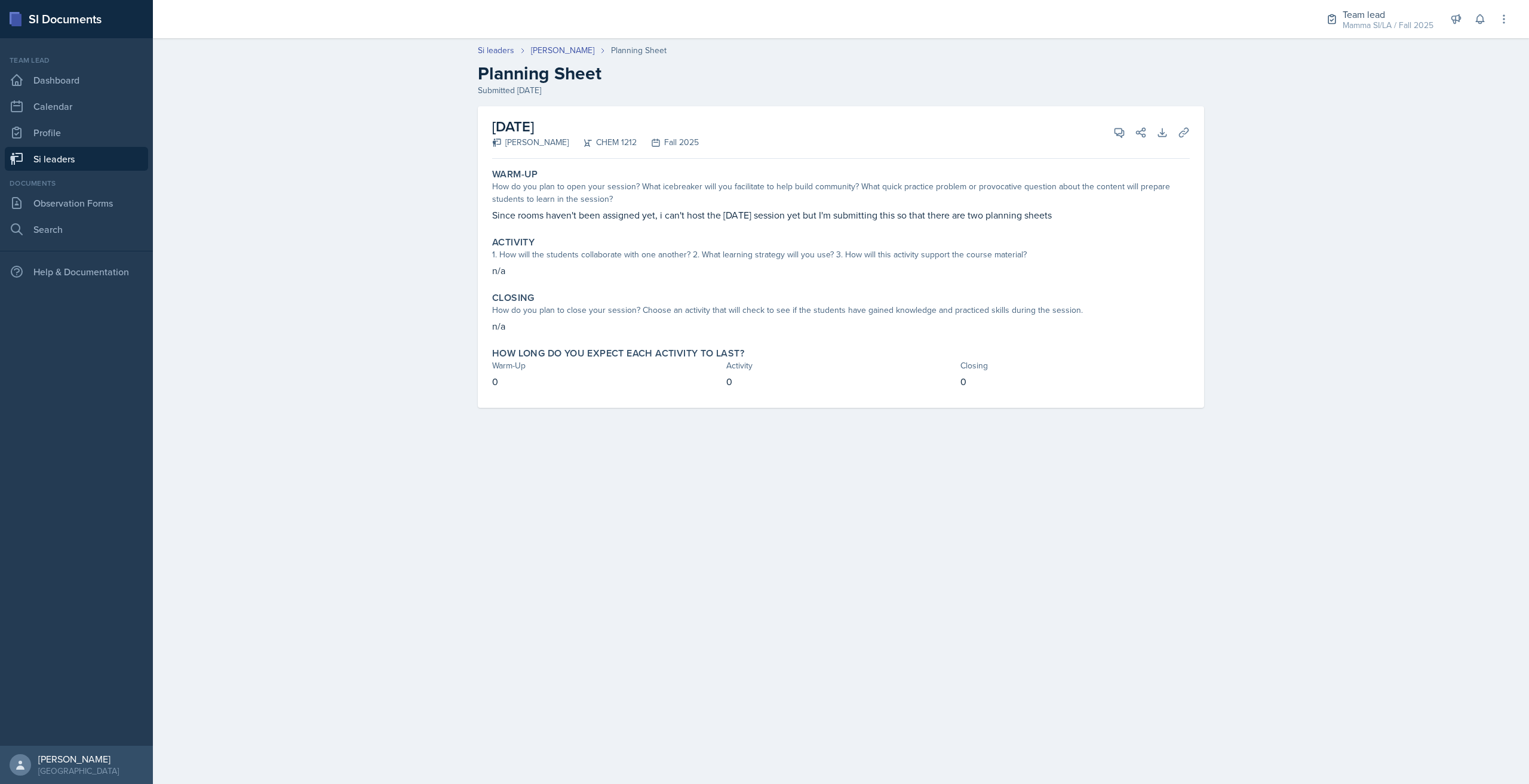
click at [96, 161] on link "Si leaders" at bounding box center [76, 158] width 143 height 23
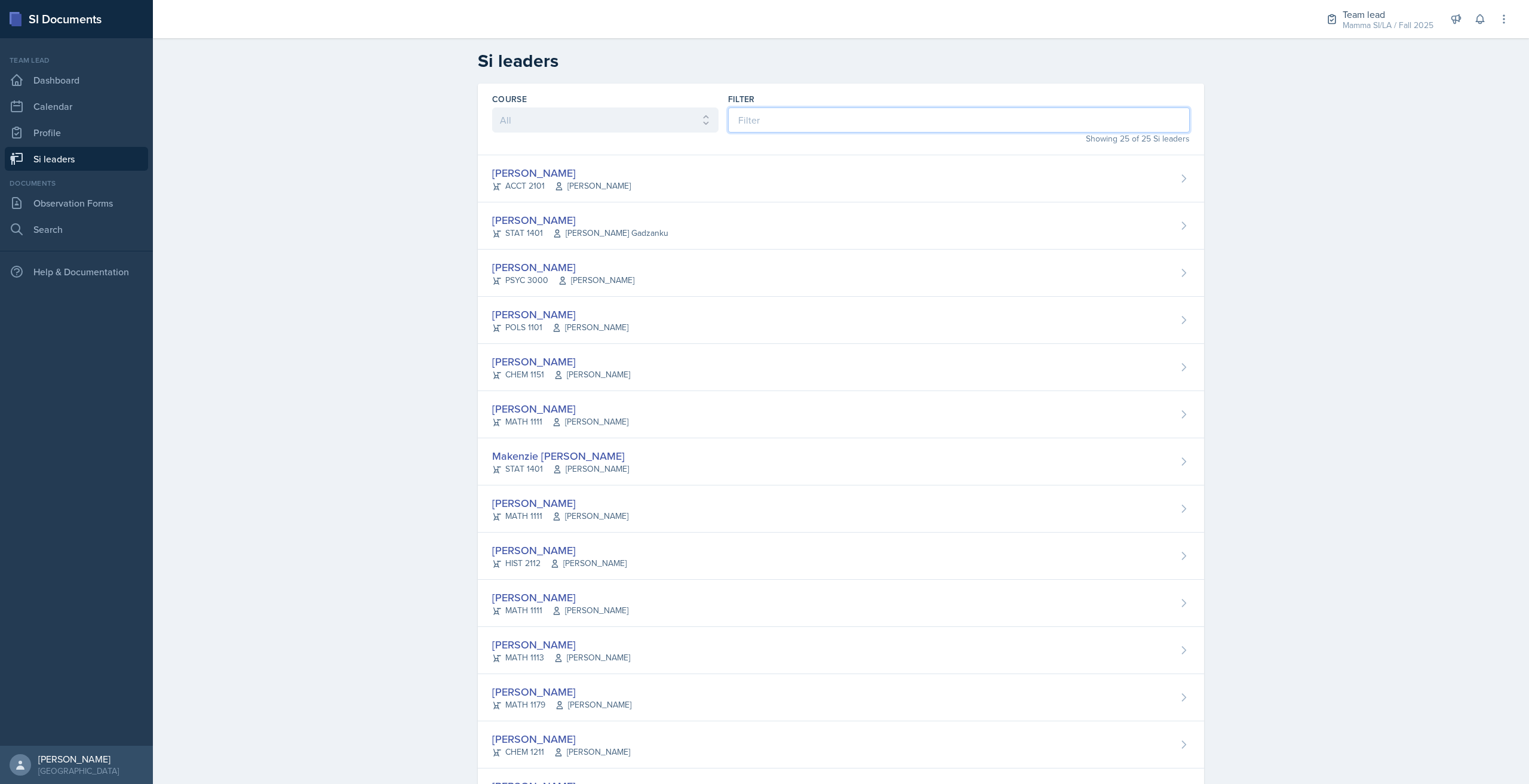
click at [849, 122] on input at bounding box center [958, 120] width 461 height 25
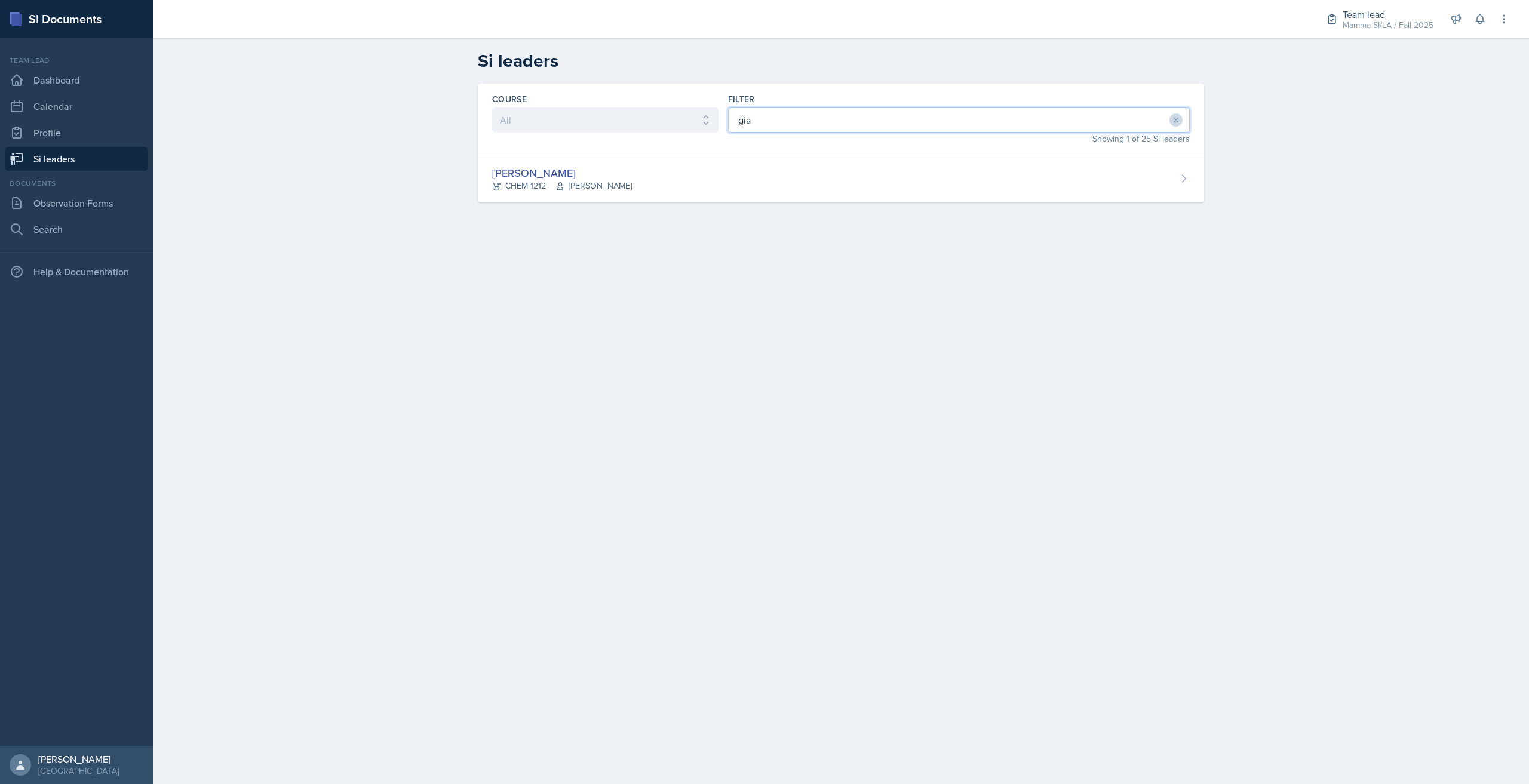
type input "gia"
click at [780, 202] on div "Course All ACCT 2101 ACCT 2102 ACCT 4050 ANTH 1102 ANTH 3301 ARCH 1000 ARCH 100…" at bounding box center [841, 157] width 764 height 148
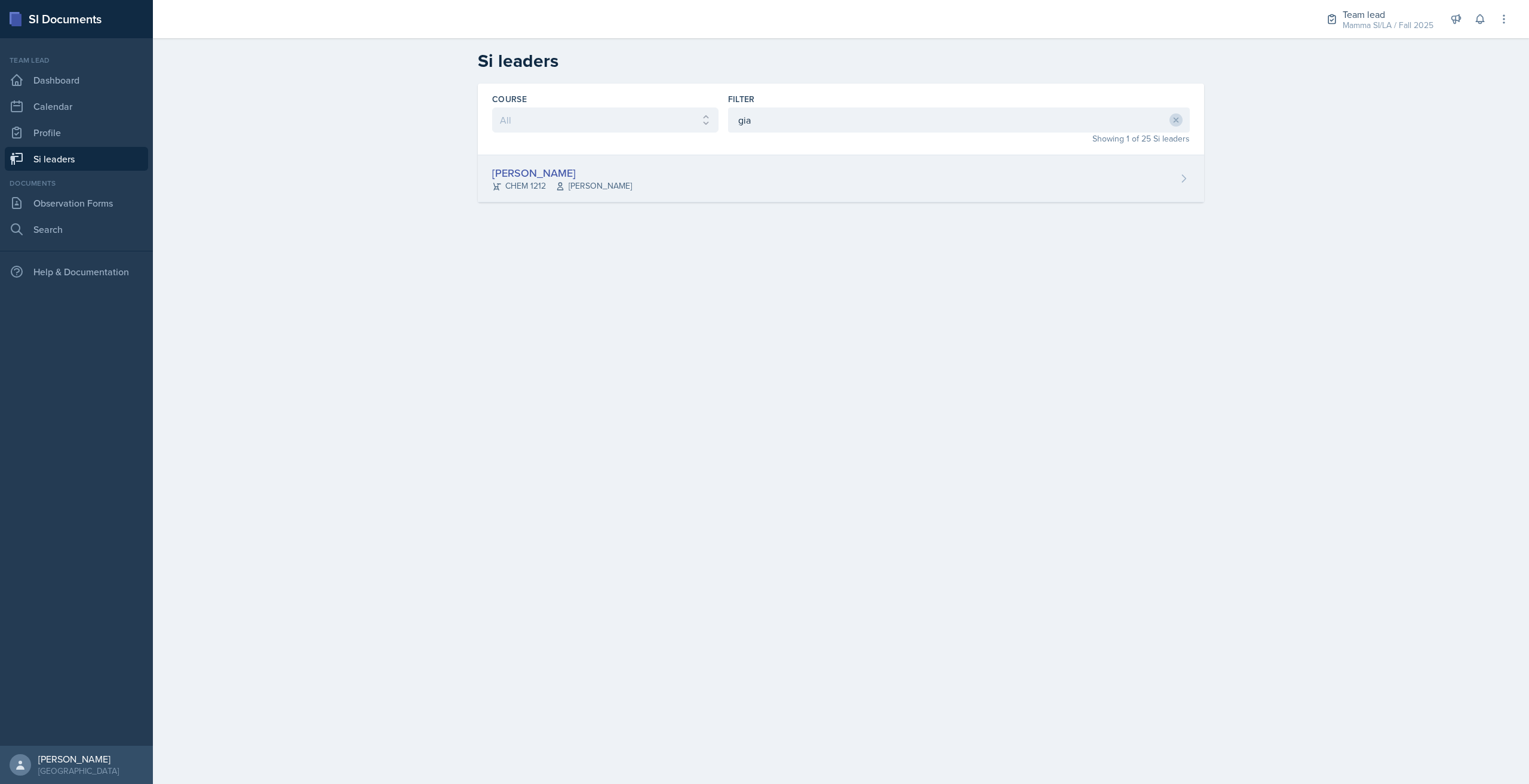
click at [785, 186] on div "[PERSON_NAME] CHEM 1212 [PERSON_NAME]" at bounding box center [841, 179] width 726 height 47
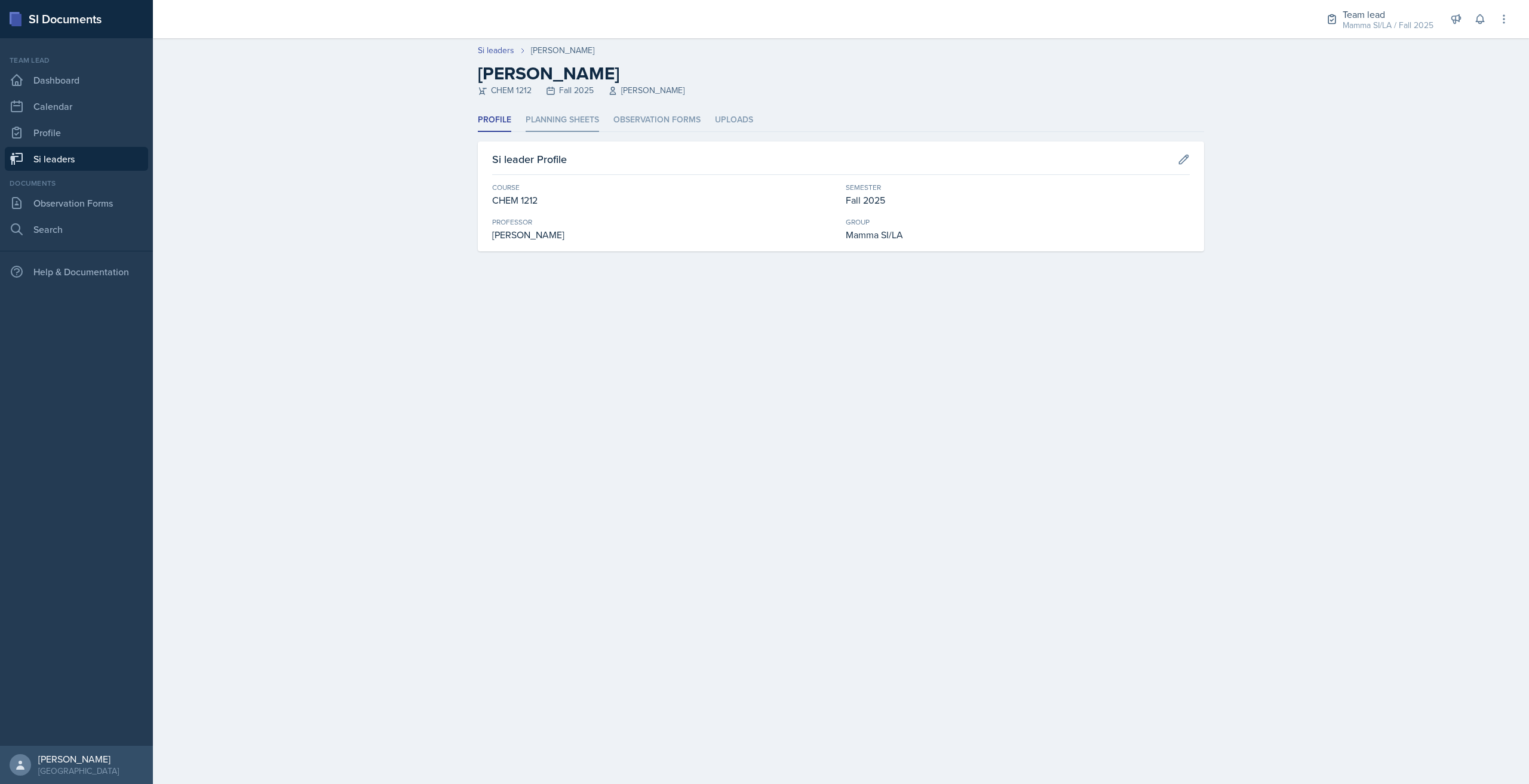
click at [589, 118] on li "Planning Sheets" at bounding box center [562, 120] width 74 height 23
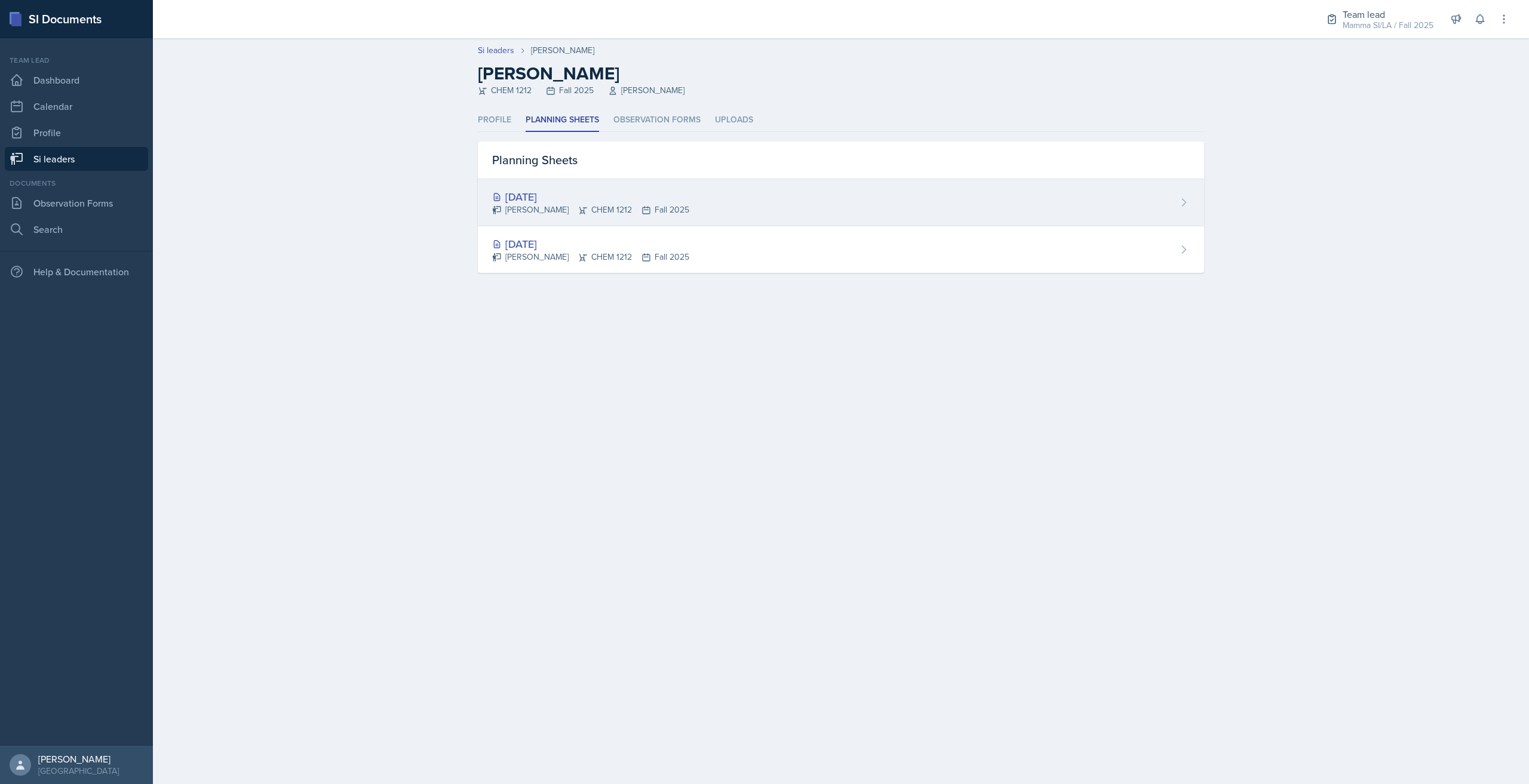
click at [693, 195] on div "[DATE] [PERSON_NAME] CHEM 1212 Fall 2025" at bounding box center [841, 202] width 726 height 47
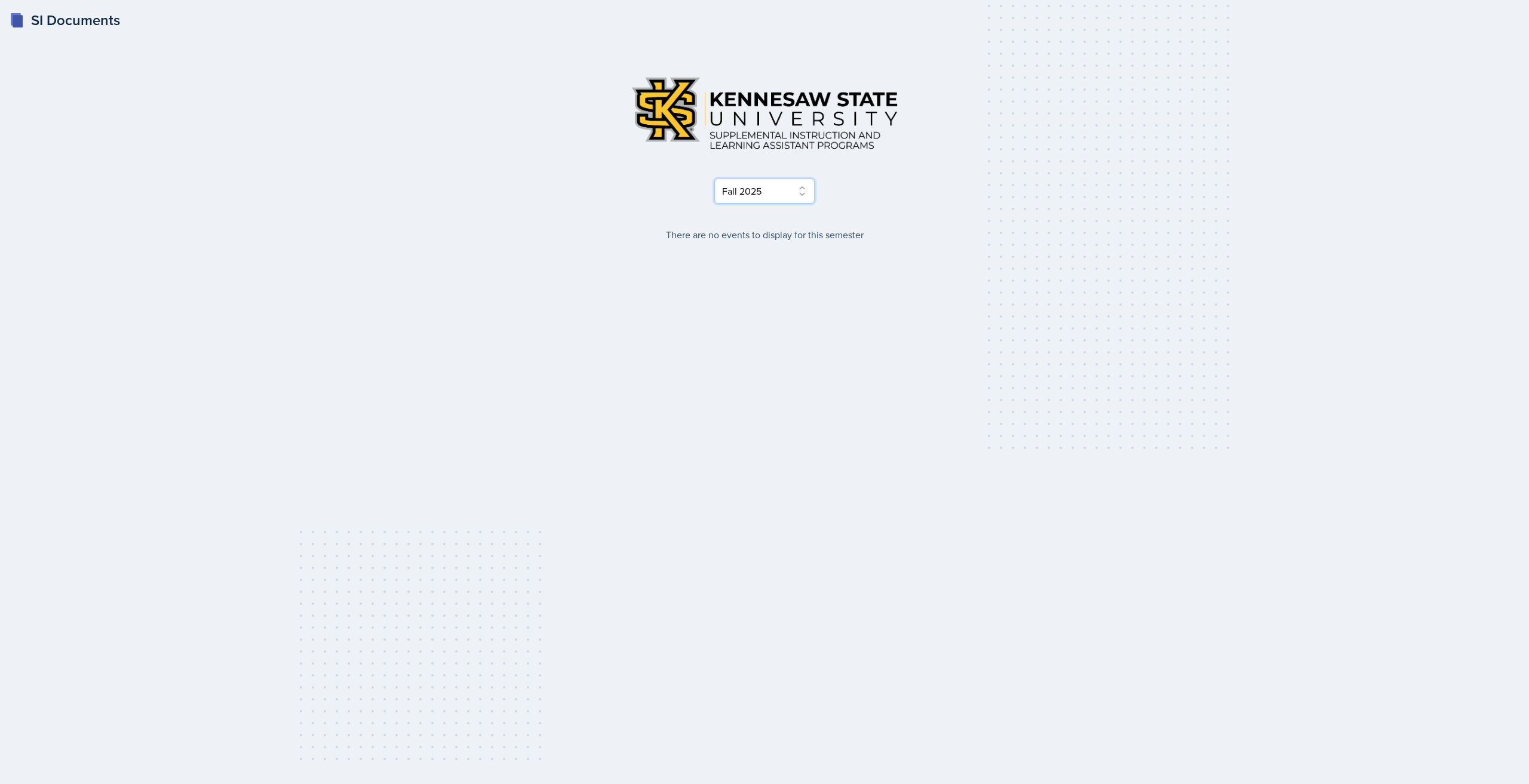
click at [784, 195] on select "Select Semester Fall 2025 Summer 2025 Spring 2025 Fall 2024 Summer 2024 Spring …" at bounding box center [764, 191] width 100 height 25
select select "515a866e-7596-43ee-a538-4da7a47c8e37"
click at [714, 179] on select "Select Semester Fall 2025 Summer 2025 Spring 2025 Fall 2024 Summer 2024 Spring …" at bounding box center [764, 191] width 100 height 25
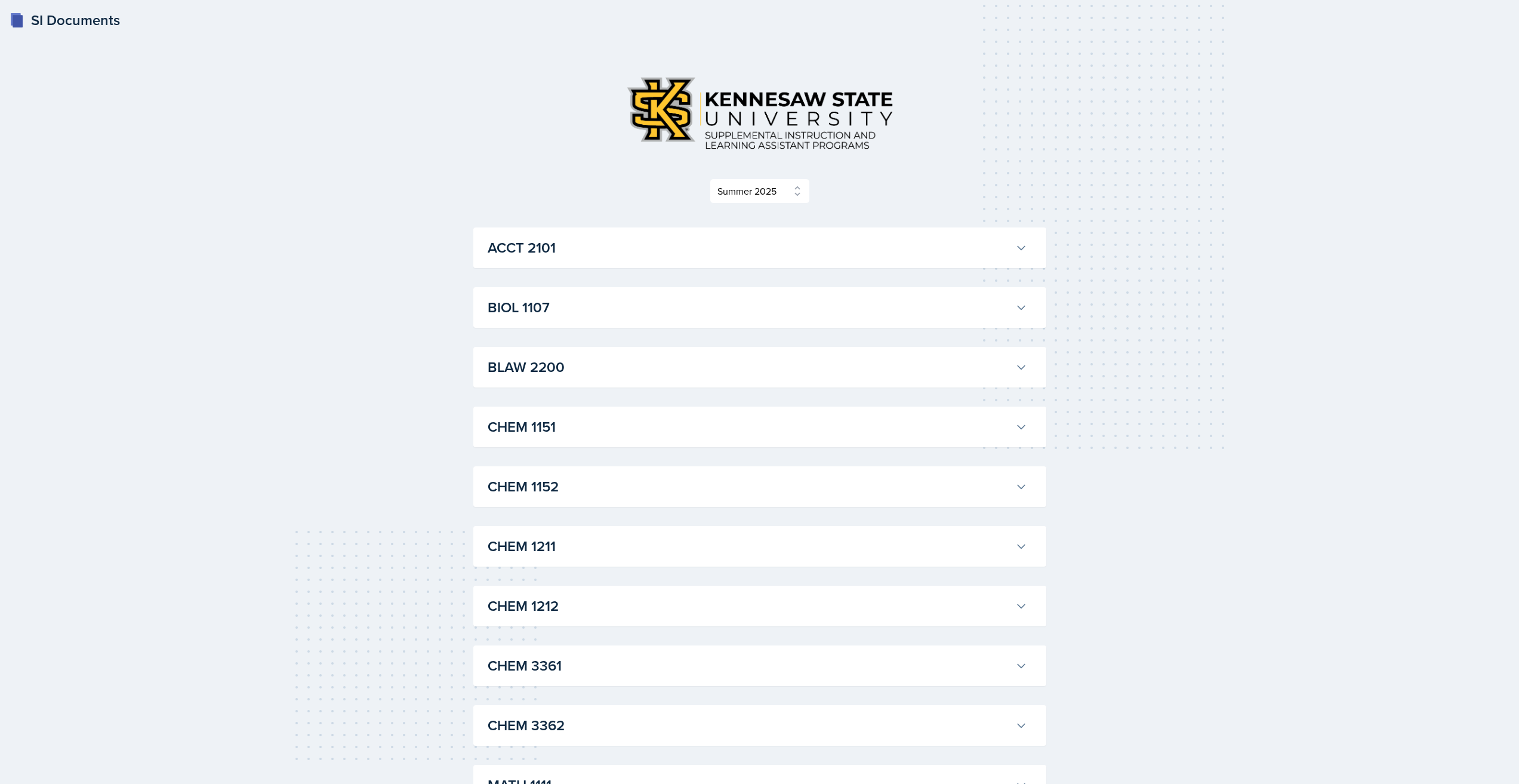
click at [630, 427] on h3 "CHEM 1151" at bounding box center [750, 426] width 523 height 22
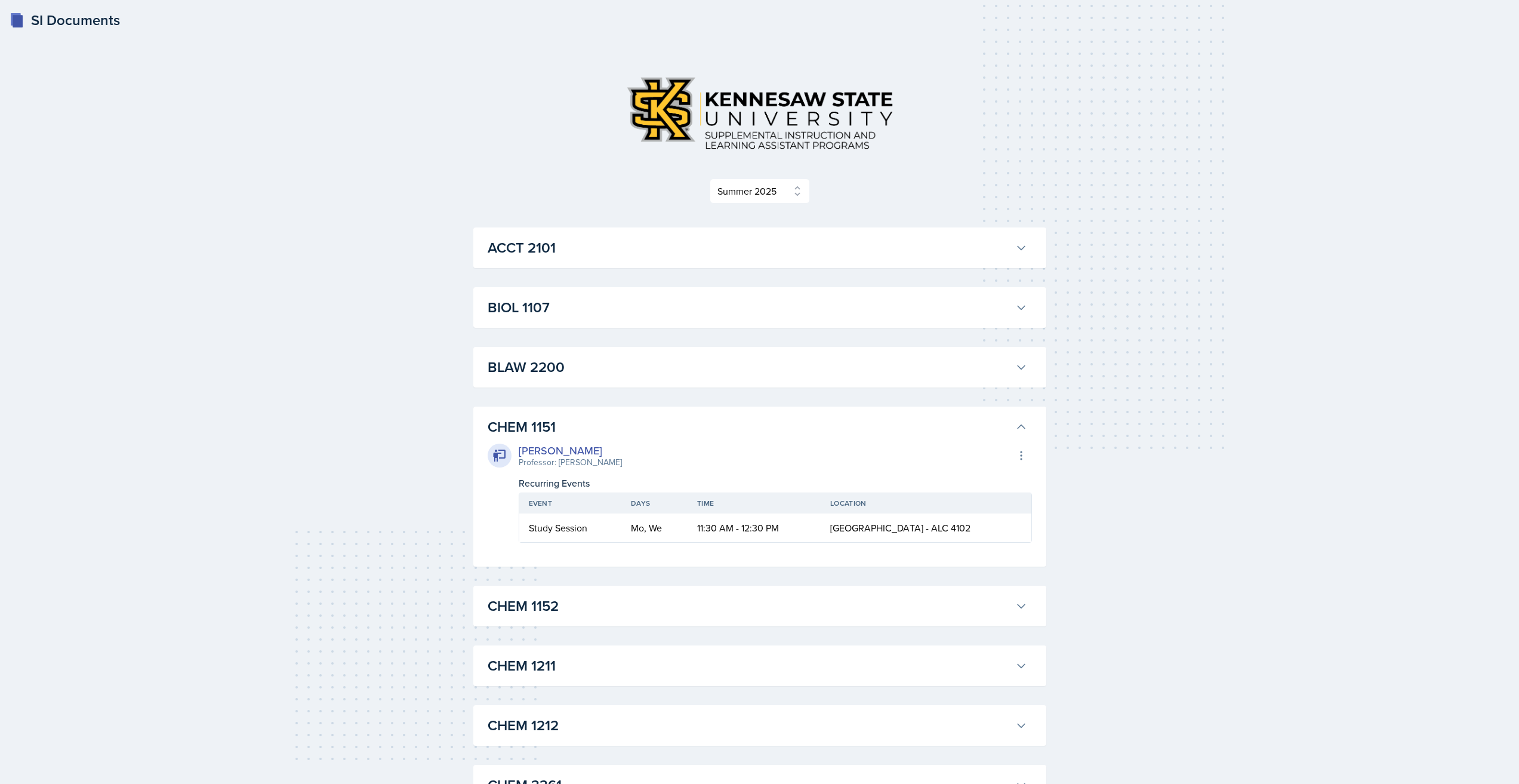
click at [630, 426] on h3 "CHEM 1151" at bounding box center [750, 426] width 523 height 22
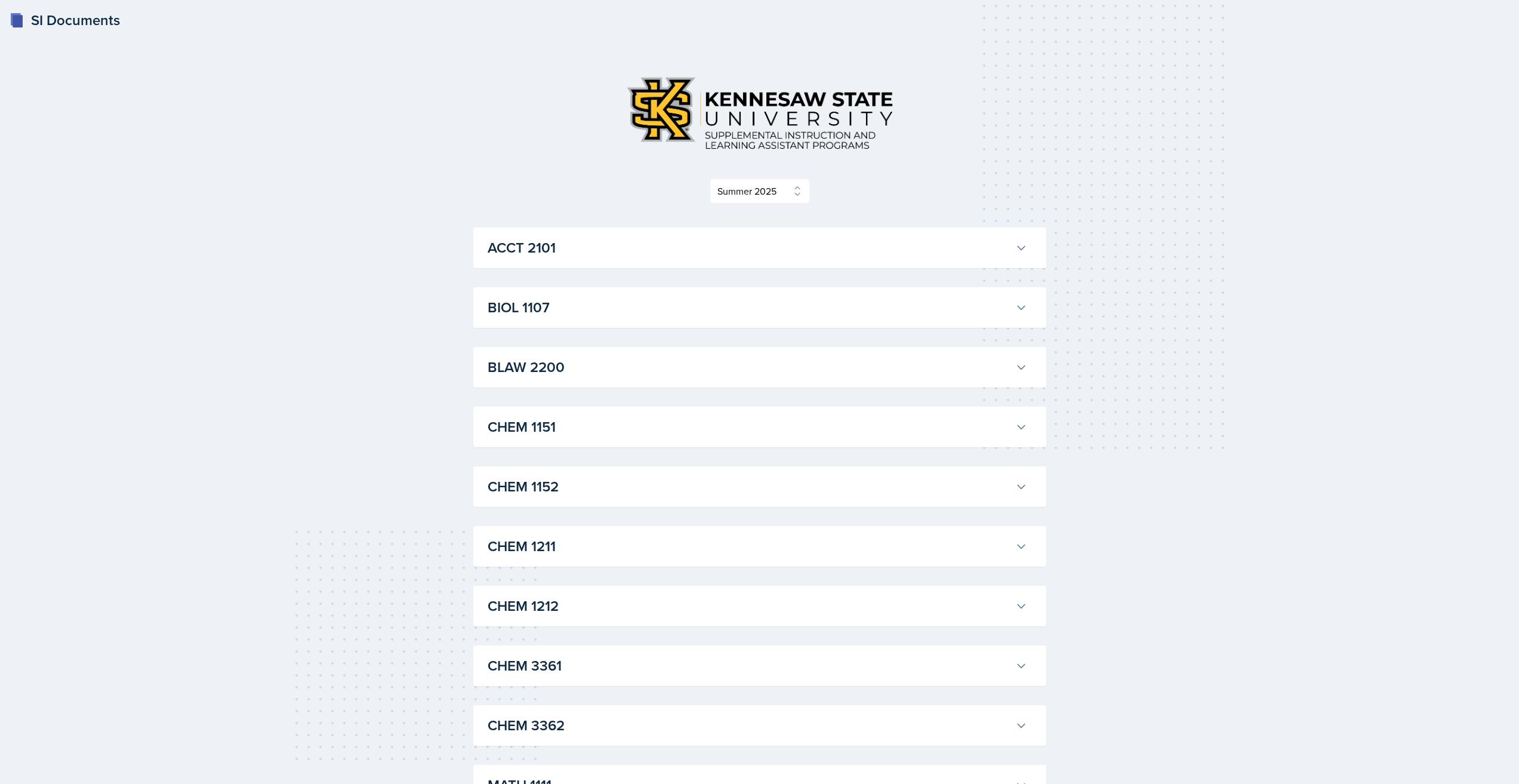
click at [630, 426] on h3 "CHEM 1151" at bounding box center [750, 426] width 523 height 22
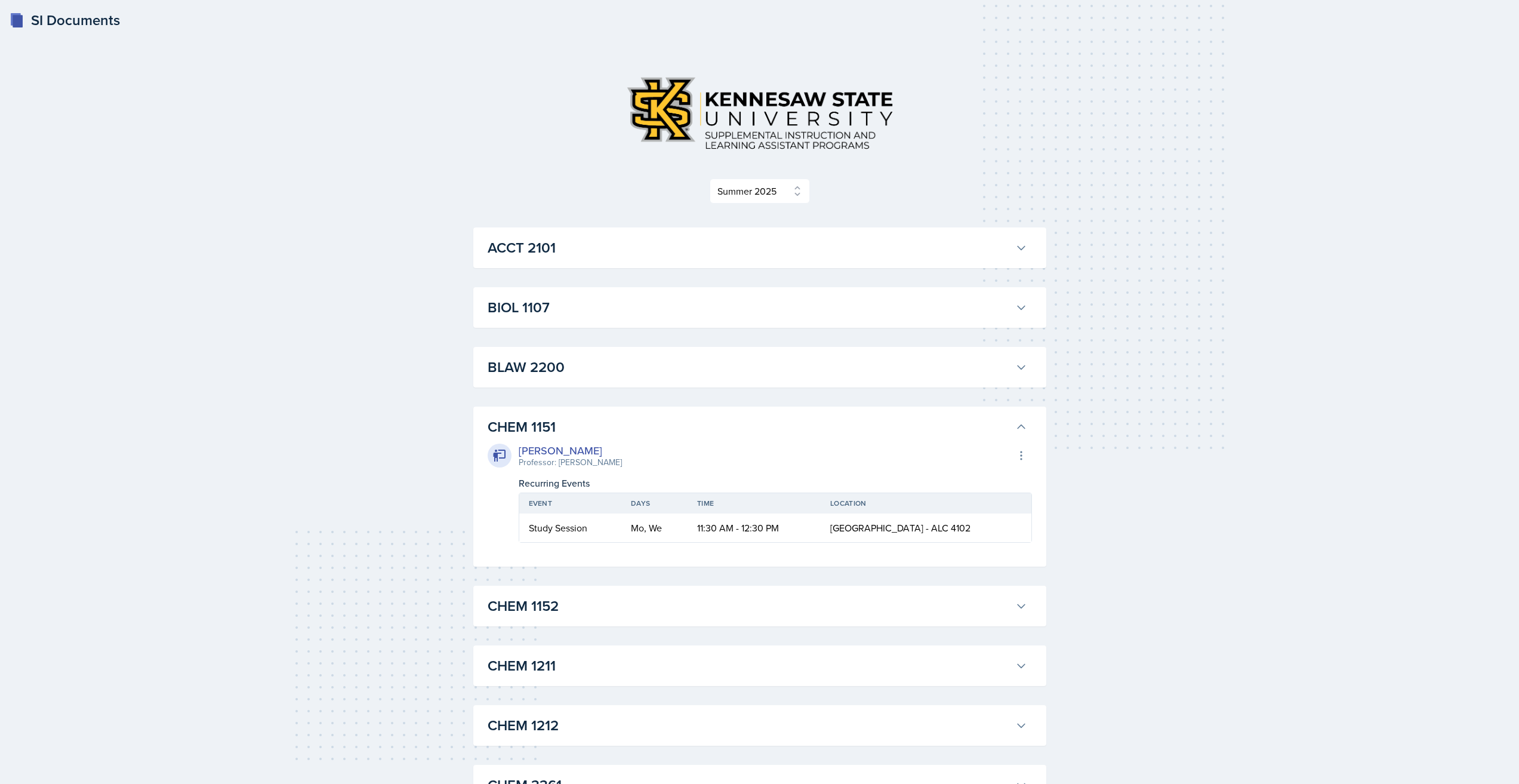
click at [630, 426] on h3 "CHEM 1151" at bounding box center [750, 426] width 523 height 22
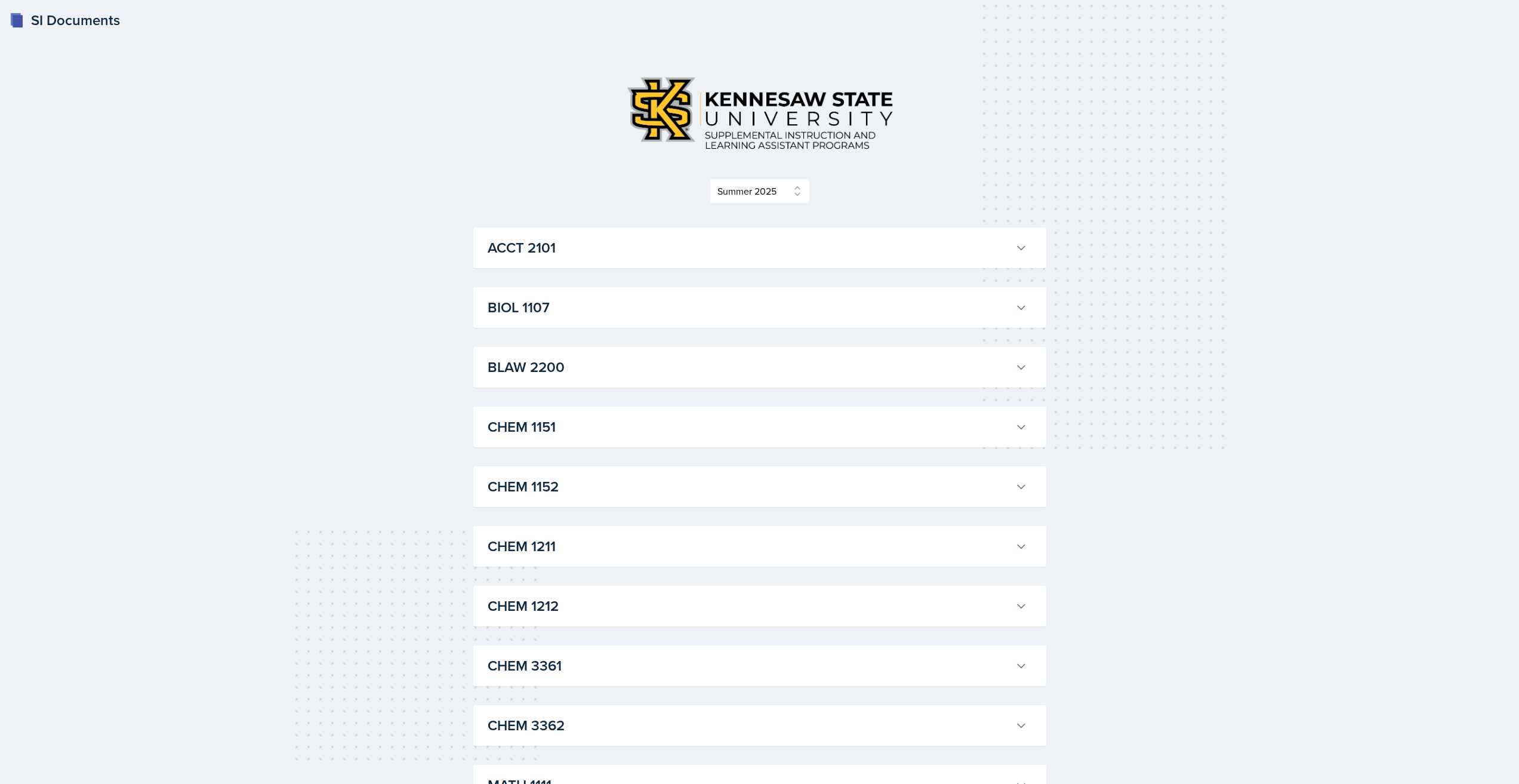
click at [630, 426] on h3 "CHEM 1151" at bounding box center [750, 426] width 523 height 22
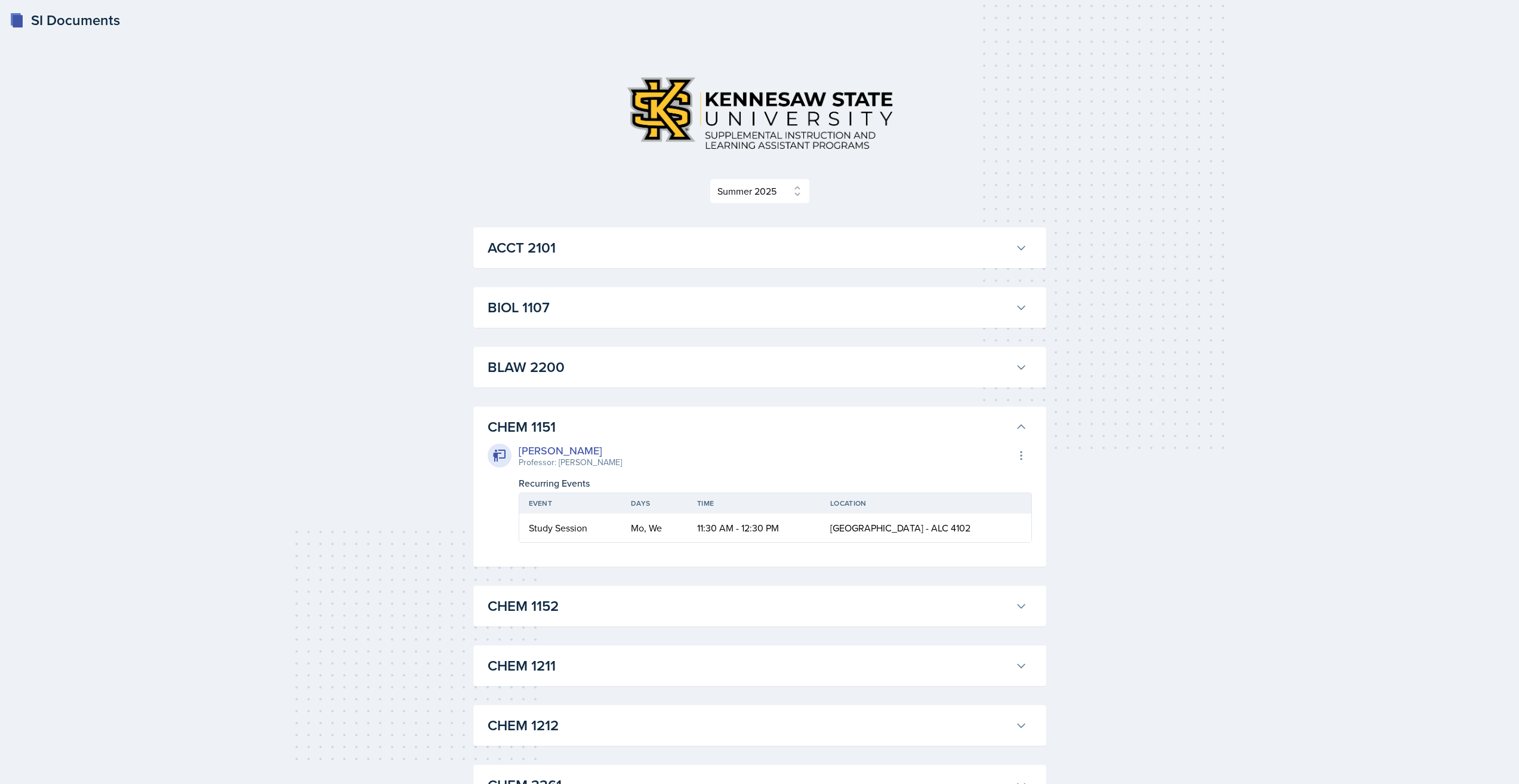
click at [630, 426] on h3 "CHEM 1151" at bounding box center [750, 426] width 523 height 22
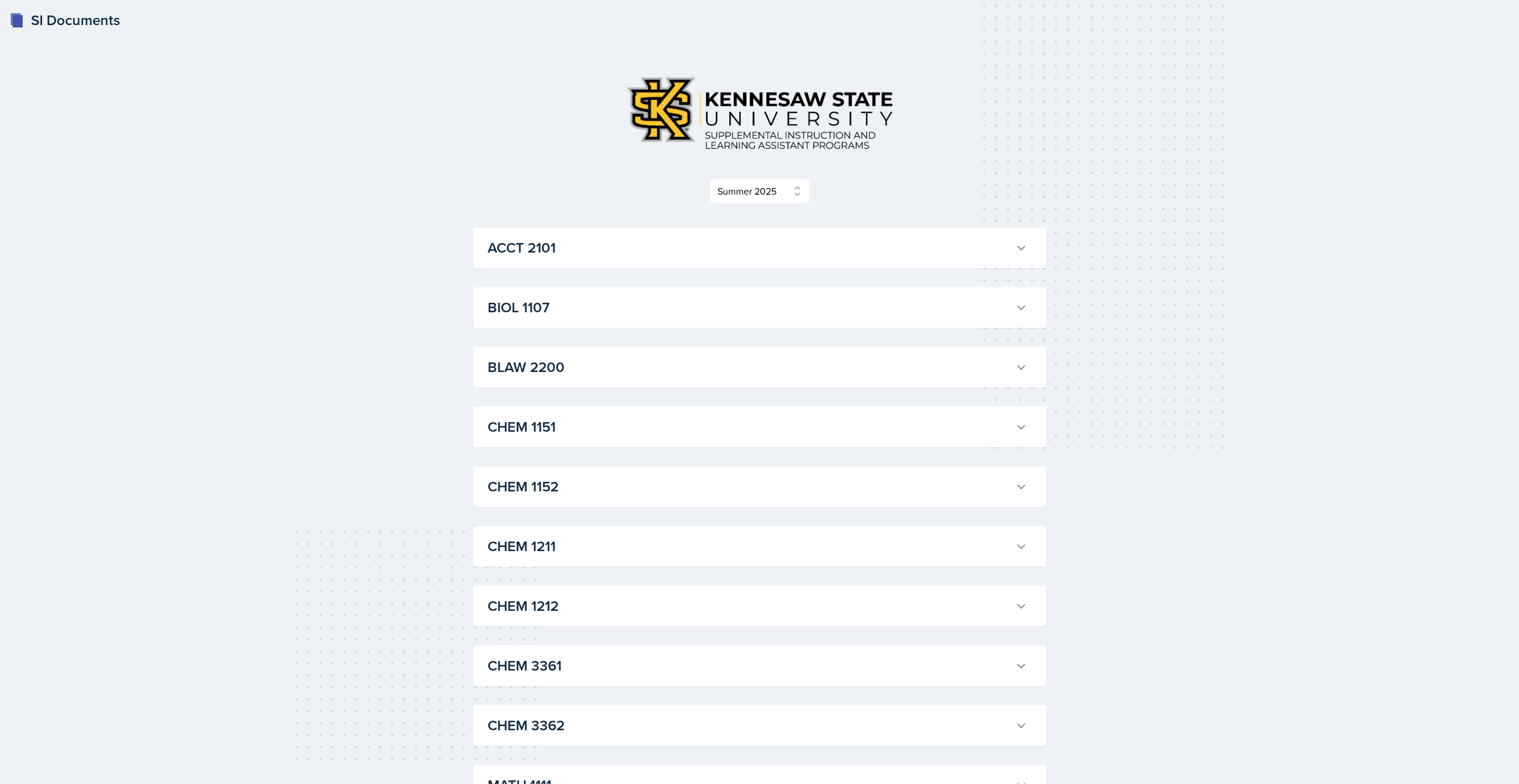
click at [630, 426] on h3 "CHEM 1151" at bounding box center [750, 426] width 523 height 22
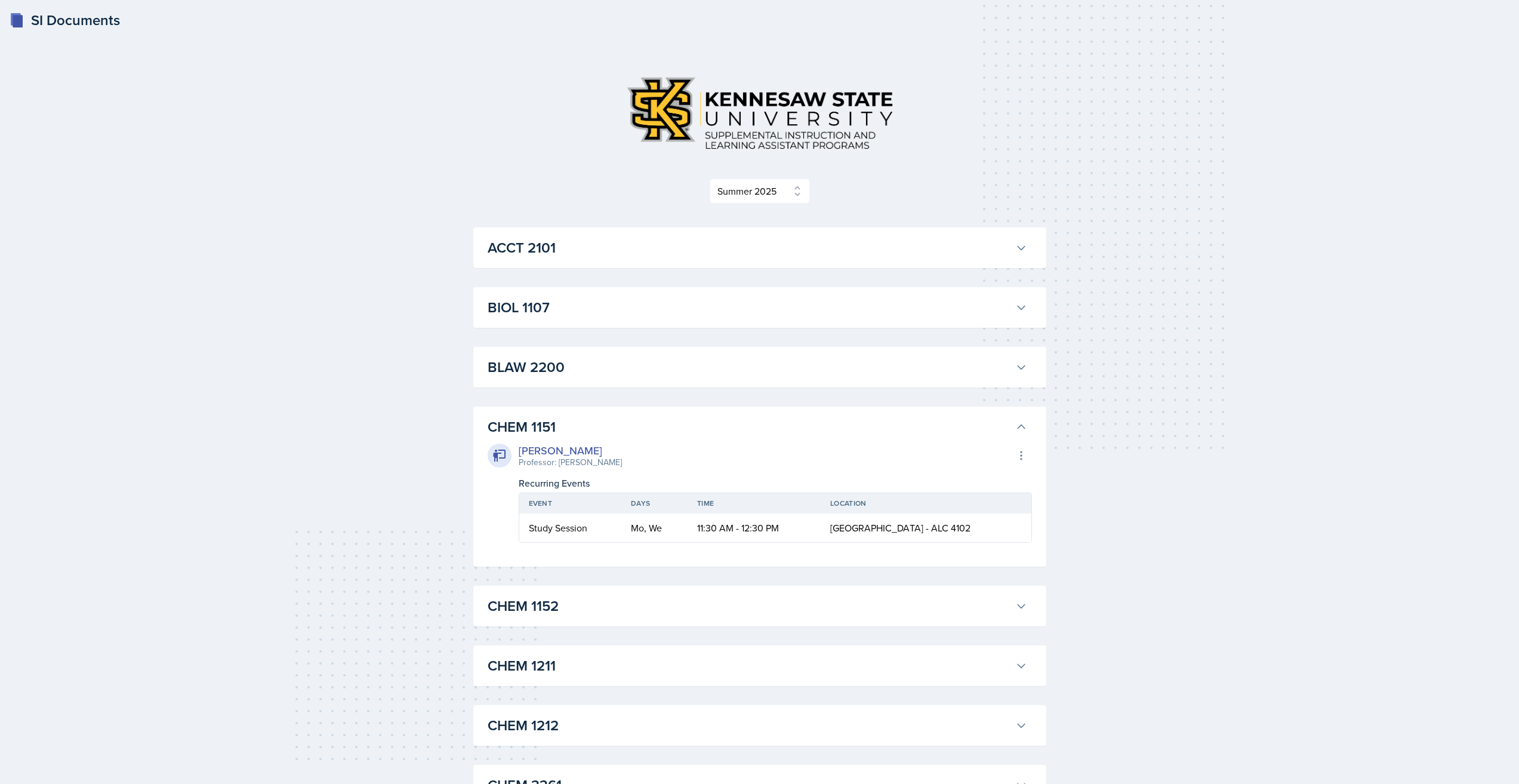
click at [630, 426] on h3 "CHEM 1151" at bounding box center [750, 426] width 523 height 22
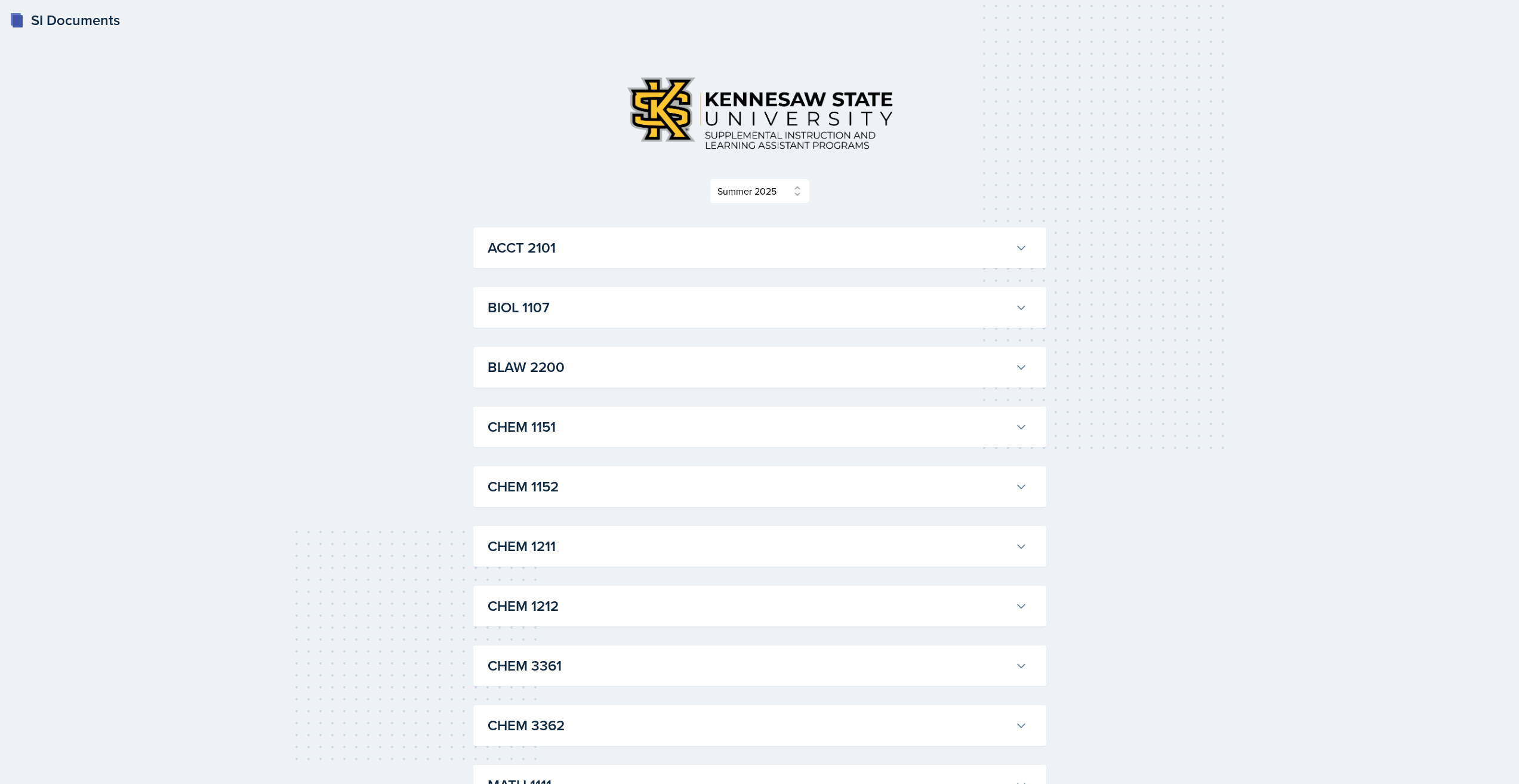
click at [630, 426] on h3 "CHEM 1151" at bounding box center [750, 426] width 523 height 22
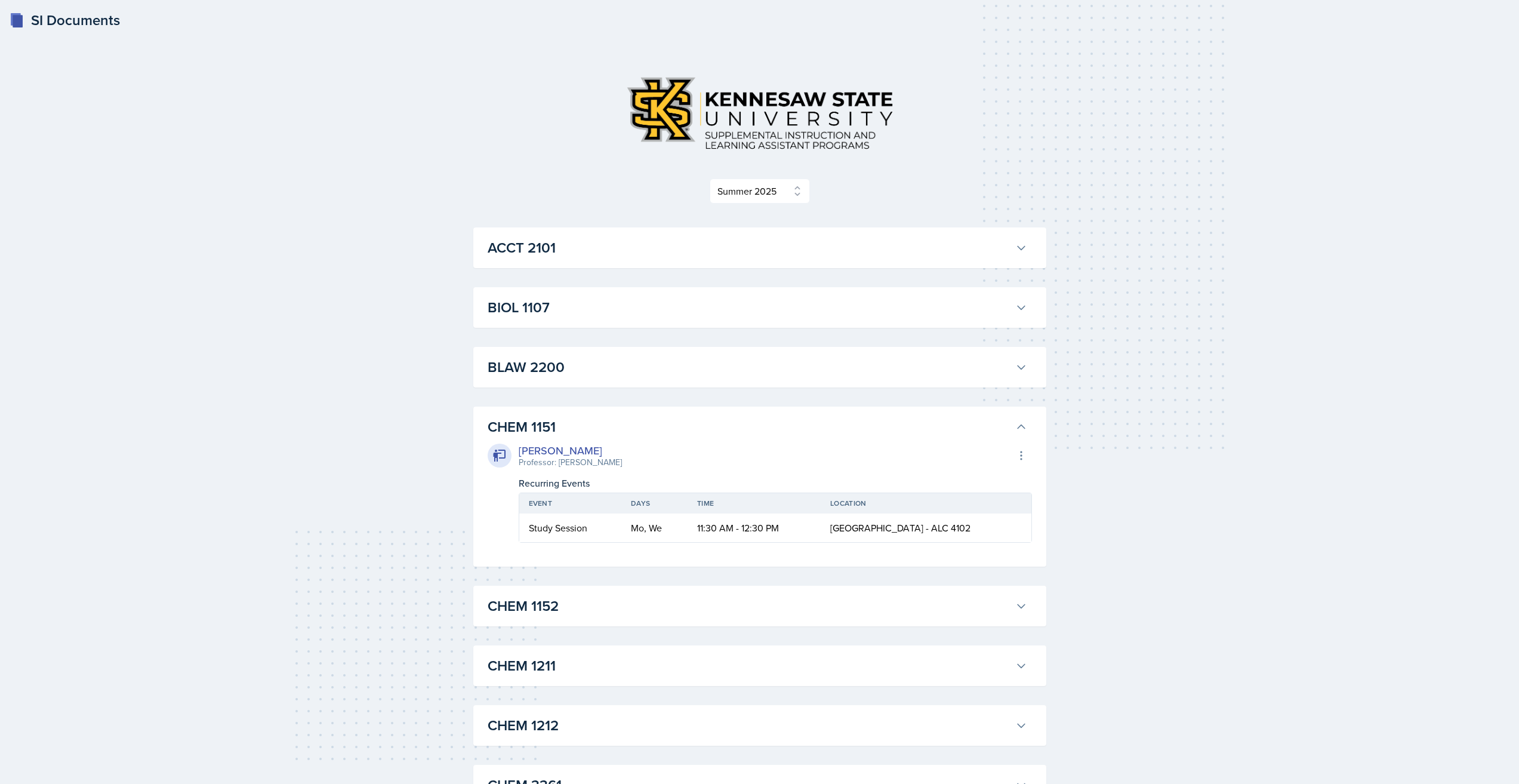
click at [630, 426] on h3 "CHEM 1151" at bounding box center [750, 426] width 523 height 22
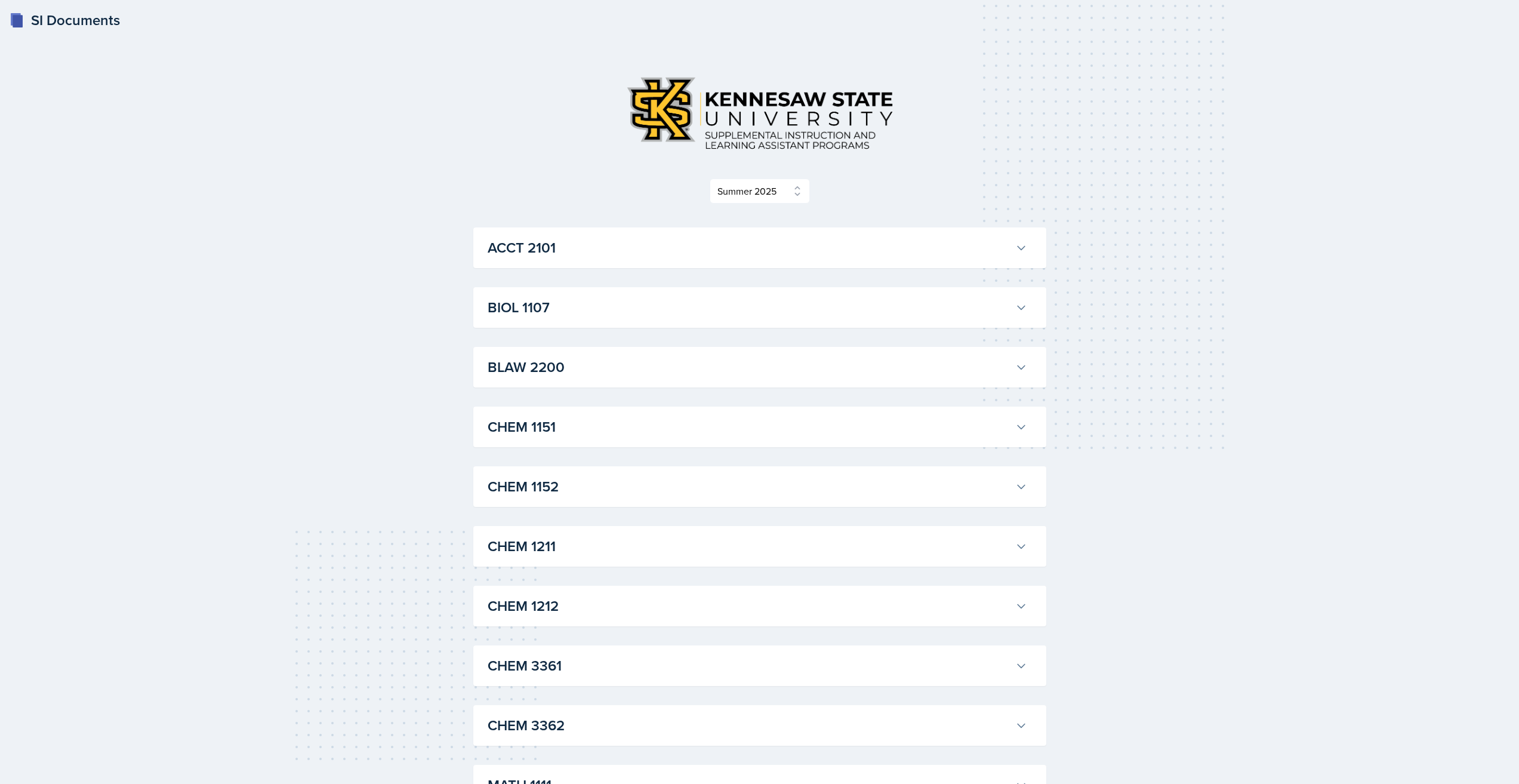
click at [630, 426] on h3 "CHEM 1151" at bounding box center [750, 426] width 523 height 22
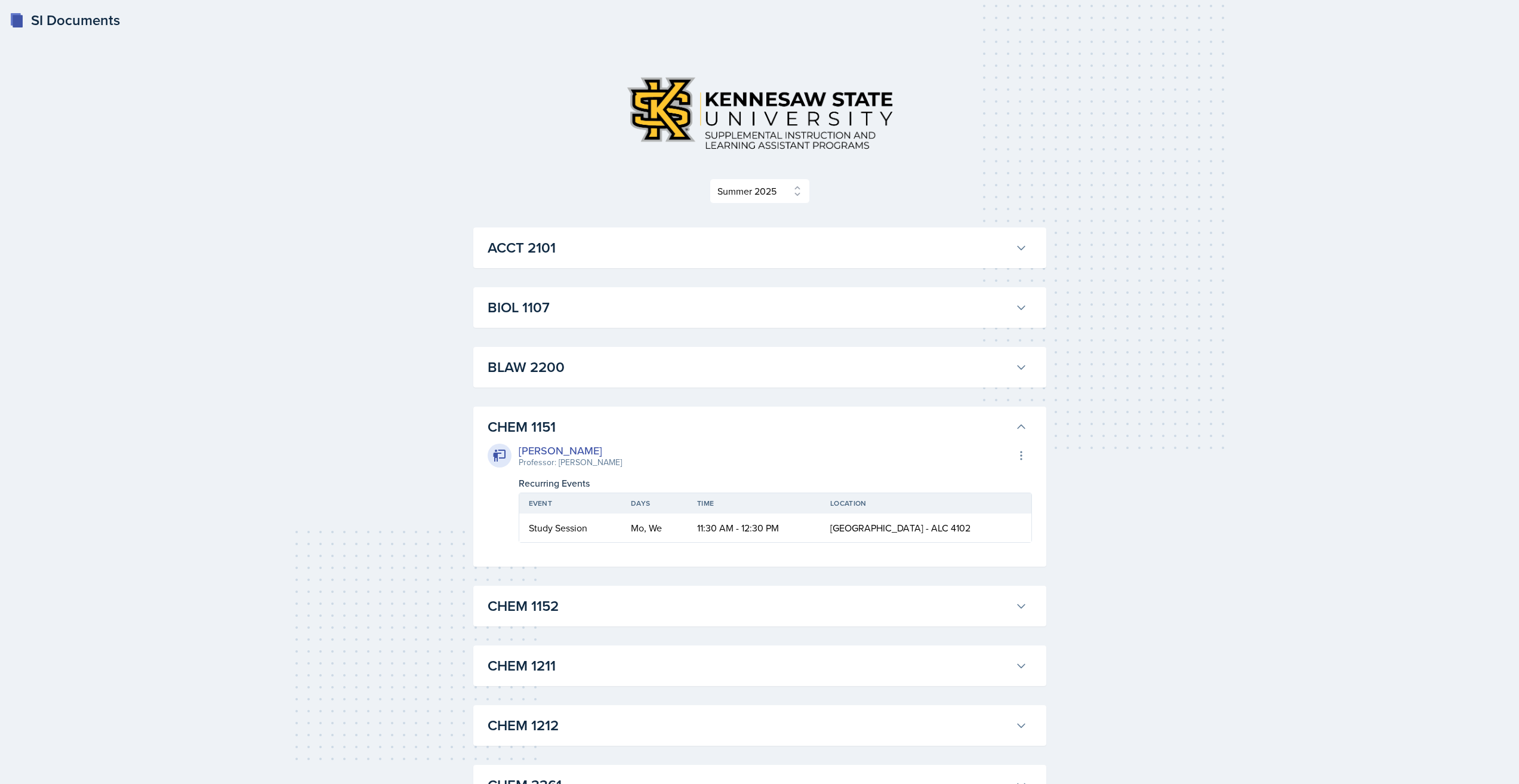
click at [630, 426] on h3 "CHEM 1151" at bounding box center [750, 426] width 523 height 22
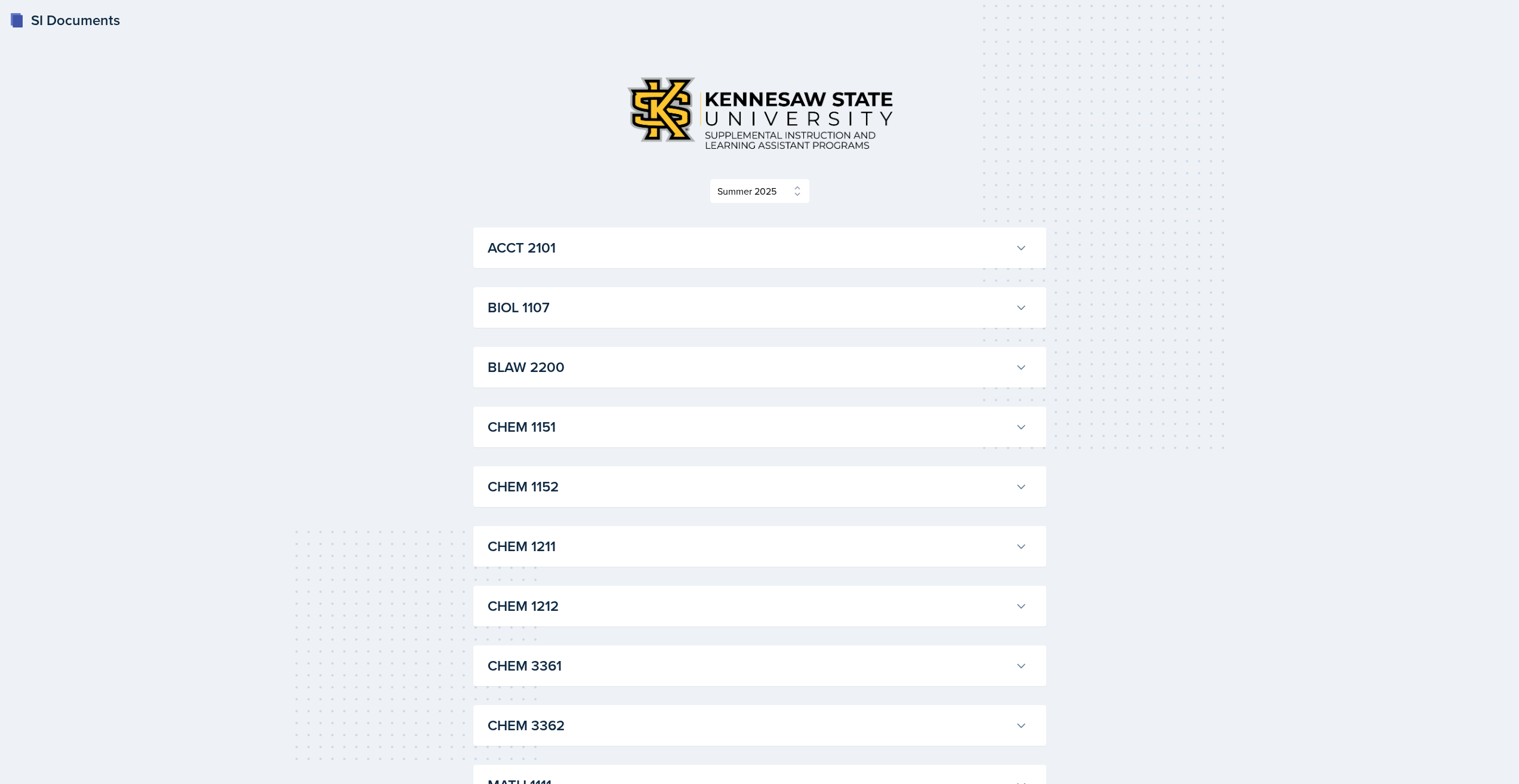
click at [630, 426] on h3 "CHEM 1151" at bounding box center [750, 426] width 523 height 22
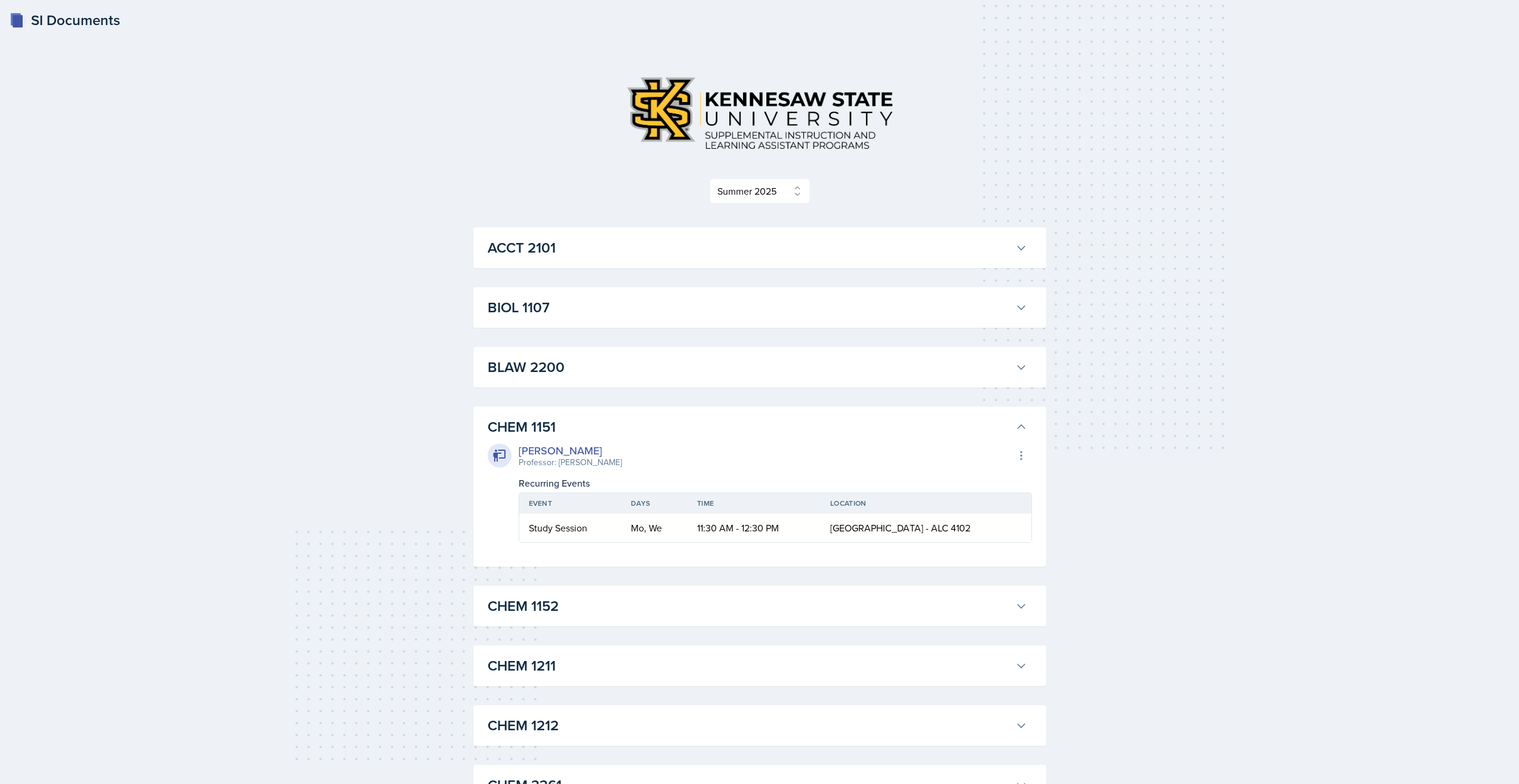
click at [630, 426] on h3 "CHEM 1151" at bounding box center [750, 426] width 523 height 22
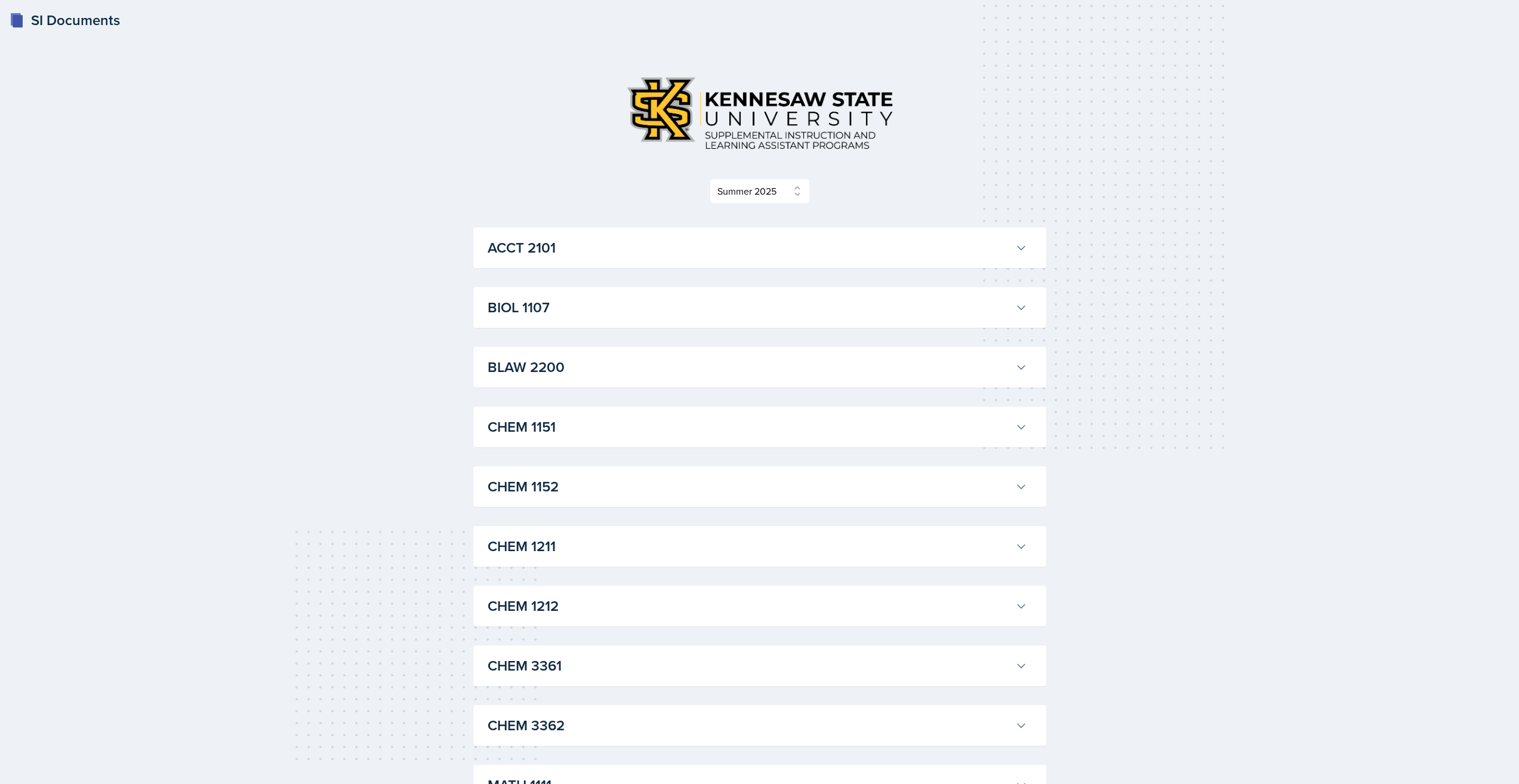
click at [630, 426] on h3 "CHEM 1151" at bounding box center [750, 426] width 523 height 22
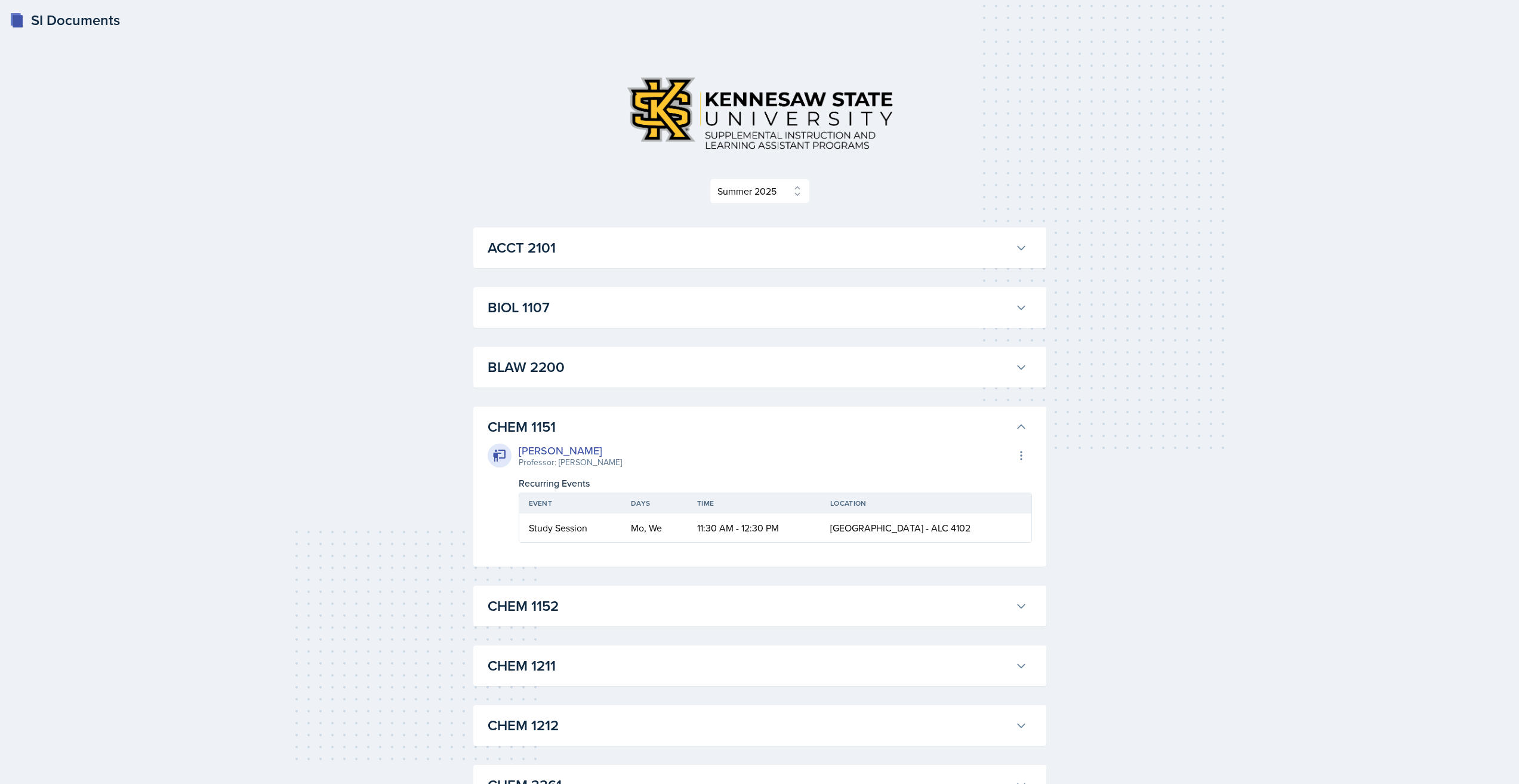
click at [630, 426] on h3 "CHEM 1151" at bounding box center [750, 426] width 523 height 22
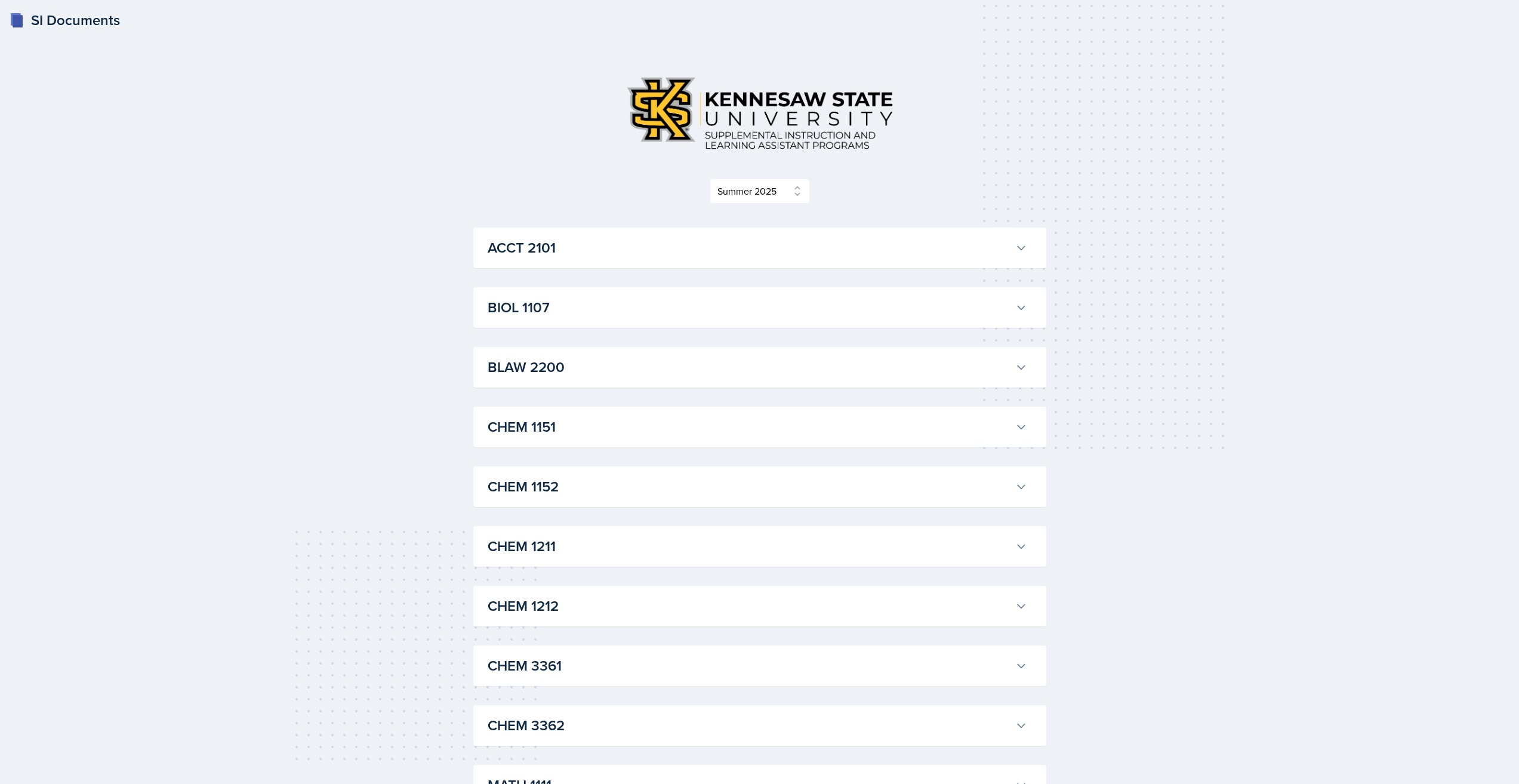
click at [630, 426] on h3 "CHEM 1151" at bounding box center [750, 426] width 523 height 22
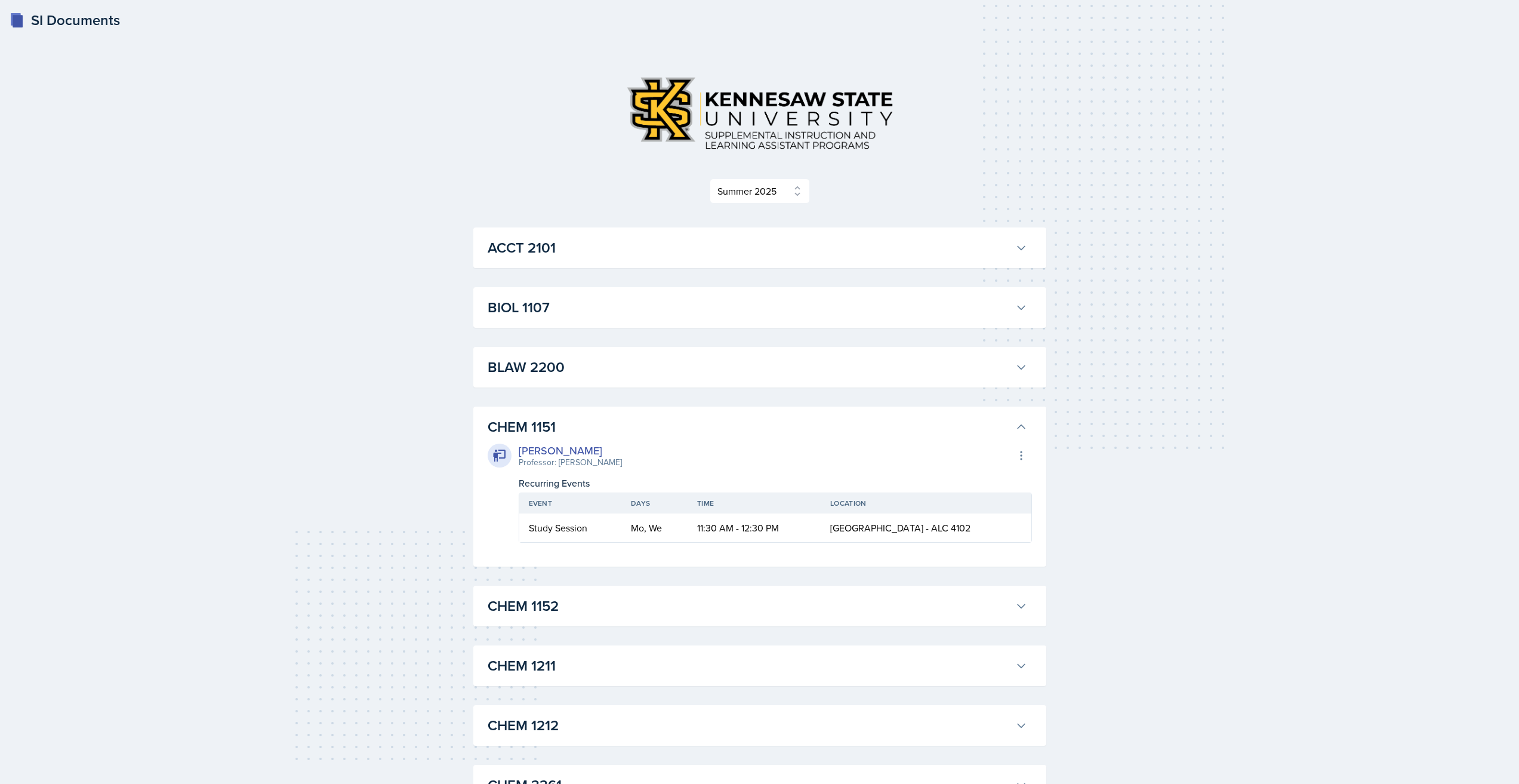
click at [630, 426] on h3 "CHEM 1151" at bounding box center [750, 426] width 523 height 22
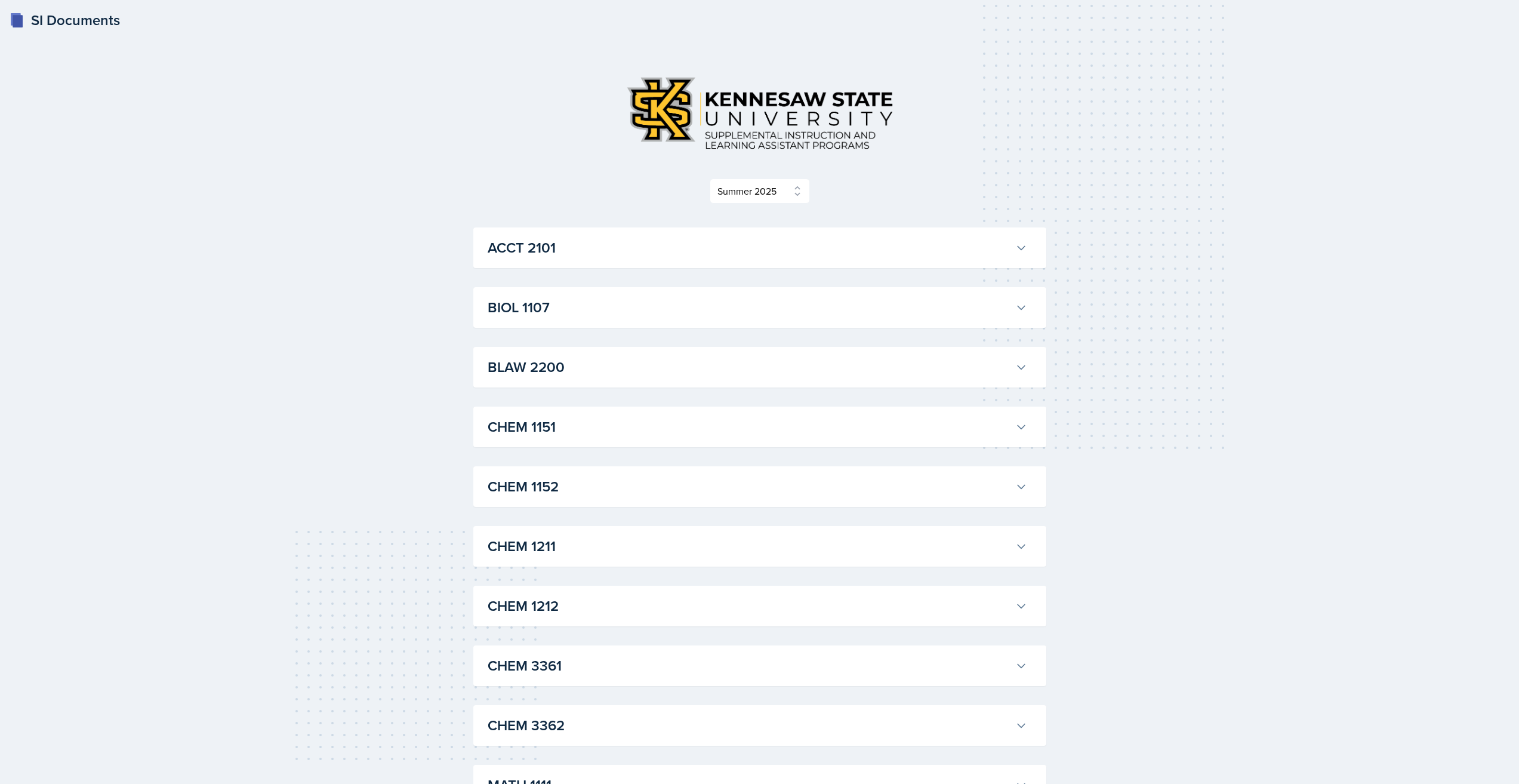
click at [630, 426] on h3 "CHEM 1151" at bounding box center [750, 426] width 523 height 22
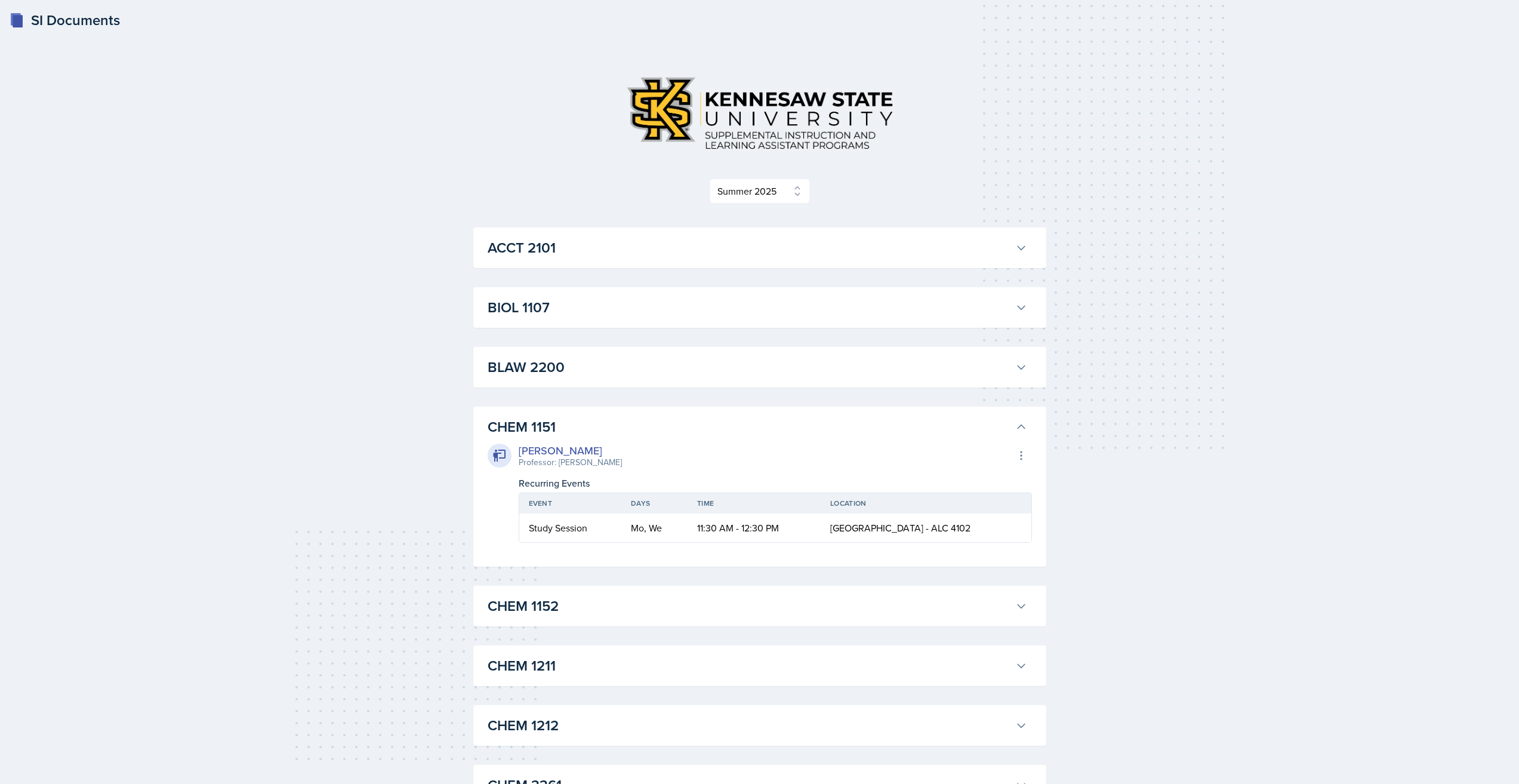
click at [630, 426] on h3 "CHEM 1151" at bounding box center [750, 426] width 523 height 22
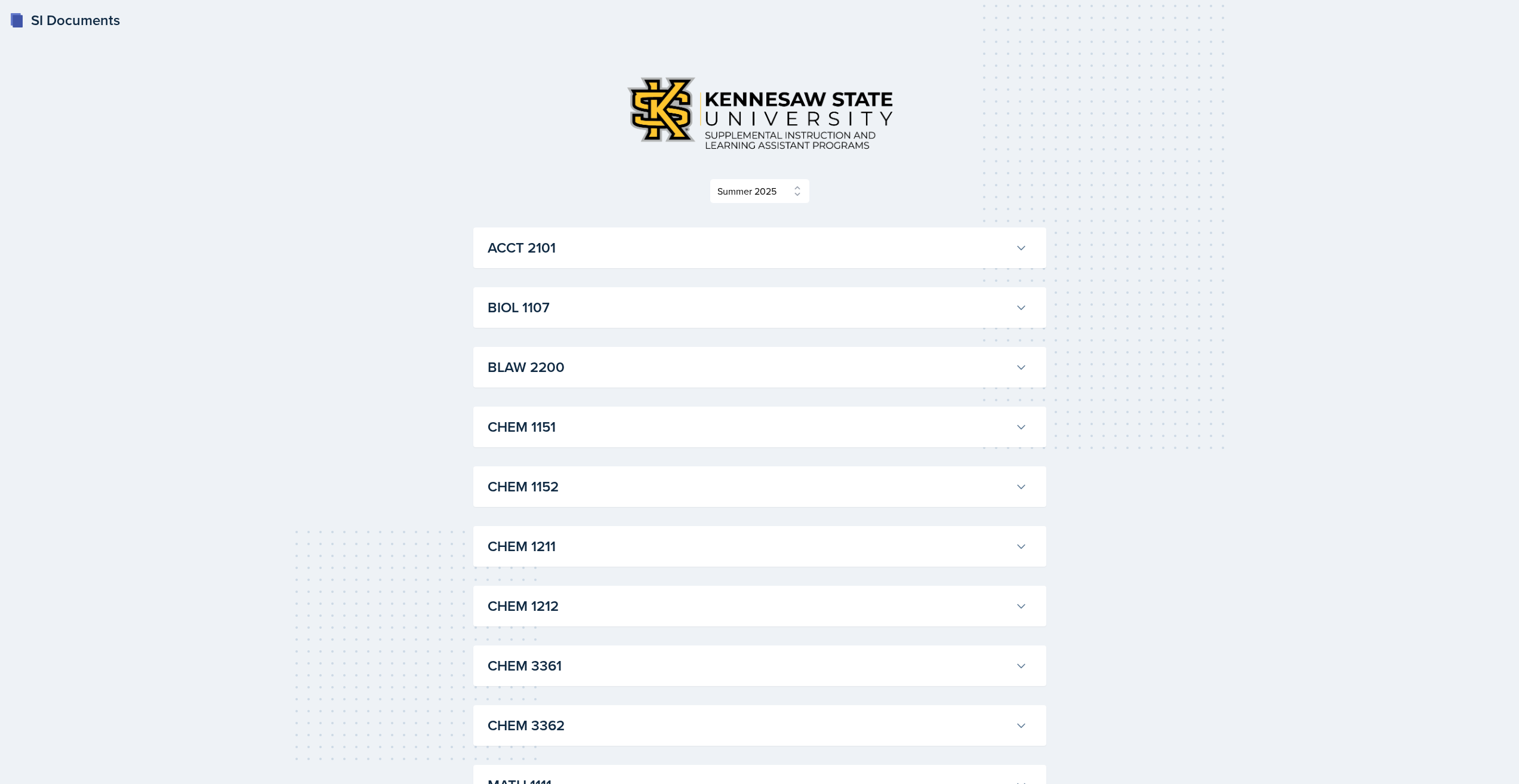
click at [630, 426] on h3 "CHEM 1151" at bounding box center [750, 426] width 523 height 22
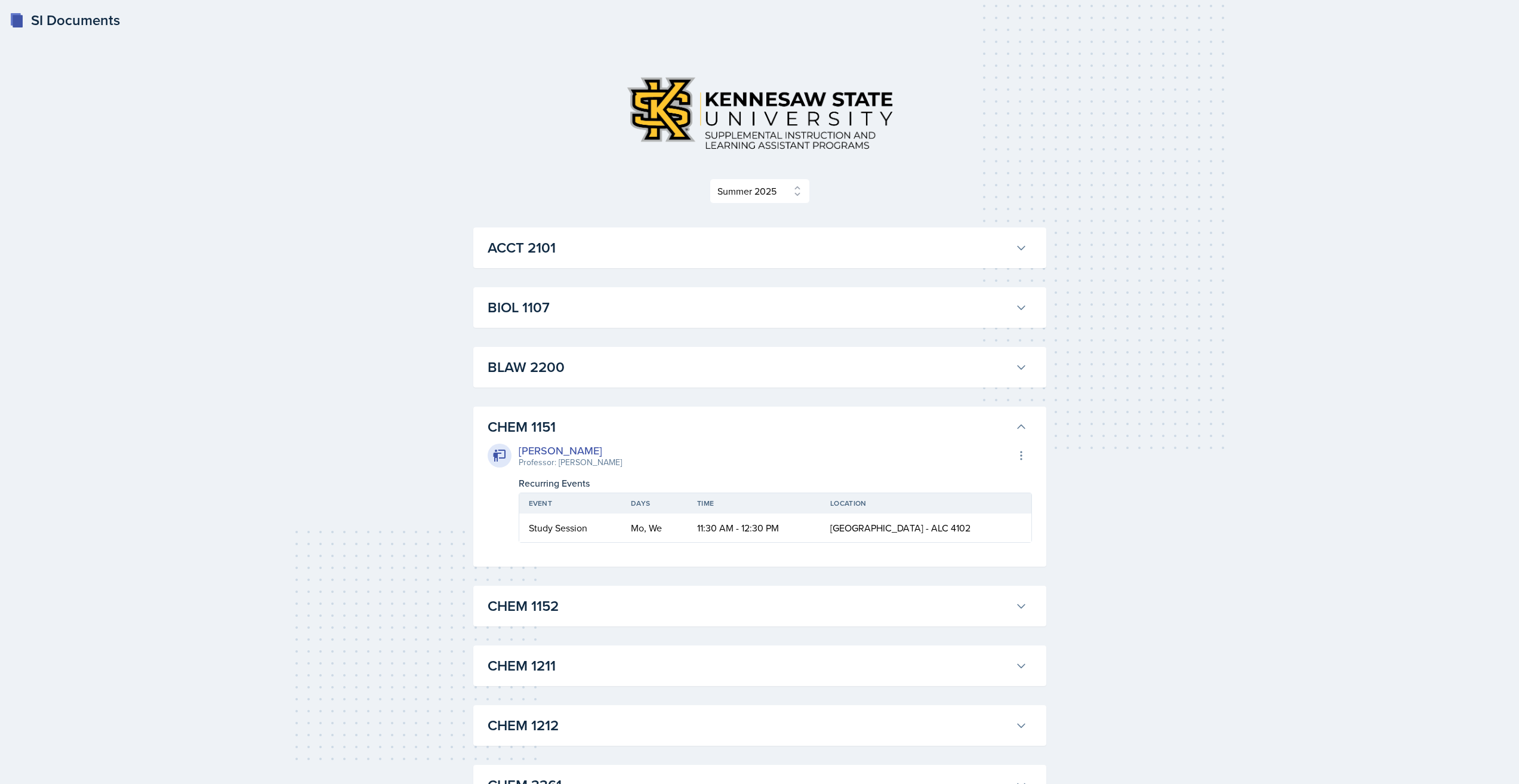
click at [630, 426] on h3 "CHEM 1151" at bounding box center [750, 426] width 523 height 22
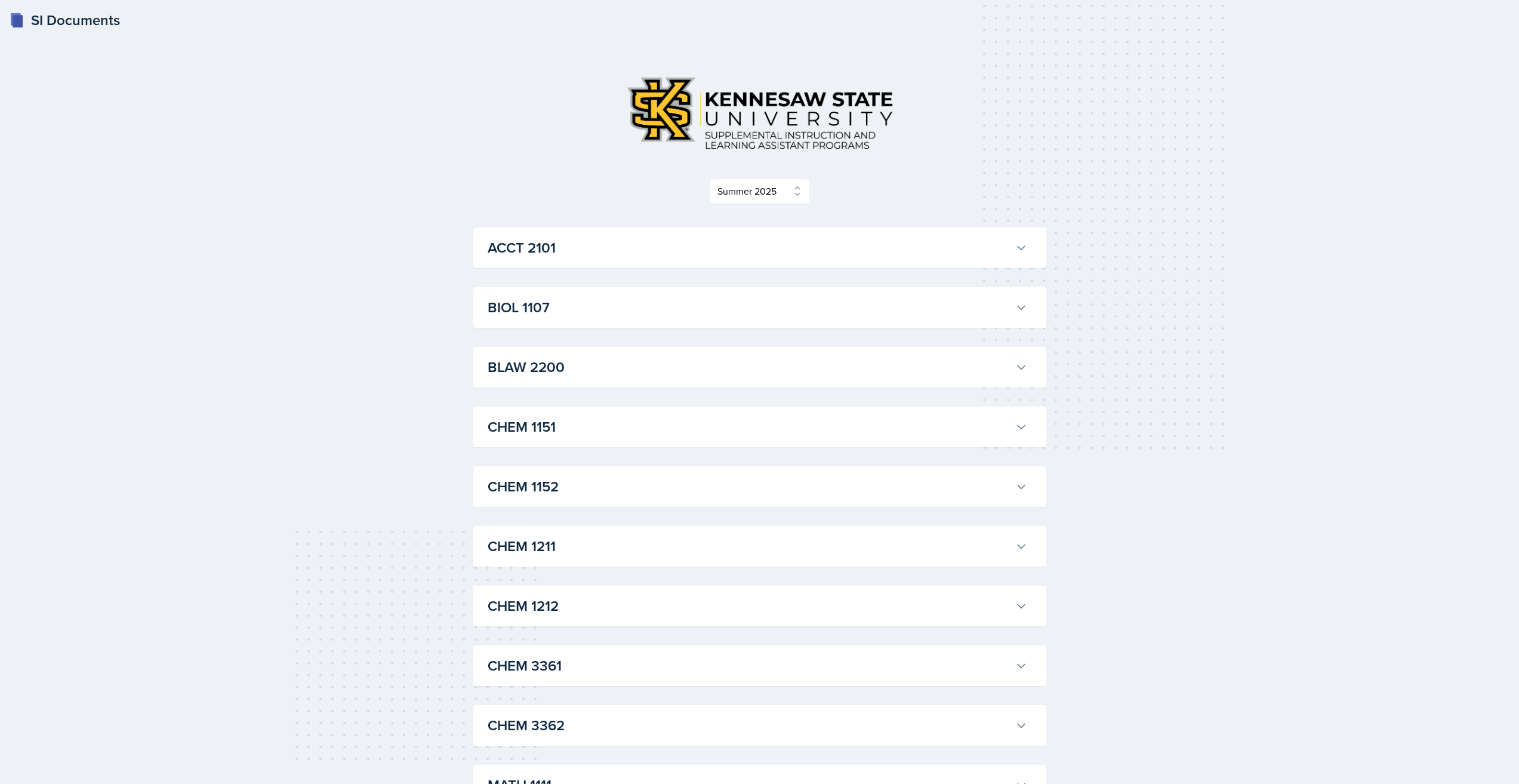
click at [631, 425] on h3 "CHEM 1151" at bounding box center [750, 426] width 523 height 22
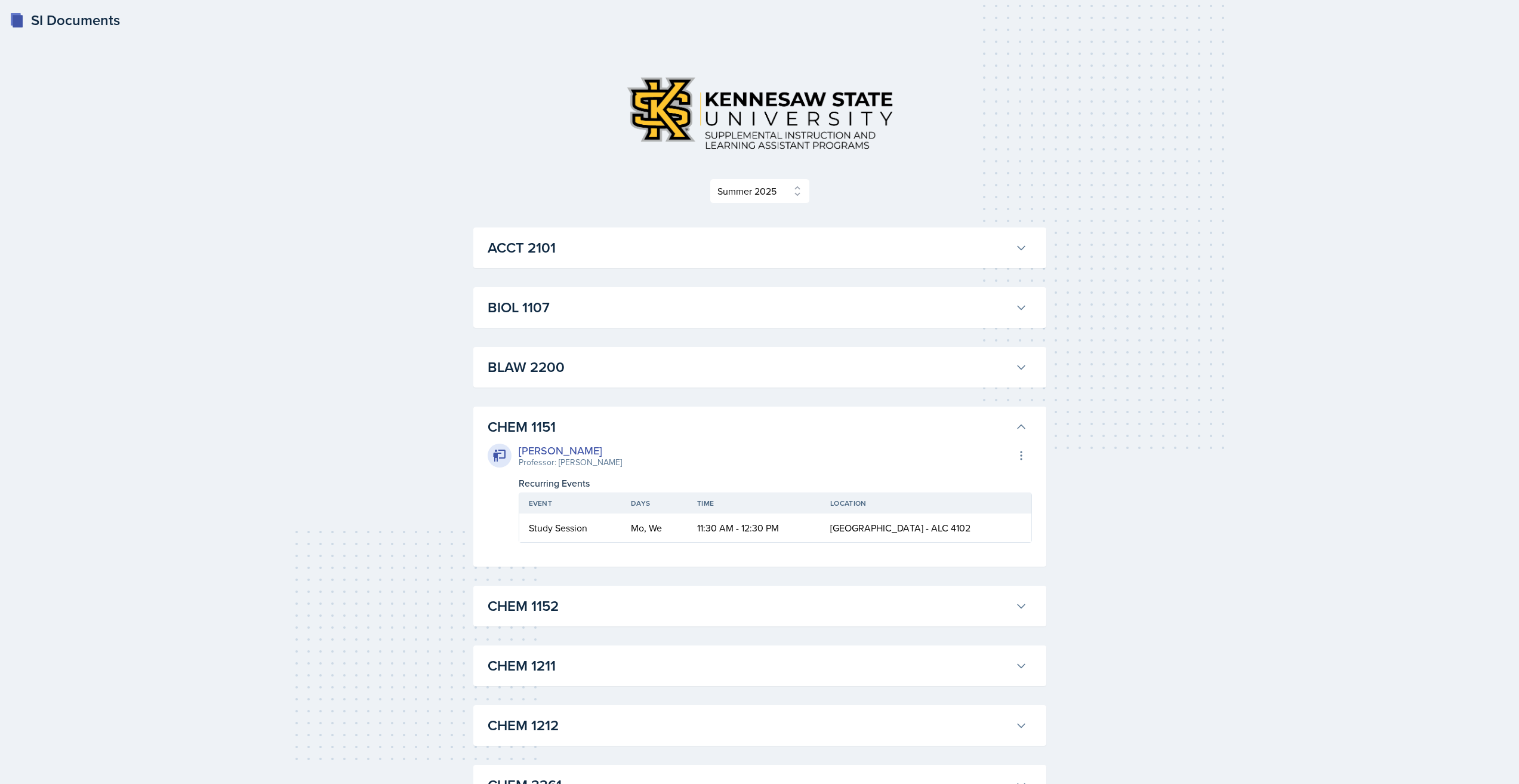
click at [631, 425] on h3 "CHEM 1151" at bounding box center [750, 426] width 523 height 22
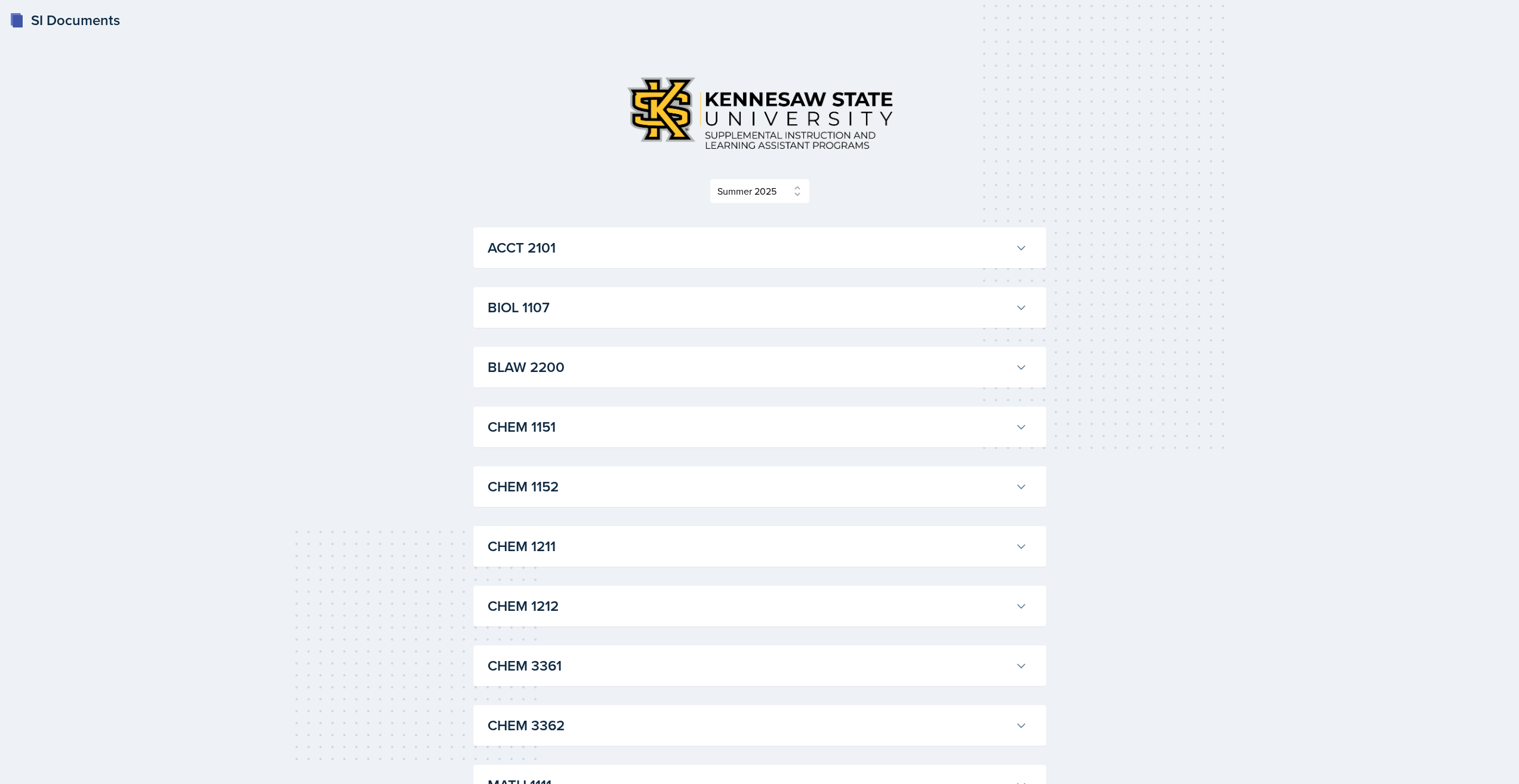
click at [631, 423] on h3 "CHEM 1151" at bounding box center [750, 426] width 523 height 22
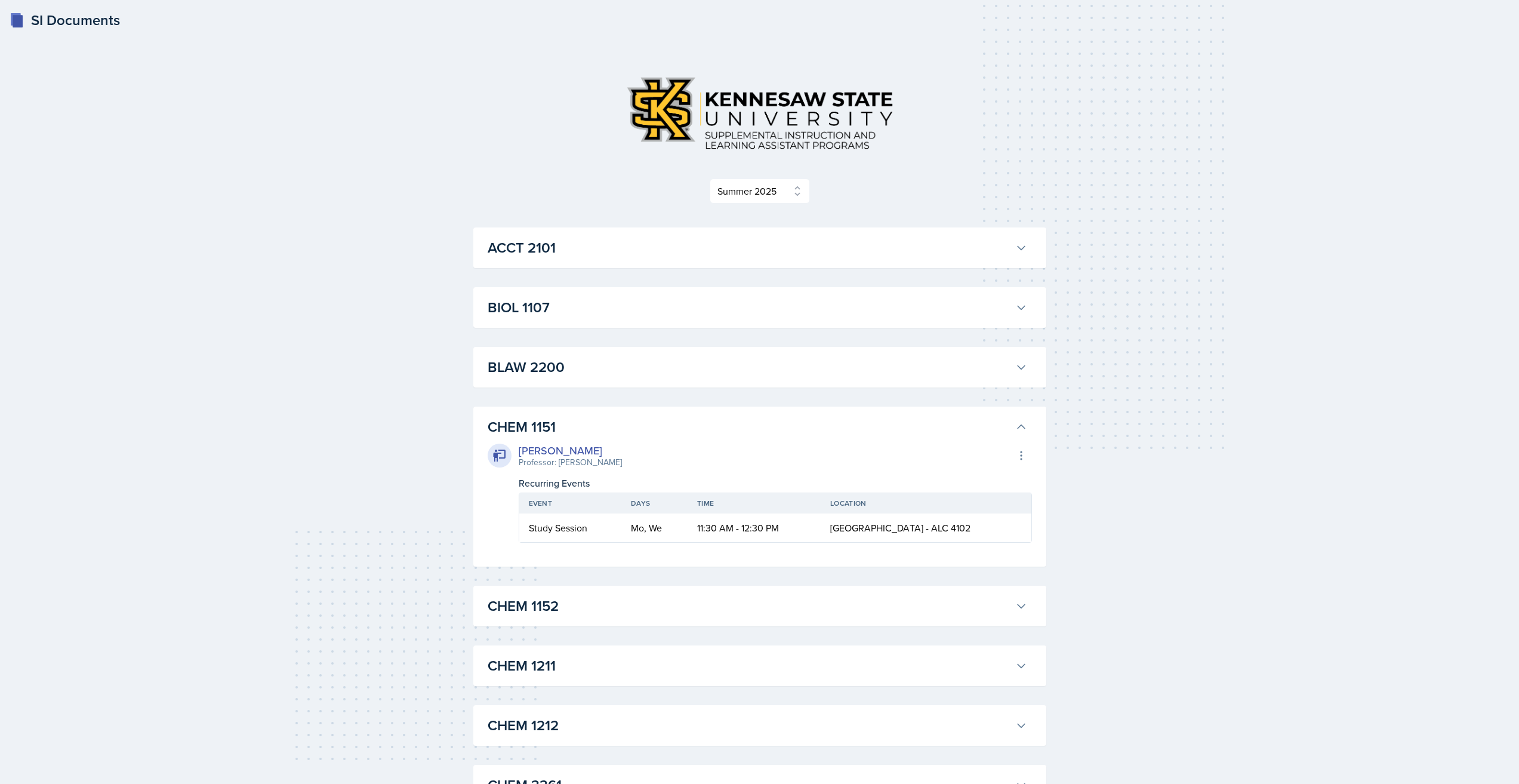
click at [631, 423] on h3 "CHEM 1151" at bounding box center [750, 426] width 523 height 22
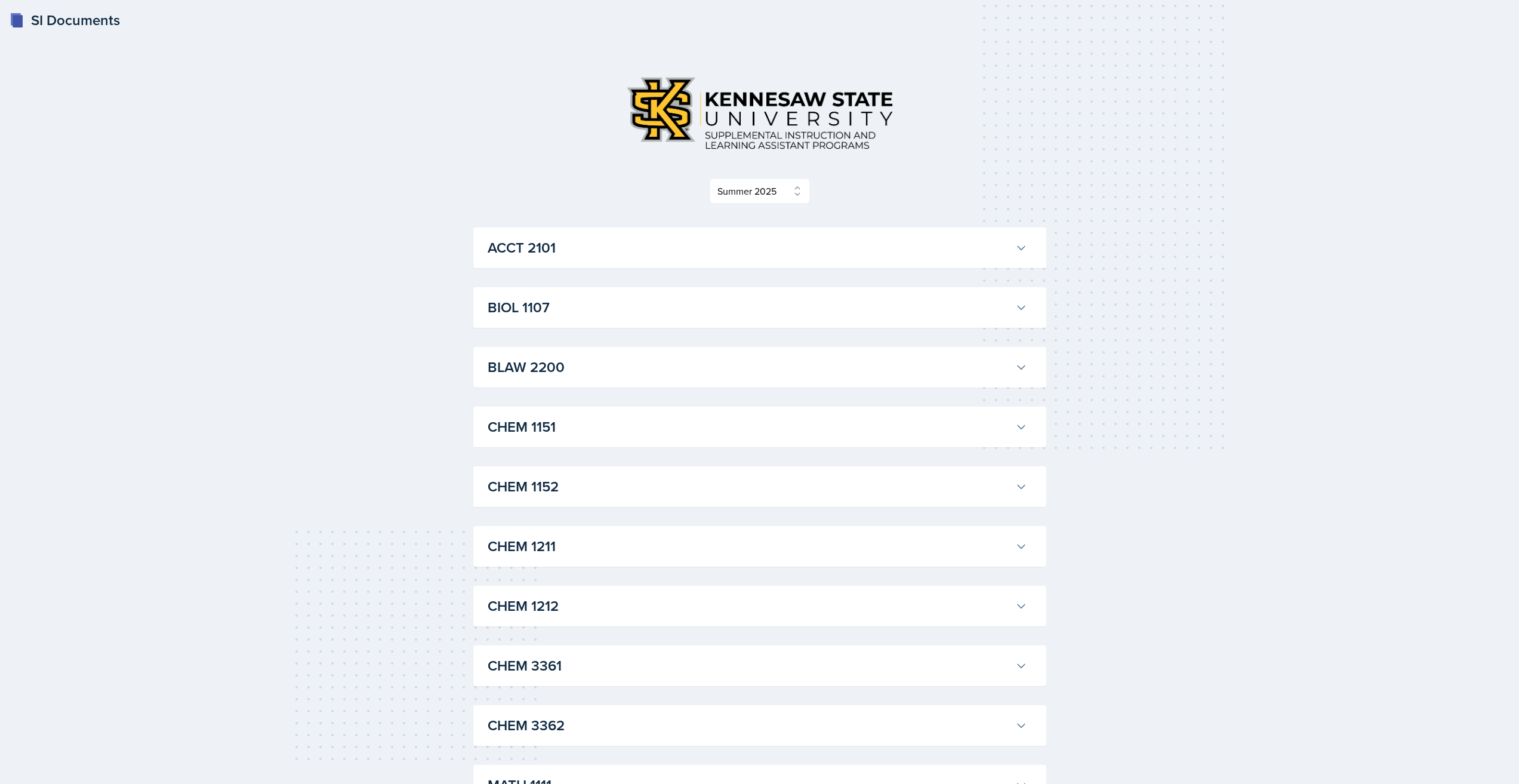
click at [631, 423] on h3 "CHEM 1151" at bounding box center [750, 426] width 523 height 22
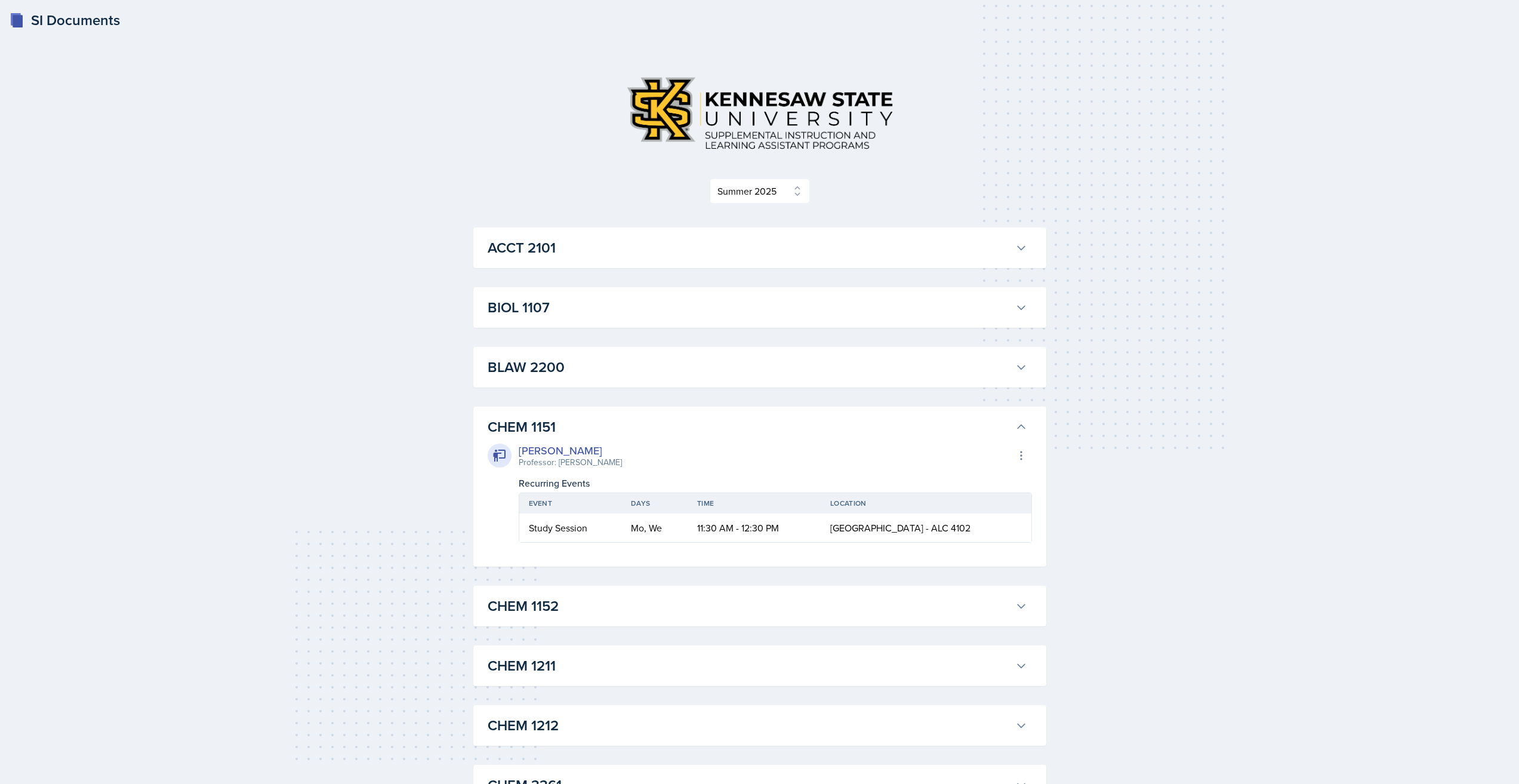
click at [631, 423] on h3 "CHEM 1151" at bounding box center [750, 426] width 523 height 22
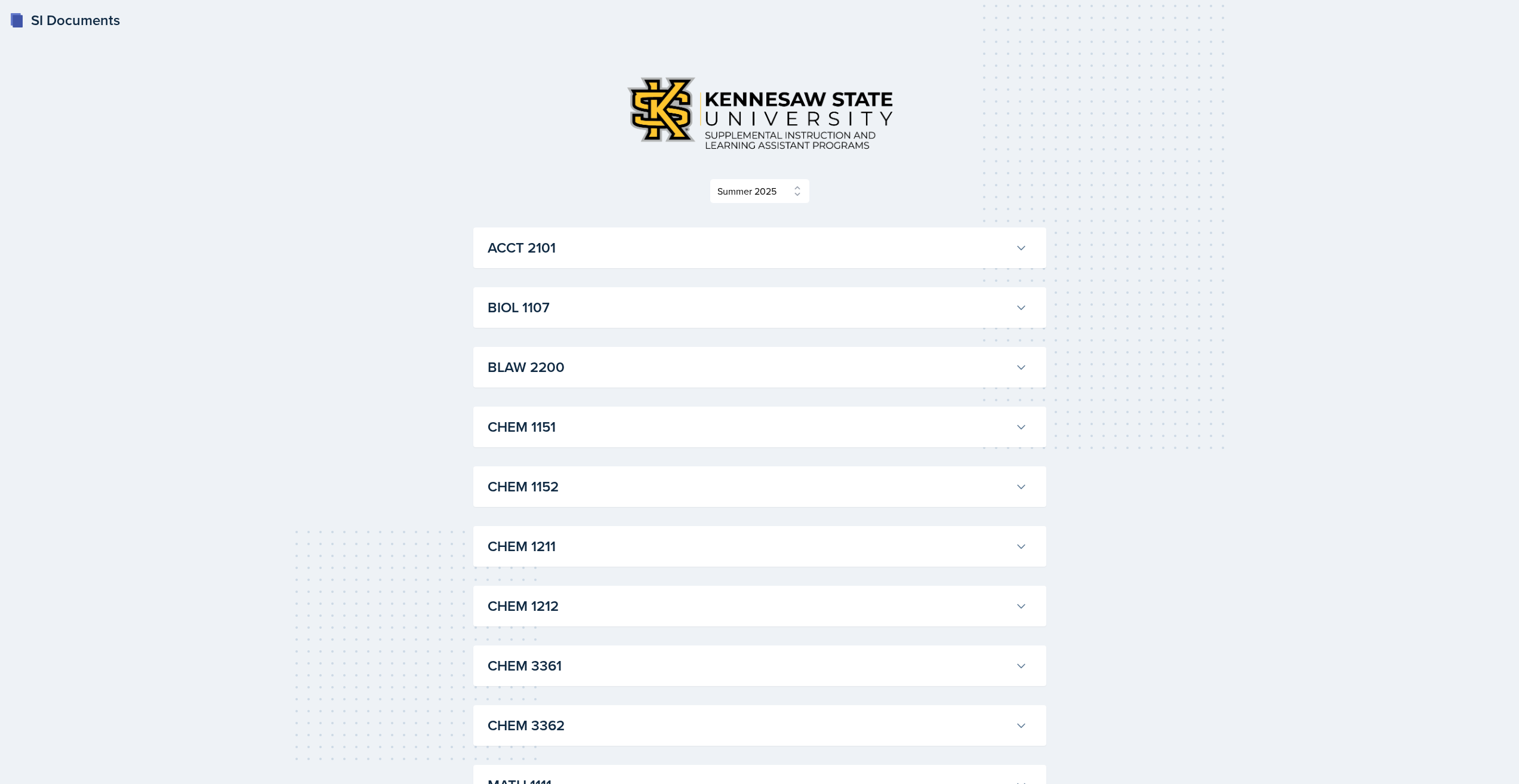
click at [631, 423] on h3 "CHEM 1151" at bounding box center [750, 426] width 523 height 22
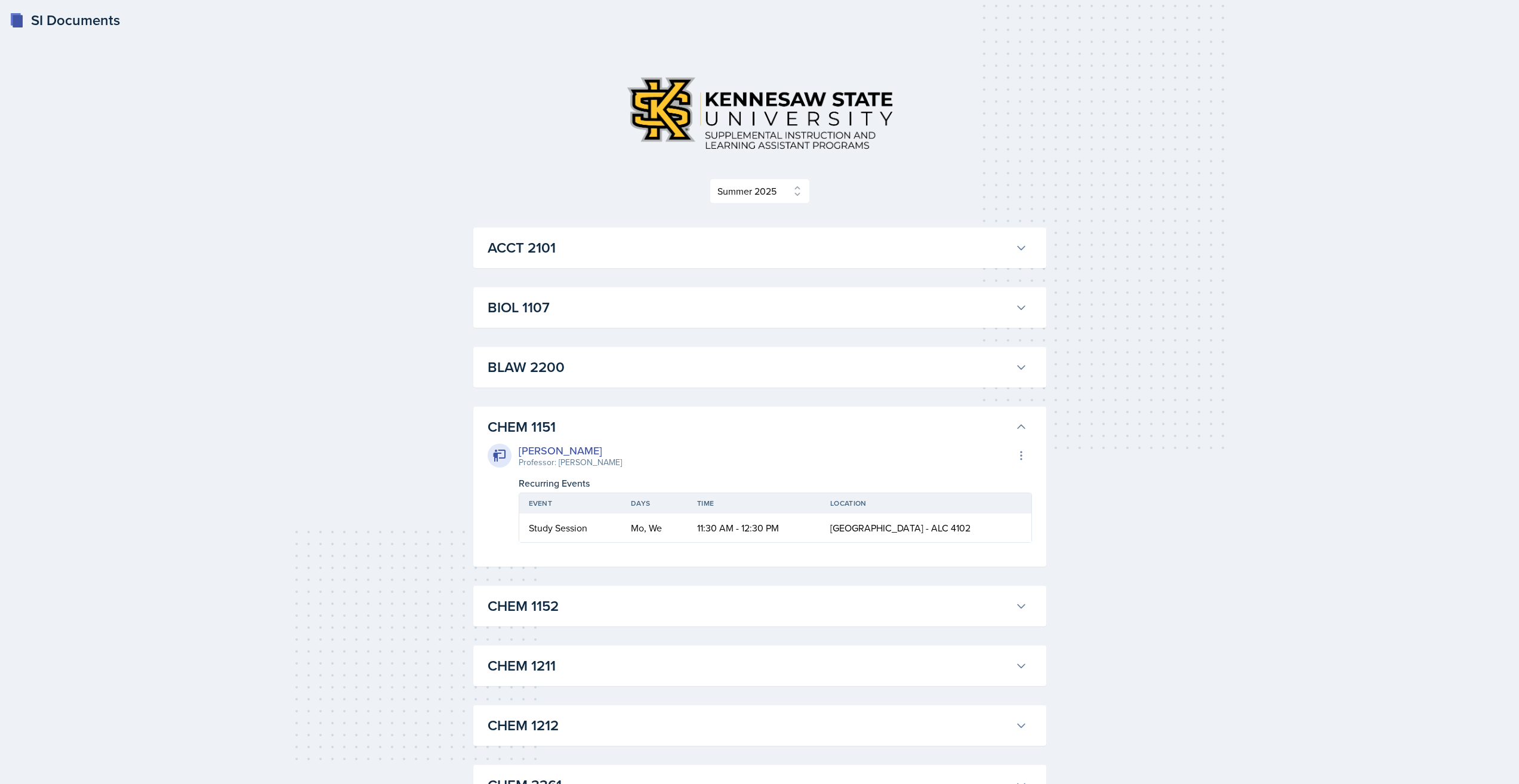
click at [631, 423] on h3 "CHEM 1151" at bounding box center [750, 426] width 523 height 22
click at [631, 422] on h3 "CHEM 1151" at bounding box center [750, 426] width 523 height 22
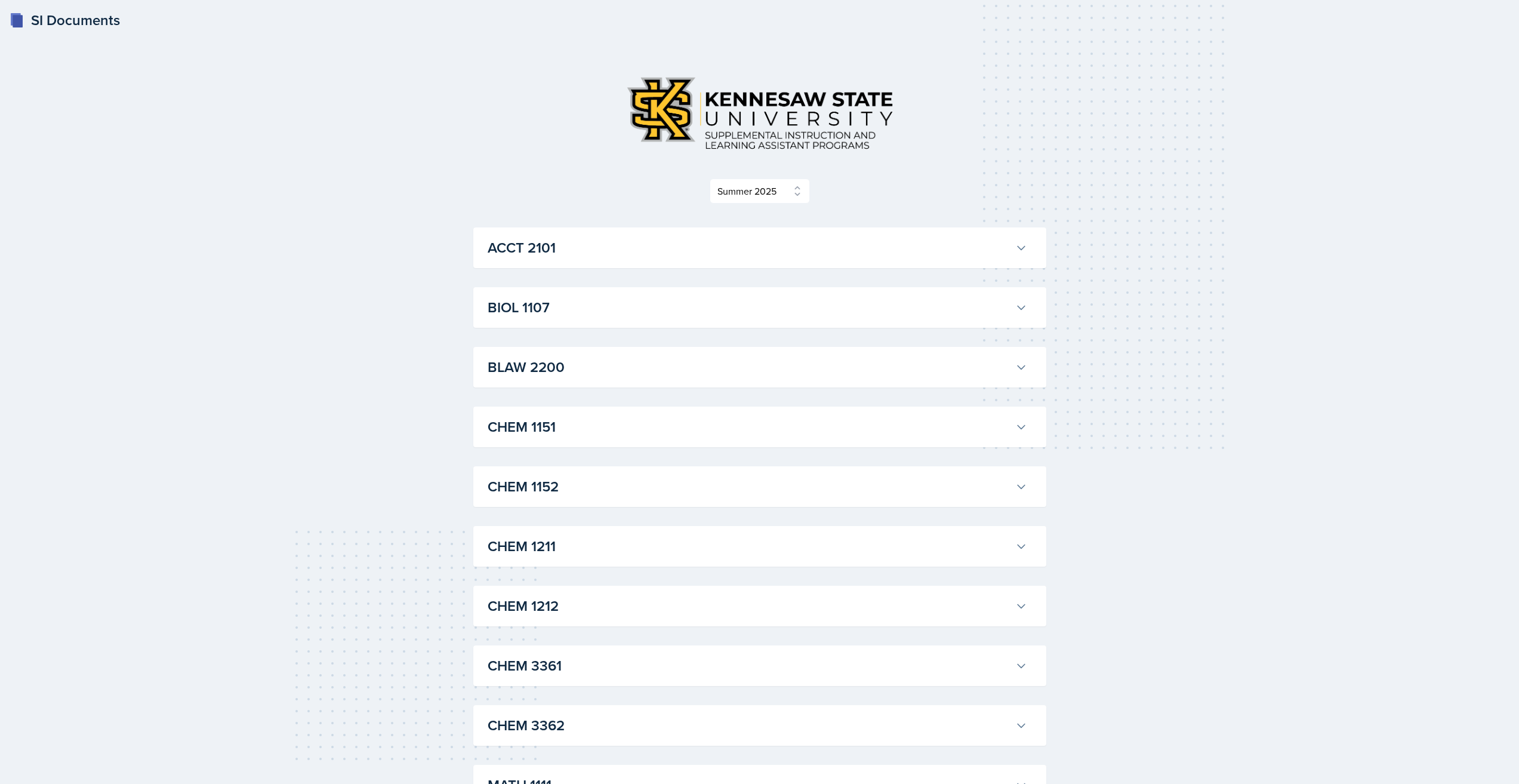
click at [631, 422] on h3 "CHEM 1151" at bounding box center [750, 426] width 523 height 22
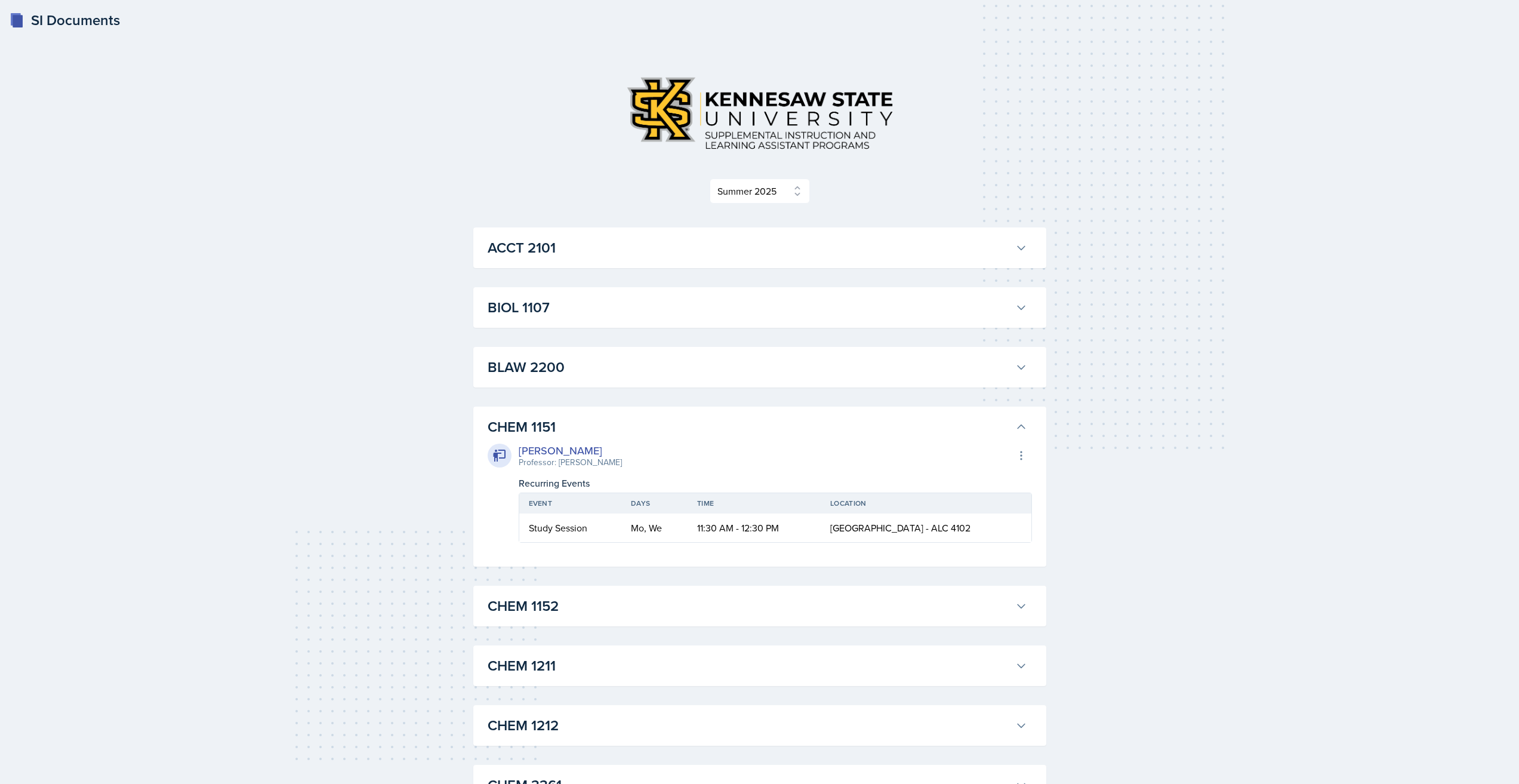
click at [631, 422] on h3 "CHEM 1151" at bounding box center [750, 426] width 523 height 22
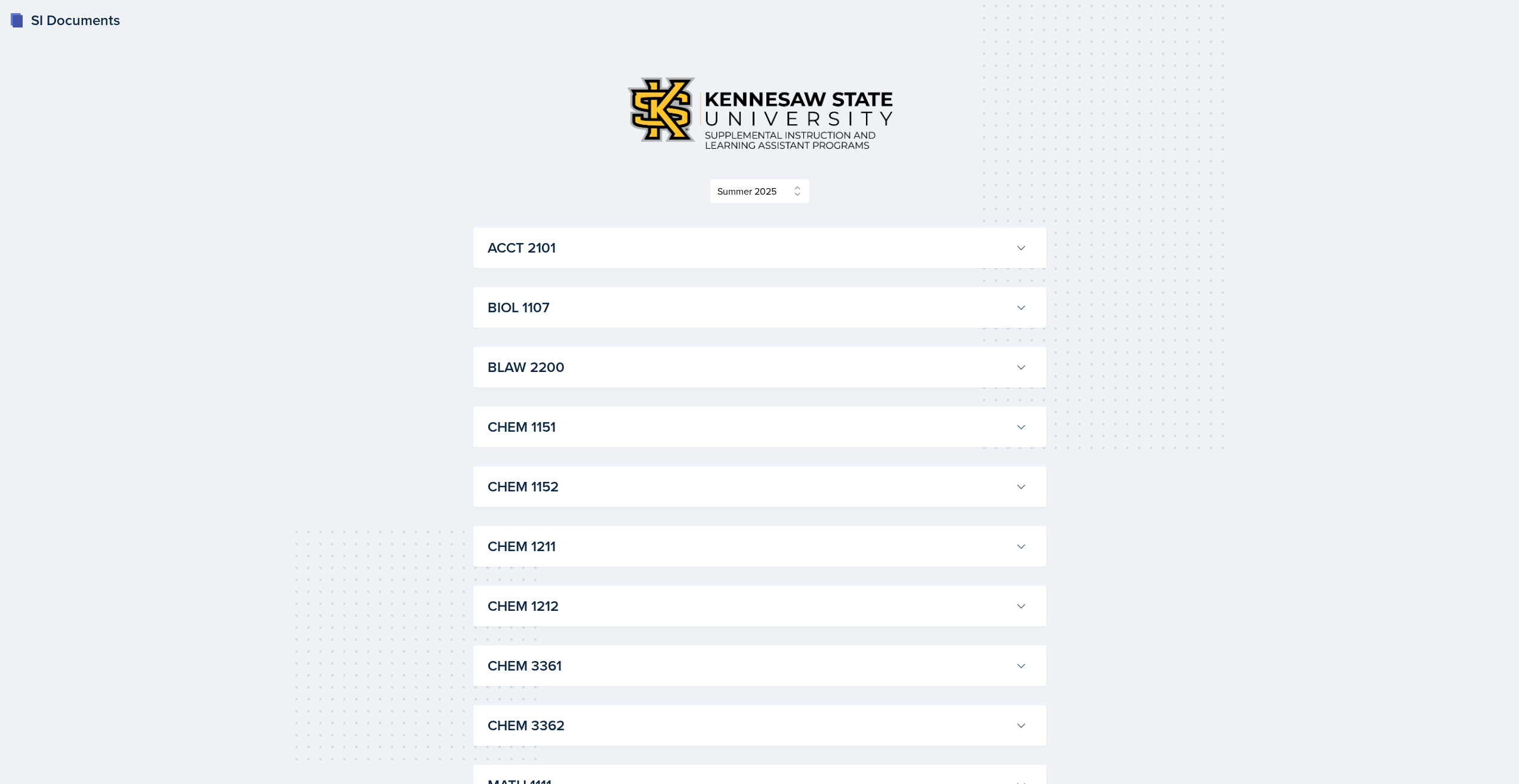
click at [631, 422] on h3 "CHEM 1151" at bounding box center [750, 426] width 523 height 22
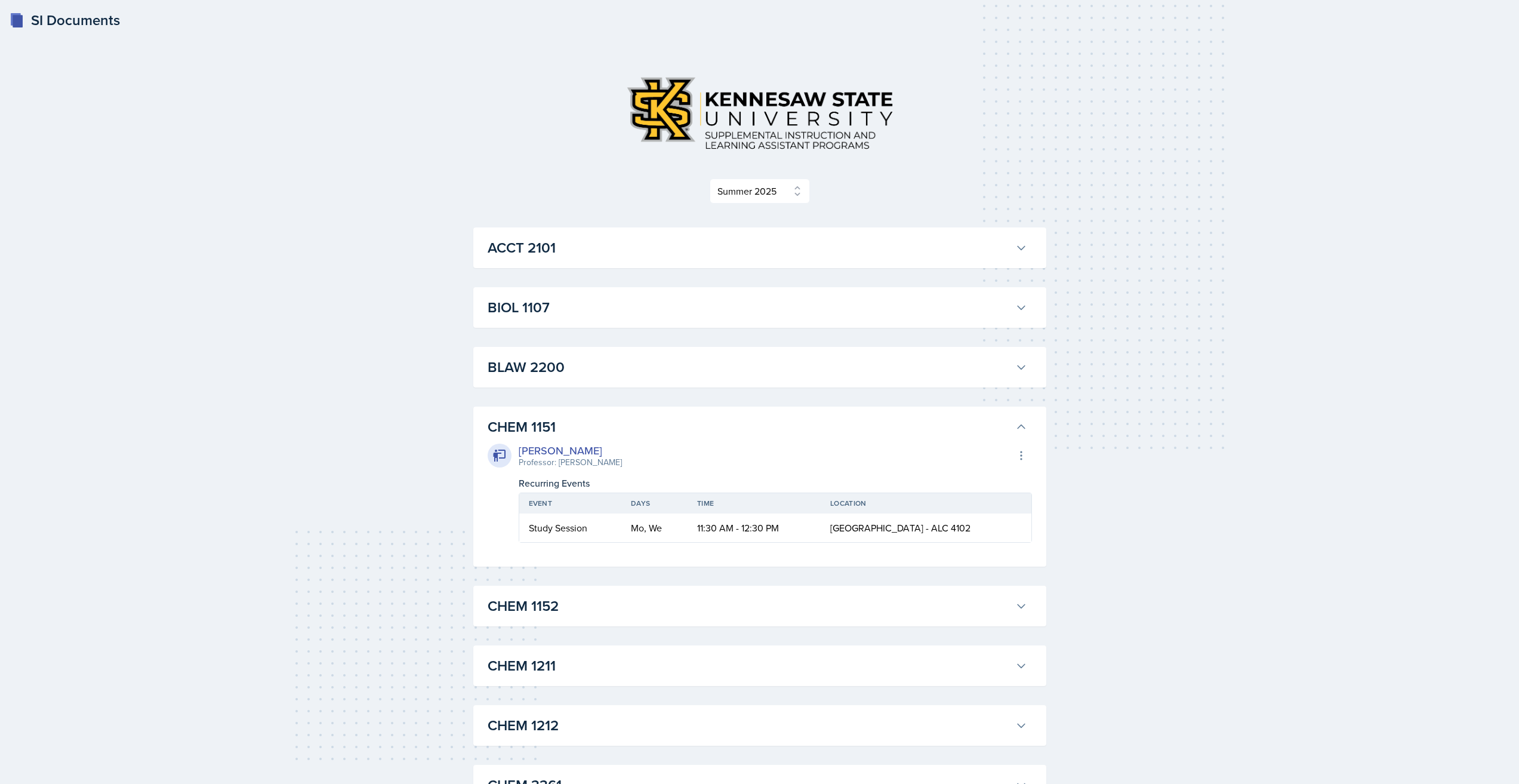
click at [631, 422] on h3 "CHEM 1151" at bounding box center [750, 426] width 523 height 22
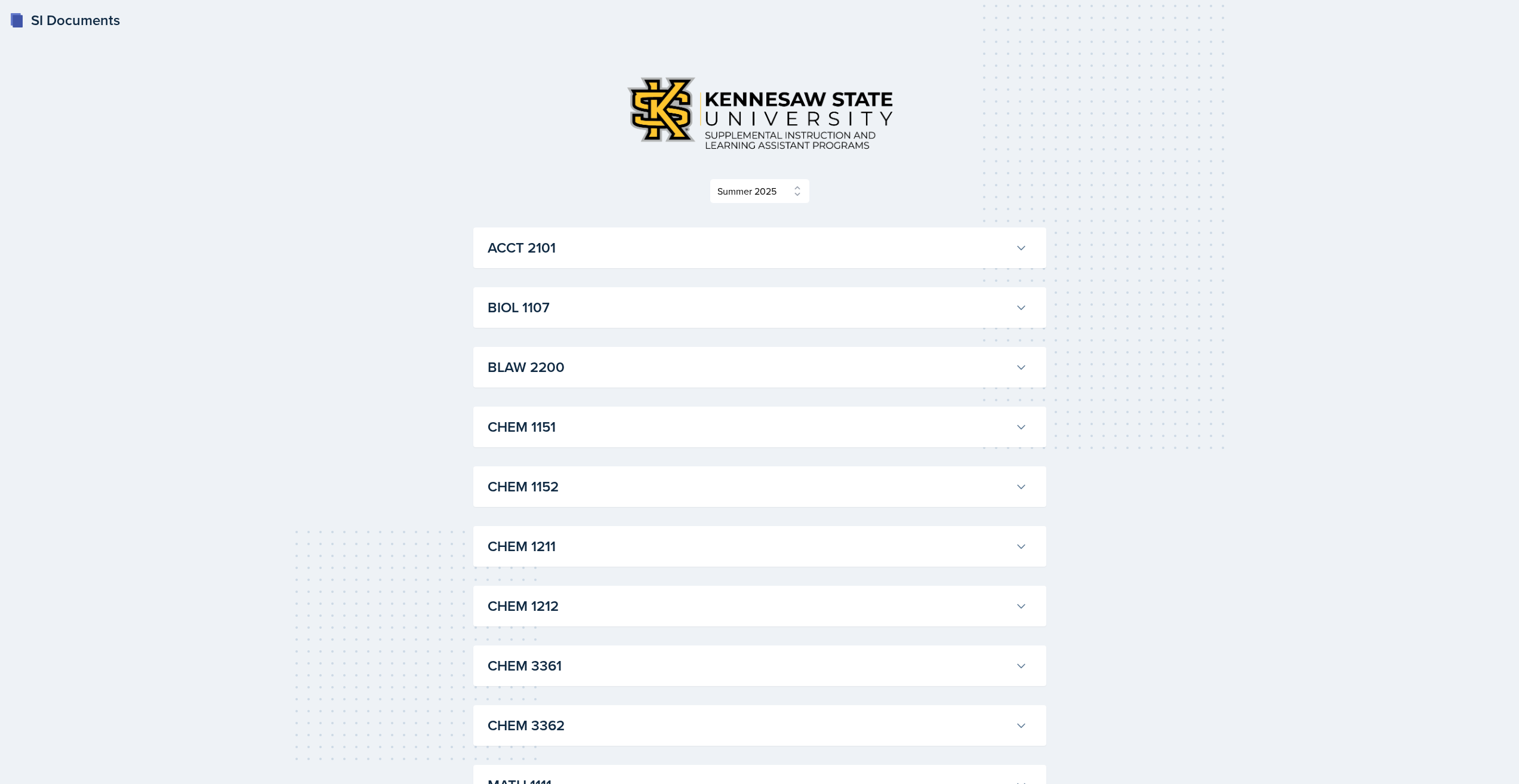
click at [631, 422] on h3 "CHEM 1151" at bounding box center [750, 426] width 523 height 22
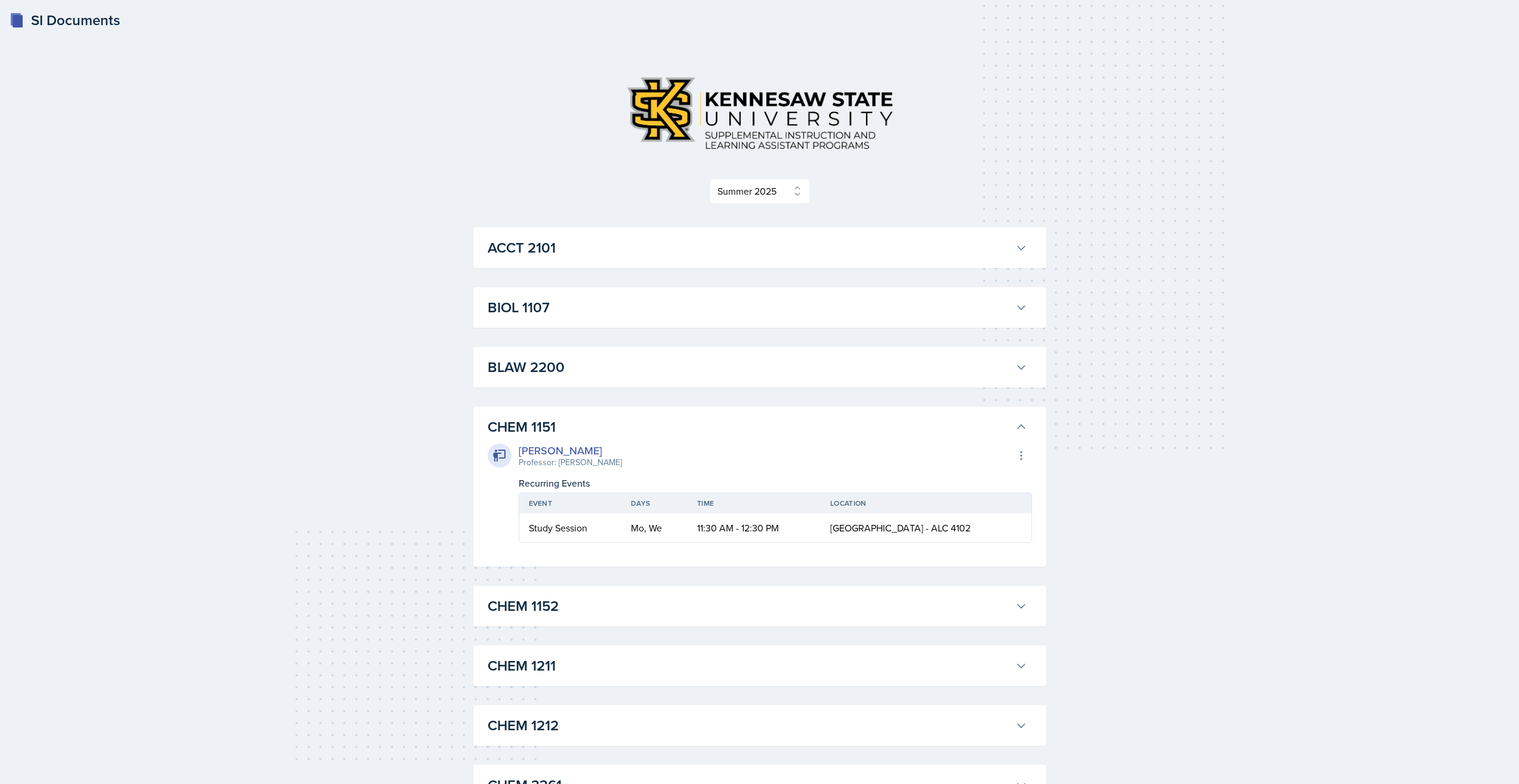
click at [631, 422] on h3 "CHEM 1151" at bounding box center [750, 426] width 523 height 22
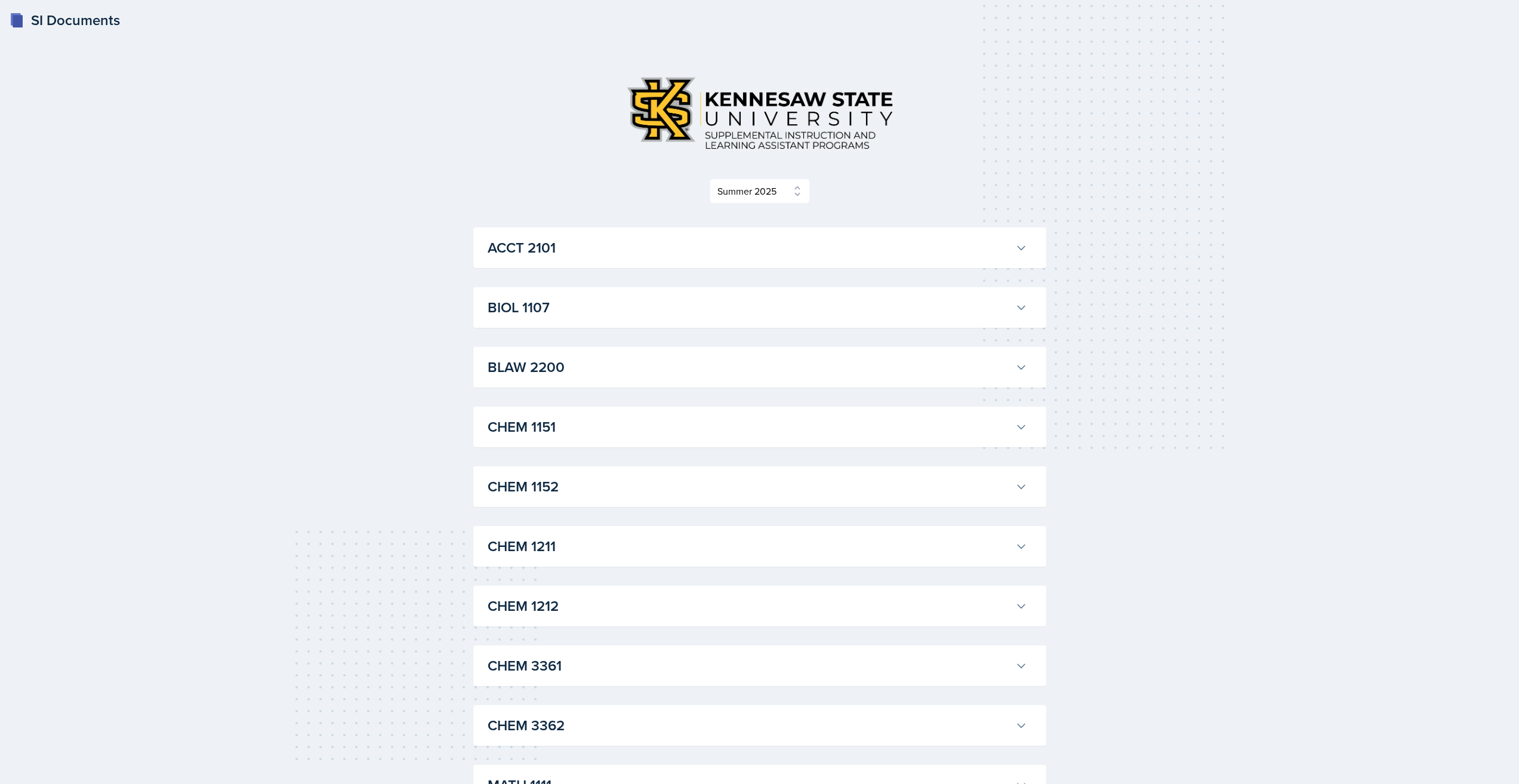
click at [631, 422] on h3 "CHEM 1151" at bounding box center [750, 426] width 523 height 22
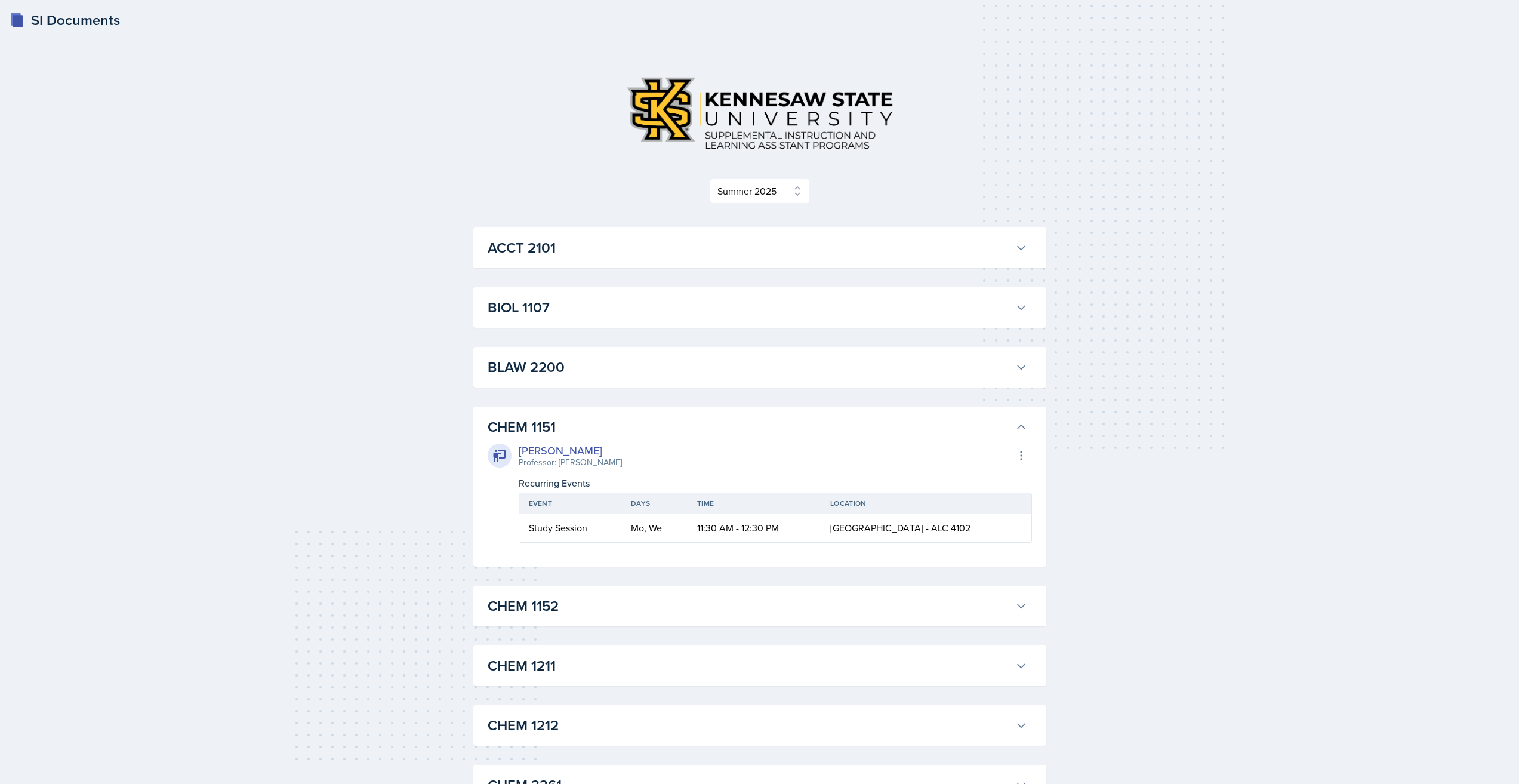
click at [631, 422] on h3 "CHEM 1151" at bounding box center [750, 426] width 523 height 22
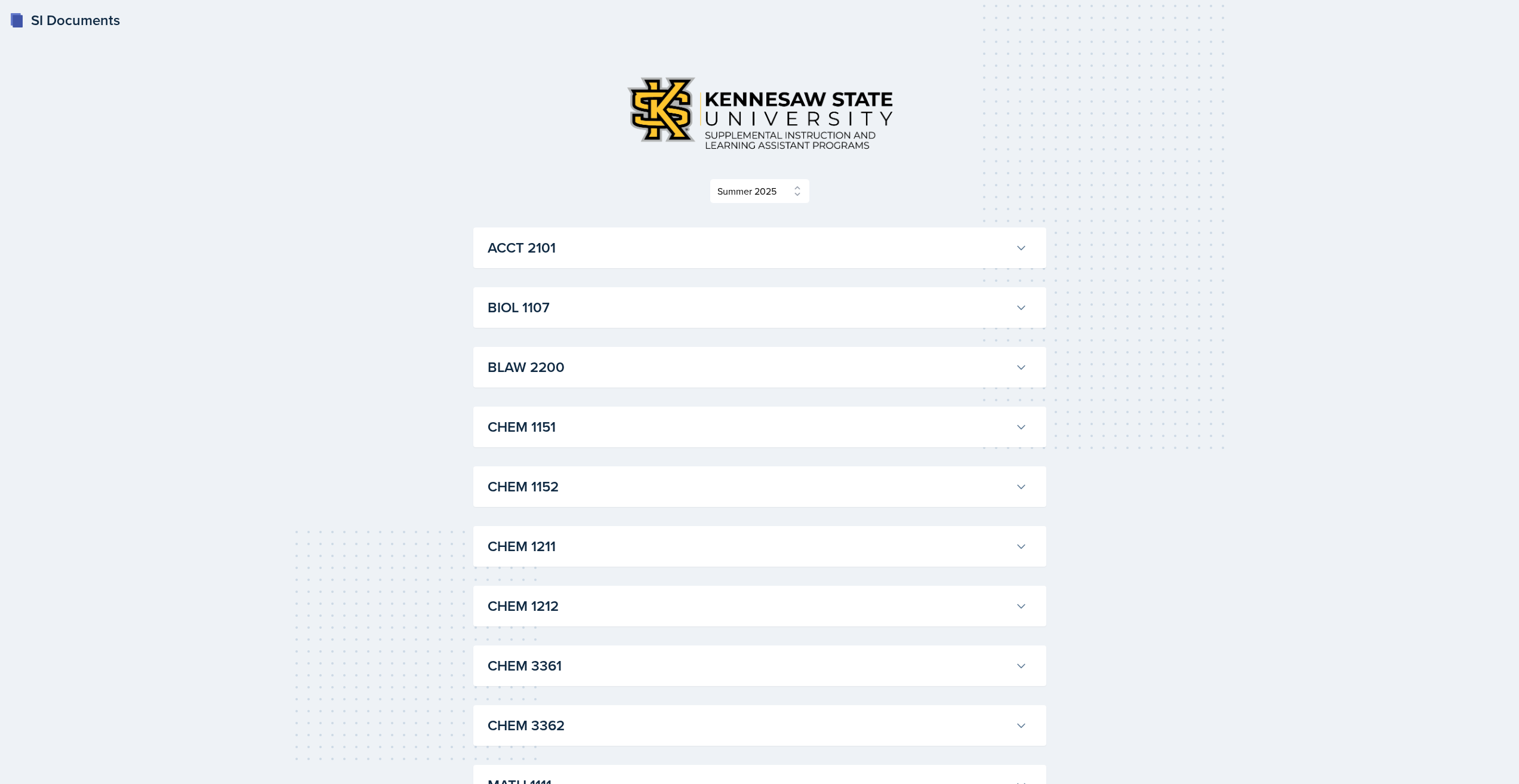
click at [631, 422] on h3 "CHEM 1151" at bounding box center [750, 426] width 523 height 22
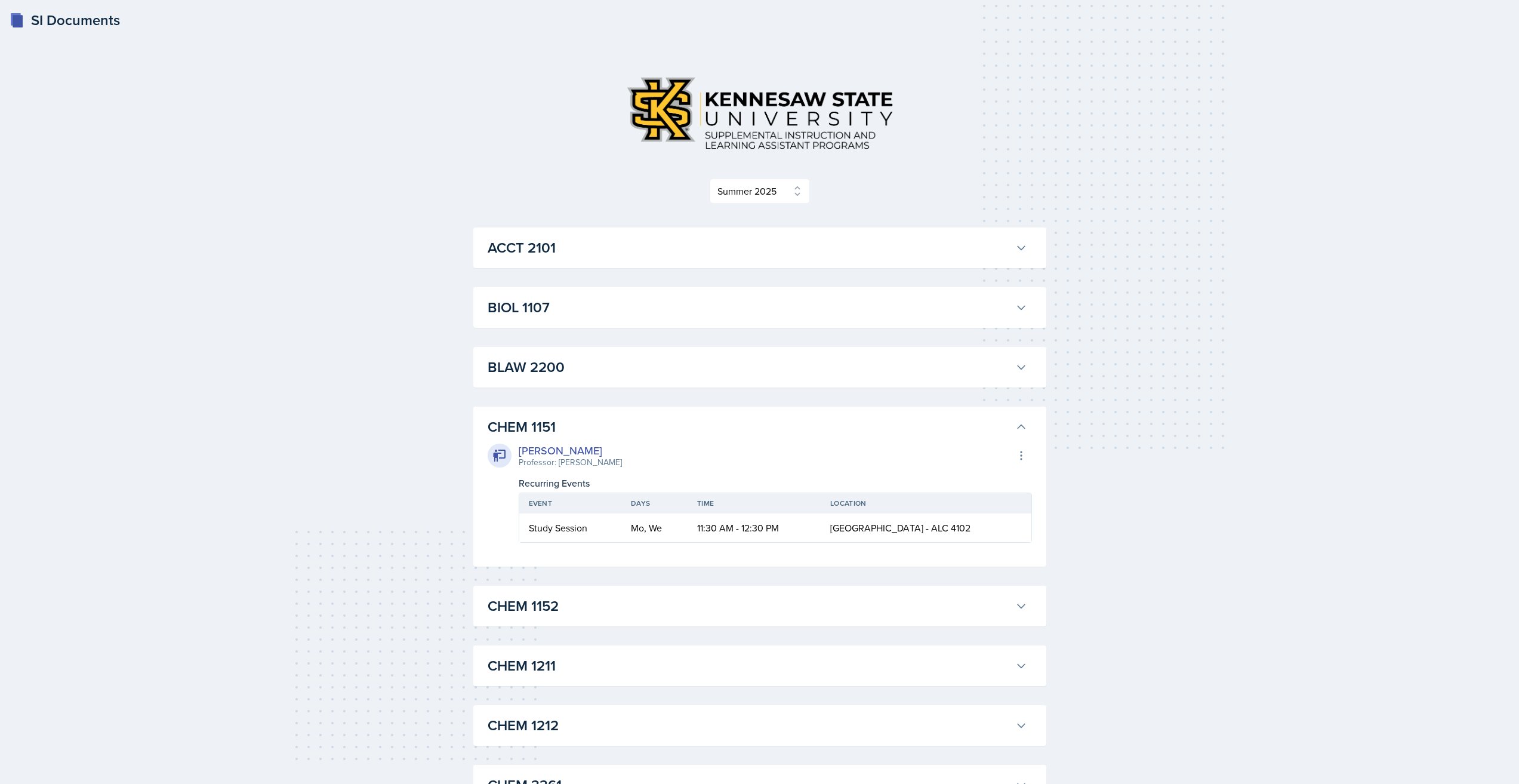
click at [631, 422] on h3 "CHEM 1151" at bounding box center [750, 426] width 523 height 22
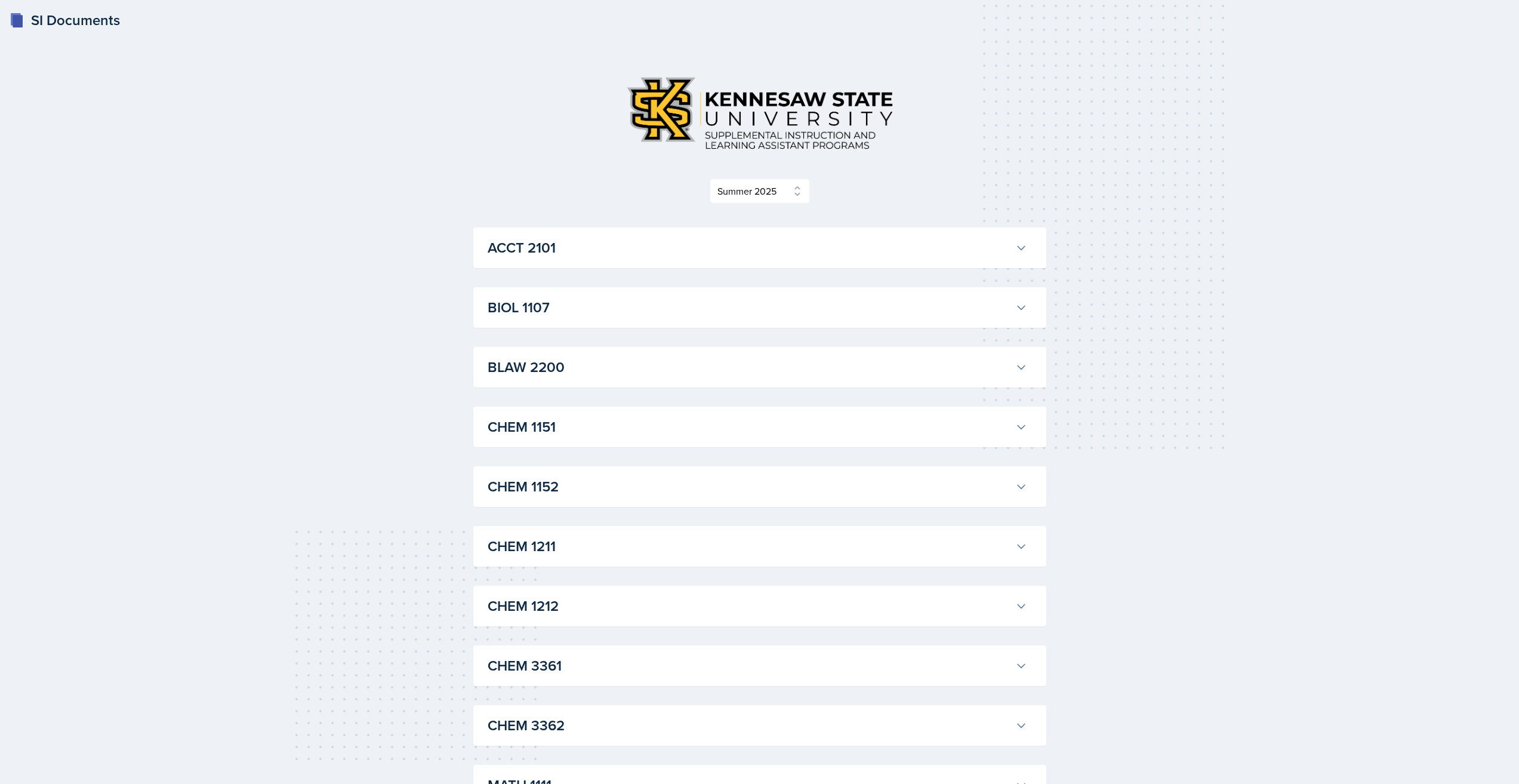
click at [631, 422] on h3 "CHEM 1151" at bounding box center [750, 426] width 523 height 22
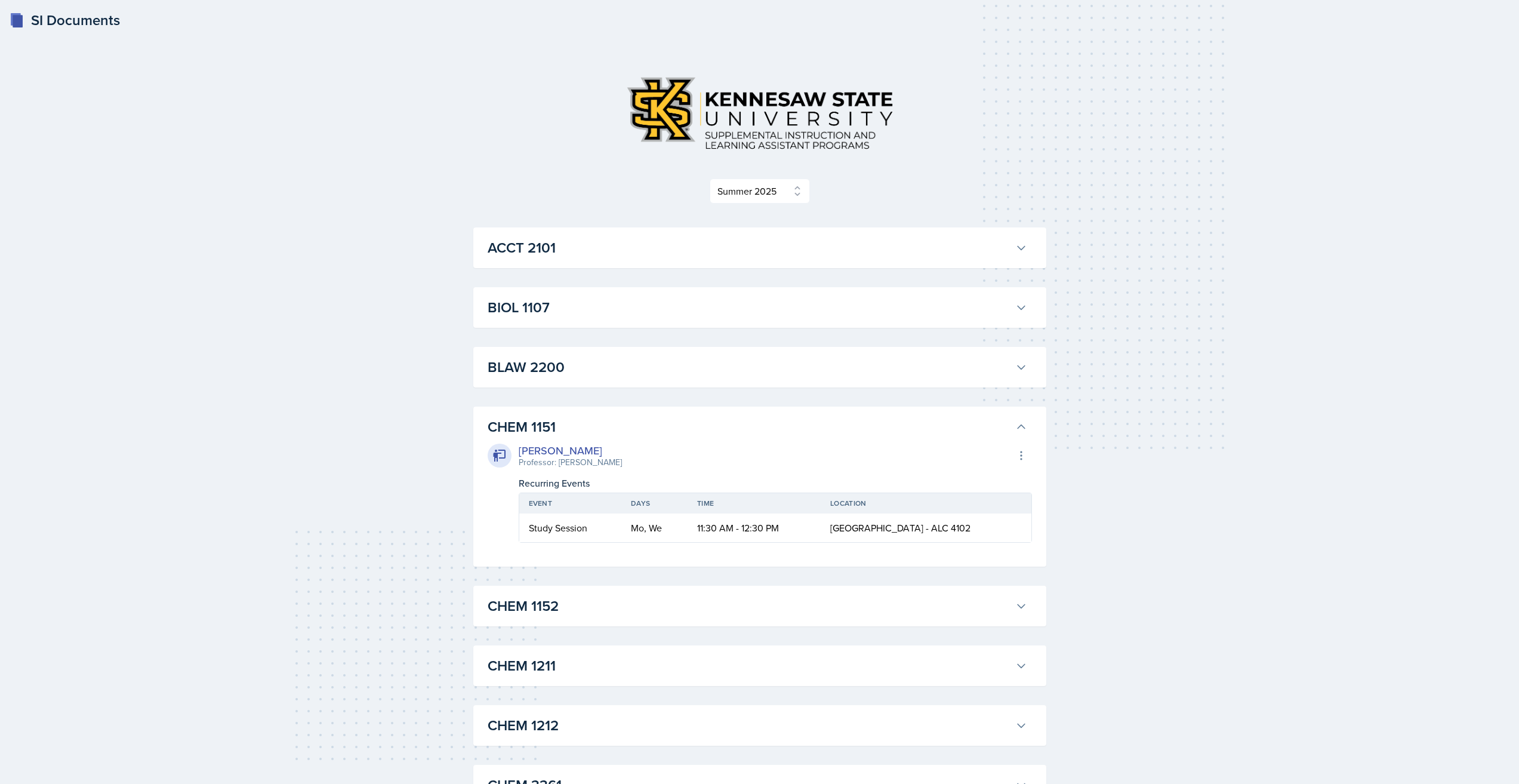
click at [631, 422] on h3 "CHEM 1151" at bounding box center [750, 426] width 523 height 22
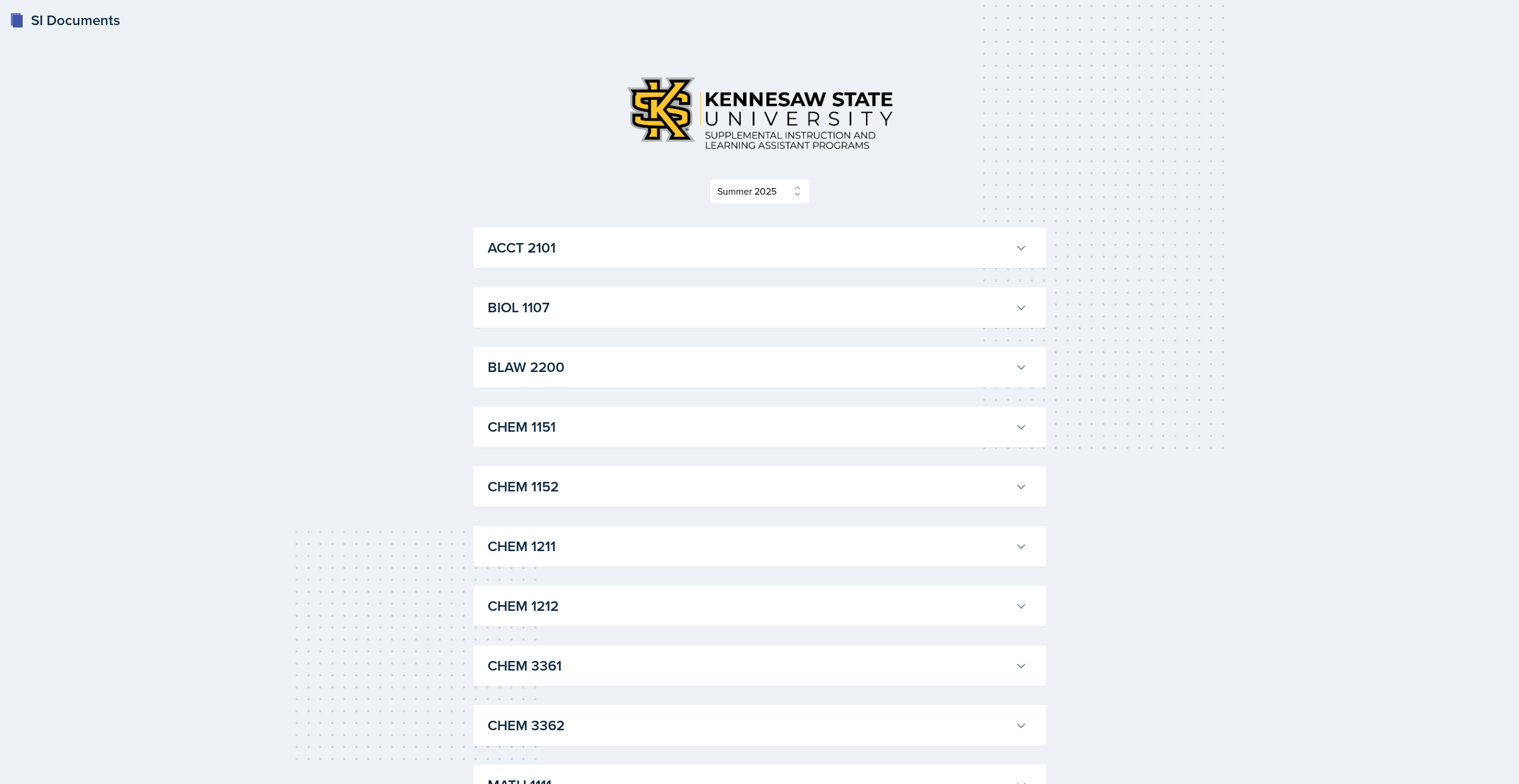
click at [631, 422] on h3 "CHEM 1151" at bounding box center [750, 426] width 523 height 22
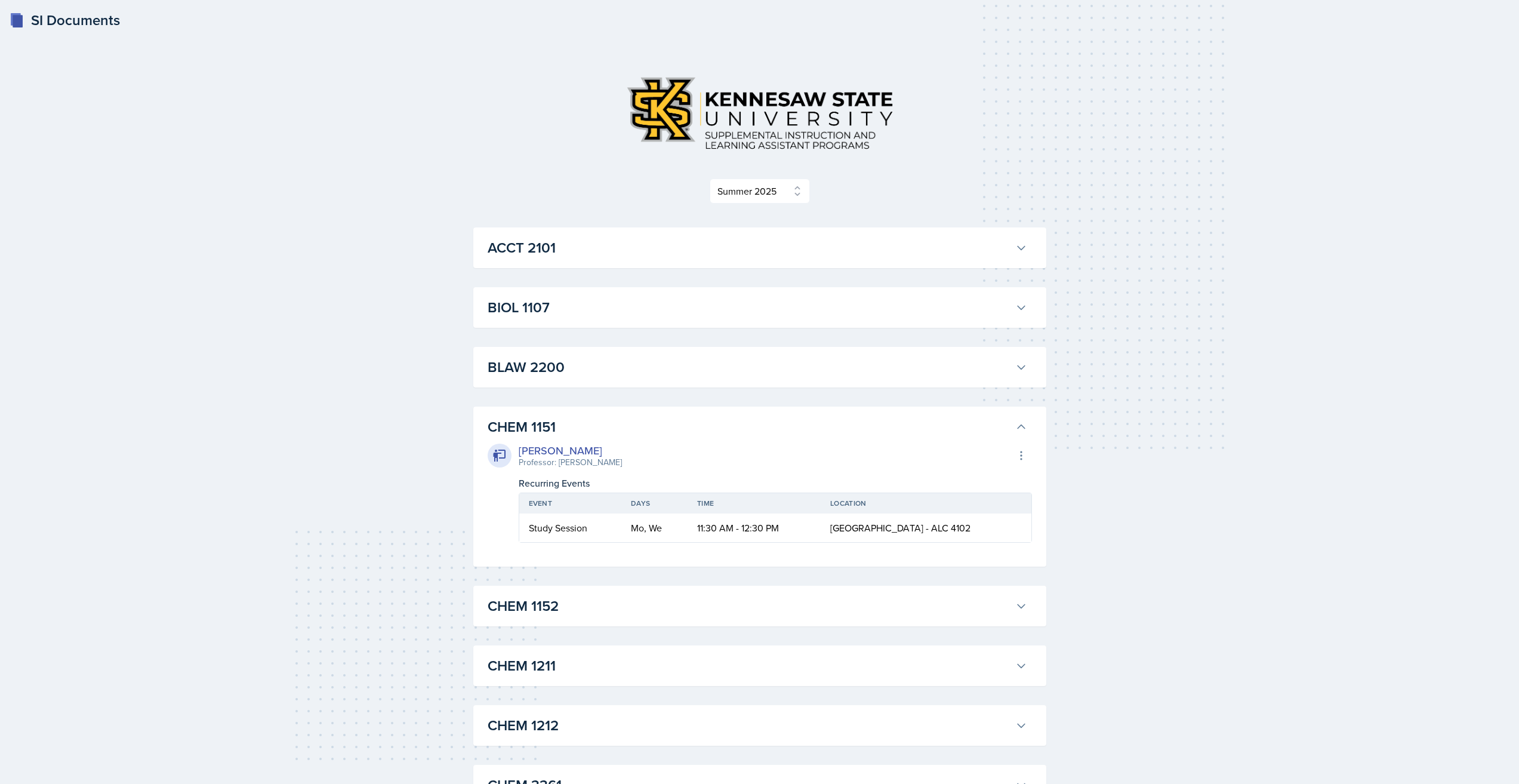
click at [631, 422] on h3 "CHEM 1151" at bounding box center [750, 426] width 523 height 22
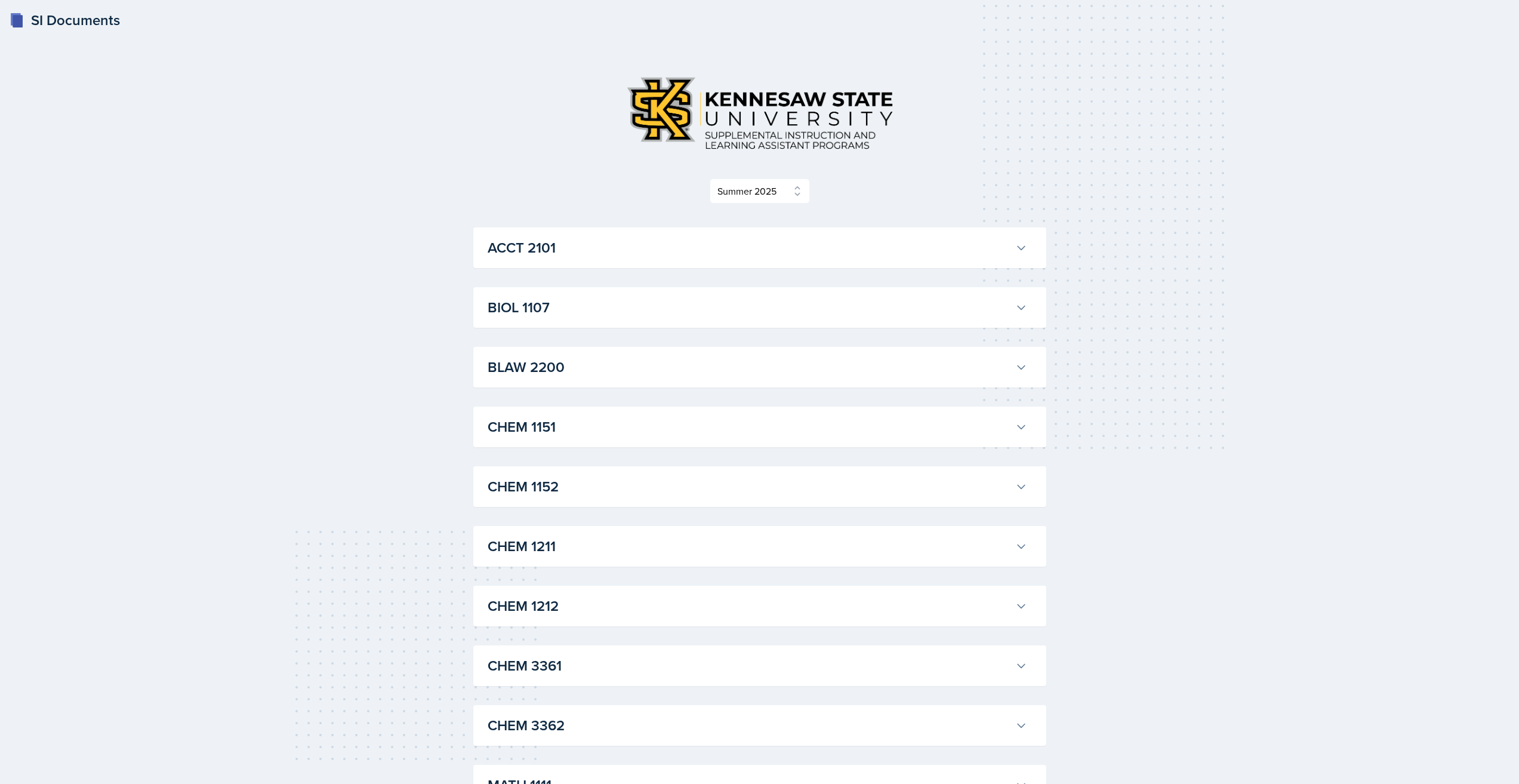
click at [631, 422] on h3 "CHEM 1151" at bounding box center [750, 426] width 523 height 22
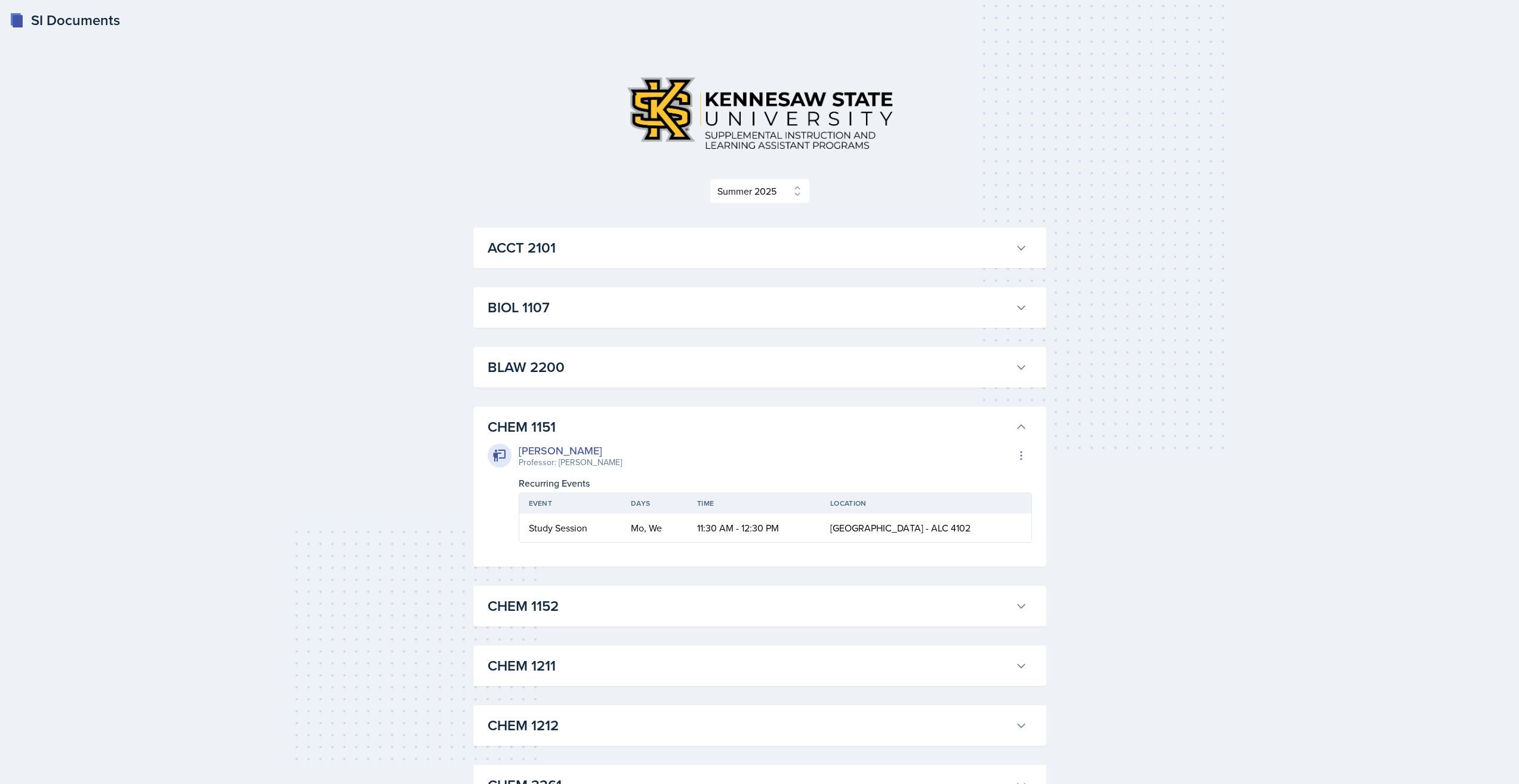
click at [631, 422] on h3 "CHEM 1151" at bounding box center [750, 426] width 523 height 22
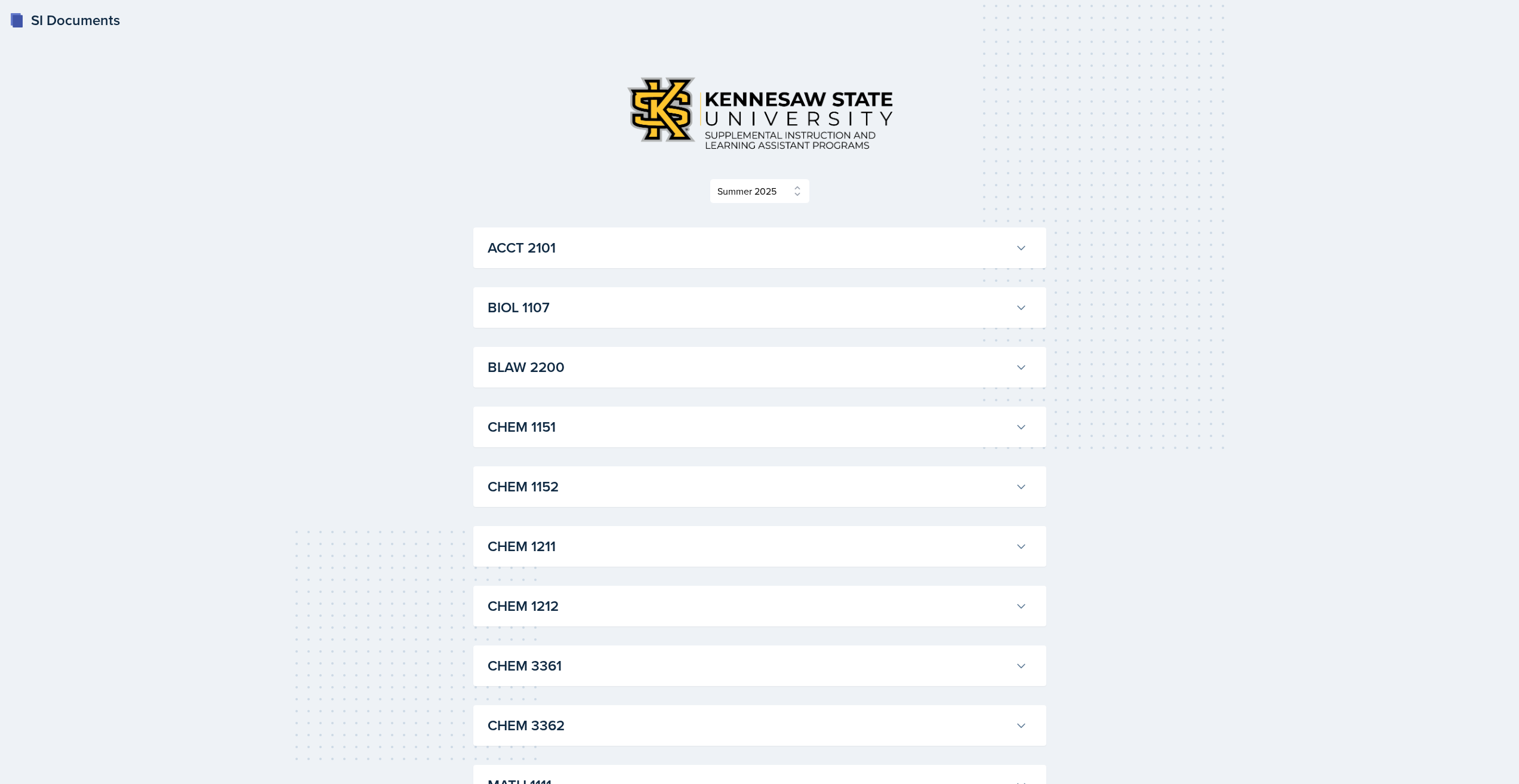
click at [632, 420] on h3 "CHEM 1151" at bounding box center [750, 426] width 523 height 22
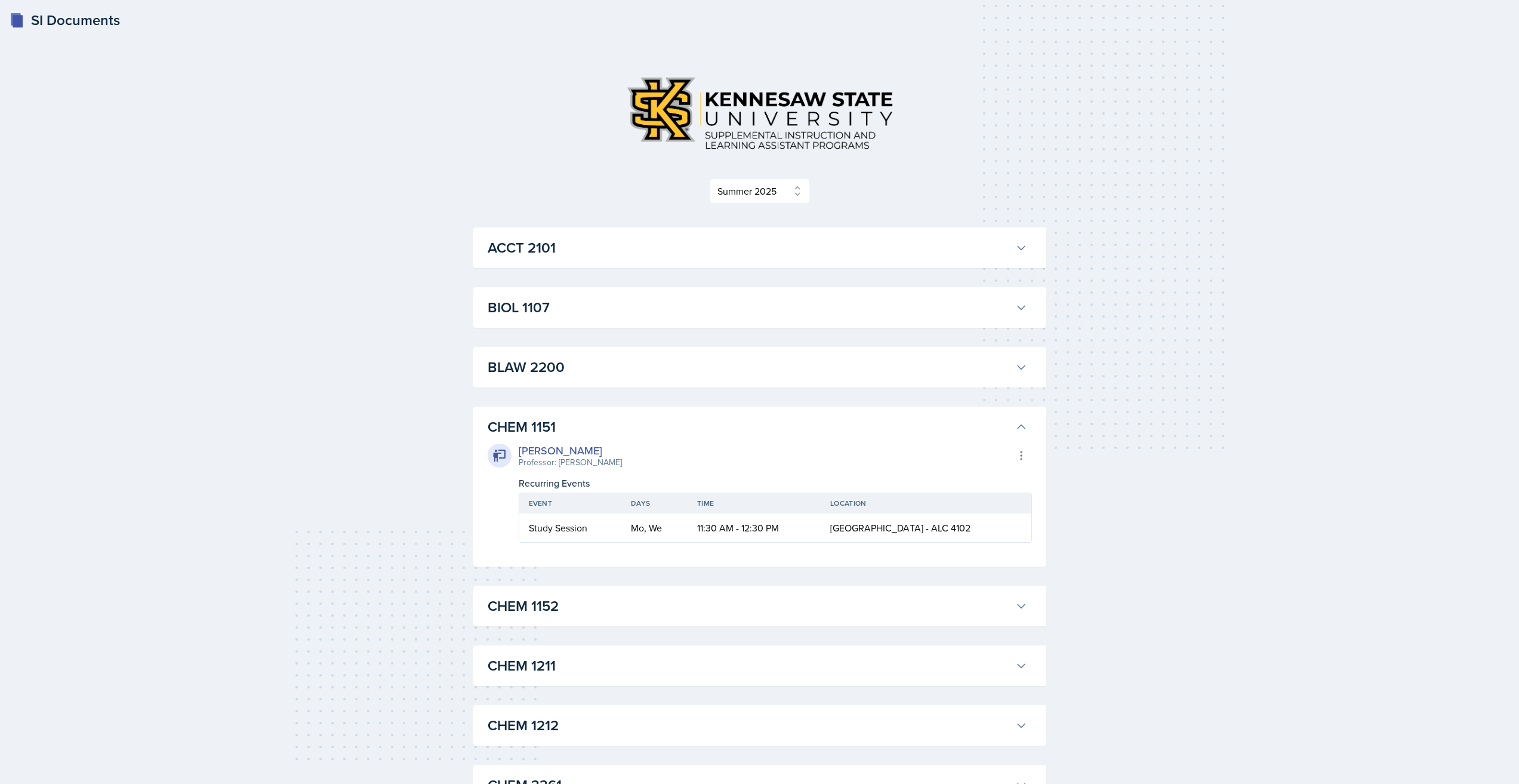
click at [632, 420] on h3 "CHEM 1151" at bounding box center [750, 426] width 523 height 22
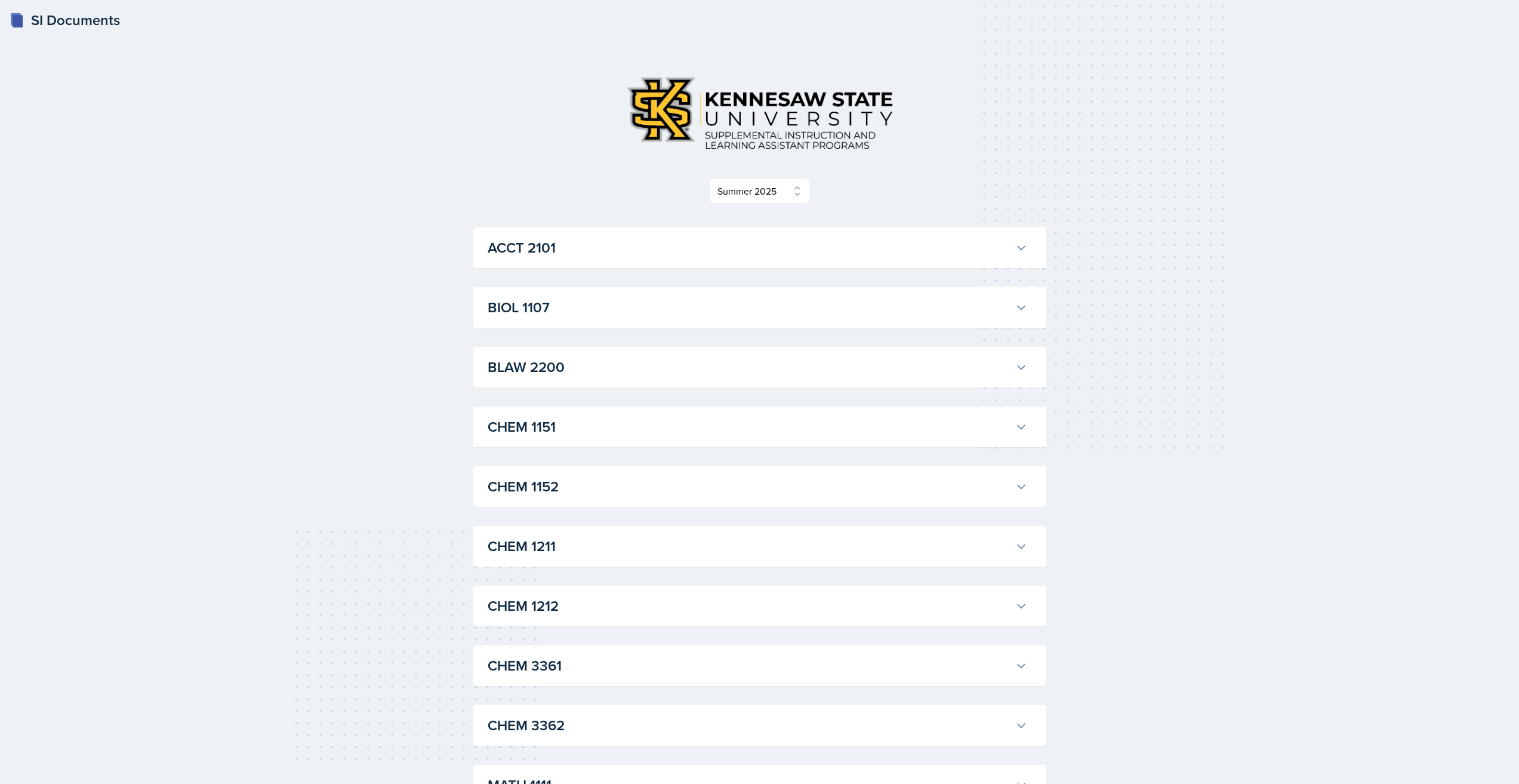
click at [632, 420] on h3 "CHEM 1151" at bounding box center [750, 426] width 523 height 22
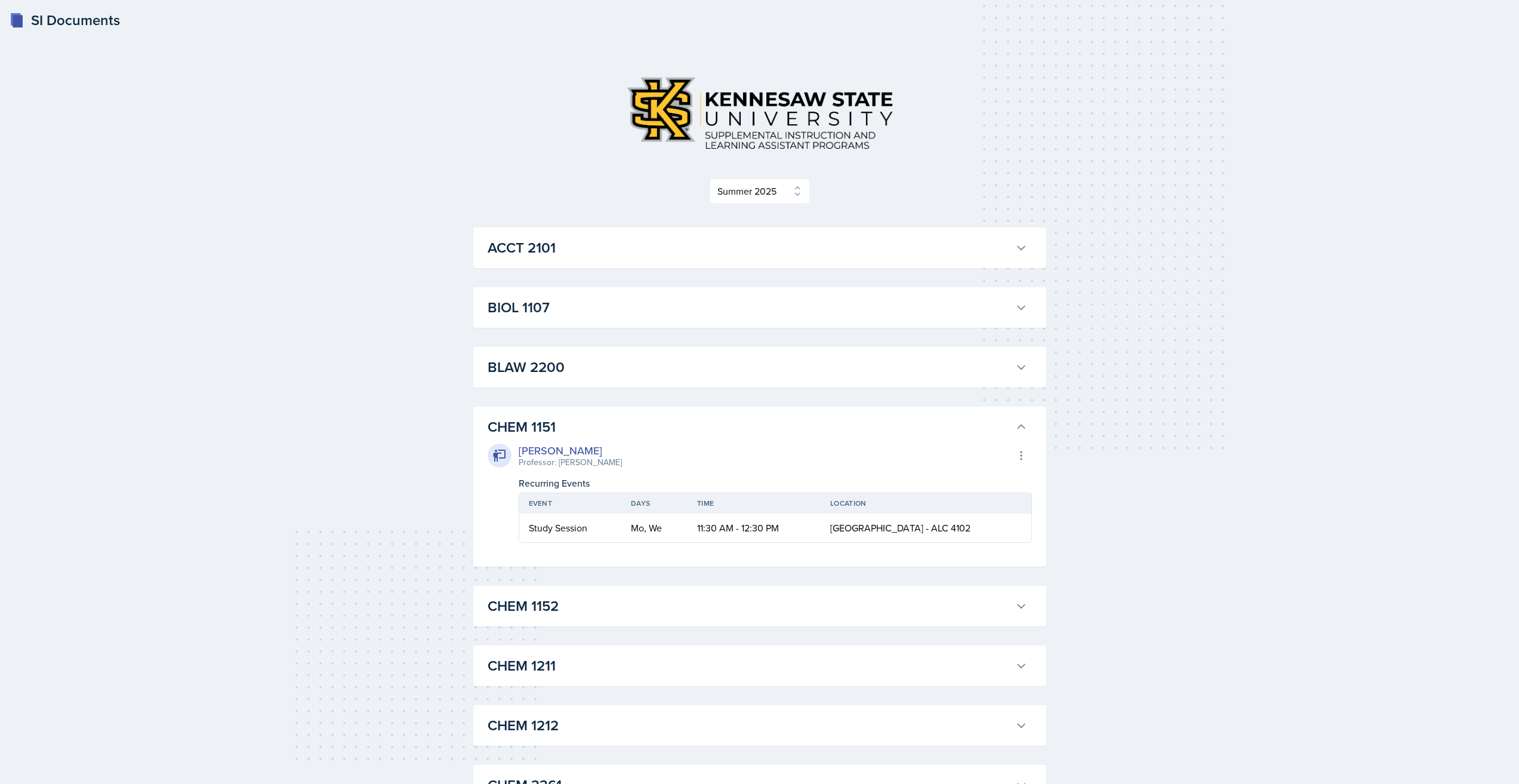
click at [632, 420] on h3 "CHEM 1151" at bounding box center [750, 426] width 523 height 22
